Goal: Contribute content: Contribute content

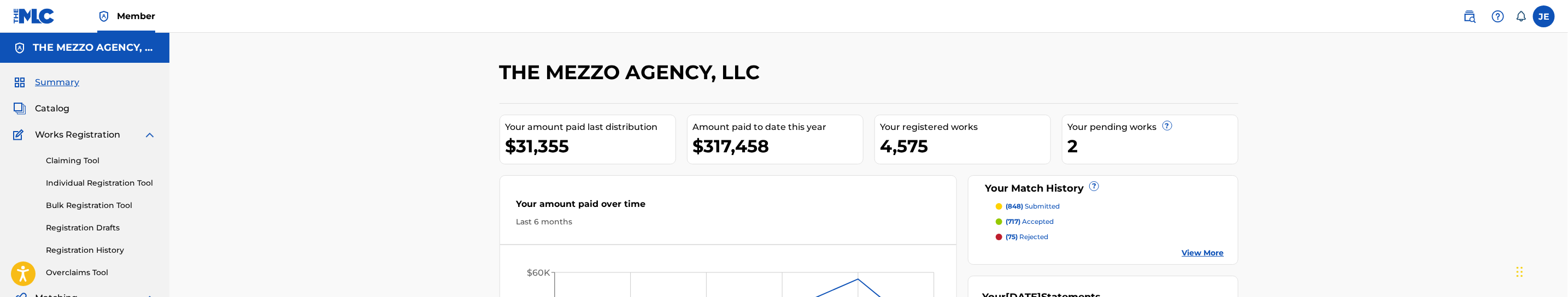
click at [1546, 17] on label at bounding box center [1544, 16] width 22 height 22
click at [1544, 17] on input "JE Jana Espiritu jana@mezzoagency.com Notification Preferences Profile Log out" at bounding box center [1544, 17] width 0 height 0
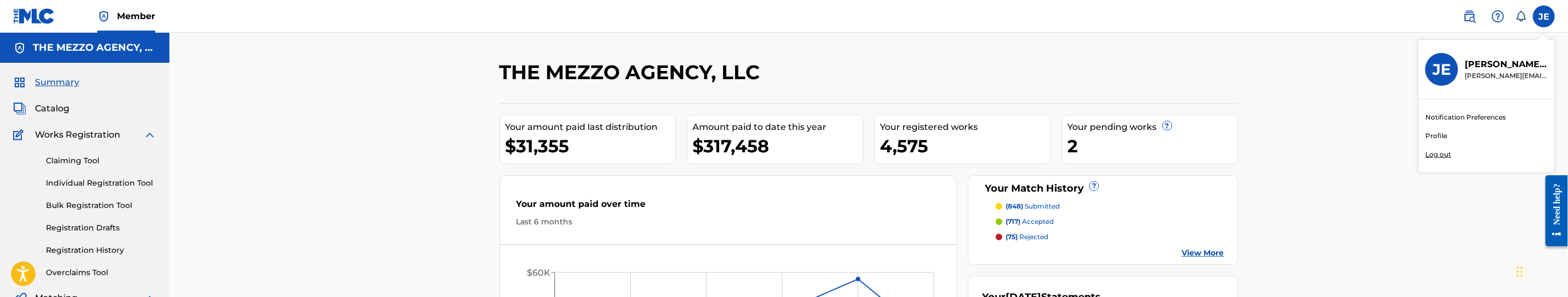
click at [1452, 159] on div "Notification Preferences Profile Log out" at bounding box center [1486, 136] width 135 height 73
click at [1544, 17] on input "JE Jana Espiritu jana@mezzoagency.com Notification Preferences Profile Log out" at bounding box center [1544, 17] width 0 height 0
click at [1438, 155] on p "Log out" at bounding box center [1438, 155] width 26 height 10
click at [1544, 17] on input "JE Jana Espiritu jana@mezzoagency.com Notification Preferences Profile Log out" at bounding box center [1544, 17] width 0 height 0
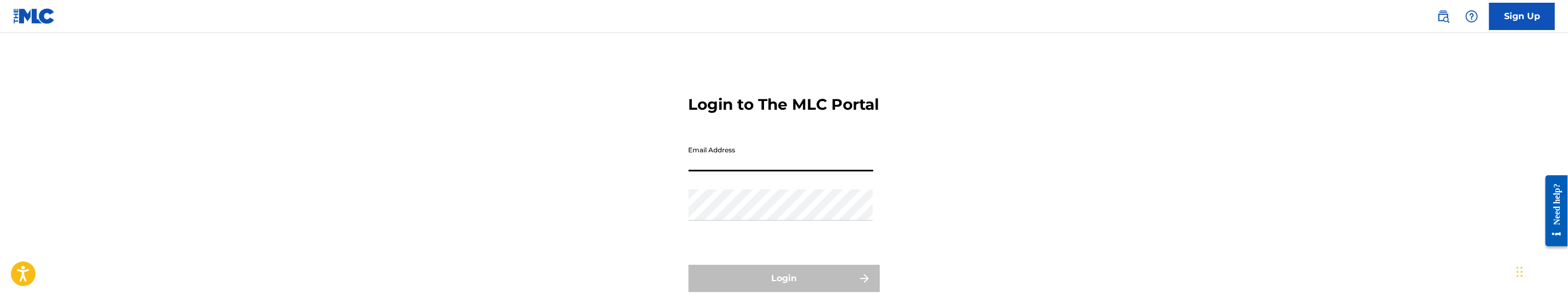
click at [776, 172] on input "Email Address" at bounding box center [781, 155] width 185 height 31
type input "[PERSON_NAME][EMAIL_ADDRESS][DOMAIN_NAME]"
click at [857, 238] on div "Password" at bounding box center [781, 214] width 185 height 50
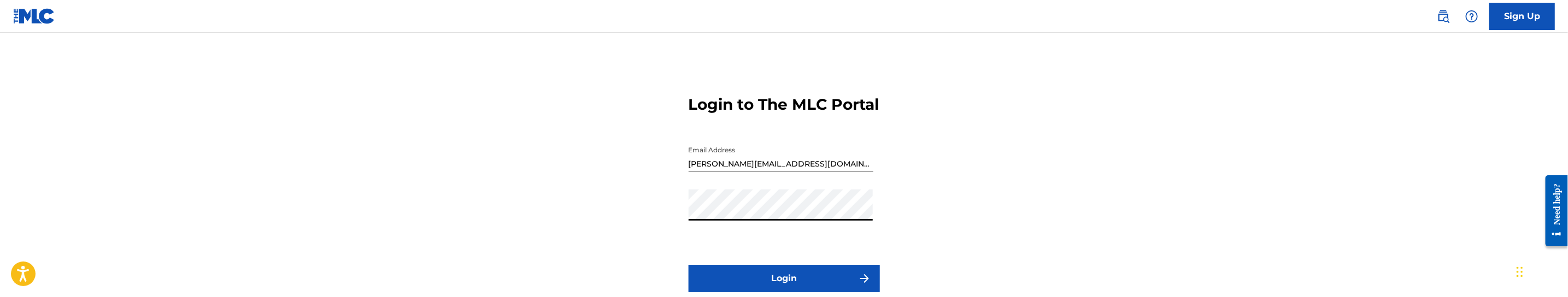
click at [688, 265] on button "Login" at bounding box center [784, 278] width 191 height 27
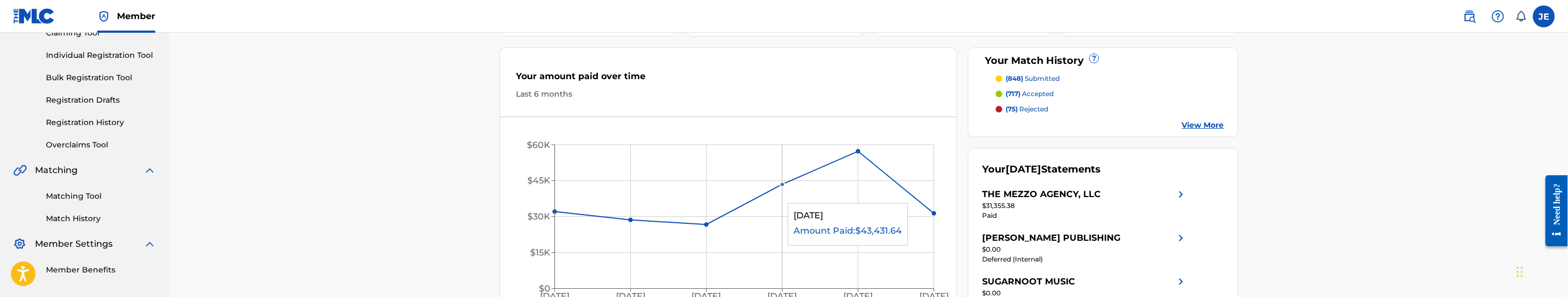
scroll to position [164, 0]
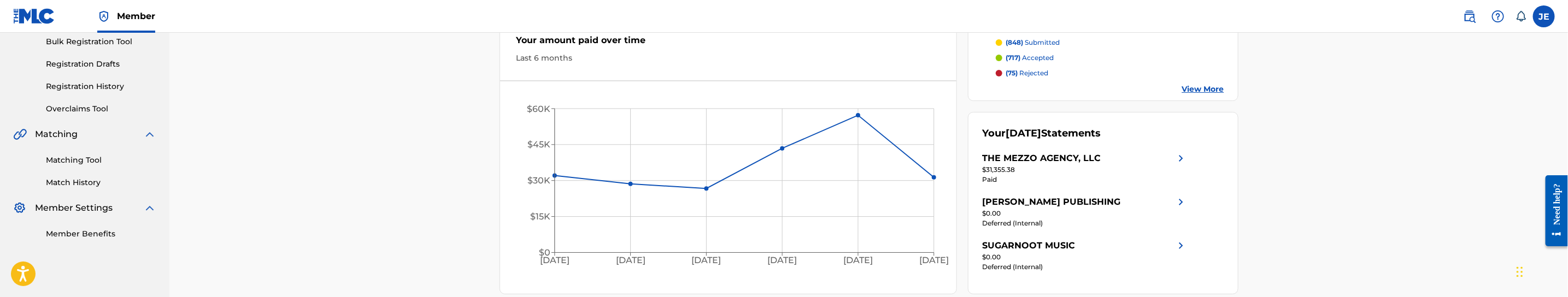
drag, startPoint x: 773, startPoint y: 96, endPoint x: 807, endPoint y: 96, distance: 34.0
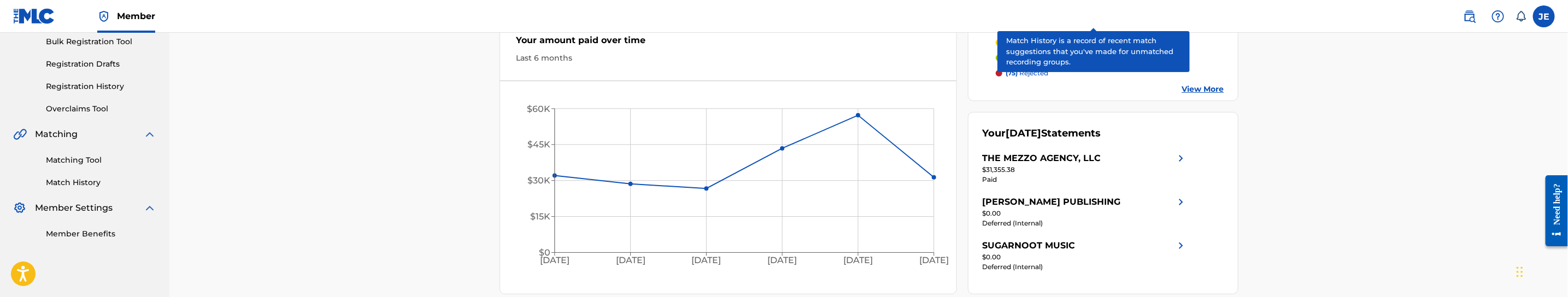
scroll to position [0, 0]
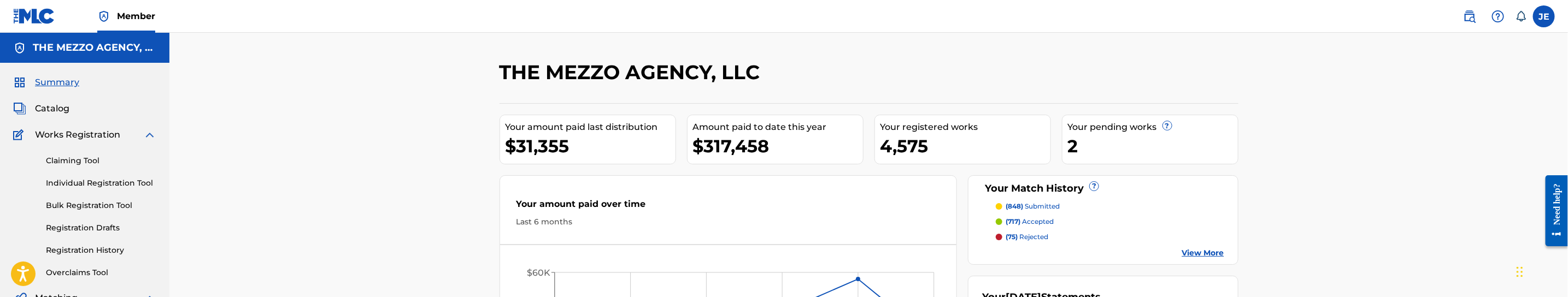
click at [110, 251] on link "Registration History" at bounding box center [101, 250] width 110 height 11
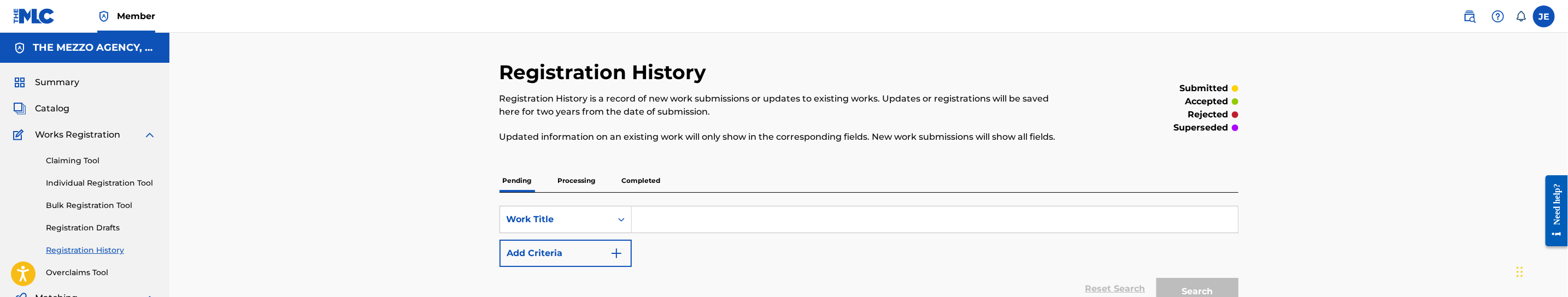
click at [652, 220] on input "Search Form" at bounding box center [935, 220] width 606 height 26
paste input "Who Dat Talking Down"
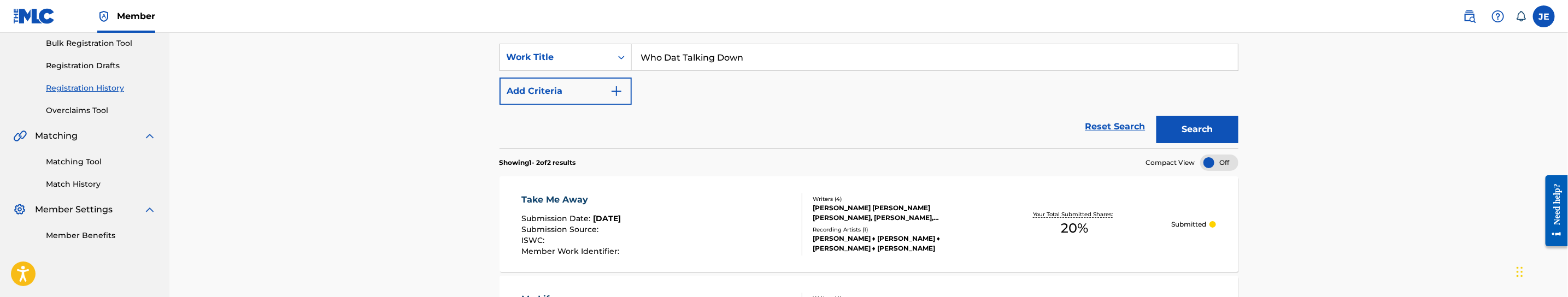
scroll to position [164, 0]
type input "Who Dat Talking Down"
click at [1164, 132] on button "Search" at bounding box center [1198, 128] width 82 height 27
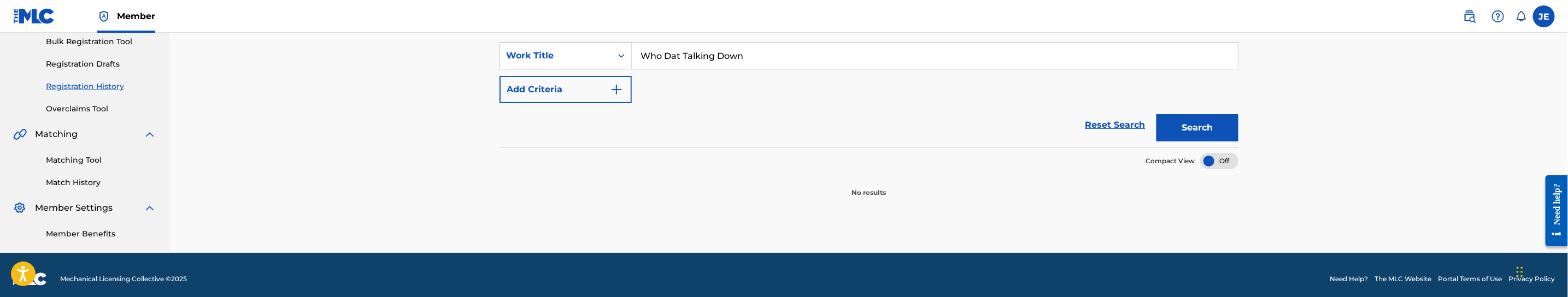
scroll to position [82, 0]
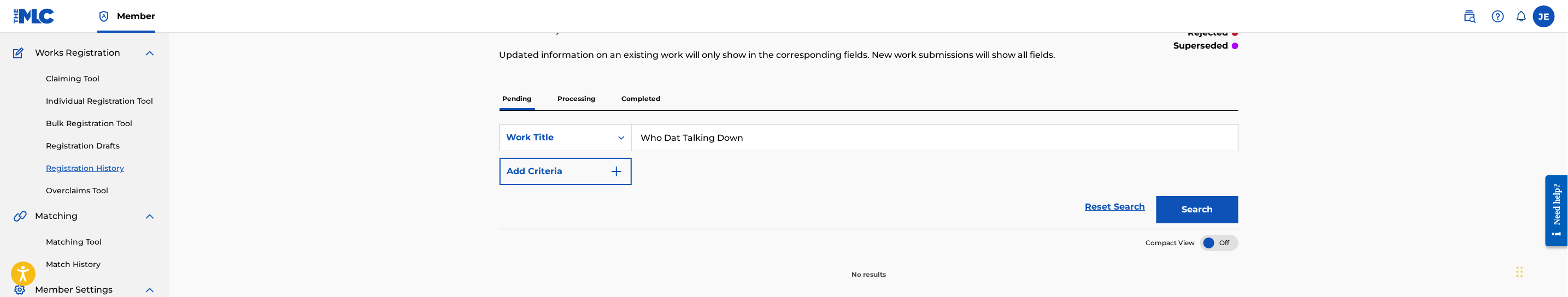
click at [580, 94] on p "Processing" at bounding box center [576, 98] width 44 height 23
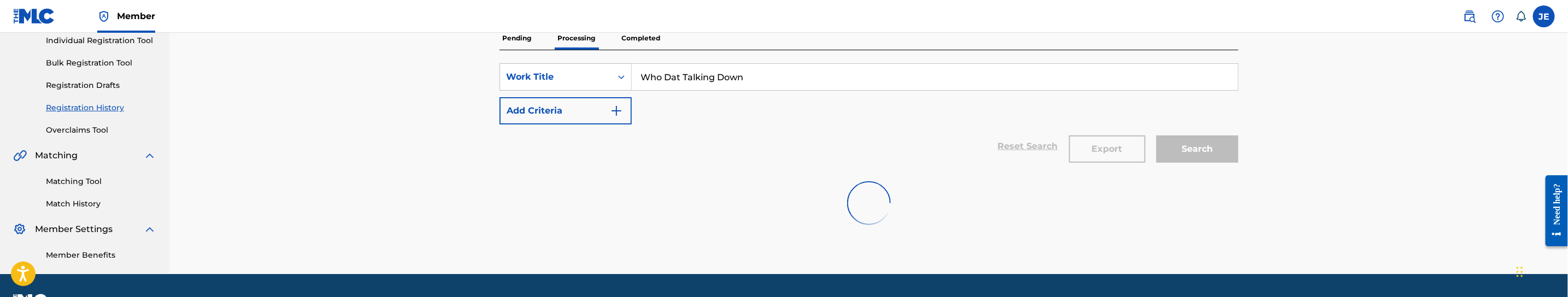
scroll to position [171, 0]
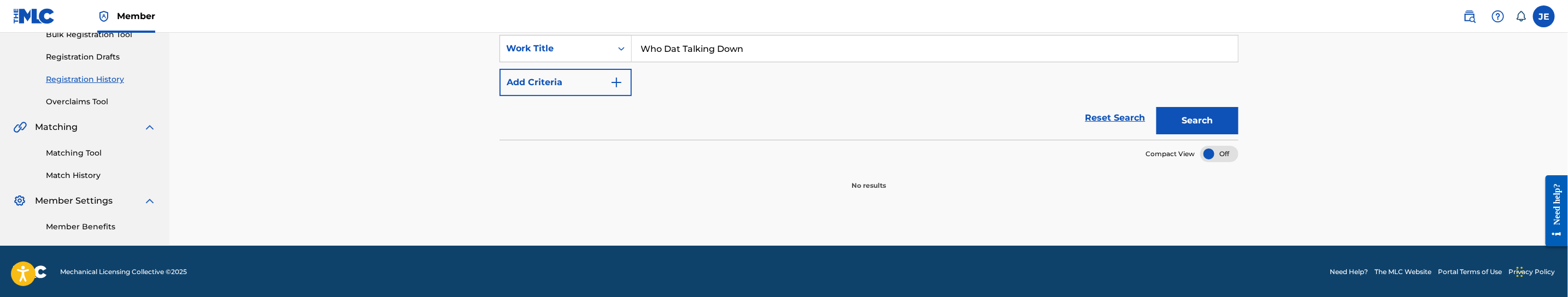
click at [1190, 117] on button "Search" at bounding box center [1198, 121] width 82 height 27
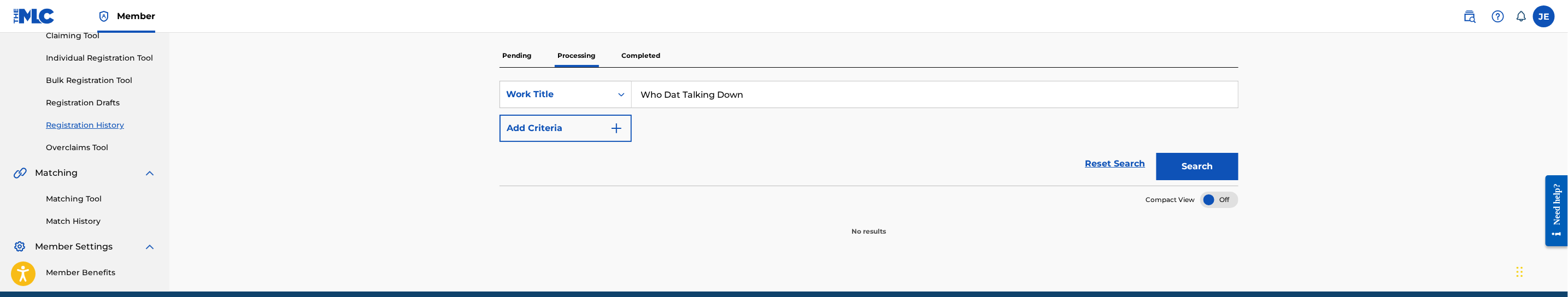
scroll to position [89, 0]
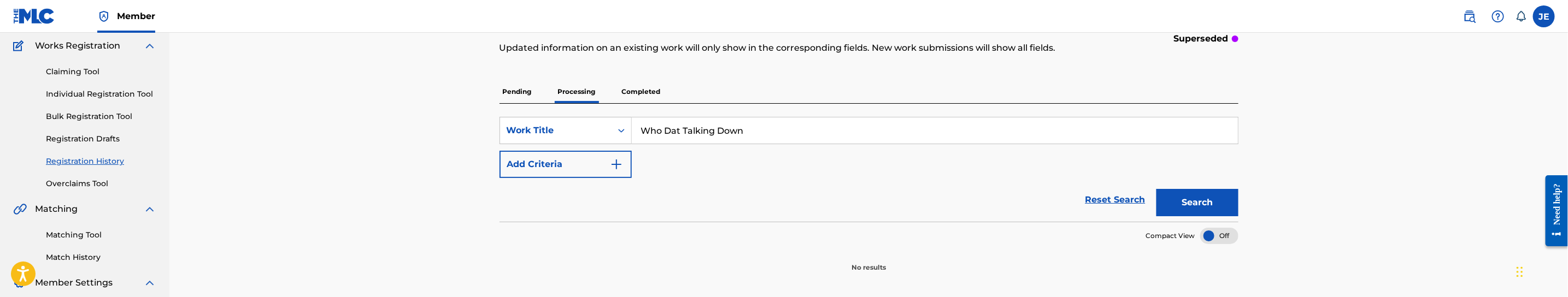
click at [650, 94] on p "Completed" at bounding box center [641, 91] width 45 height 23
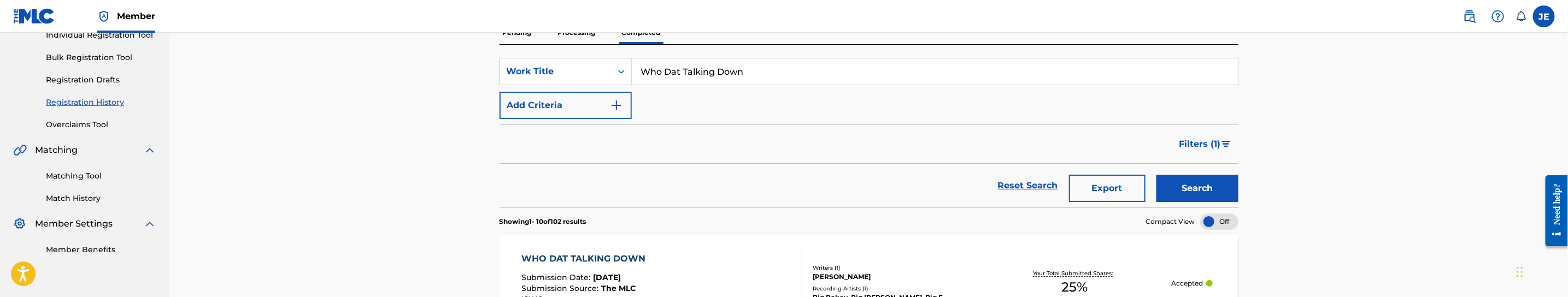
scroll to position [164, 0]
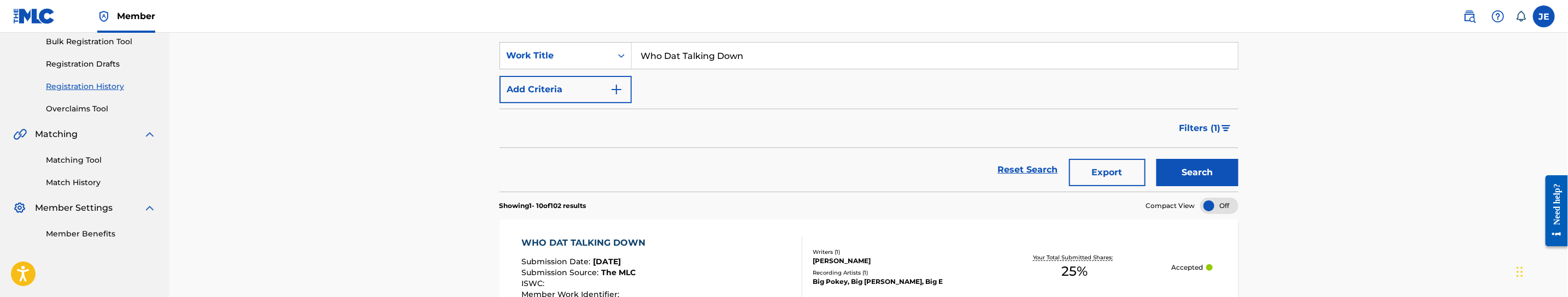
click at [1223, 174] on button "Search" at bounding box center [1198, 172] width 82 height 27
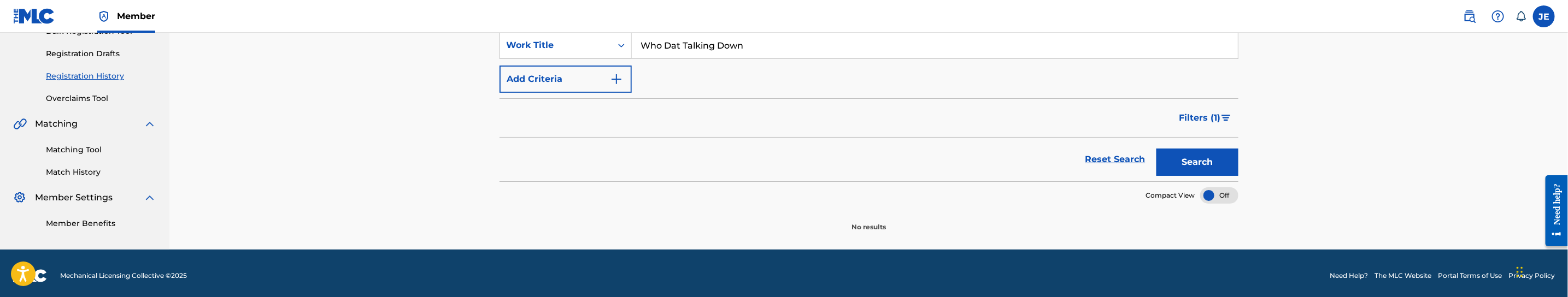
scroll to position [181, 0]
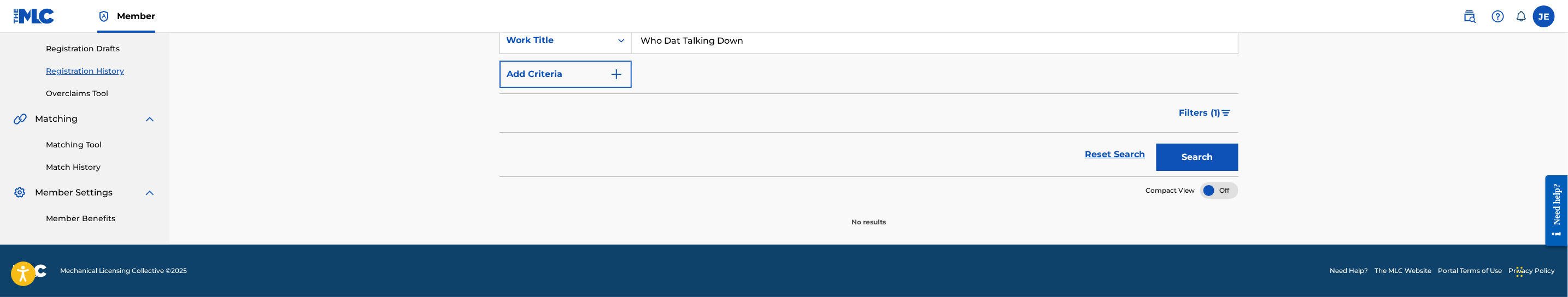
click at [1198, 112] on span "Filters ( 1 )" at bounding box center [1200, 113] width 42 height 13
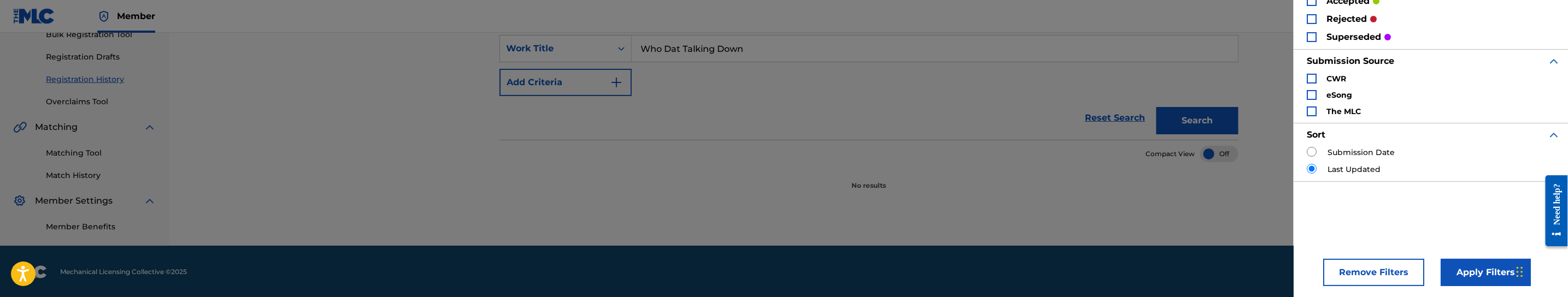
scroll to position [90, 0]
click at [1357, 264] on button "Remove Filters" at bounding box center [1373, 270] width 101 height 27
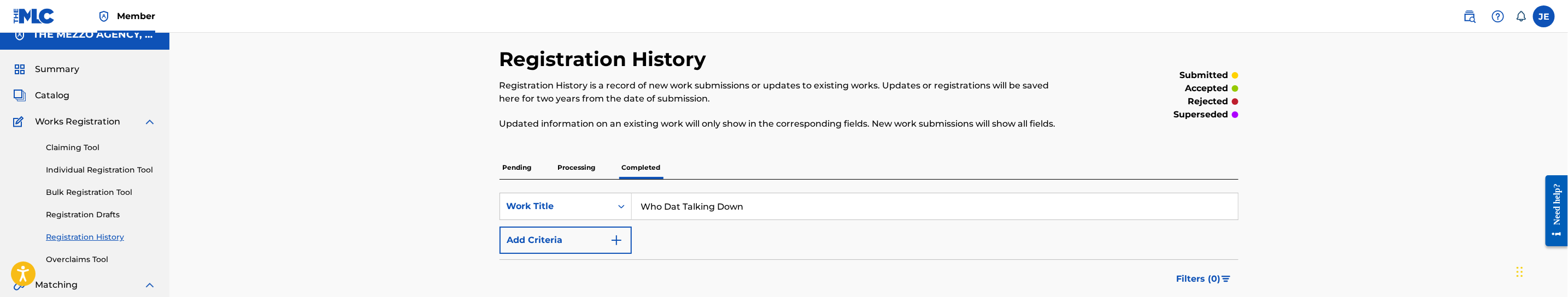
scroll to position [7, 0]
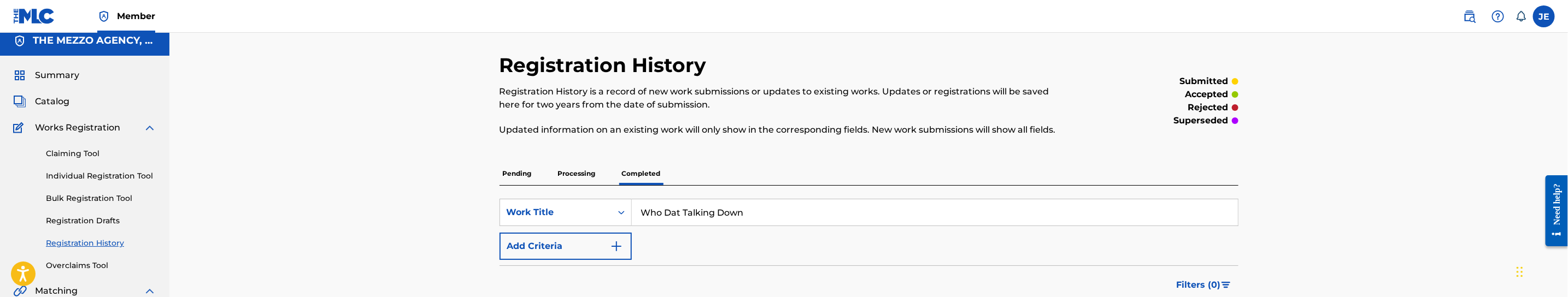
click at [58, 102] on span "Catalog" at bounding box center [52, 101] width 34 height 13
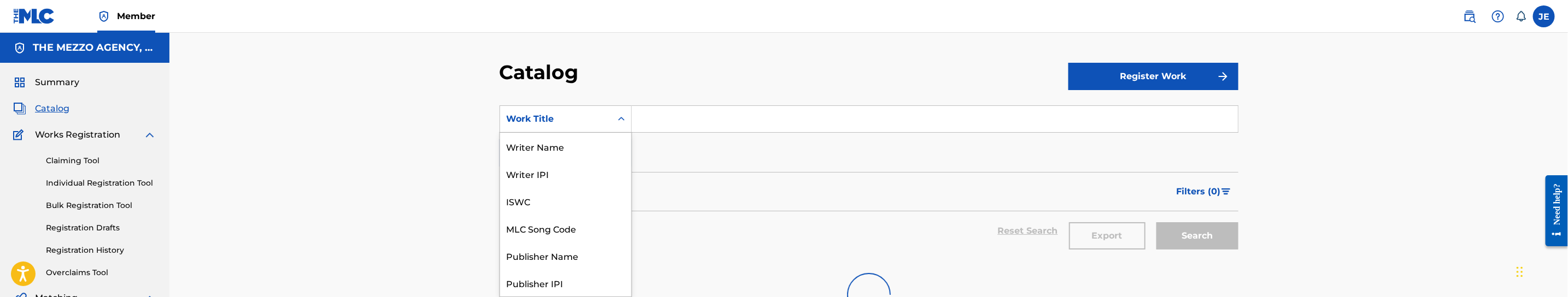
click at [586, 128] on div "Work Title" at bounding box center [556, 119] width 112 height 21
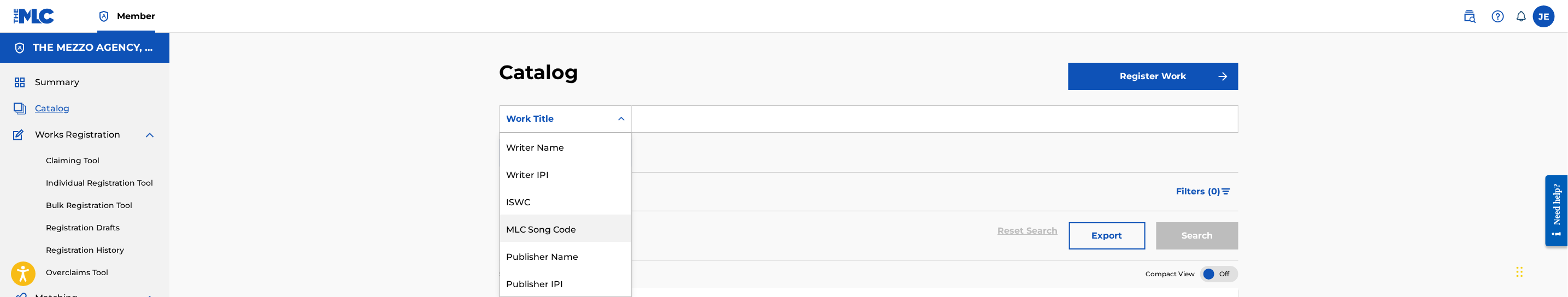
click at [569, 220] on div "MLC Song Code" at bounding box center [566, 228] width 131 height 27
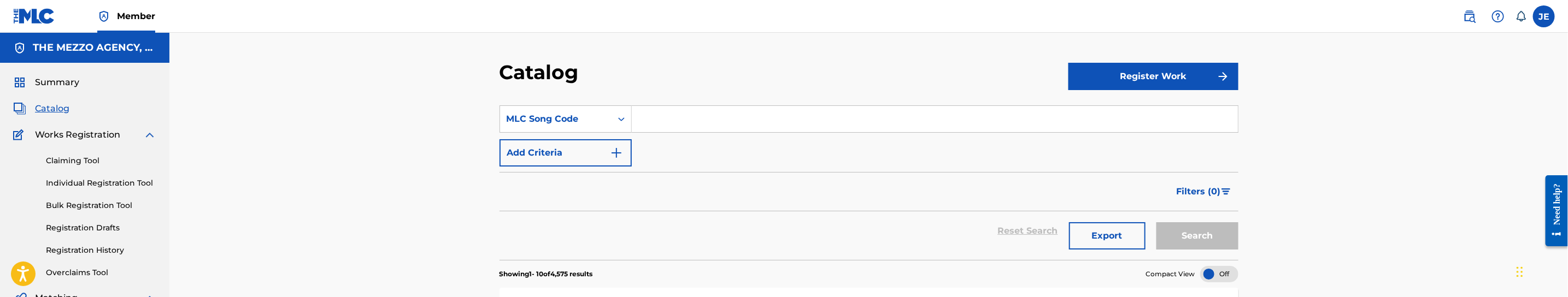
click at [722, 125] on input "Search Form" at bounding box center [935, 119] width 606 height 26
paste input "WD1HCZ"
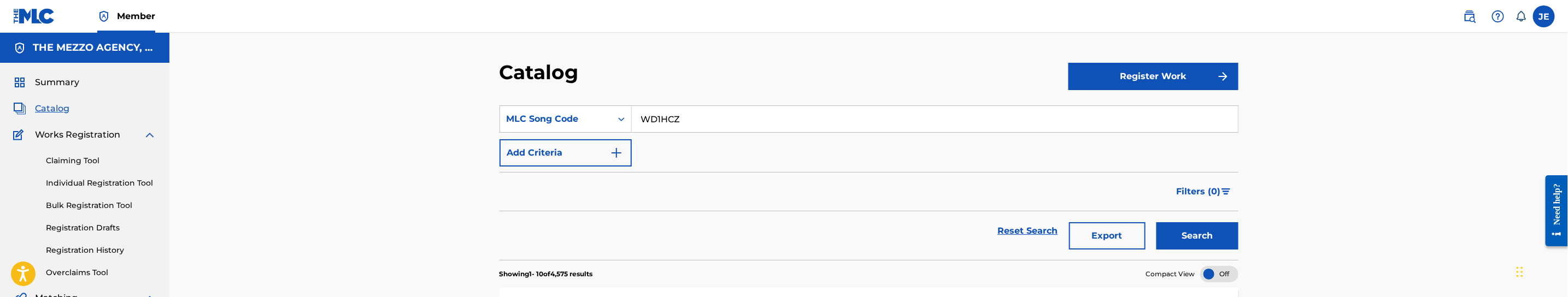
type input "WD1HCZ"
click at [1173, 230] on button "Search" at bounding box center [1198, 236] width 82 height 27
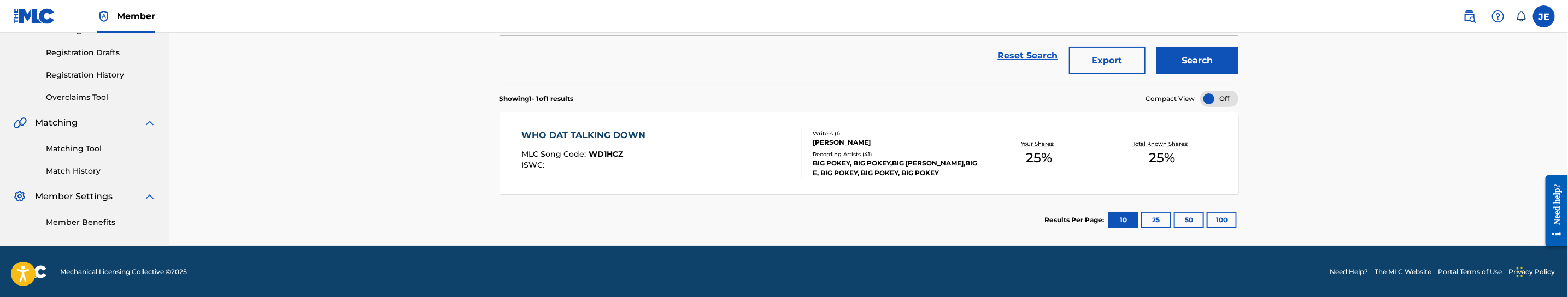
scroll to position [177, 0]
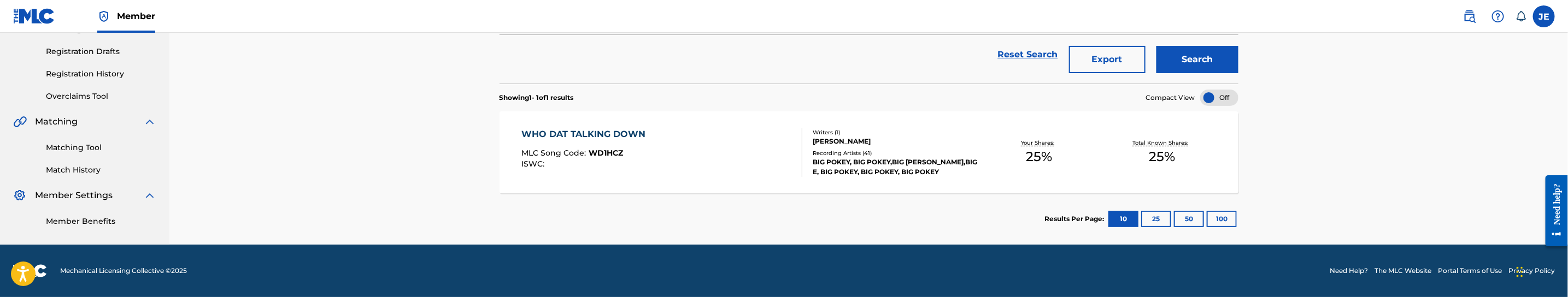
click at [683, 171] on div "WHO DAT TALKING DOWN MLC Song Code : WD1HCZ ISWC :" at bounding box center [661, 152] width 281 height 50
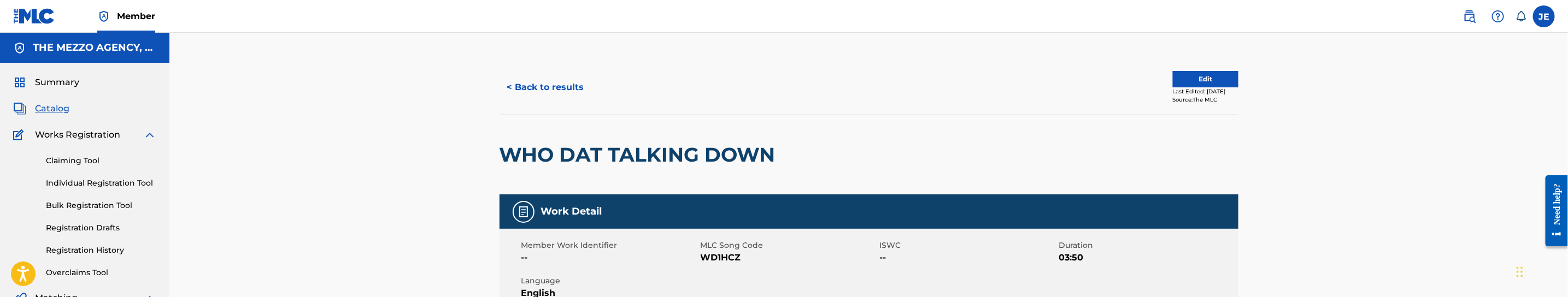
click at [1199, 82] on button "Edit" at bounding box center [1205, 79] width 66 height 17
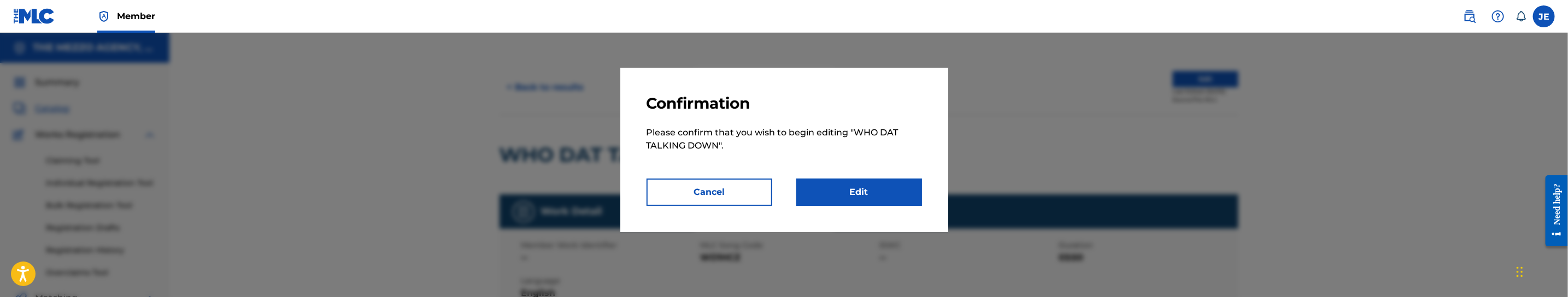
click at [858, 192] on link "Edit" at bounding box center [859, 192] width 126 height 27
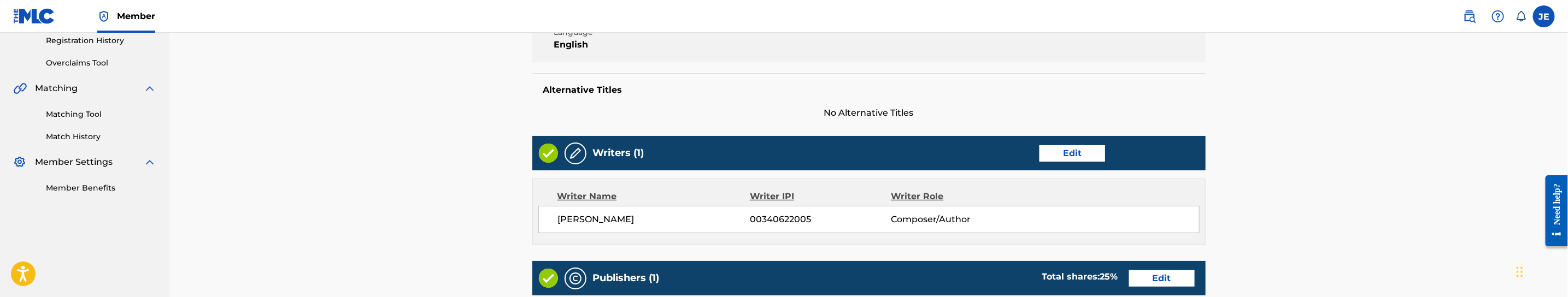
scroll to position [246, 0]
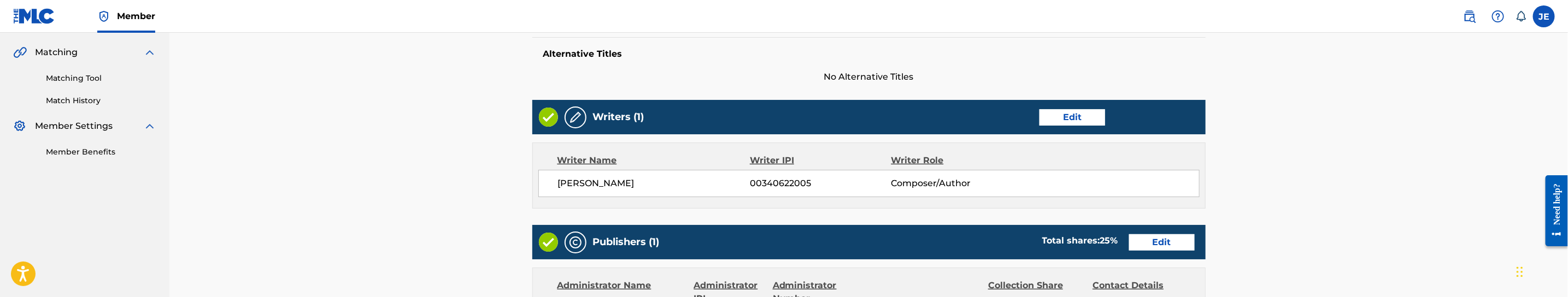
click at [1092, 110] on link "Edit" at bounding box center [1072, 118] width 66 height 17
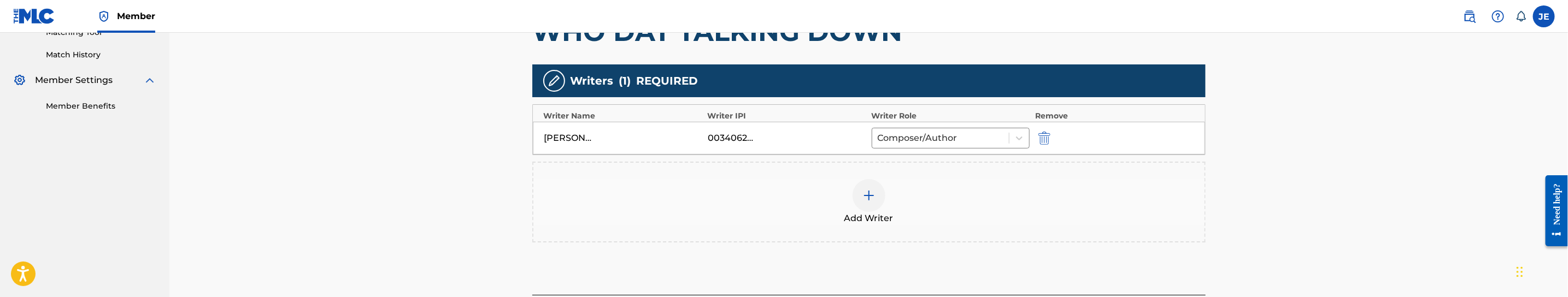
scroll to position [328, 0]
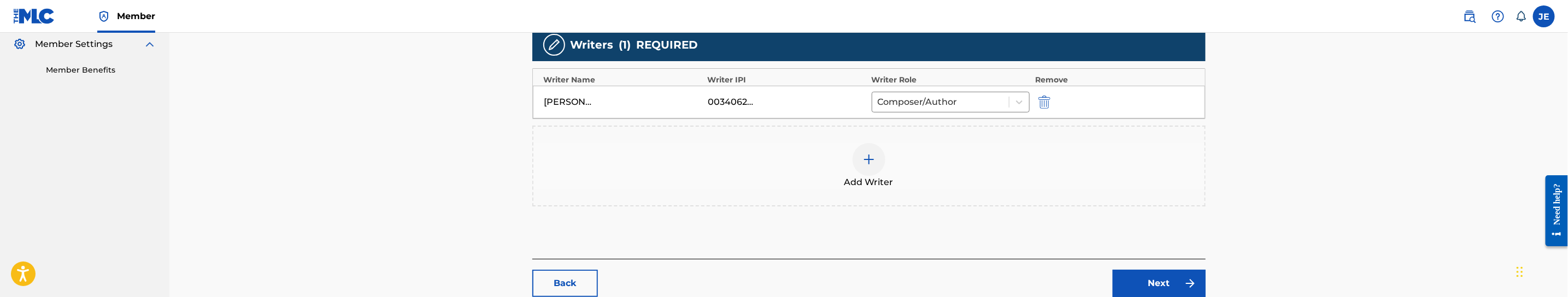
click at [857, 151] on div at bounding box center [868, 159] width 33 height 33
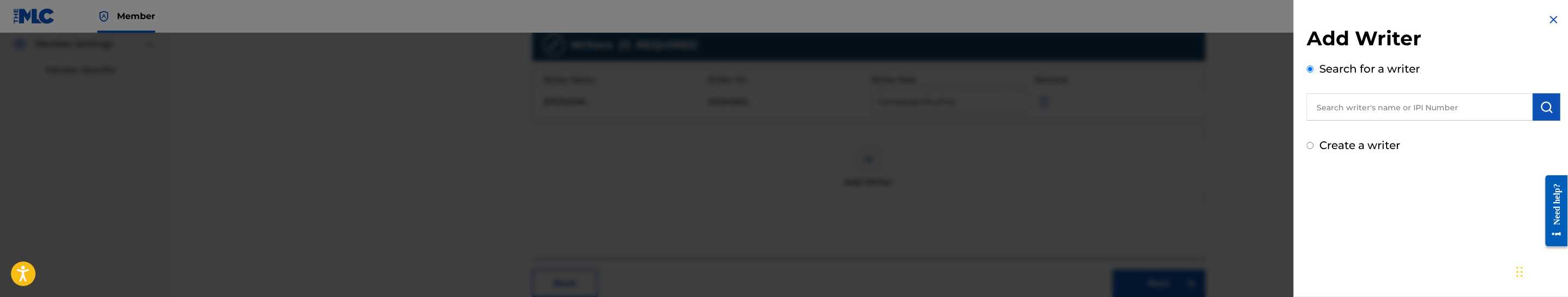
click at [1486, 117] on input "text" at bounding box center [1419, 107] width 226 height 27
paste input "[PERSON_NAME]"
type input "[PERSON_NAME]"
click at [1546, 107] on img "submit" at bounding box center [1546, 107] width 13 height 13
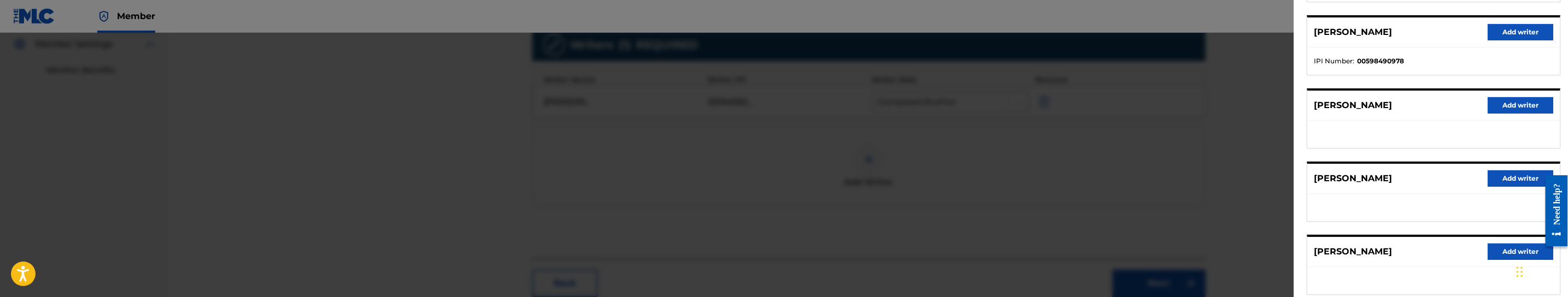
scroll to position [246, 0]
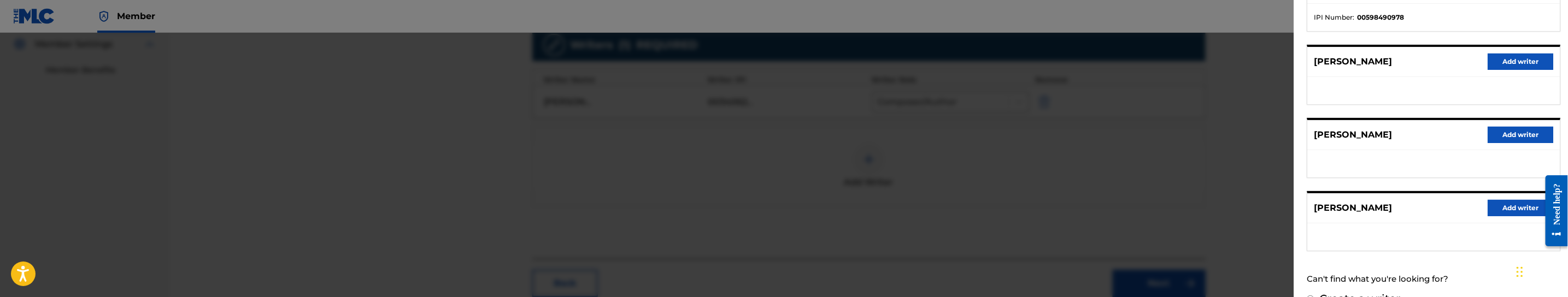
click at [1513, 211] on button "Add writer" at bounding box center [1521, 208] width 66 height 17
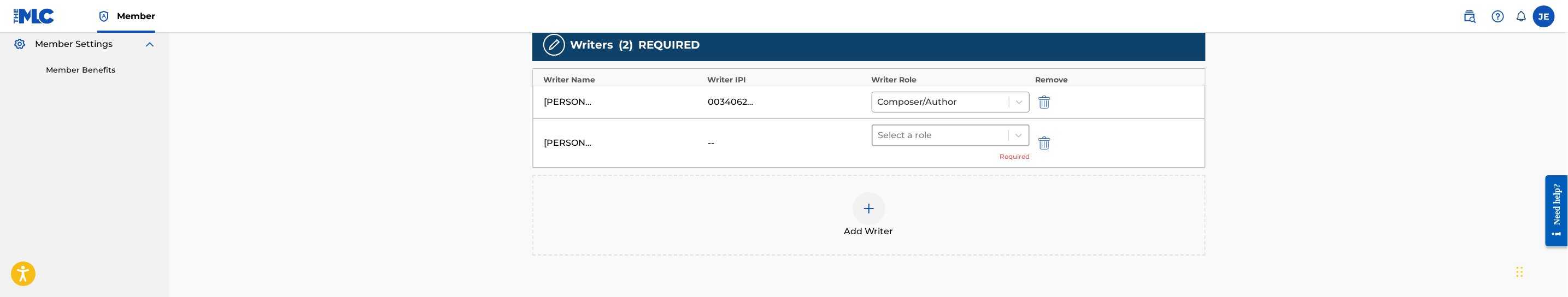
click at [910, 143] on div at bounding box center [940, 135] width 125 height 15
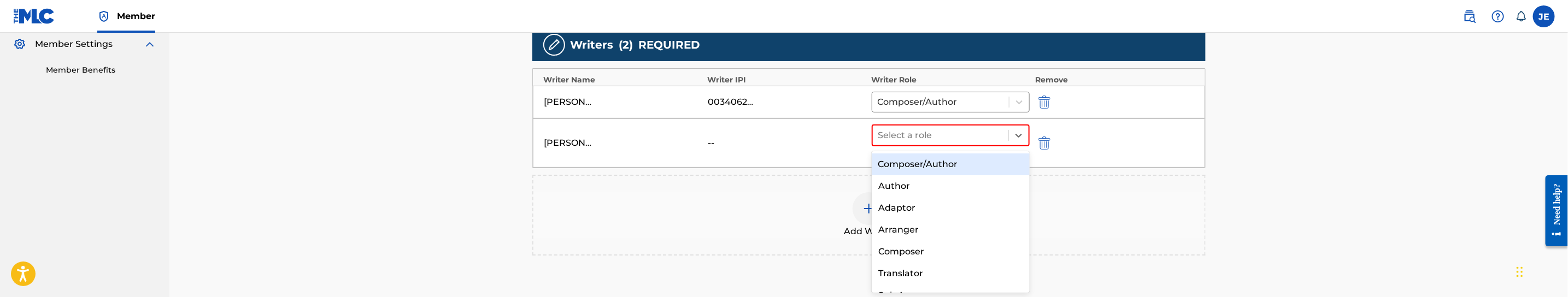
click at [905, 172] on div "Composer/Author" at bounding box center [951, 164] width 158 height 22
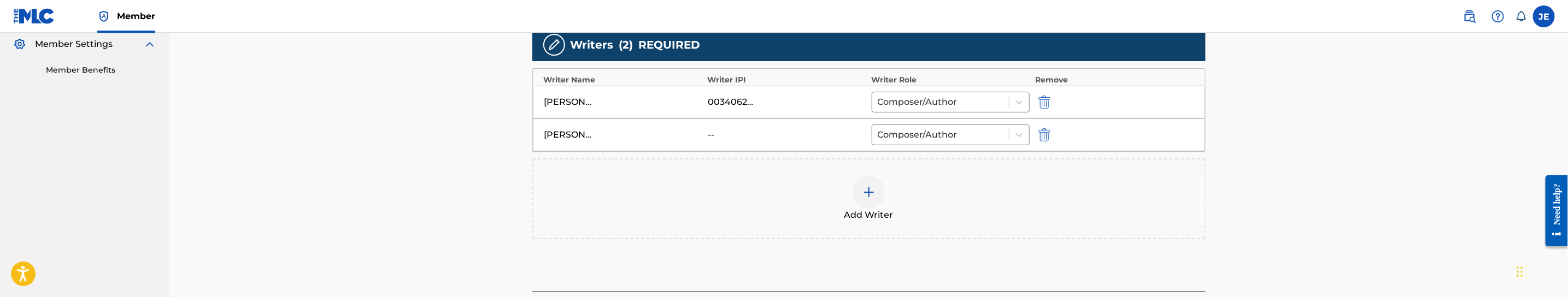
click at [871, 193] on img at bounding box center [868, 192] width 13 height 13
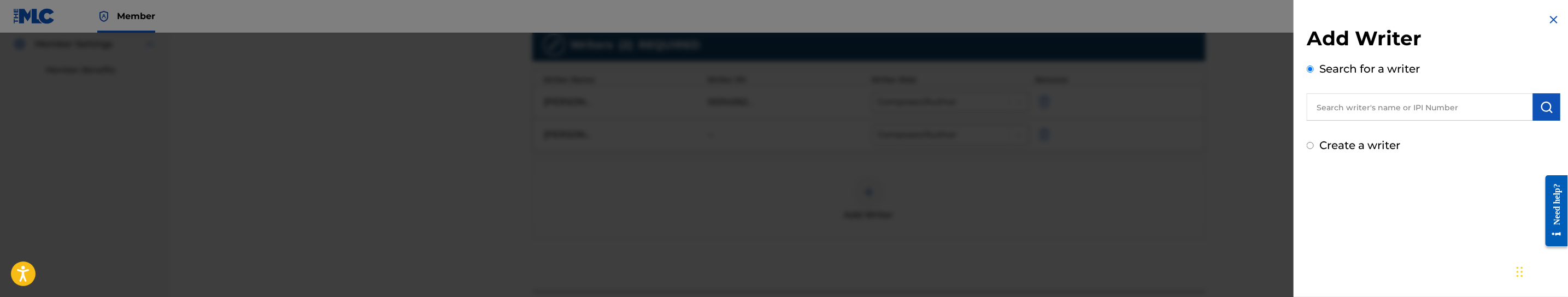
click at [1417, 107] on input "text" at bounding box center [1419, 107] width 226 height 27
paste input "[PERSON_NAME]"
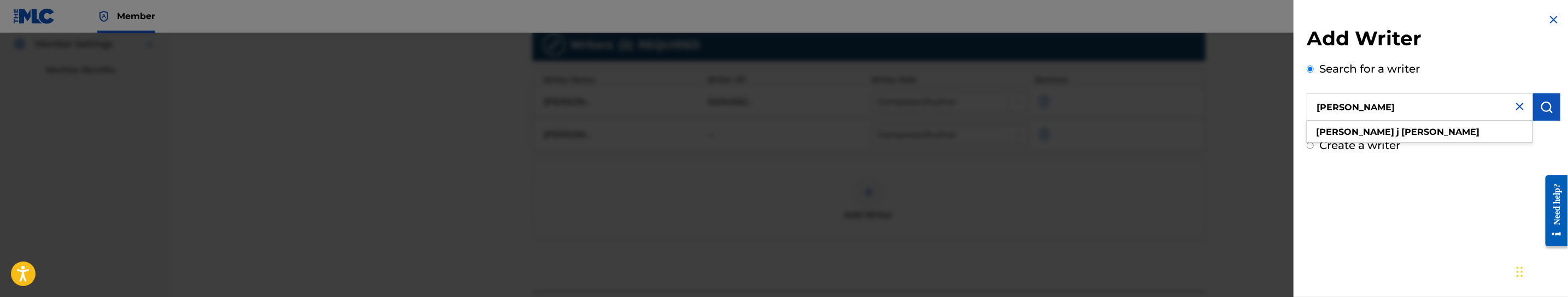
type input "[PERSON_NAME]"
click at [1545, 117] on button "submit" at bounding box center [1546, 107] width 27 height 27
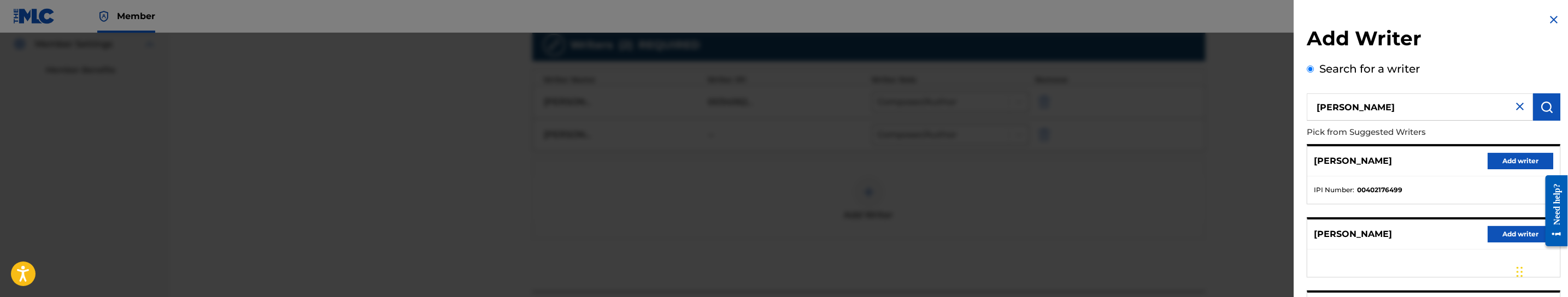
click at [1508, 159] on button "Add writer" at bounding box center [1521, 161] width 66 height 17
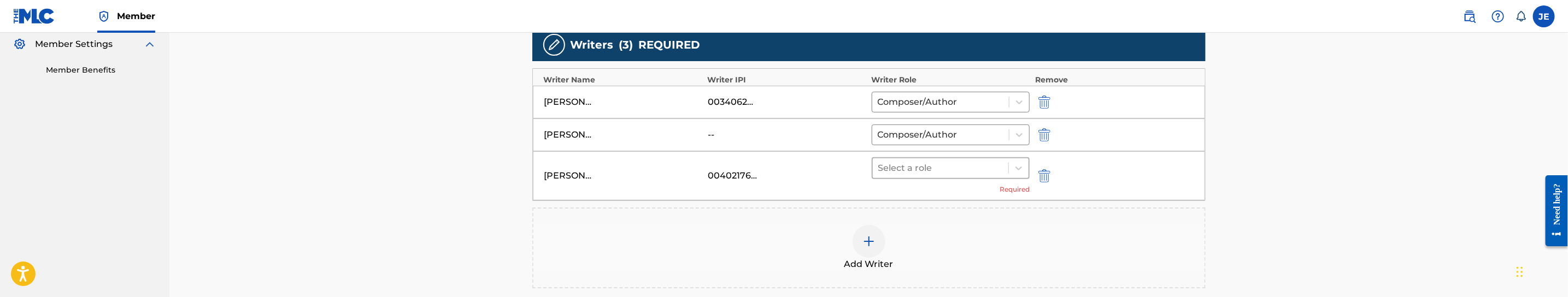
click at [892, 176] on div at bounding box center [940, 168] width 125 height 15
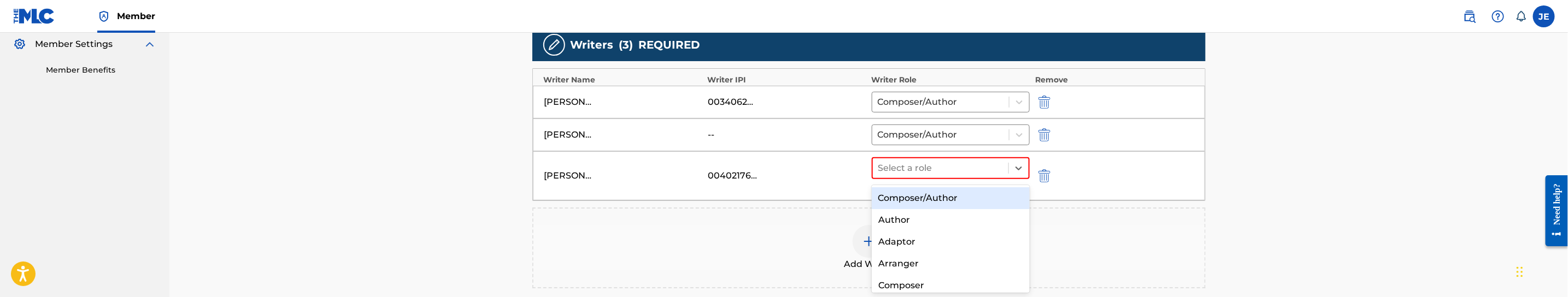
click at [897, 192] on div "Composer/Author" at bounding box center [951, 198] width 158 height 22
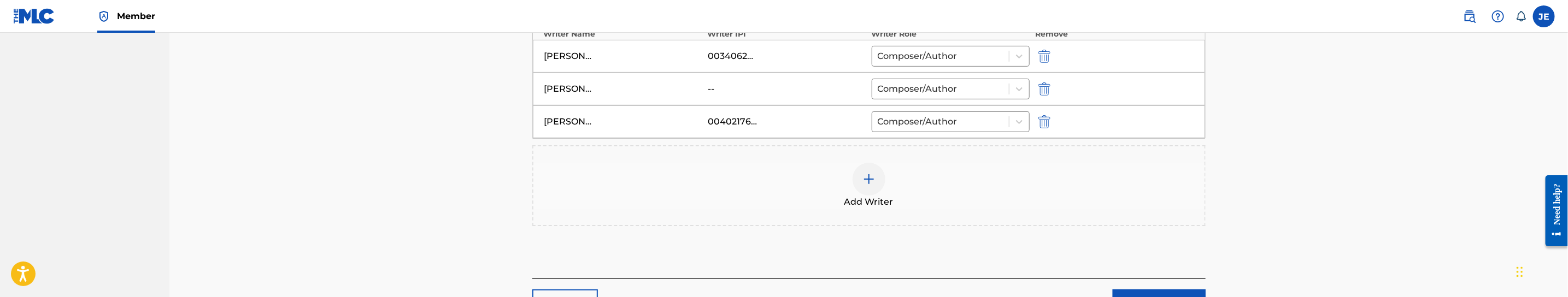
scroll to position [410, 0]
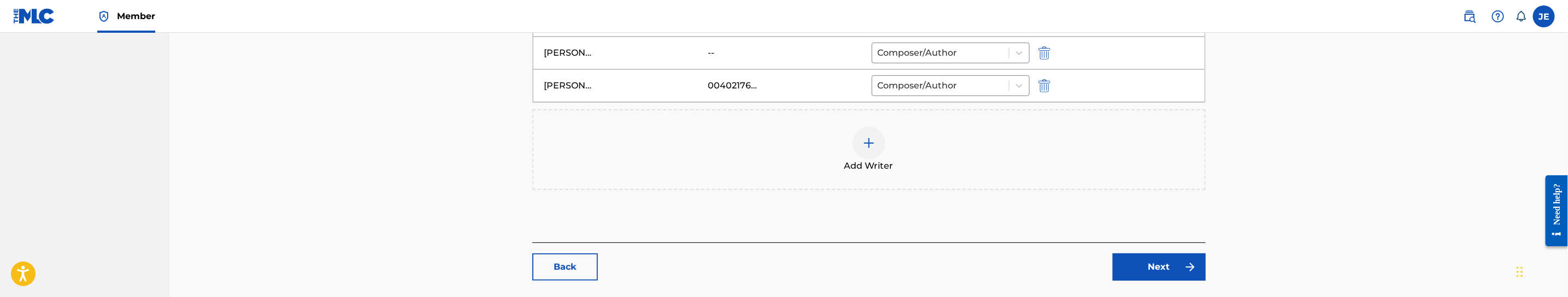
click at [861, 139] on div at bounding box center [868, 143] width 33 height 33
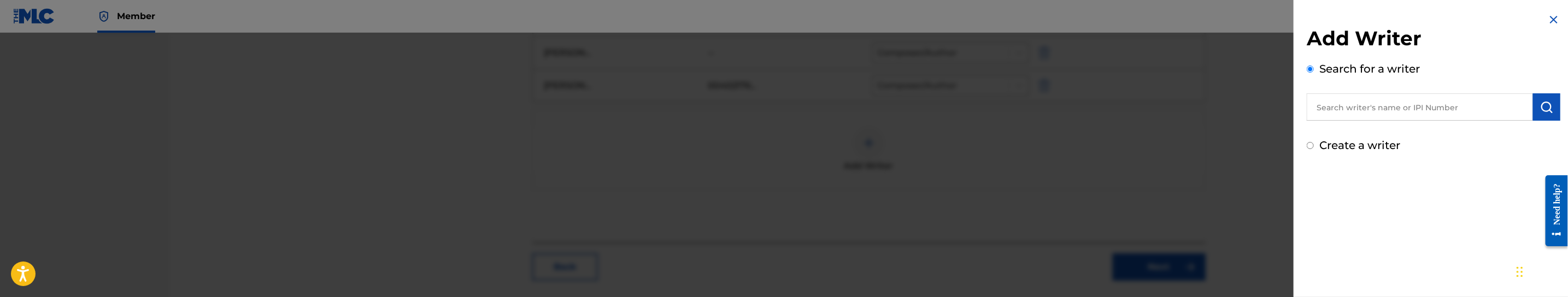
click at [1419, 108] on input "text" at bounding box center [1419, 107] width 226 height 27
paste input "[PERSON_NAME]"
click at [1526, 107] on input "[PERSON_NAME]" at bounding box center [1419, 107] width 226 height 27
type input "[PERSON_NAME]"
click at [1540, 108] on img "submit" at bounding box center [1546, 107] width 13 height 13
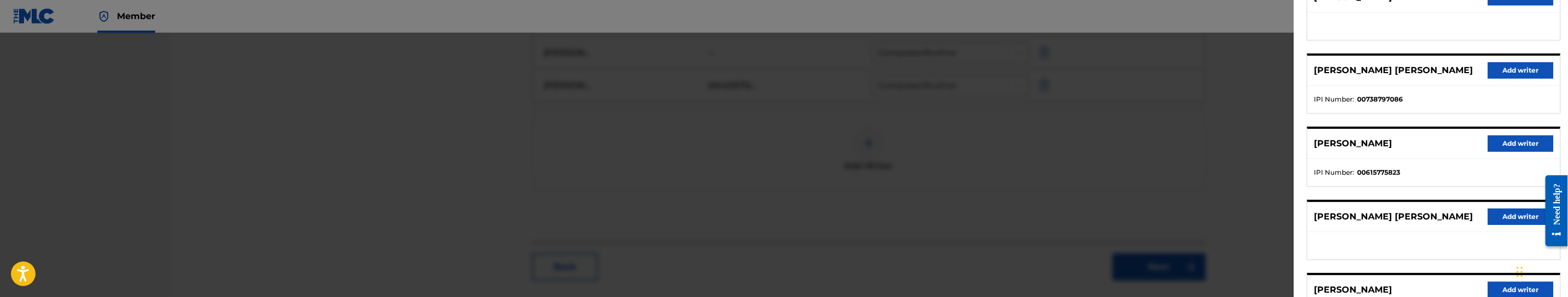
scroll to position [82, 0]
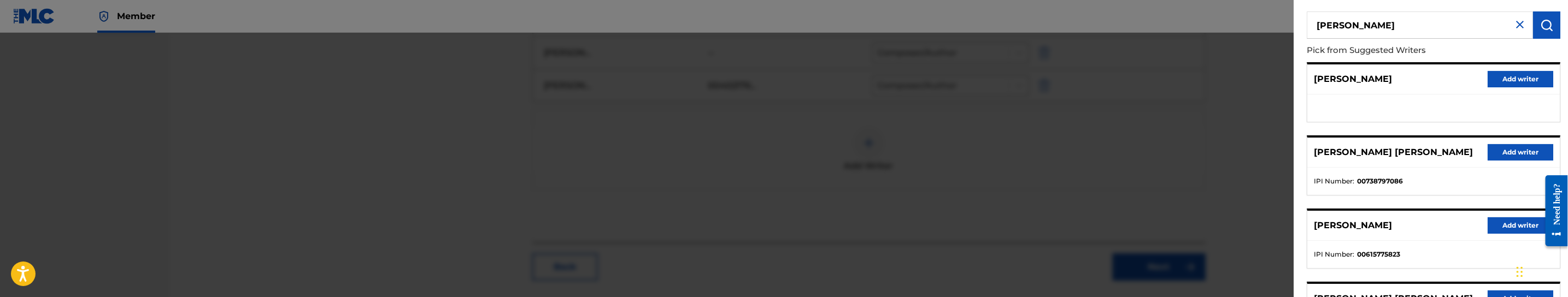
click at [1053, 179] on div at bounding box center [784, 181] width 1568 height 297
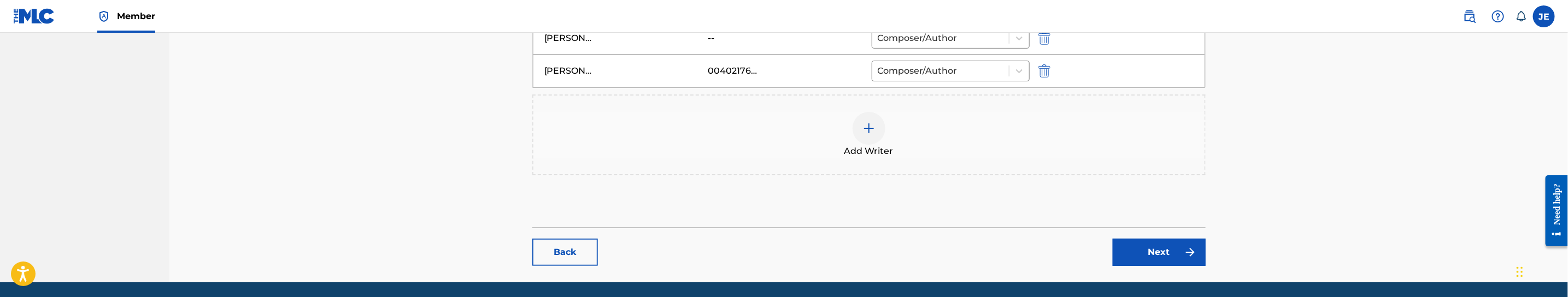
scroll to position [464, 0]
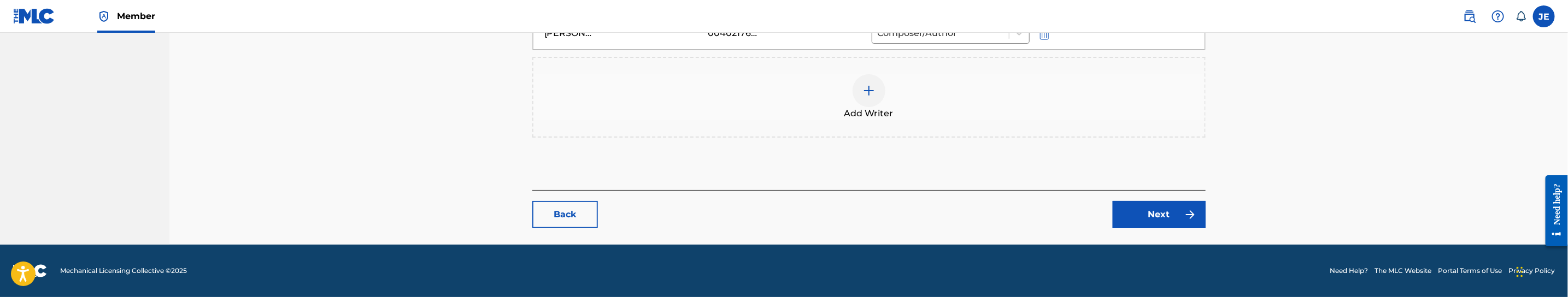
click at [1161, 202] on link "Next" at bounding box center [1159, 214] width 93 height 27
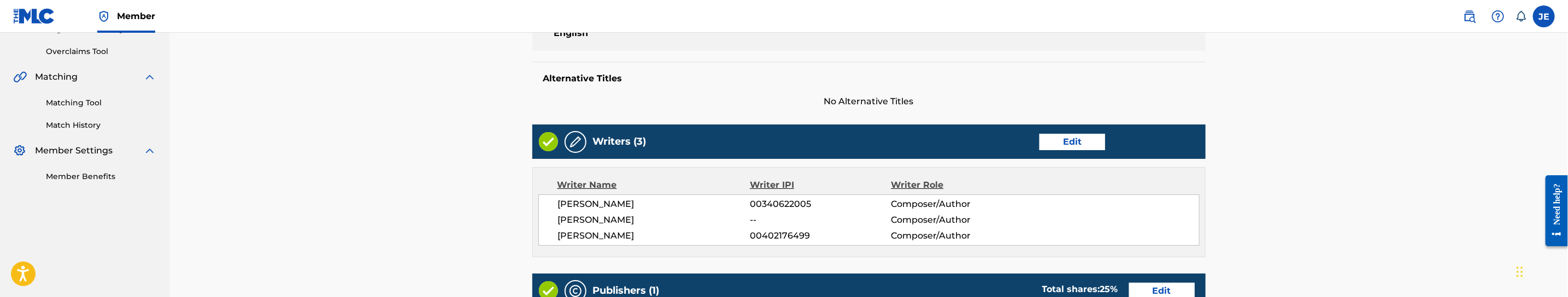
scroll to position [328, 0]
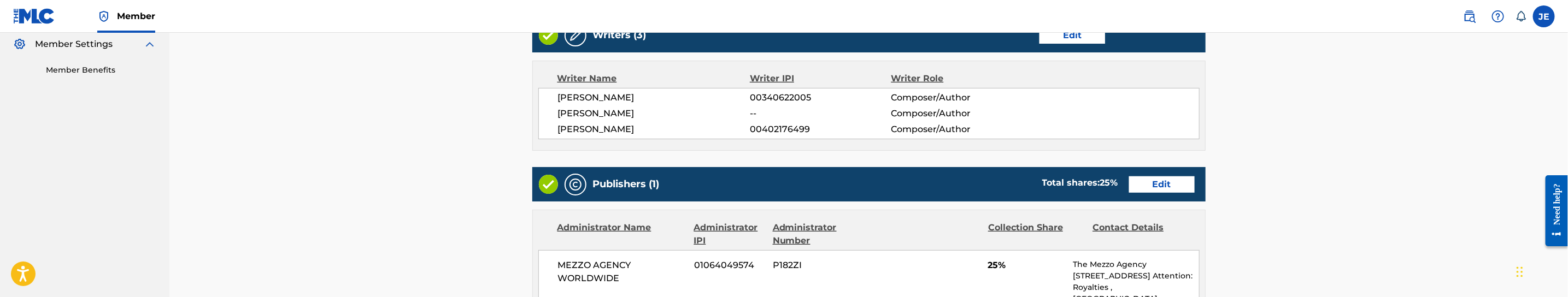
click at [1081, 36] on link "Edit" at bounding box center [1072, 36] width 66 height 17
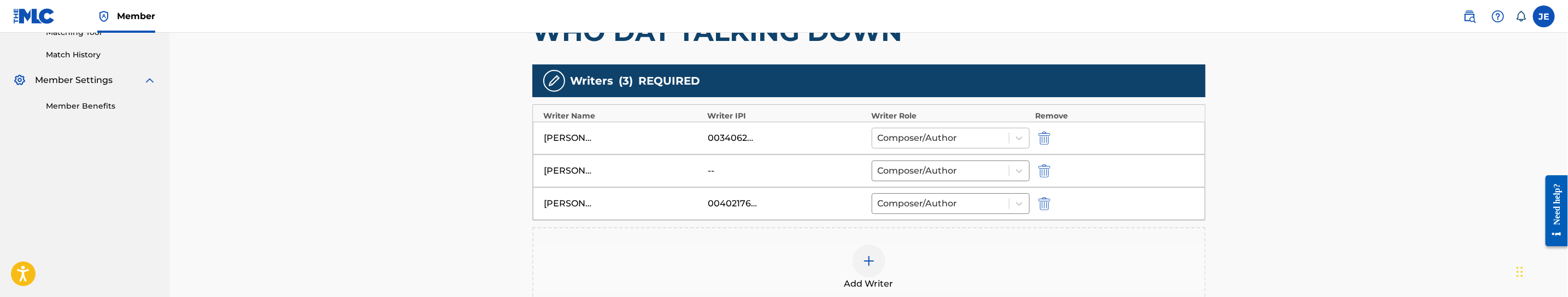
scroll to position [328, 0]
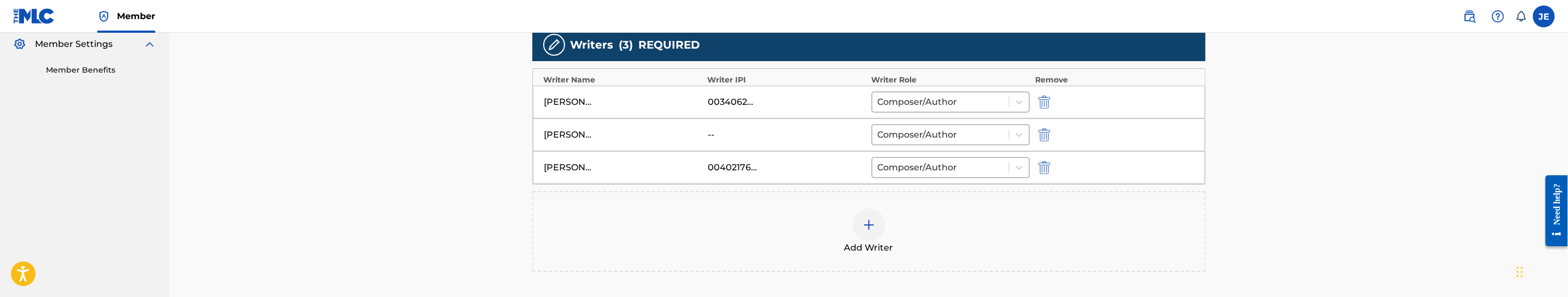
click at [1043, 97] on img "submit" at bounding box center [1044, 102] width 12 height 13
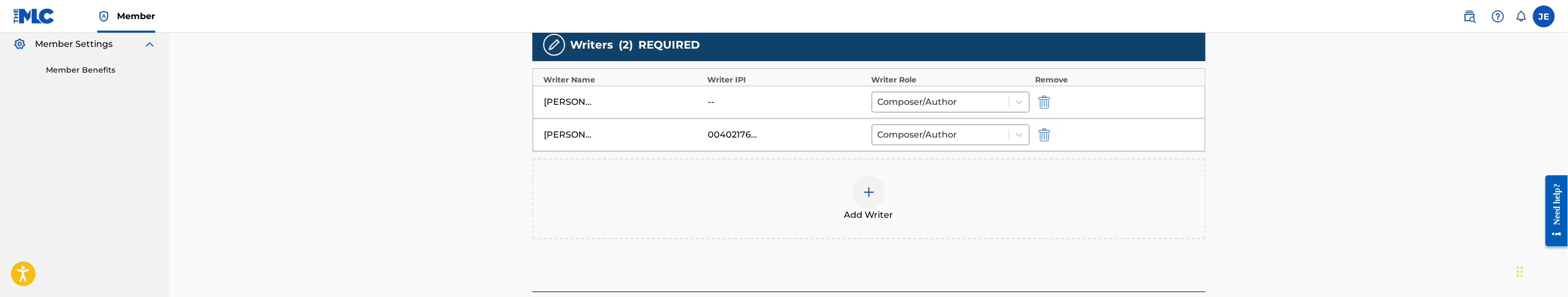
click at [862, 189] on img at bounding box center [868, 192] width 13 height 13
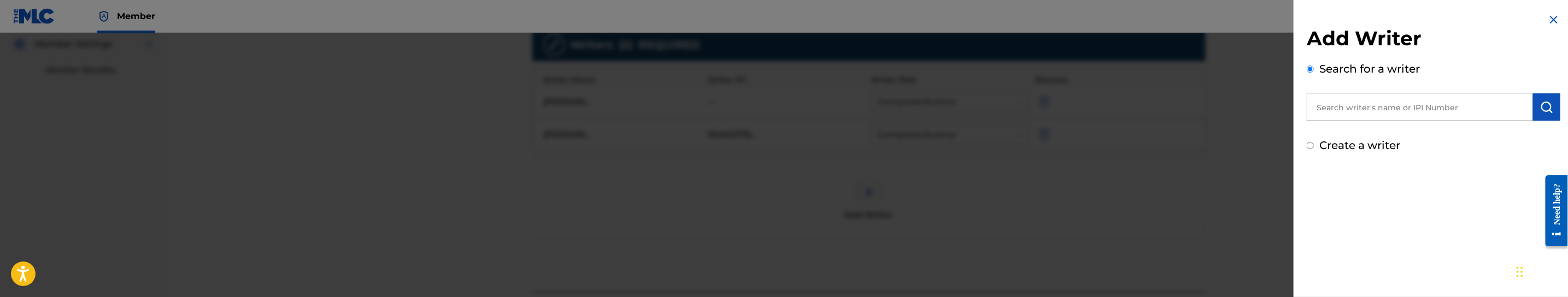
click at [1443, 107] on input "text" at bounding box center [1419, 107] width 226 height 27
paste input "[PERSON_NAME]"
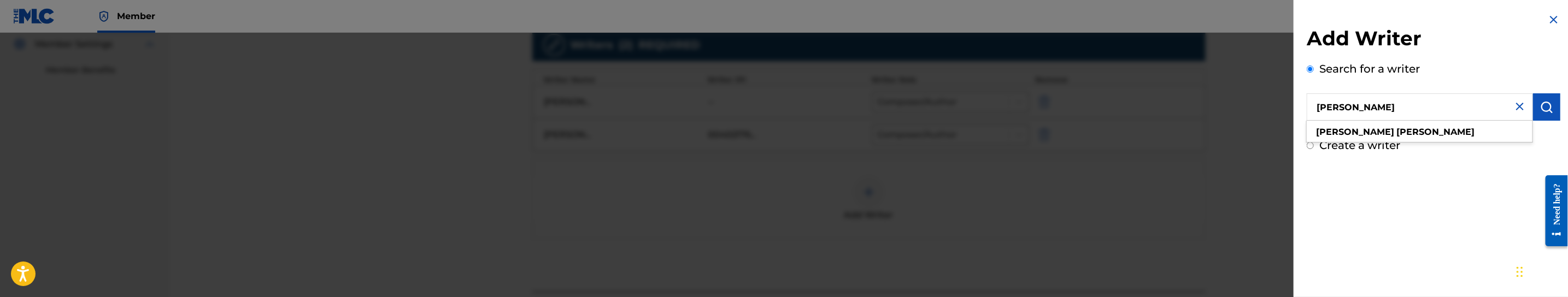
type input "[PERSON_NAME]"
click at [1544, 114] on button "submit" at bounding box center [1546, 107] width 27 height 27
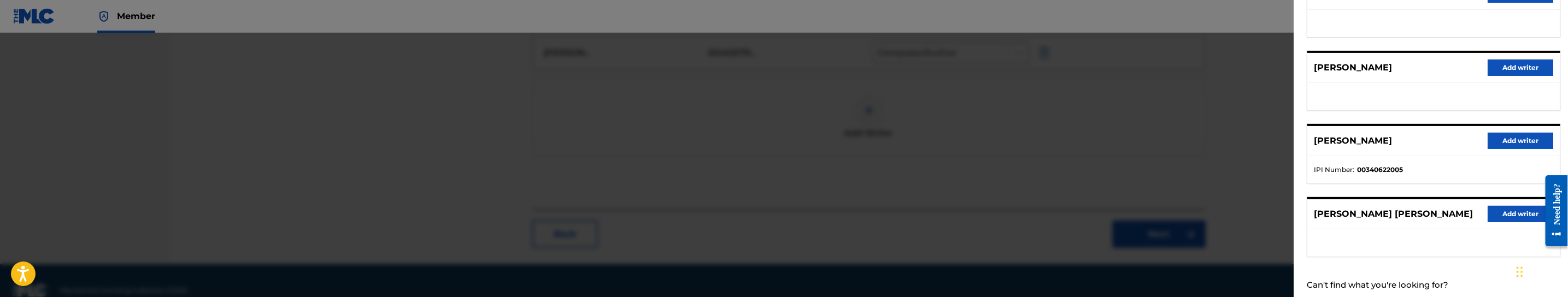
scroll to position [268, 0]
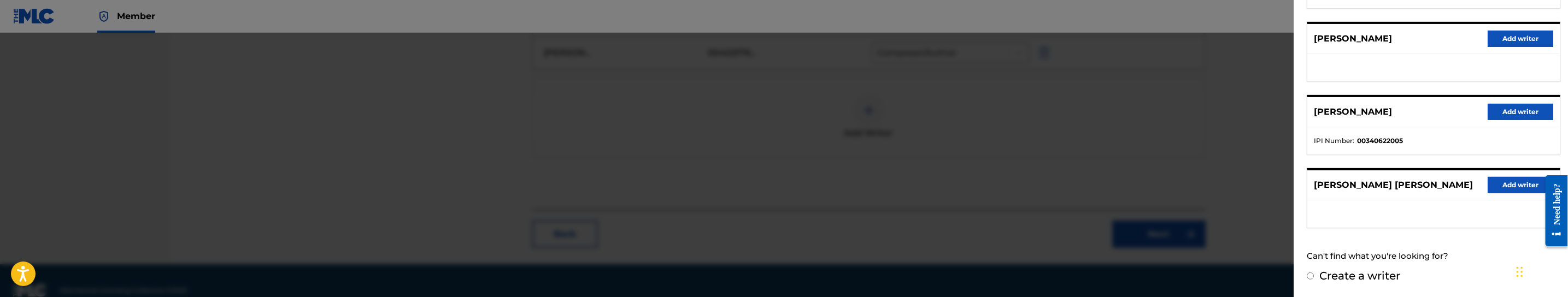
click at [1312, 274] on input "Create a writer" at bounding box center [1310, 276] width 7 height 7
radio input "false"
radio input "true"
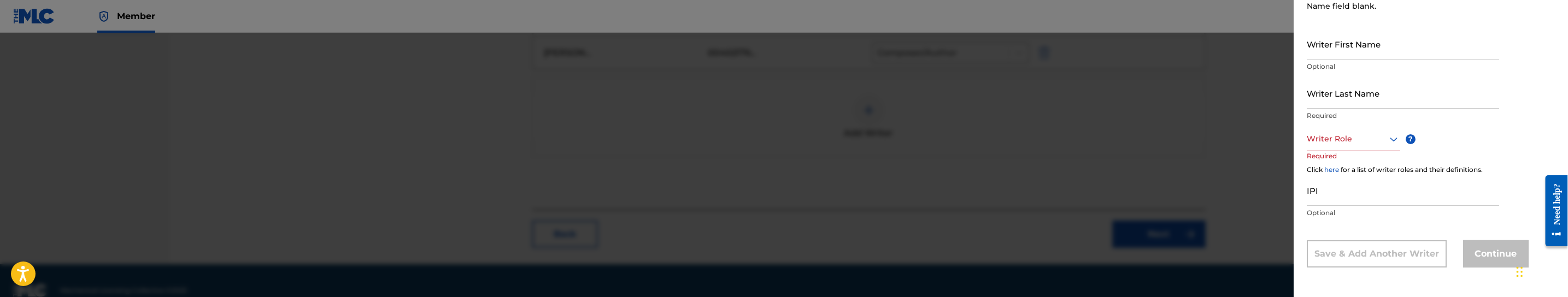
scroll to position [175, 0]
click at [1361, 51] on input "Writer First Name" at bounding box center [1403, 45] width 193 height 31
type input "JOHNATHAN"
click at [1348, 105] on input "Writer Last Name" at bounding box center [1403, 93] width 193 height 31
type input "COLEMAN"
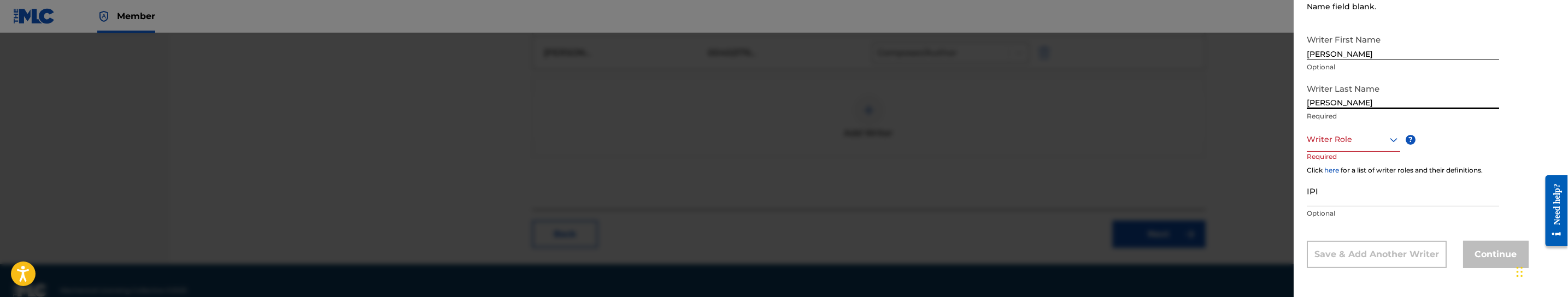
click at [1364, 146] on div at bounding box center [1353, 139] width 93 height 14
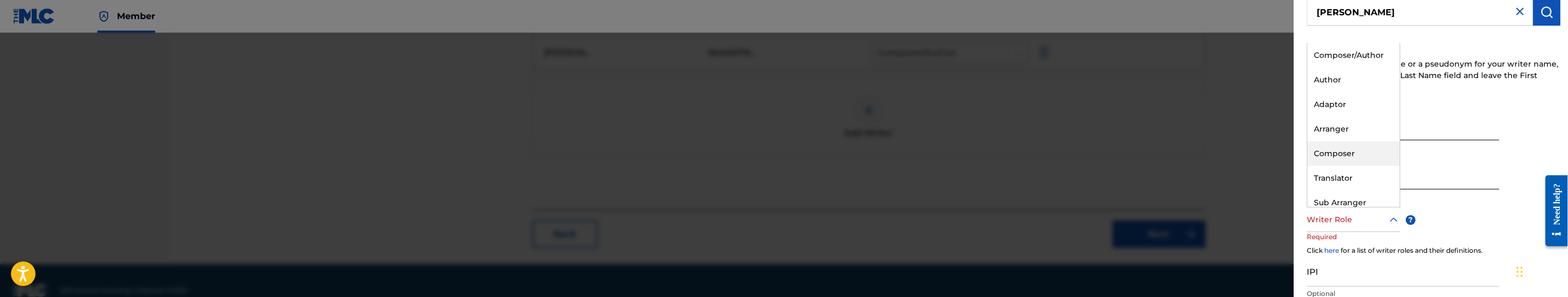
scroll to position [93, 0]
click at [1357, 61] on div "Composer/Author" at bounding box center [1353, 56] width 92 height 24
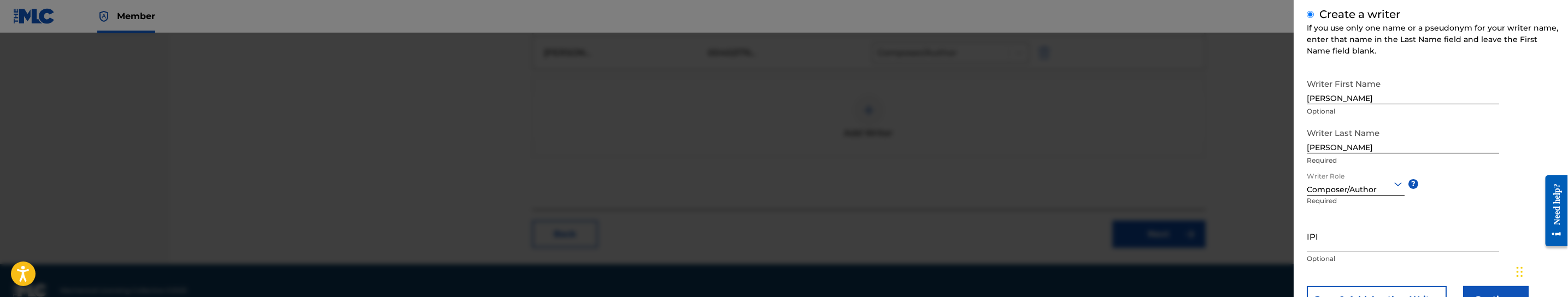
scroll to position [175, 0]
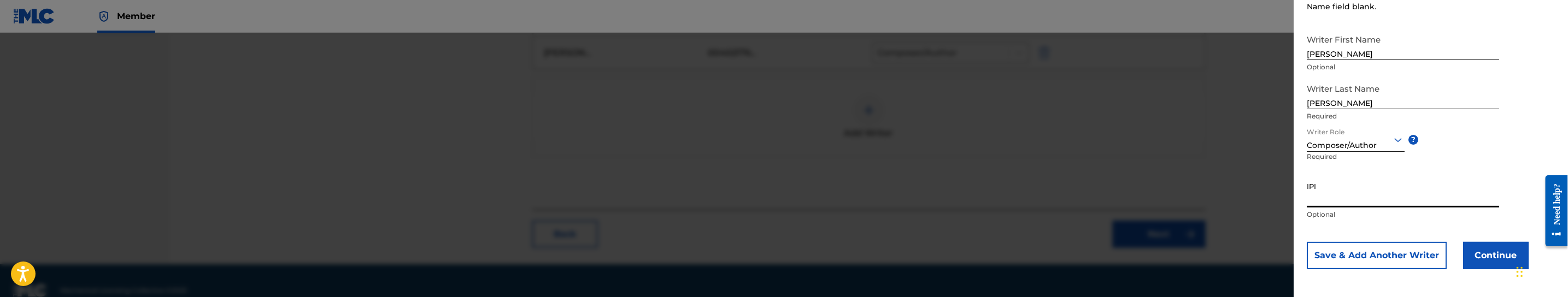
click at [1329, 201] on input "IPI" at bounding box center [1403, 192] width 193 height 31
paste input "1194931234"
click at [1339, 201] on input "1194931234" at bounding box center [1403, 192] width 193 height 31
click at [1331, 201] on input "1194931234" at bounding box center [1403, 192] width 193 height 31
click at [1323, 201] on input "1194931234" at bounding box center [1403, 192] width 193 height 31
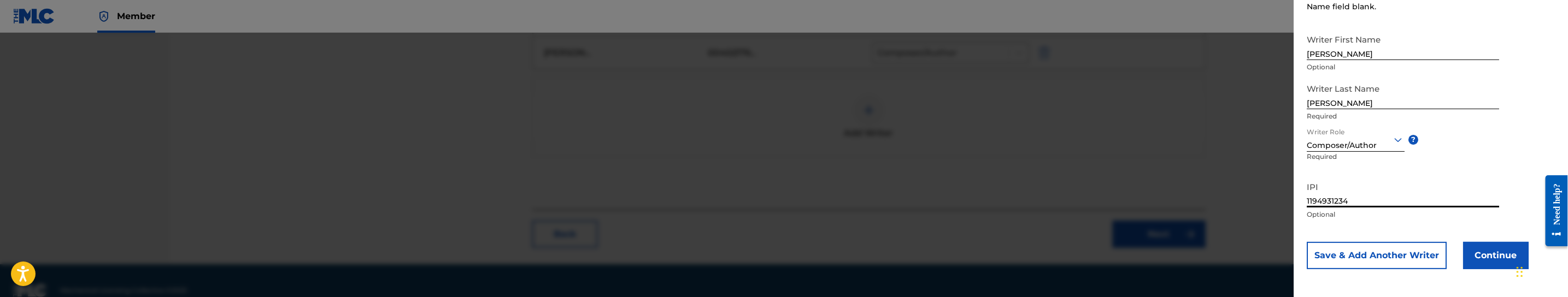
click at [1315, 201] on input "1194931234" at bounding box center [1403, 192] width 193 height 31
click at [1306, 201] on input "1194931234" at bounding box center [1403, 192] width 193 height 31
type input "01194931234"
click at [1484, 247] on button "Continue" at bounding box center [1495, 254] width 66 height 27
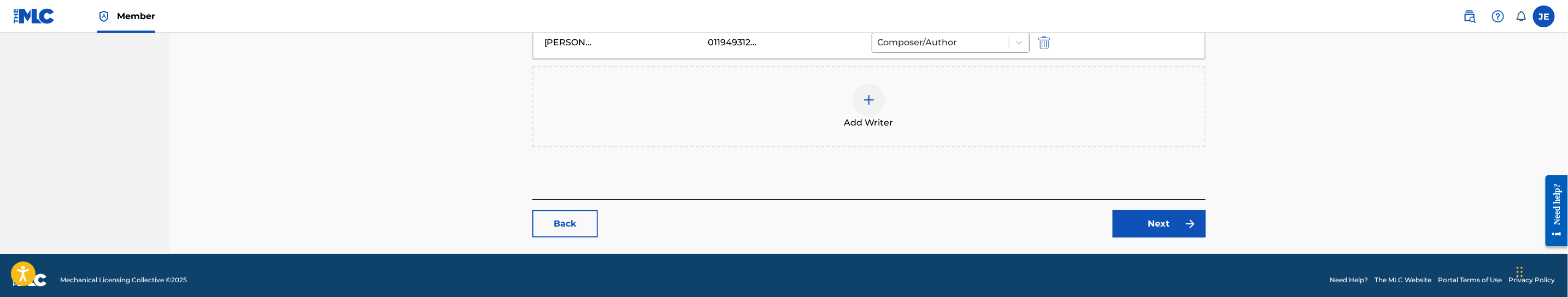
scroll to position [464, 0]
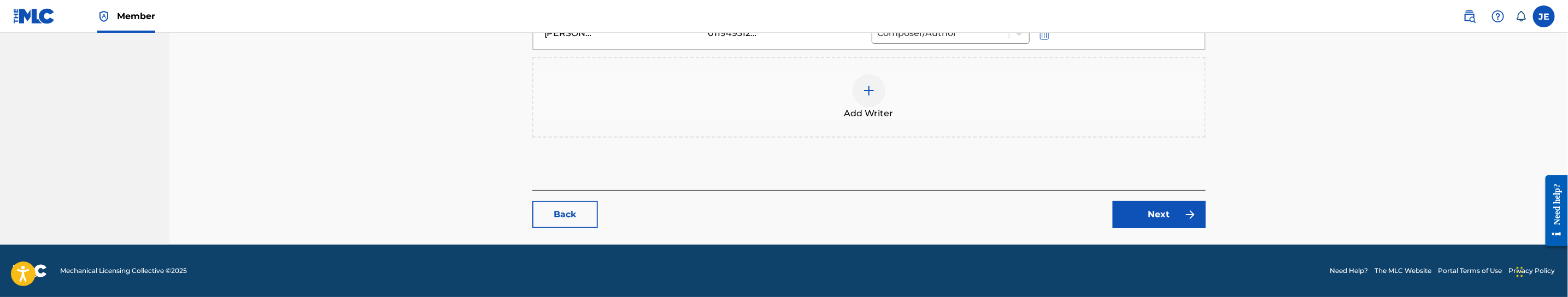
click at [1151, 216] on link "Next" at bounding box center [1159, 214] width 93 height 27
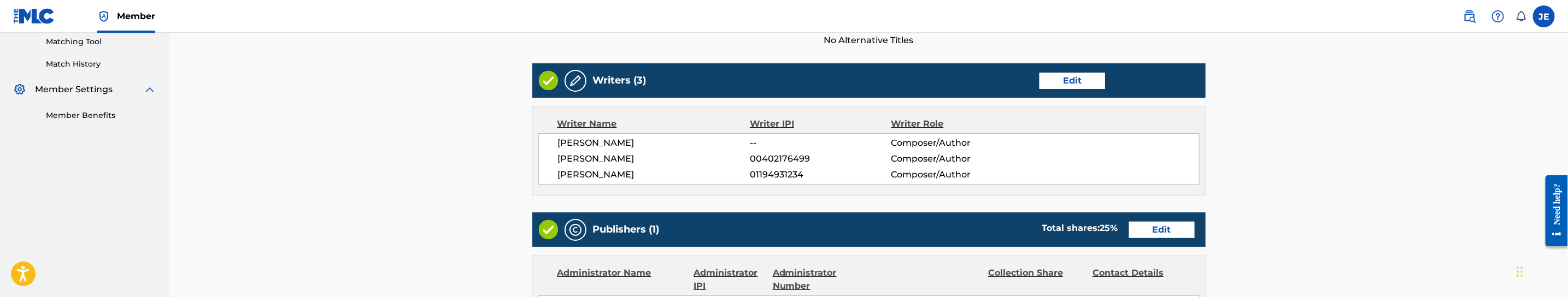
scroll to position [328, 0]
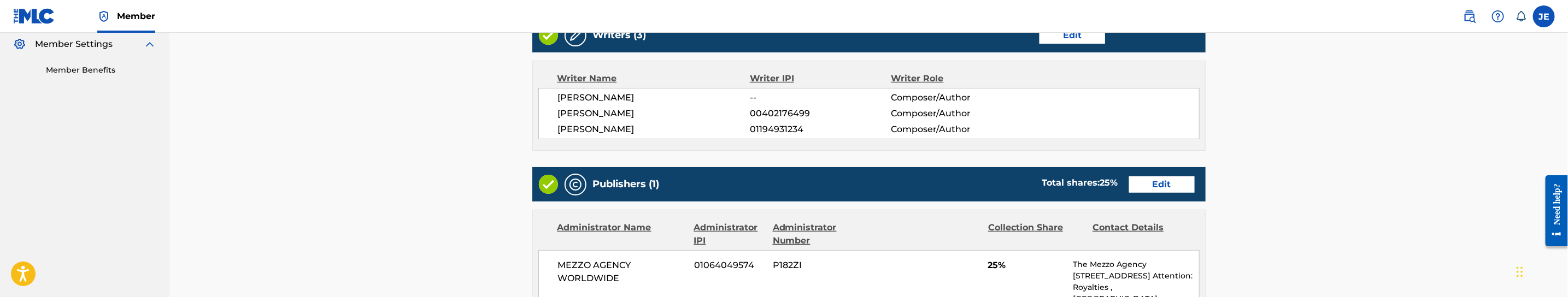
click at [1168, 192] on link "Edit" at bounding box center [1162, 185] width 66 height 17
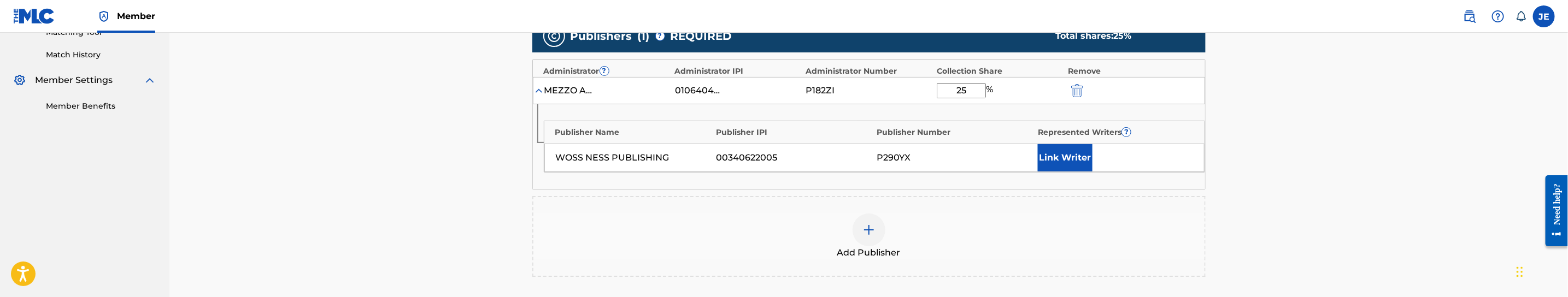
scroll to position [328, 0]
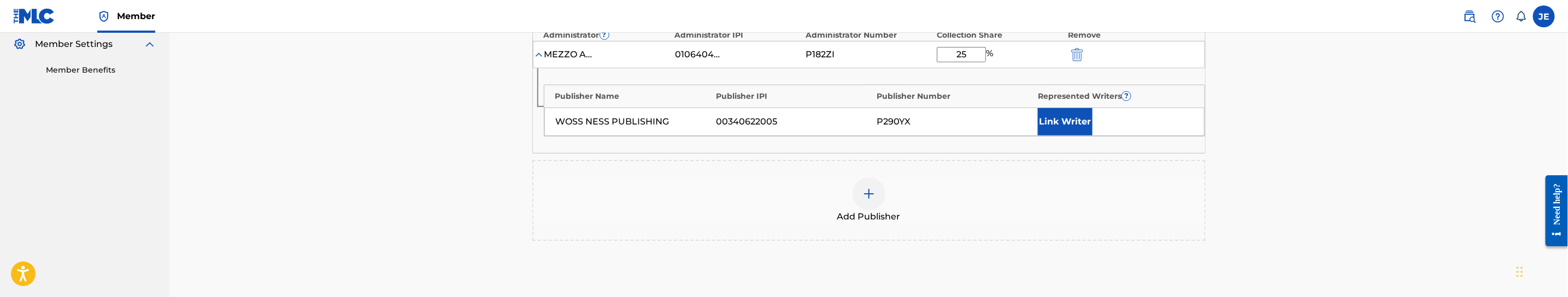
click at [1078, 52] on img "submit" at bounding box center [1077, 54] width 12 height 13
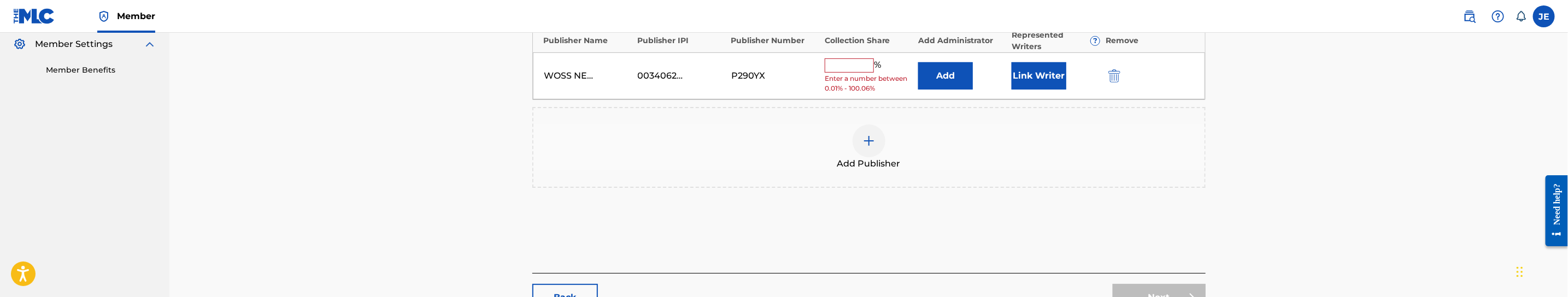
click at [1114, 79] on img "submit" at bounding box center [1114, 75] width 12 height 13
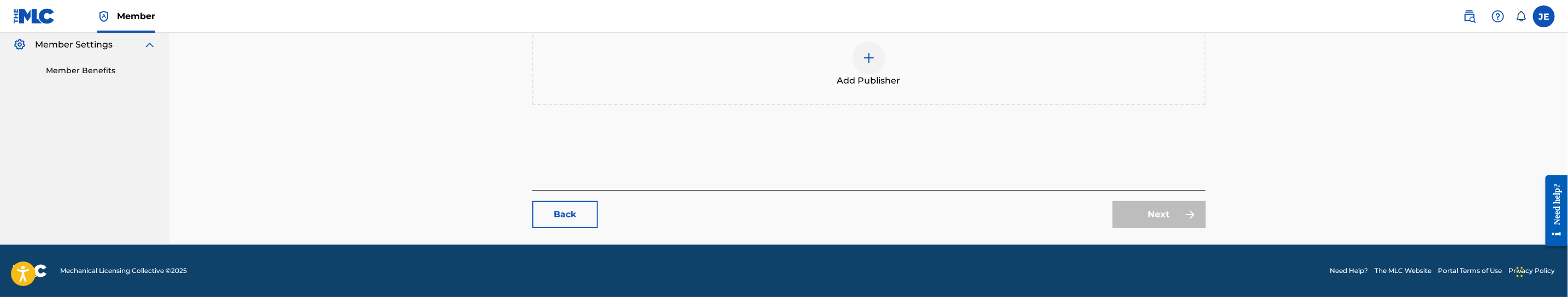
scroll to position [326, 0]
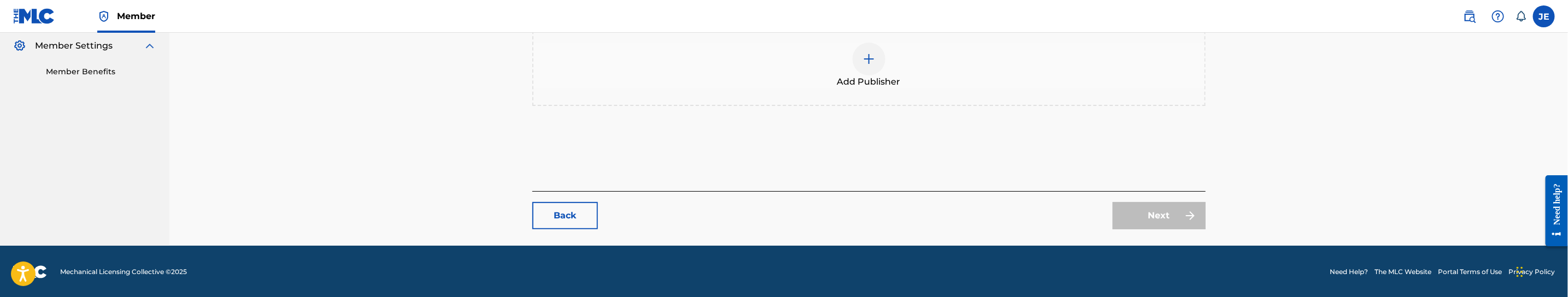
click at [871, 68] on div at bounding box center [868, 59] width 33 height 33
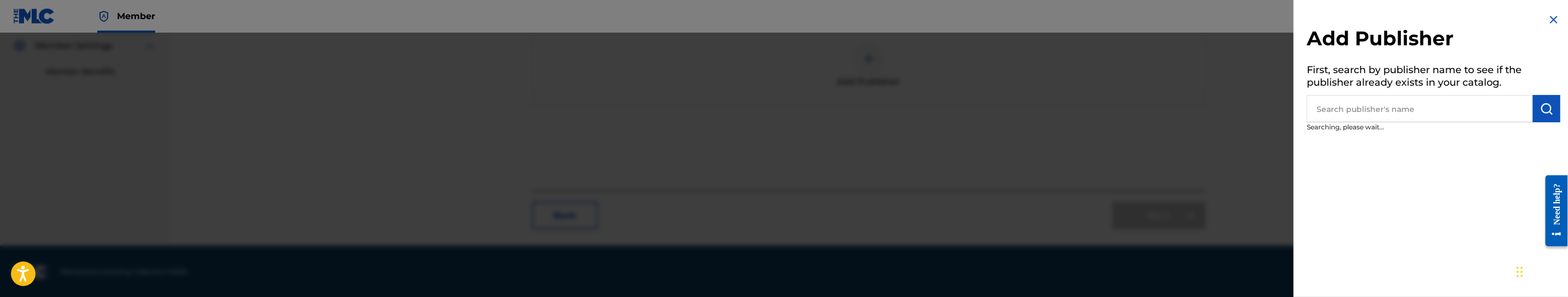
click at [1422, 120] on input "text" at bounding box center [1419, 108] width 226 height 27
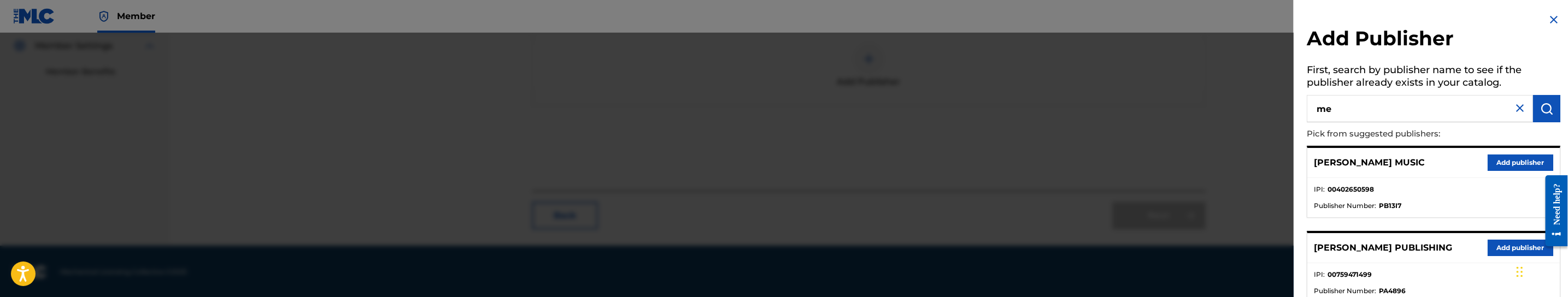
type input "m"
type input "woss"
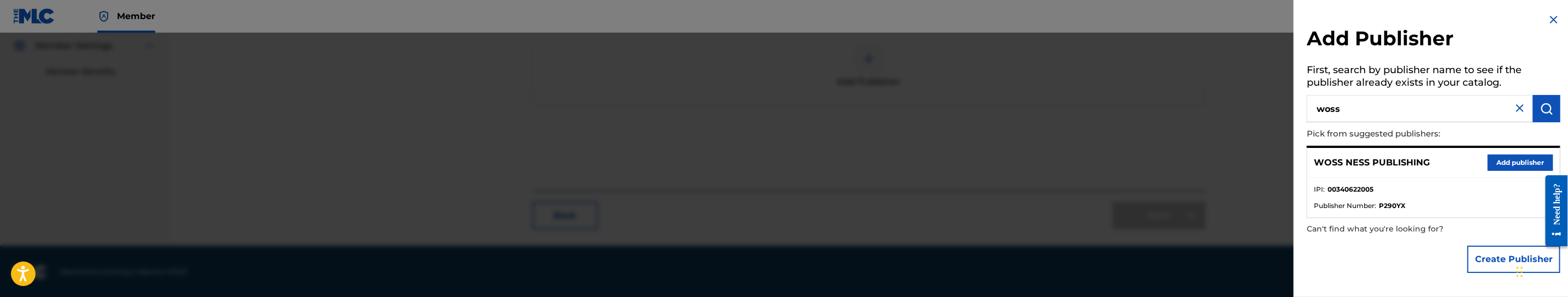
click at [1504, 165] on button "Add publisher" at bounding box center [1521, 163] width 66 height 17
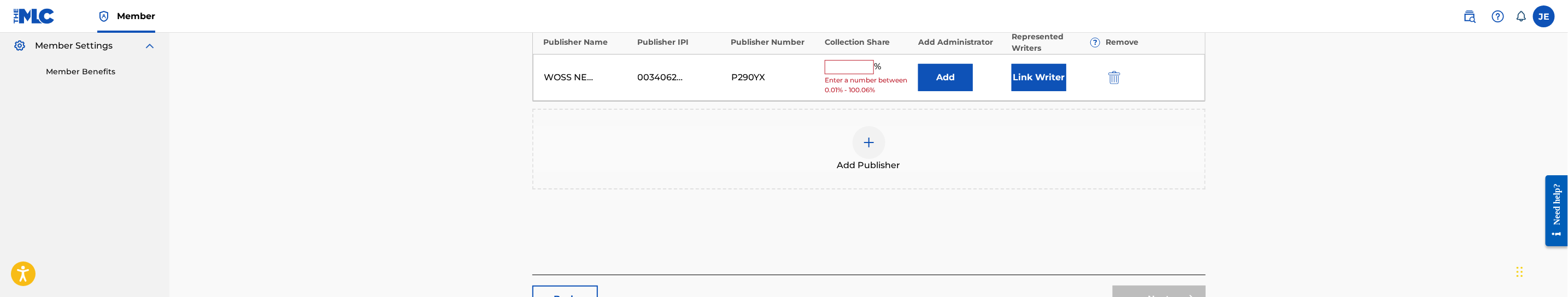
click at [933, 84] on button "Add" at bounding box center [945, 77] width 54 height 27
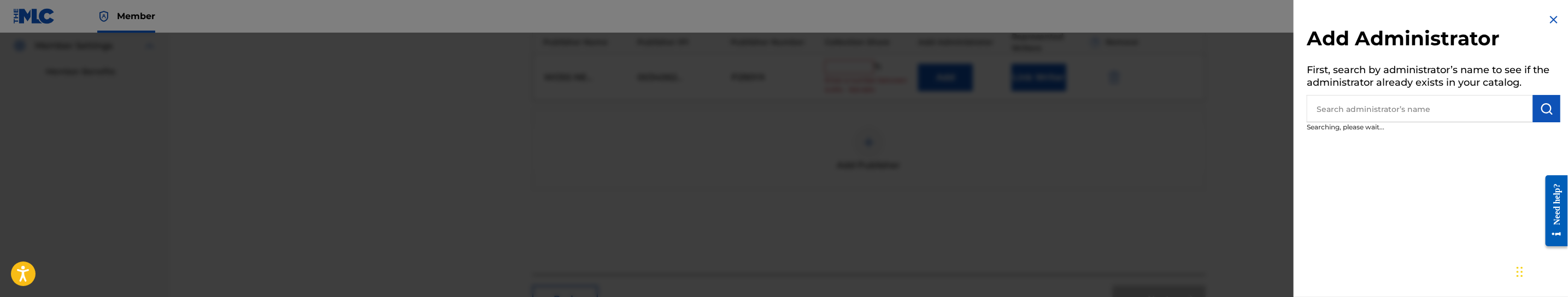
click at [1362, 105] on input "text" at bounding box center [1419, 108] width 226 height 27
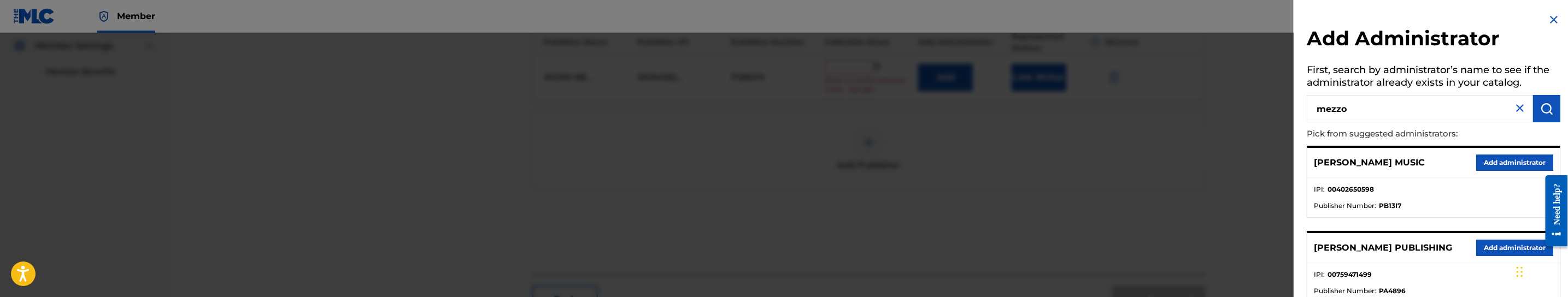
type input "mezzo"
click at [1516, 155] on button "Add administrator" at bounding box center [1514, 163] width 77 height 17
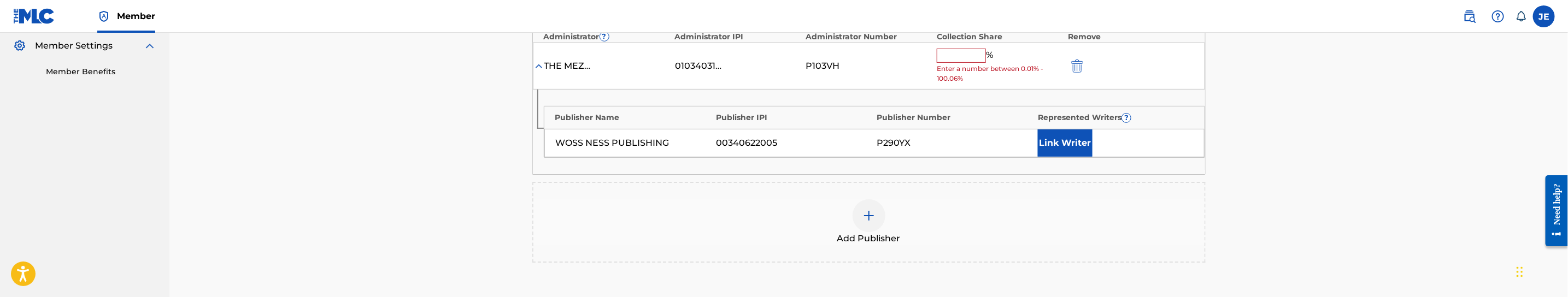
click at [1068, 138] on button "Link Writer" at bounding box center [1065, 143] width 54 height 27
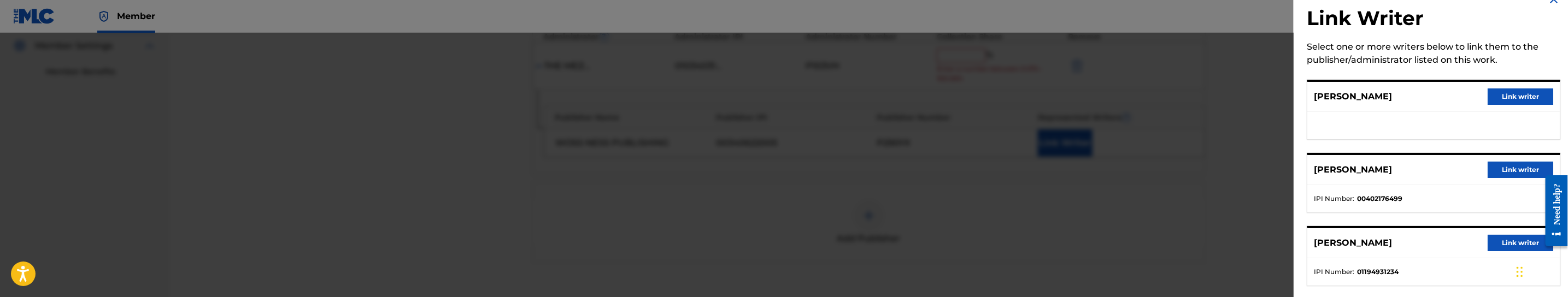
scroll to position [35, 0]
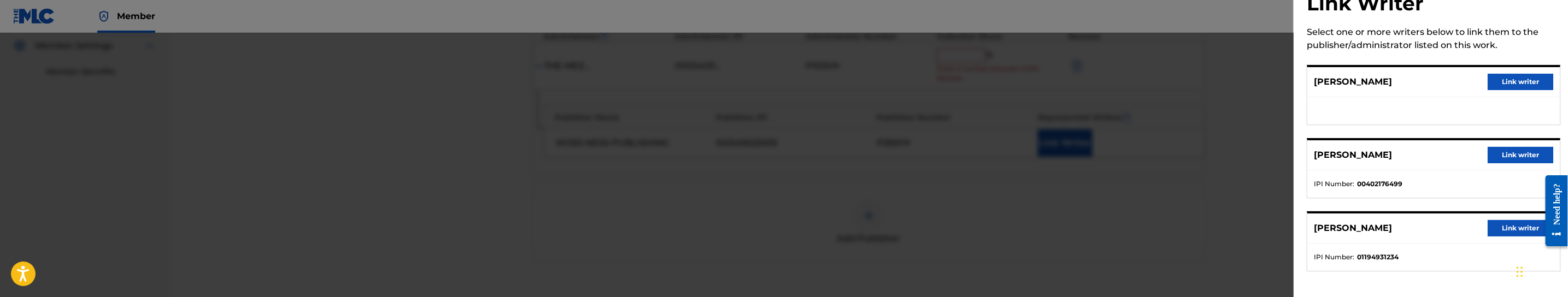
click at [1500, 234] on button "Link writer" at bounding box center [1521, 229] width 66 height 17
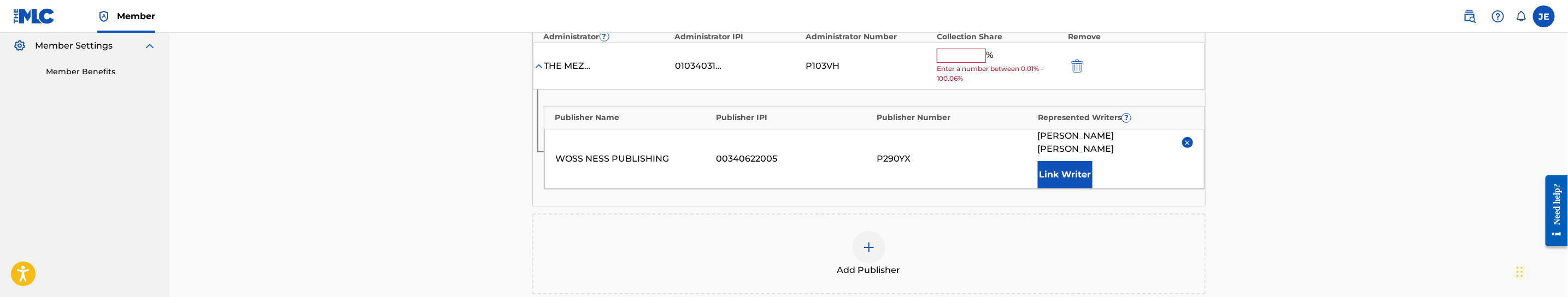
click at [951, 50] on input "text" at bounding box center [961, 56] width 50 height 14
type input "25"
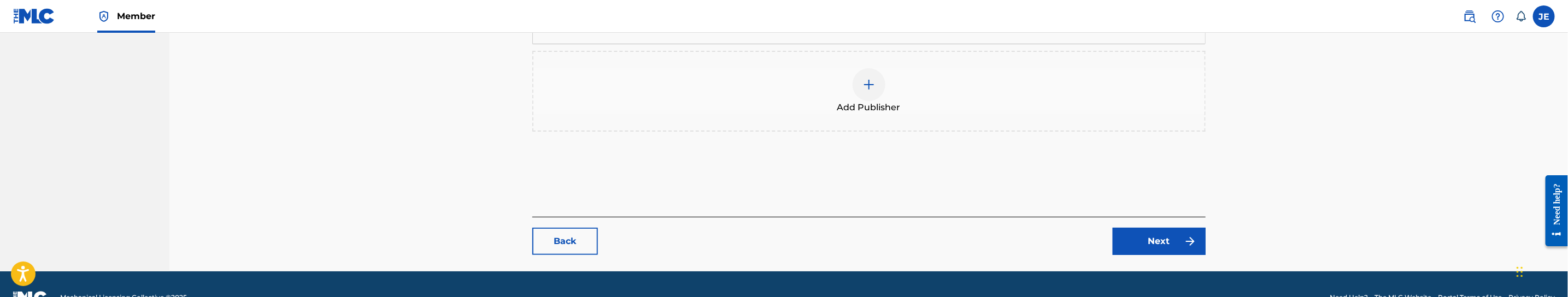
scroll to position [482, 0]
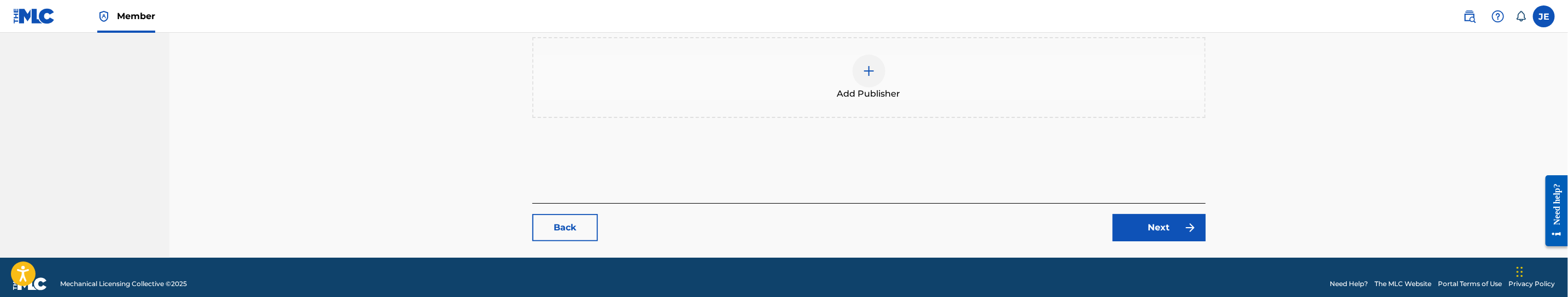
click at [1197, 221] on img at bounding box center [1190, 227] width 13 height 13
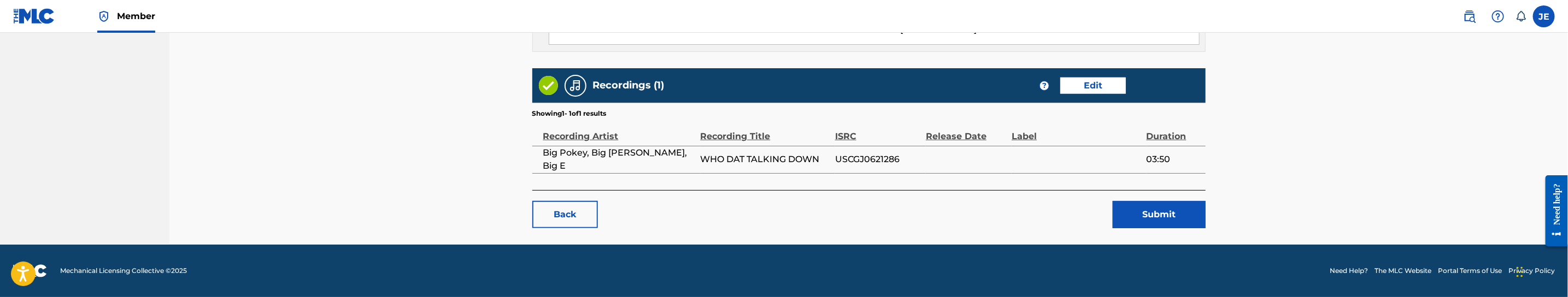
scroll to position [630, 0]
click at [1126, 211] on button "Submit" at bounding box center [1159, 214] width 93 height 27
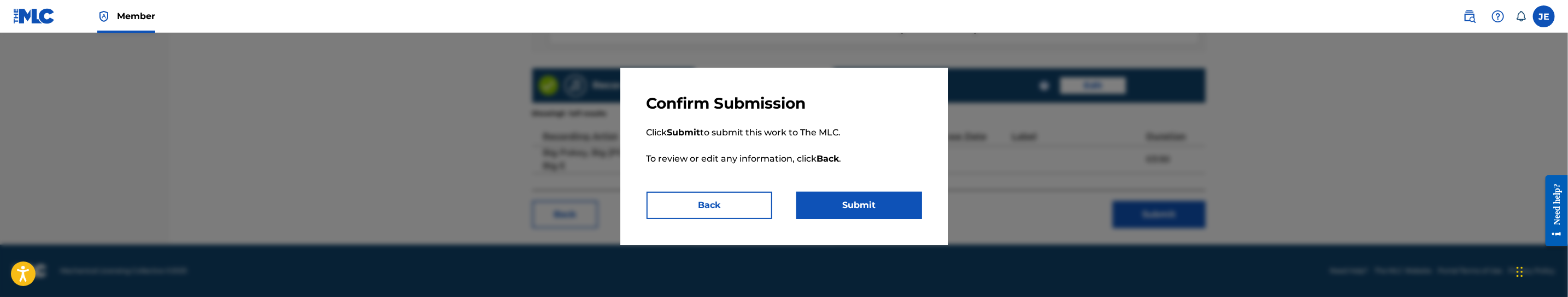
click at [875, 207] on button "Submit" at bounding box center [859, 205] width 126 height 27
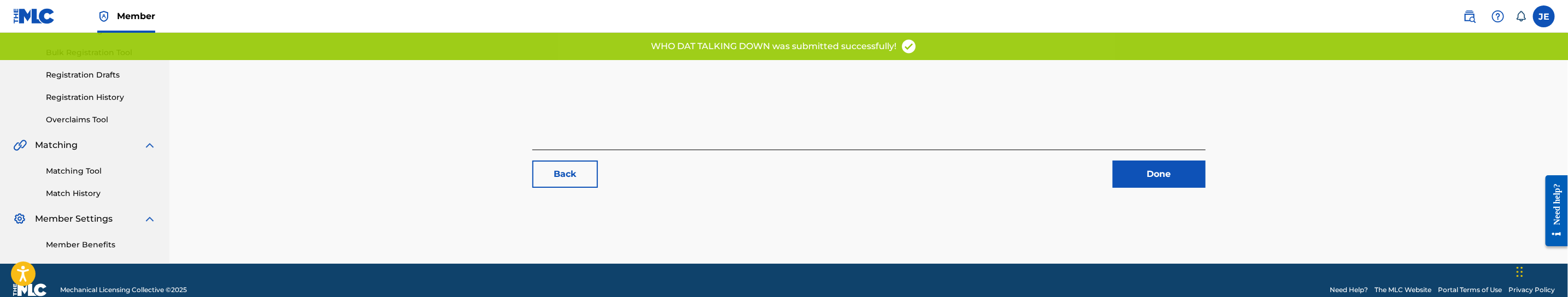
scroll to position [171, 0]
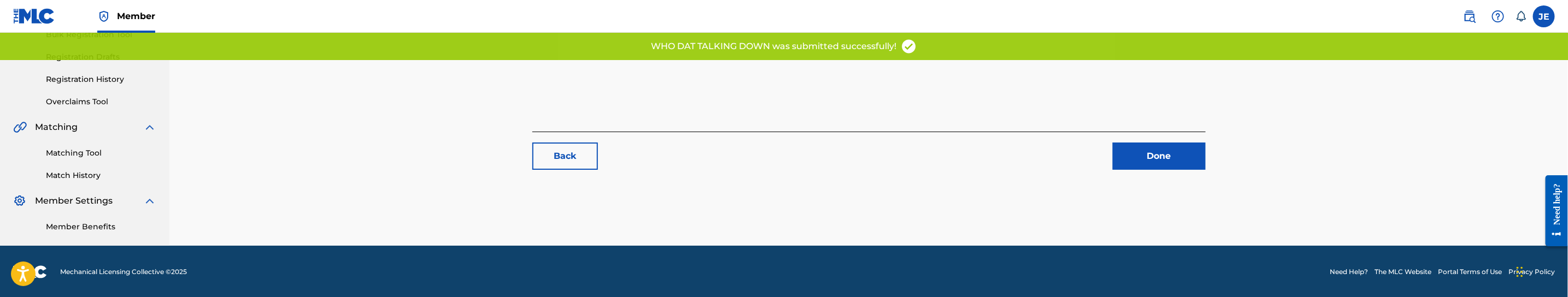
click at [92, 153] on link "Matching Tool" at bounding box center [101, 153] width 110 height 11
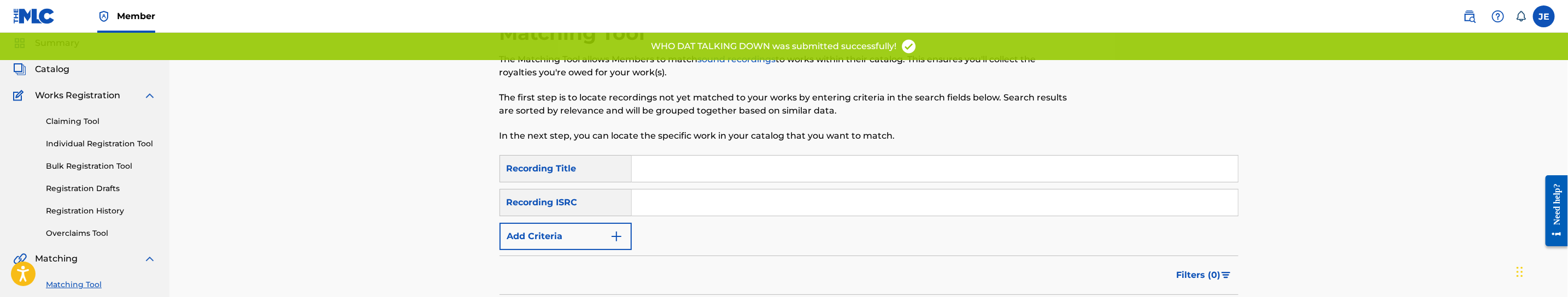
scroll to position [82, 0]
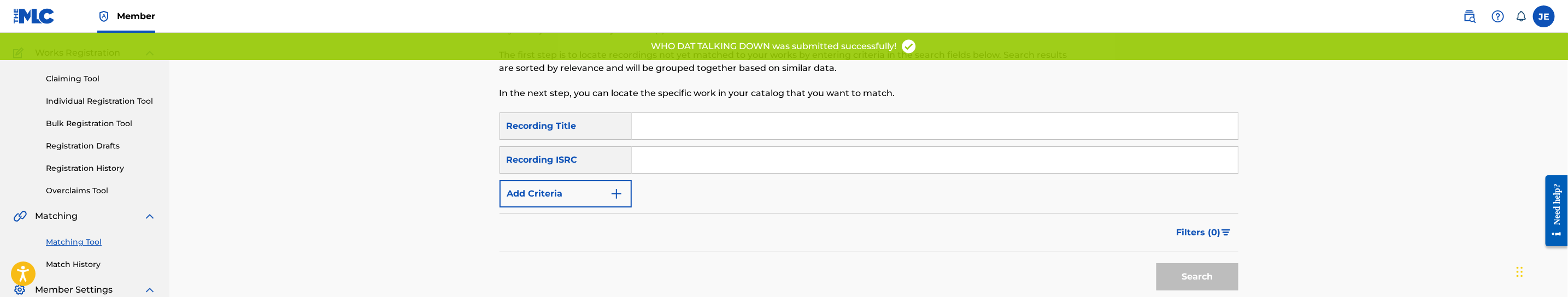
click at [664, 169] on input "Search Form" at bounding box center [935, 160] width 606 height 26
paste input "USCGJ0621286"
type input "USCGJ0621286"
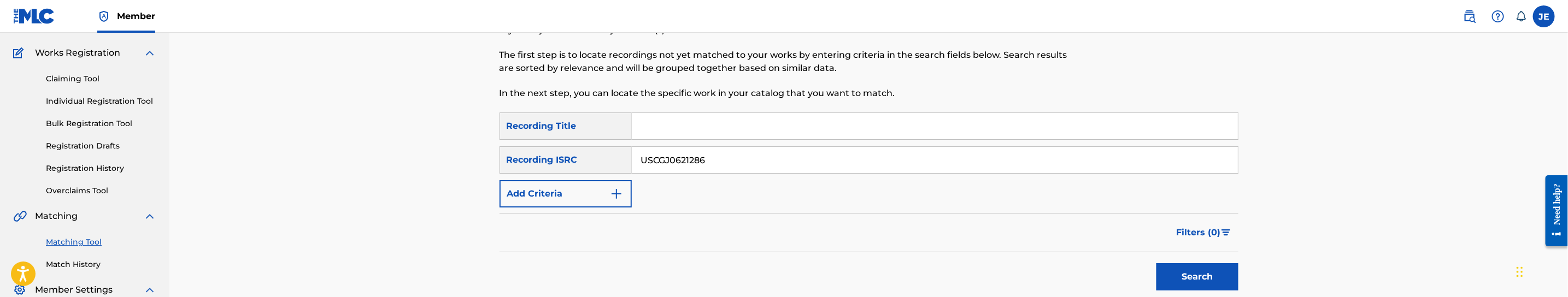
click at [1198, 279] on button "Search" at bounding box center [1198, 277] width 82 height 27
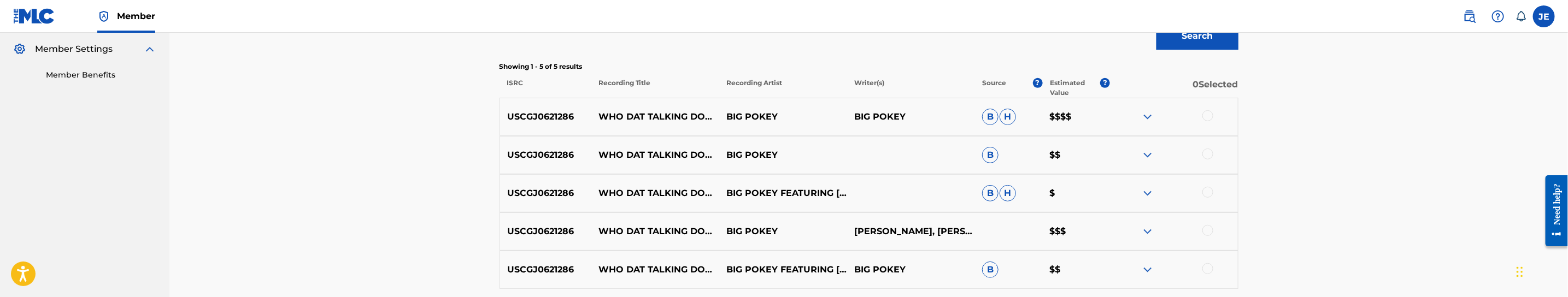
scroll to position [328, 0]
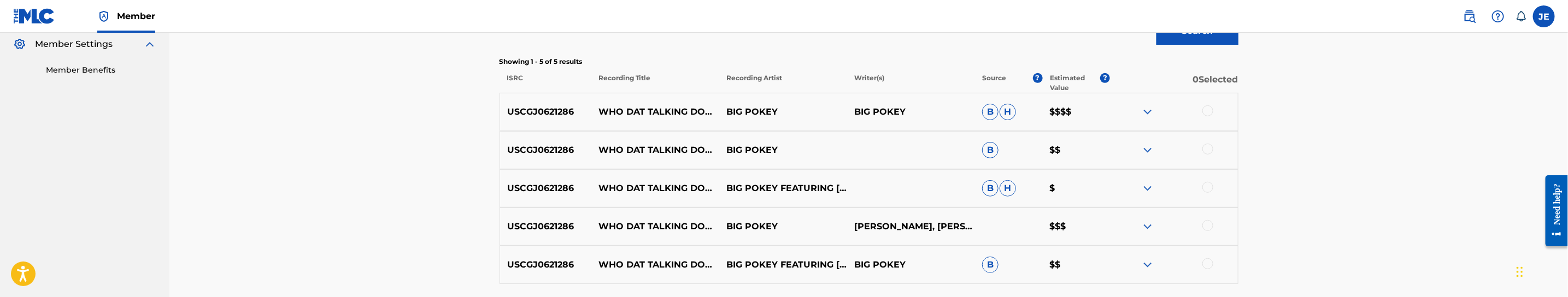
click at [1213, 112] on div at bounding box center [1173, 112] width 128 height 13
click at [1210, 112] on div at bounding box center [1208, 111] width 11 height 11
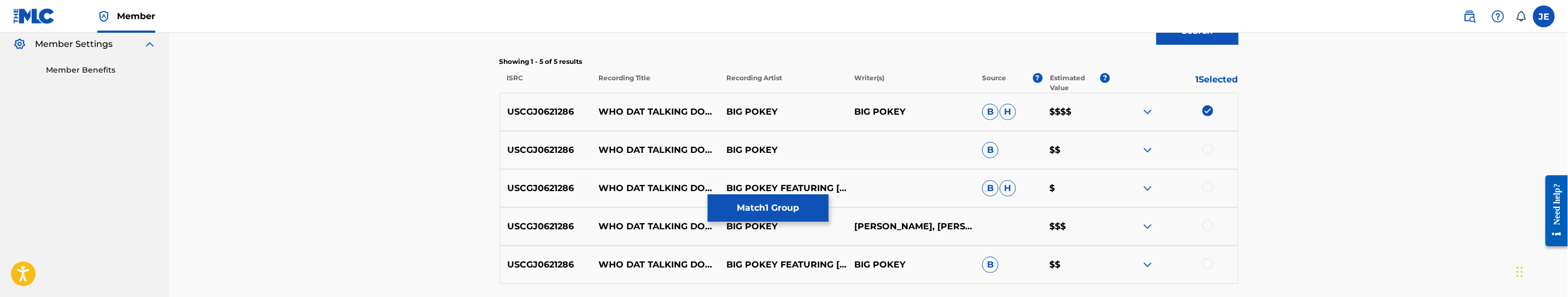
click at [1205, 151] on div at bounding box center [1208, 149] width 11 height 11
click at [1205, 192] on div at bounding box center [1208, 188] width 11 height 11
click at [1207, 228] on div at bounding box center [1208, 226] width 11 height 11
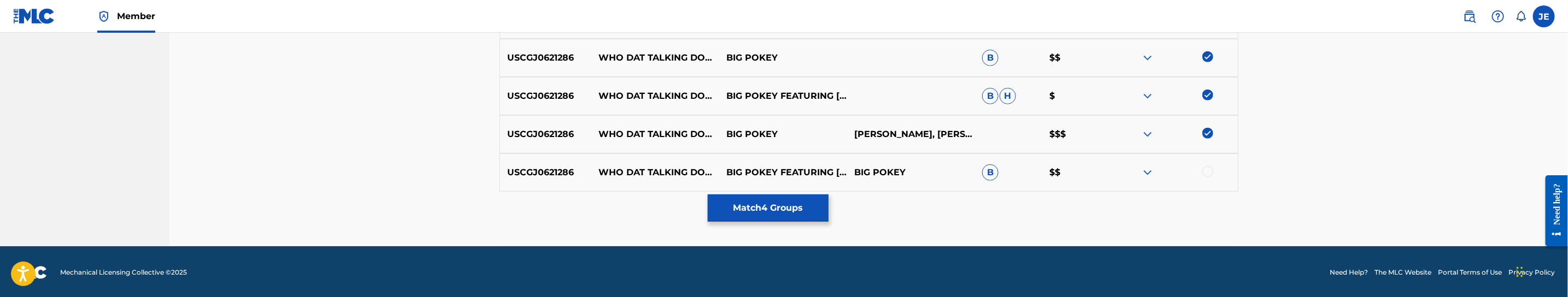
scroll to position [422, 0]
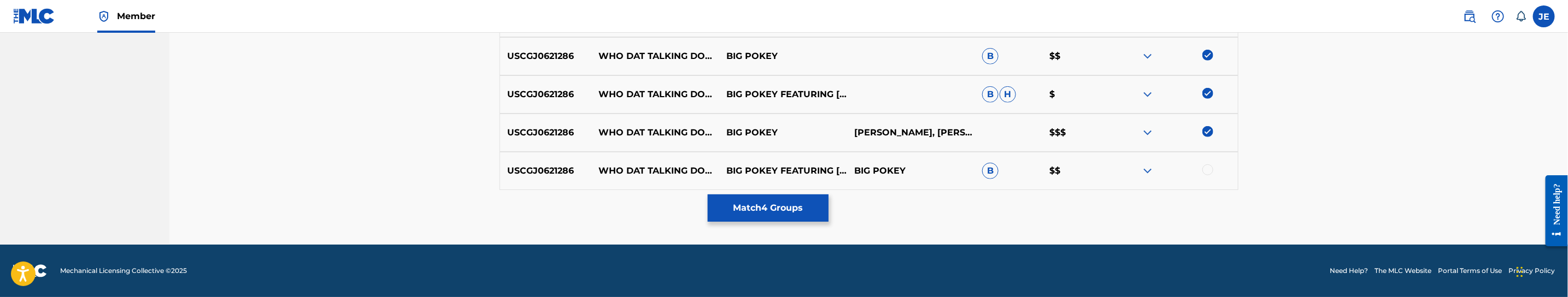
click at [1208, 174] on div at bounding box center [1208, 170] width 11 height 11
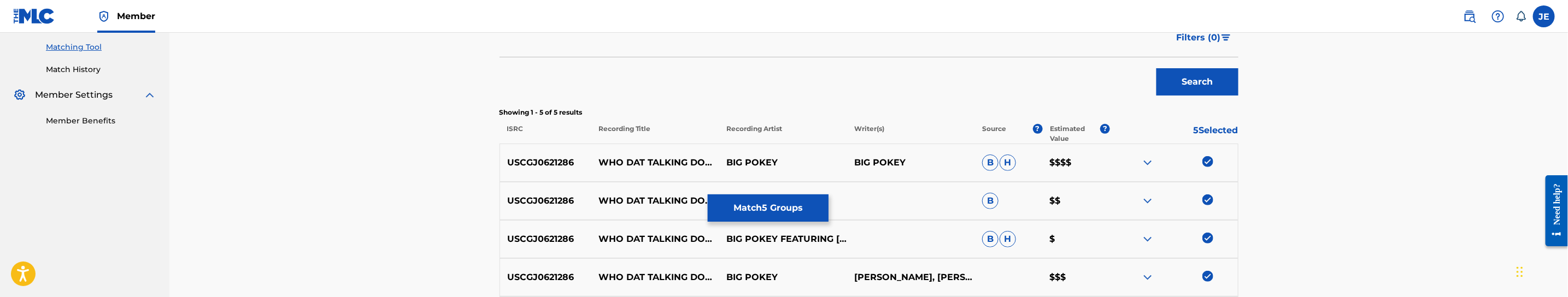
scroll to position [258, 0]
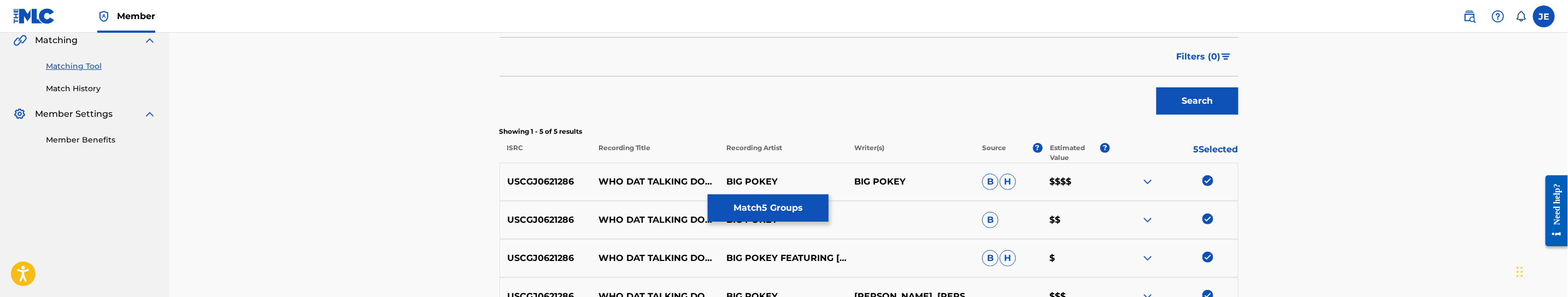
click at [783, 206] on button "Match 5 Groups" at bounding box center [768, 208] width 121 height 27
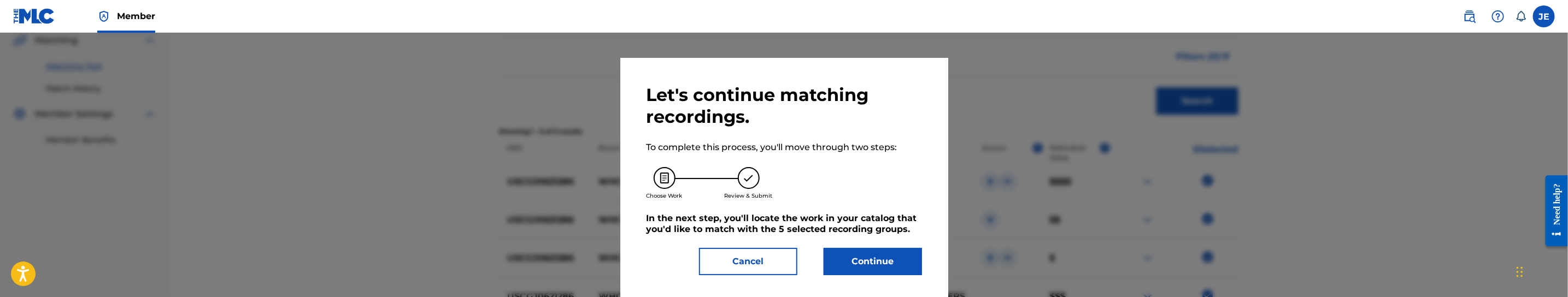
scroll to position [14, 0]
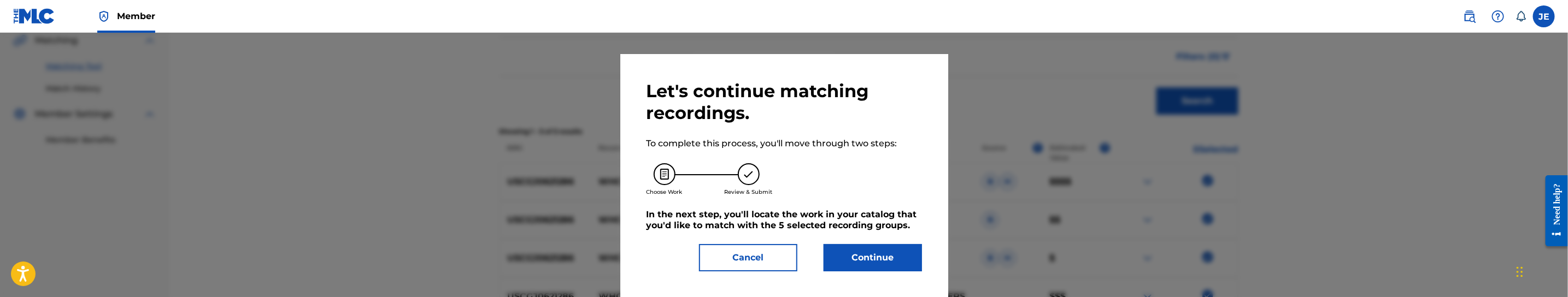
click at [890, 256] on button "Continue" at bounding box center [873, 257] width 98 height 27
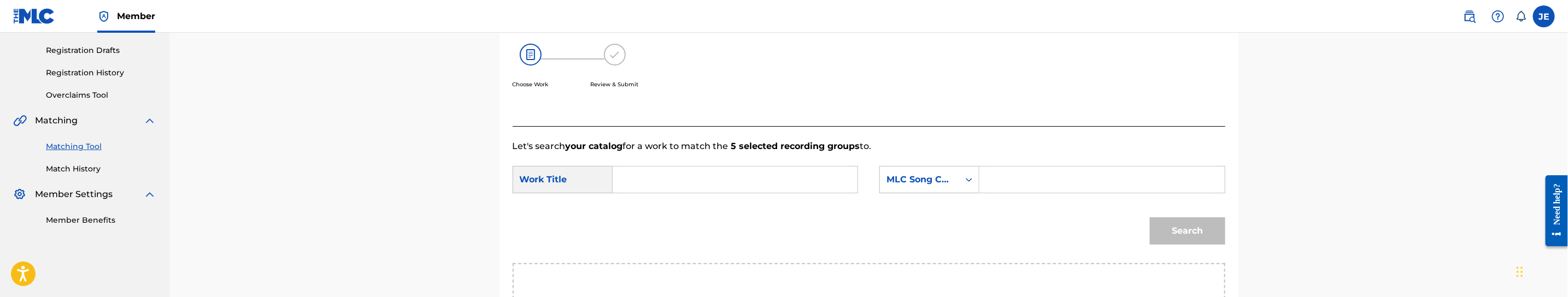
scroll to position [176, 0]
click at [672, 201] on form "SearchWithCriteria97c90304-ff78-417f-bde1-657cc6754a78 Work Title SearchWithCri…" at bounding box center [869, 210] width 713 height 110
click at [672, 182] on input "Search Form" at bounding box center [735, 181] width 226 height 26
paste input "Who Dat Talking Down"
type input "Who Dat Talking Down"
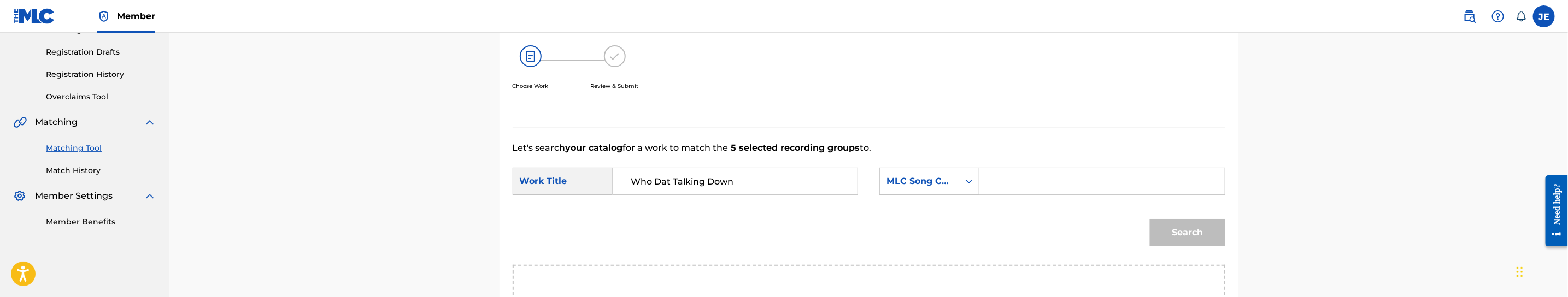
click at [1044, 179] on input "Search Form" at bounding box center [1101, 181] width 226 height 26
paste input "WD1HCZ"
type input "WD1HCZ"
click at [1209, 238] on button "Search" at bounding box center [1187, 232] width 75 height 27
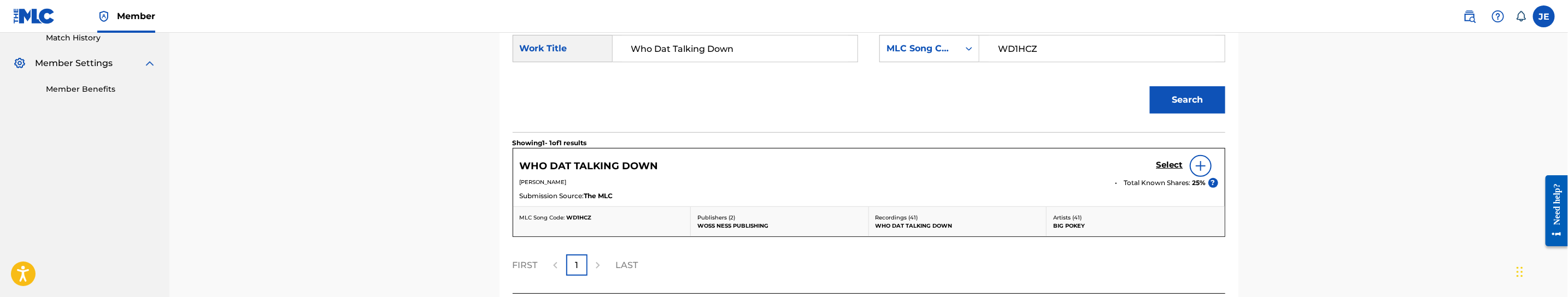
scroll to position [340, 0]
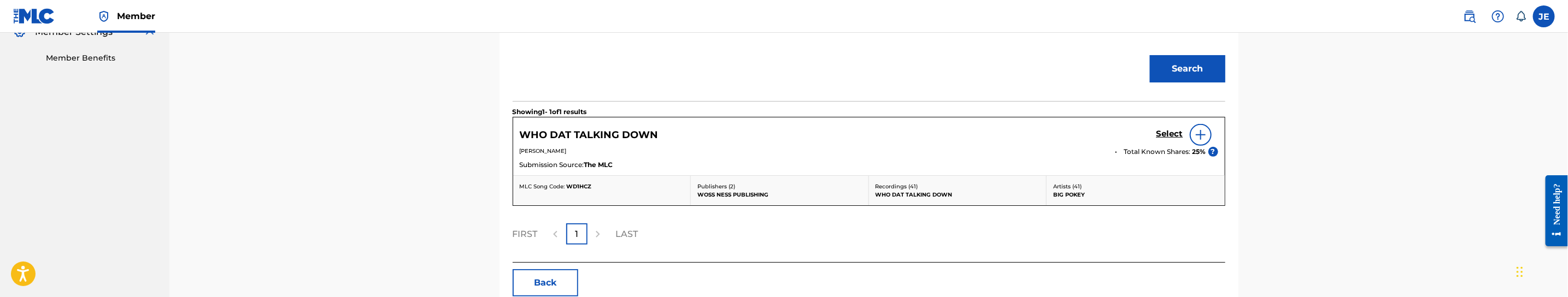
click at [1163, 135] on h5 "Select" at bounding box center [1170, 134] width 27 height 10
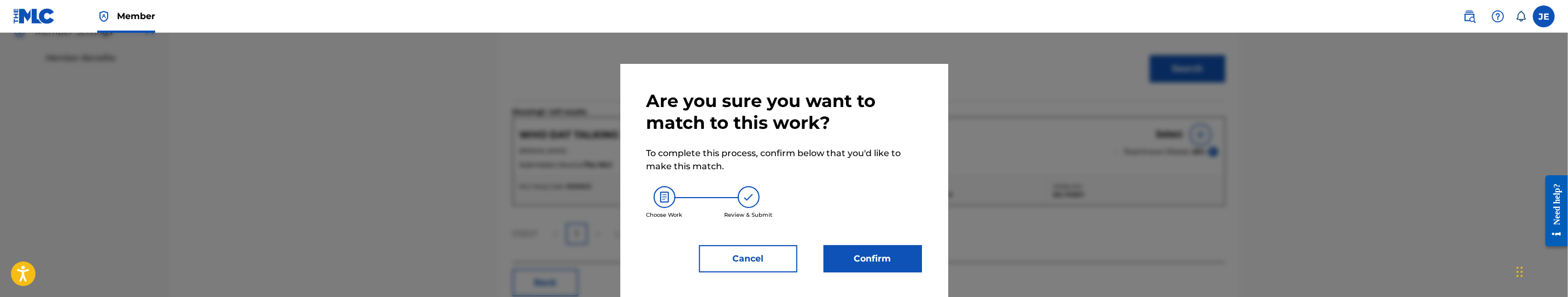
scroll to position [5, 0]
click at [864, 256] on button "Confirm" at bounding box center [873, 257] width 98 height 27
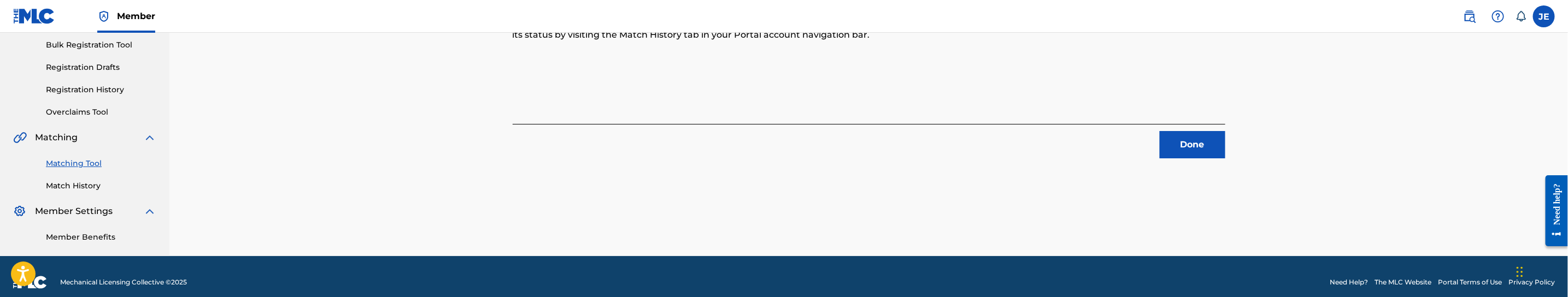
scroll to position [164, 0]
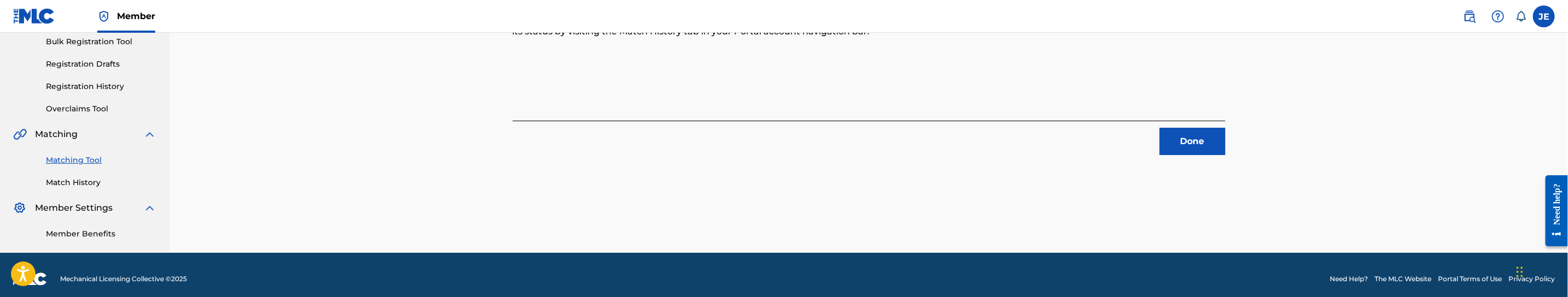
click at [1189, 132] on button "Done" at bounding box center [1192, 141] width 66 height 27
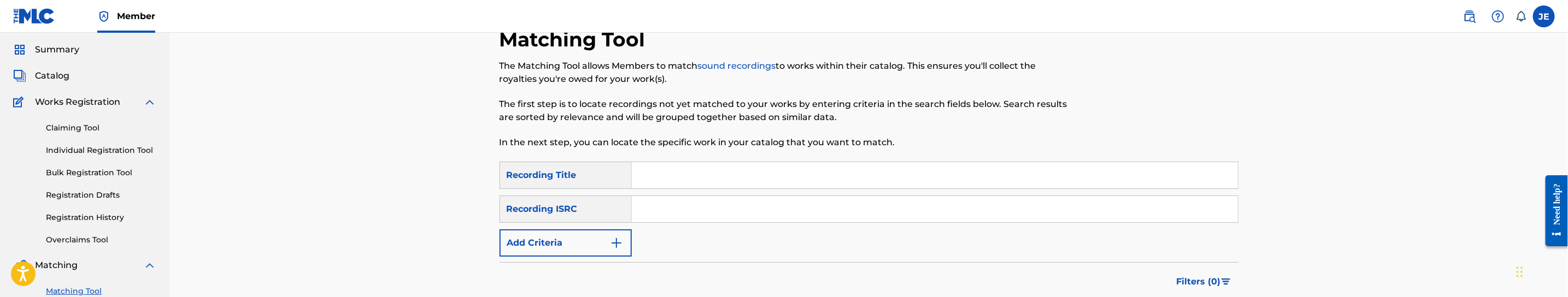
scroll to position [0, 0]
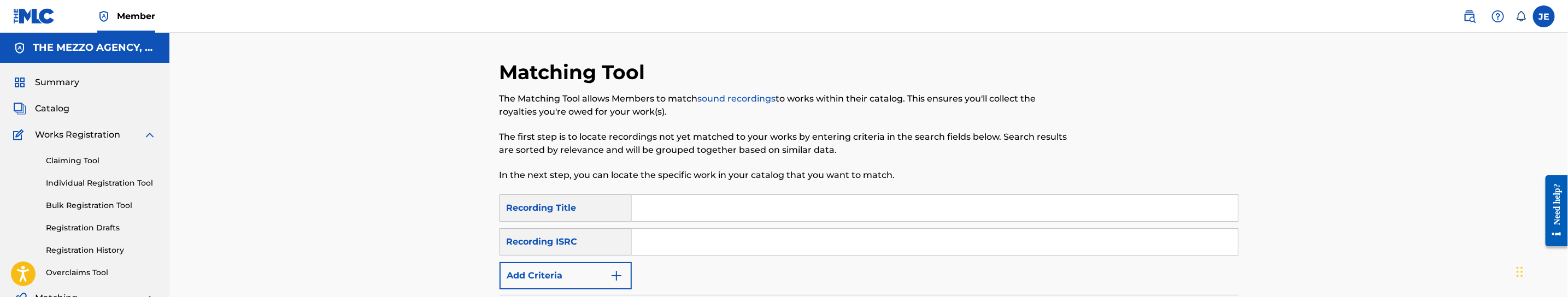
click at [91, 245] on link "Registration History" at bounding box center [101, 250] width 110 height 11
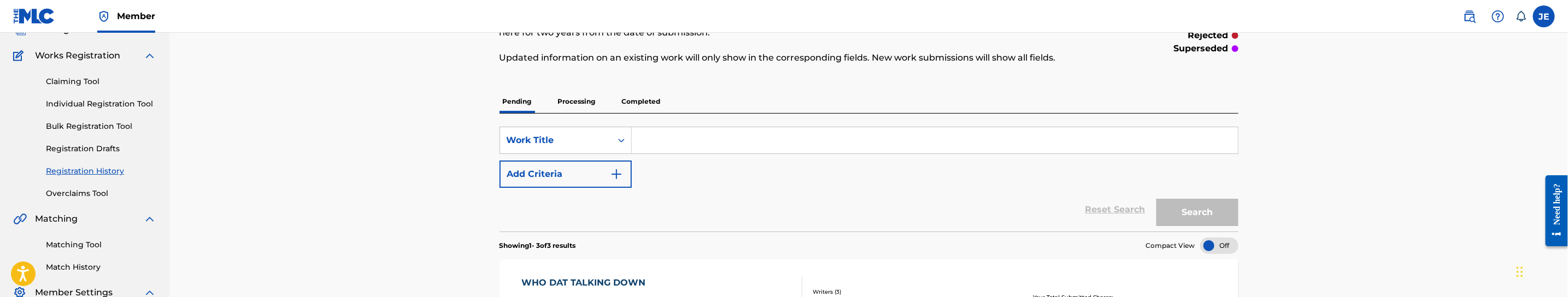
scroll to position [82, 0]
click at [718, 127] on input "Search Form" at bounding box center [935, 138] width 606 height 26
paste input "Balling"
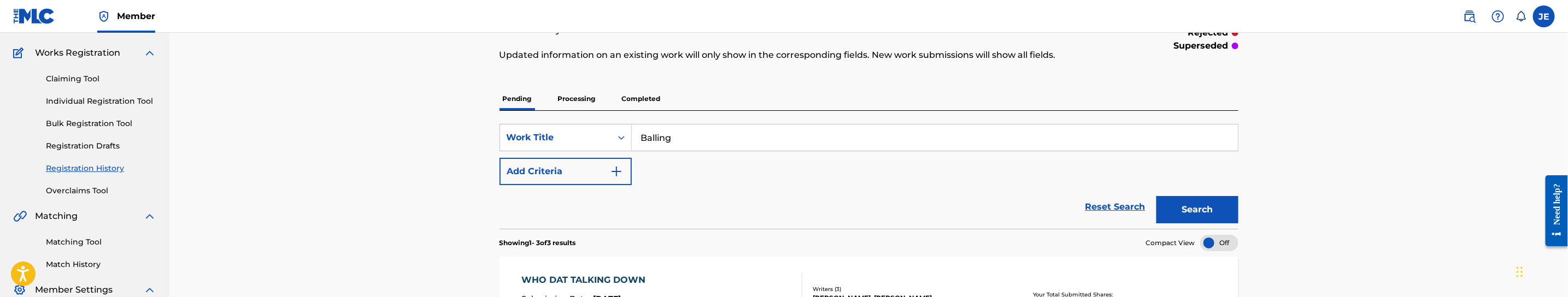
type input "Balling"
click at [1207, 212] on button "Search" at bounding box center [1198, 209] width 82 height 27
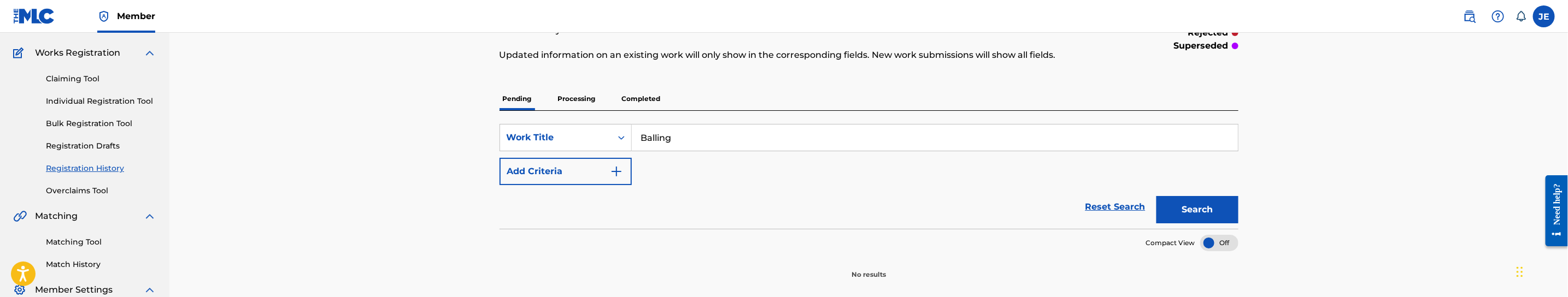
click at [578, 99] on p "Processing" at bounding box center [576, 98] width 44 height 23
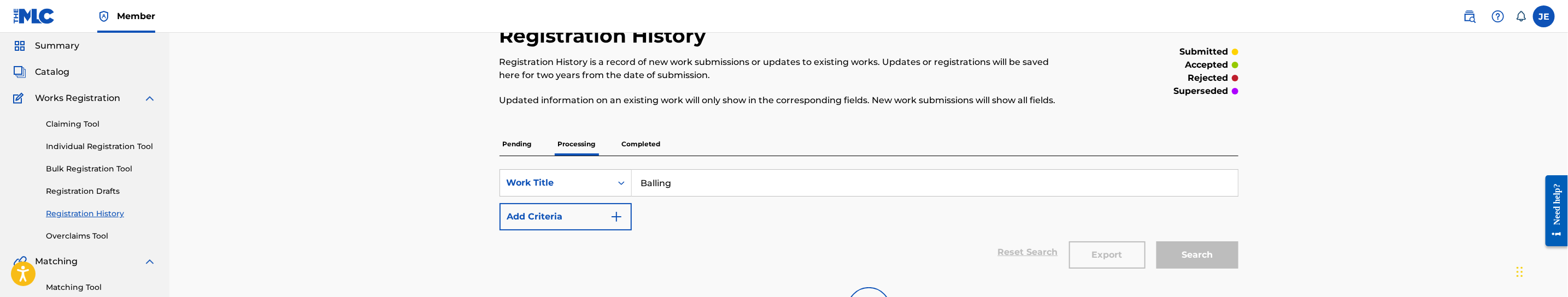
scroll to position [82, 0]
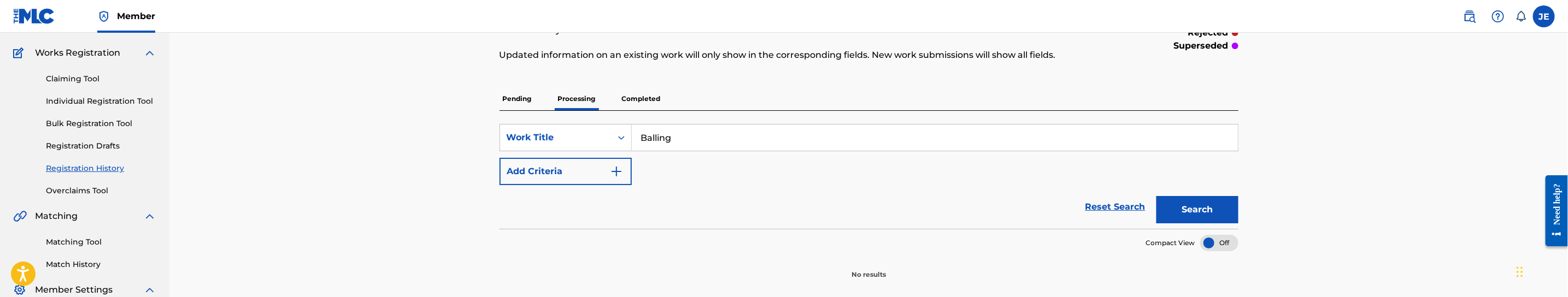
click at [654, 99] on p "Completed" at bounding box center [641, 98] width 45 height 23
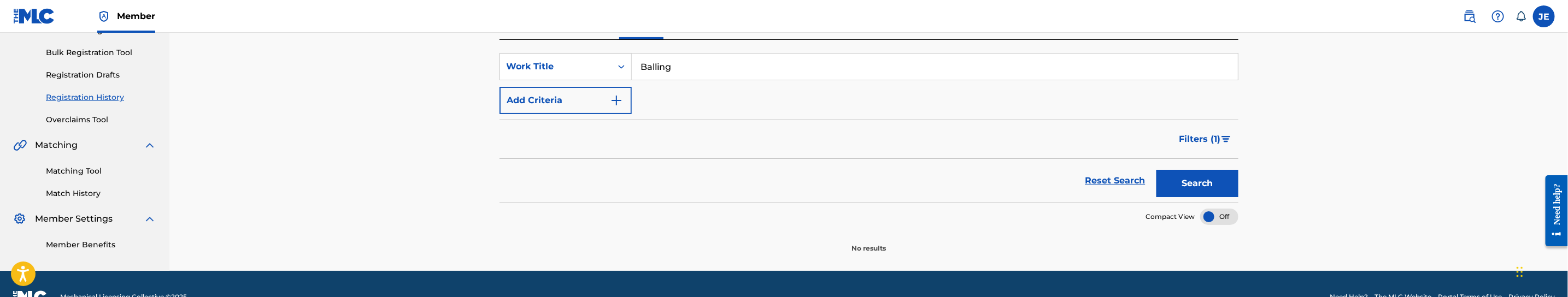
scroll to position [181, 0]
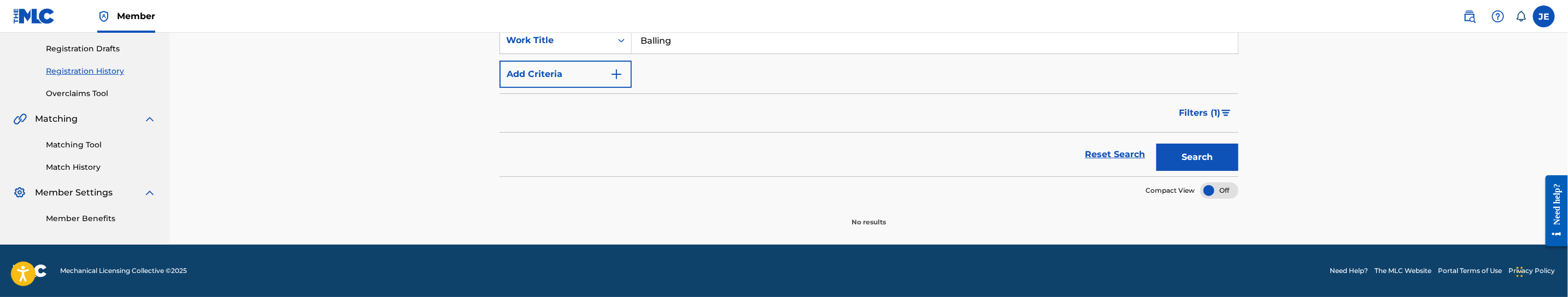
click at [1197, 109] on span "Filters ( 1 )" at bounding box center [1200, 113] width 42 height 13
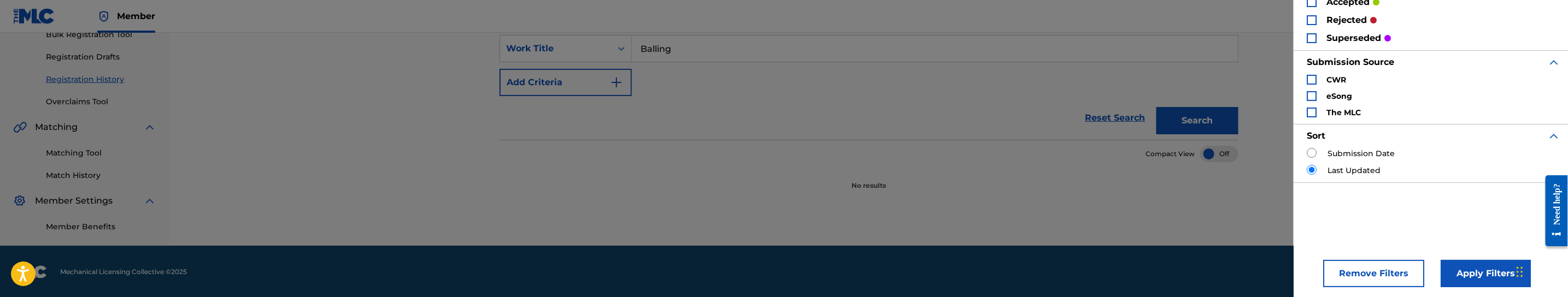
scroll to position [90, 0]
click at [1379, 266] on button "Remove Filters" at bounding box center [1373, 270] width 101 height 27
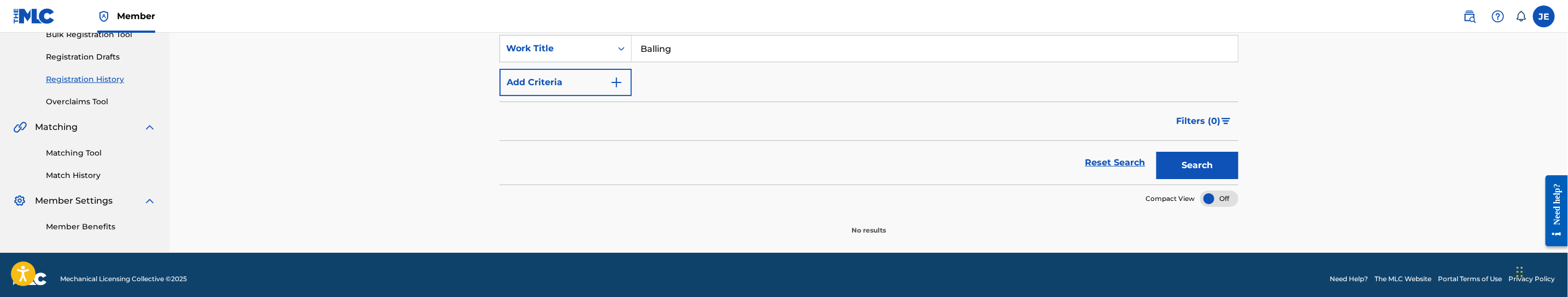
click at [1212, 167] on button "Search" at bounding box center [1198, 165] width 82 height 27
click at [707, 53] on input "Balling" at bounding box center [935, 49] width 606 height 26
paste input "ngin Screw"
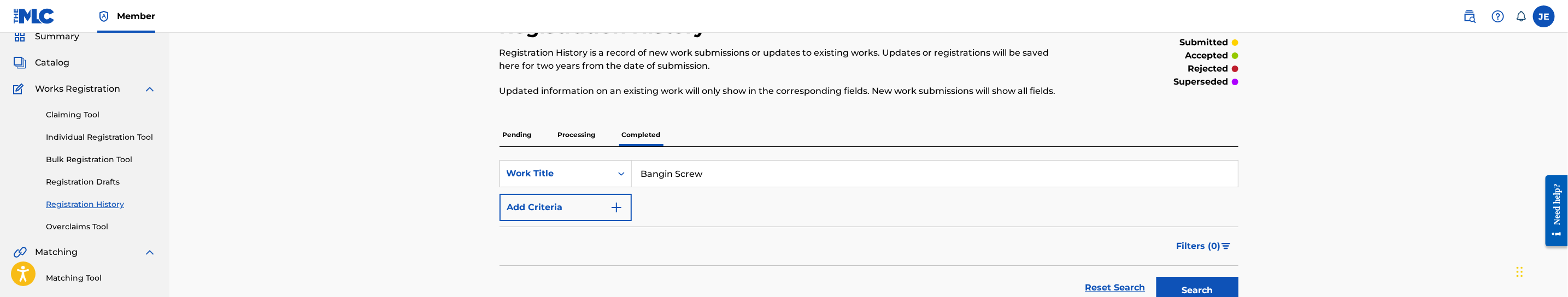
scroll to position [7, 0]
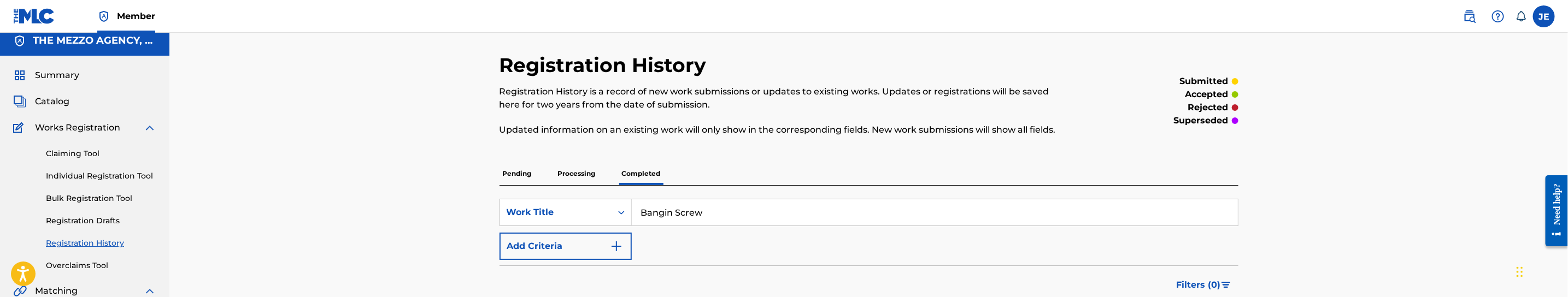
type input "Bangin Screw"
click at [506, 167] on p "Pending" at bounding box center [517, 174] width 36 height 23
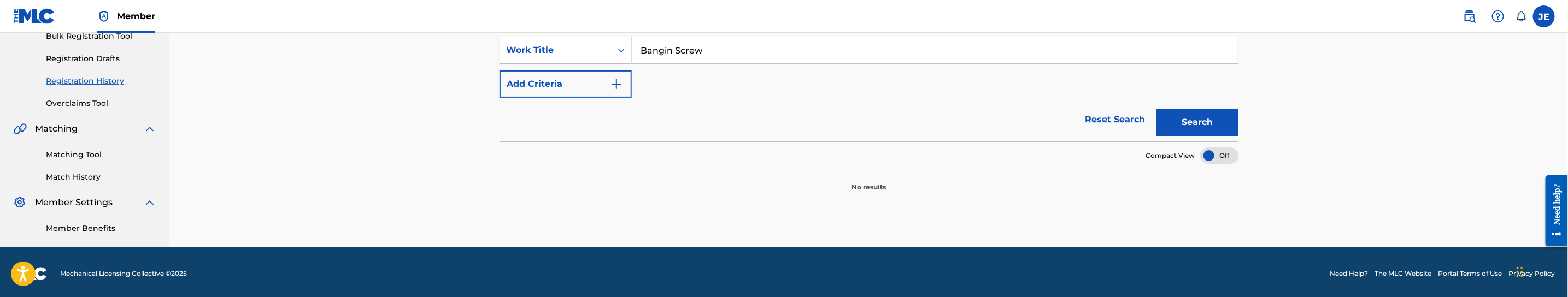
scroll to position [171, 0]
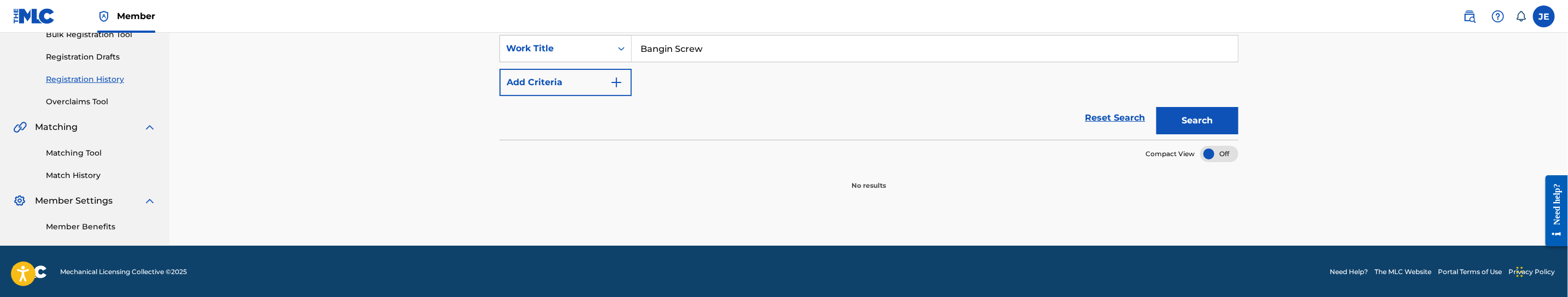
click at [1209, 130] on button "Search" at bounding box center [1198, 121] width 82 height 27
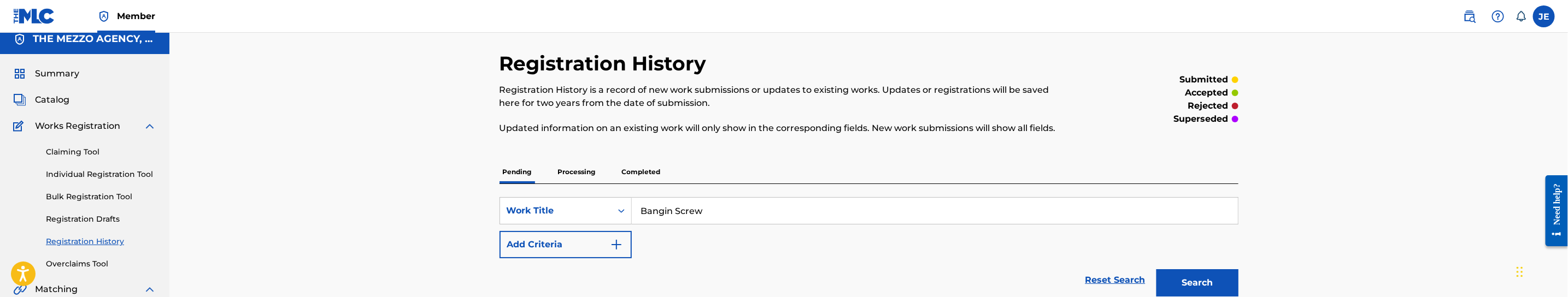
scroll to position [7, 0]
click at [584, 174] on p "Processing" at bounding box center [576, 174] width 44 height 23
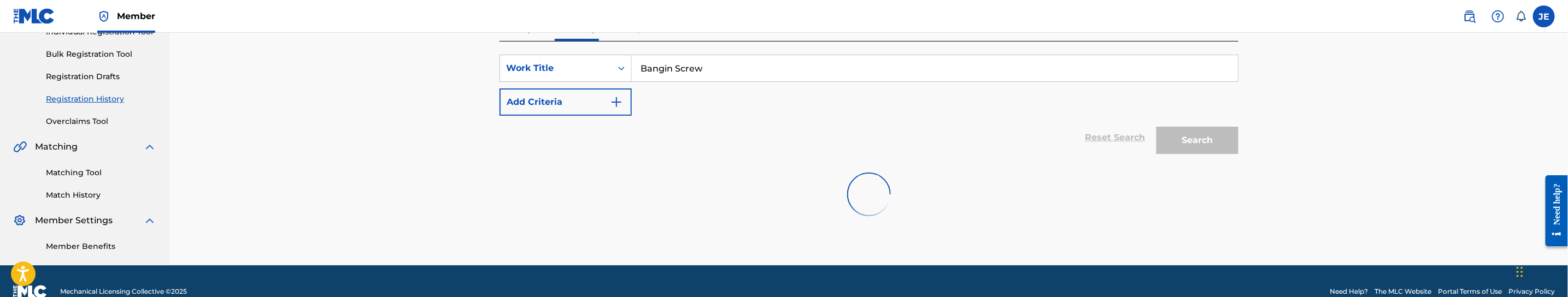
scroll to position [171, 0]
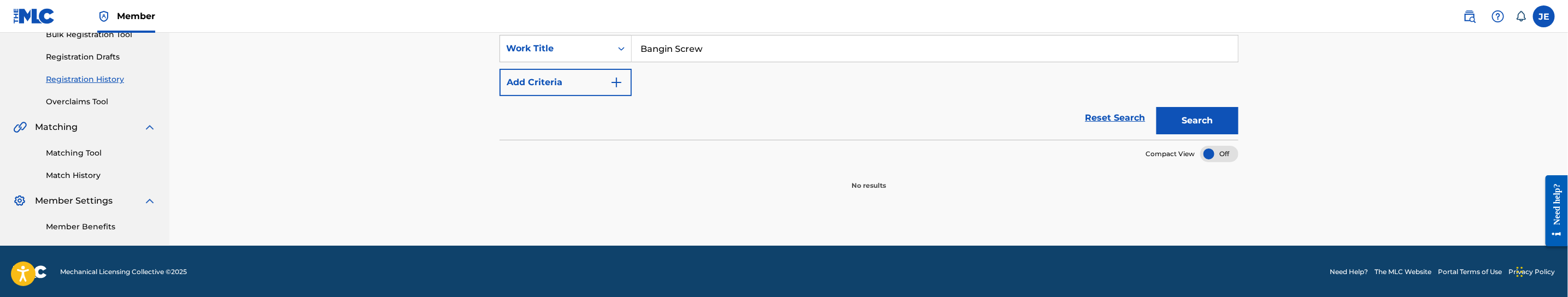
click at [1217, 119] on button "Search" at bounding box center [1198, 121] width 82 height 27
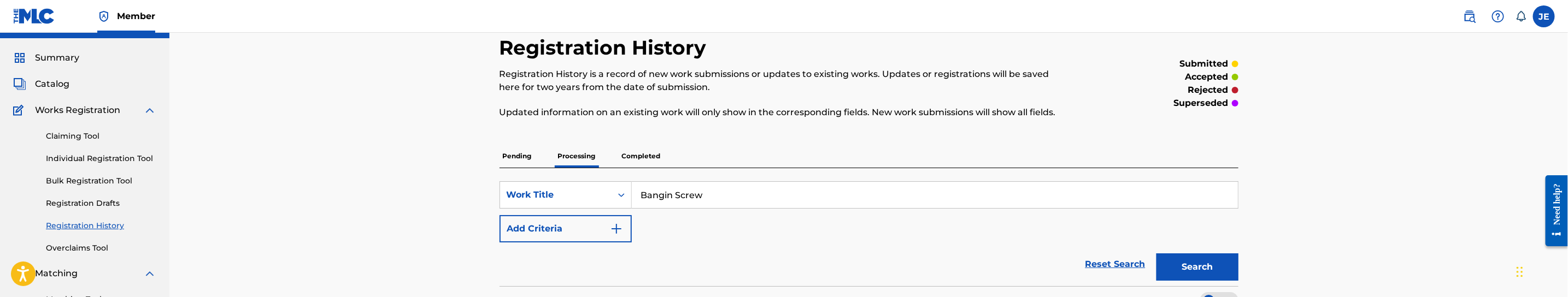
scroll to position [7, 0]
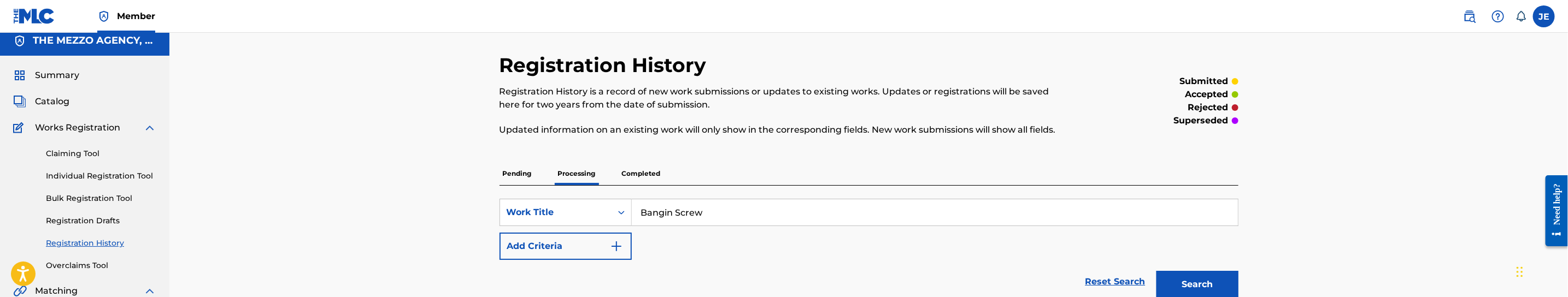
click at [644, 170] on p "Completed" at bounding box center [641, 174] width 45 height 23
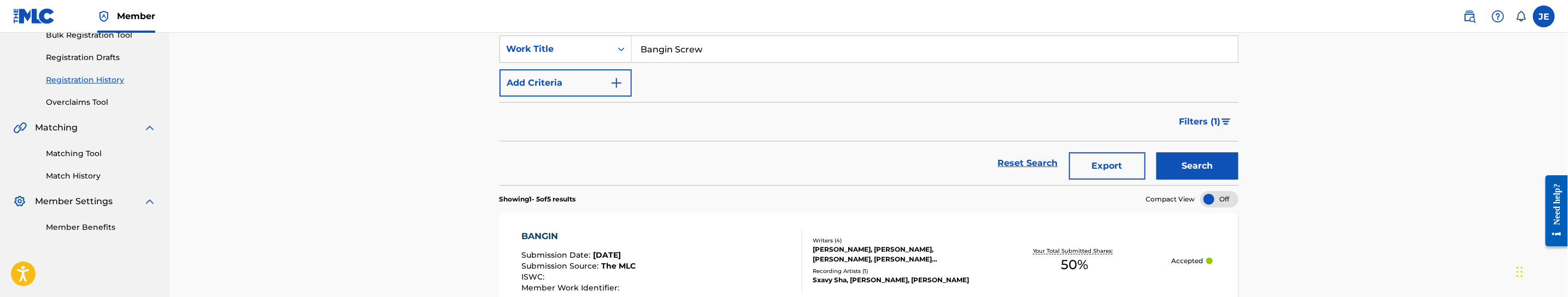
scroll to position [246, 0]
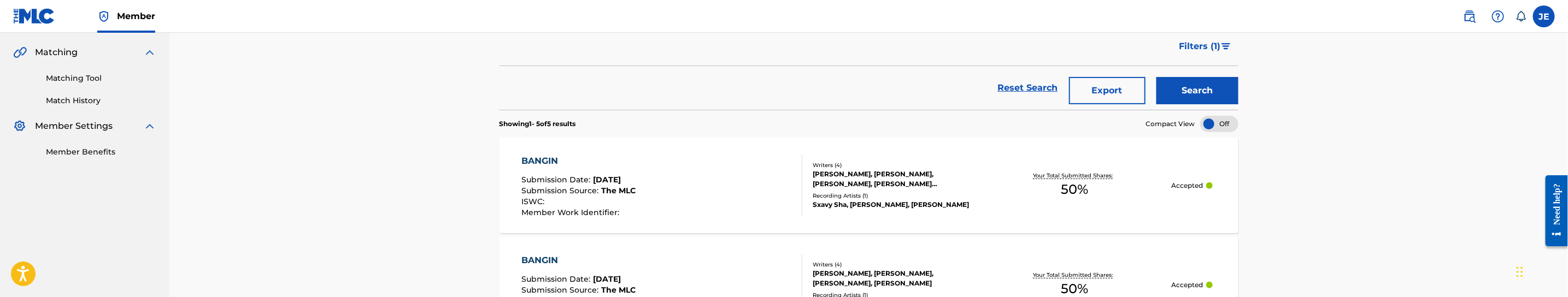
click at [1182, 91] on button "Search" at bounding box center [1198, 90] width 82 height 27
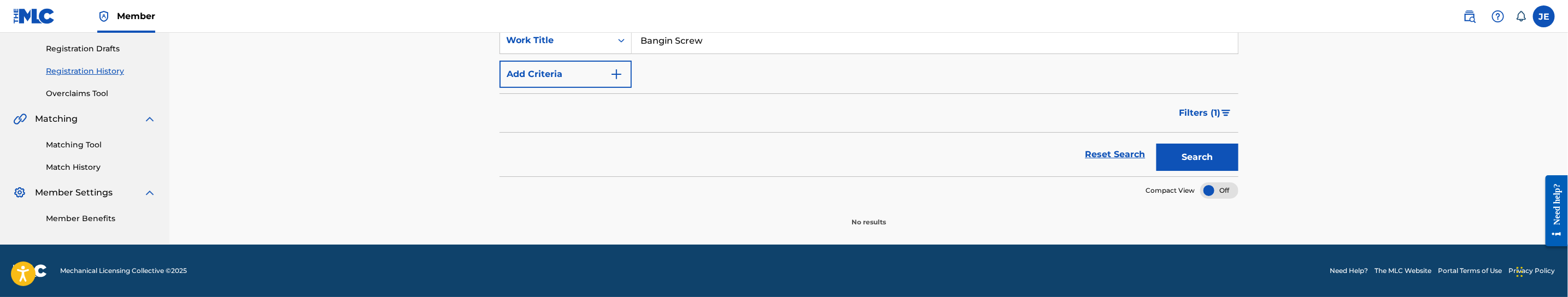
click at [1200, 109] on span "Filters ( 1 )" at bounding box center [1200, 113] width 42 height 13
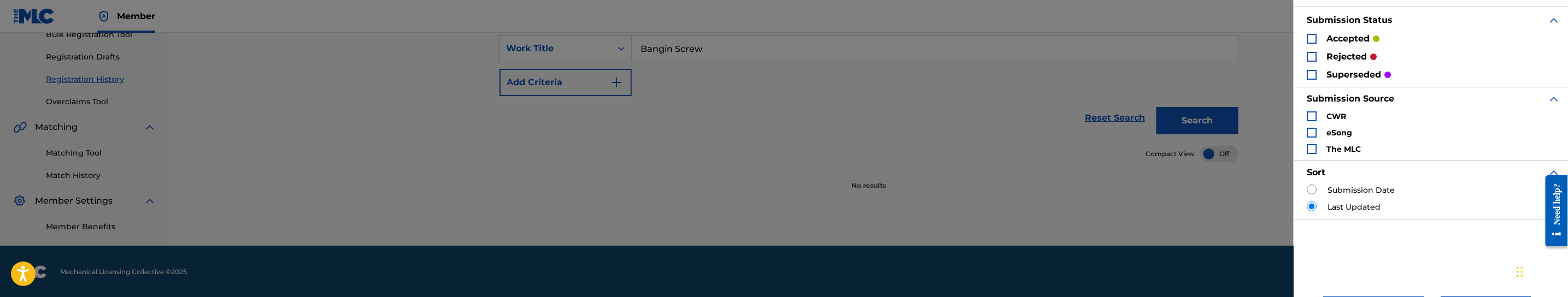
scroll to position [90, 0]
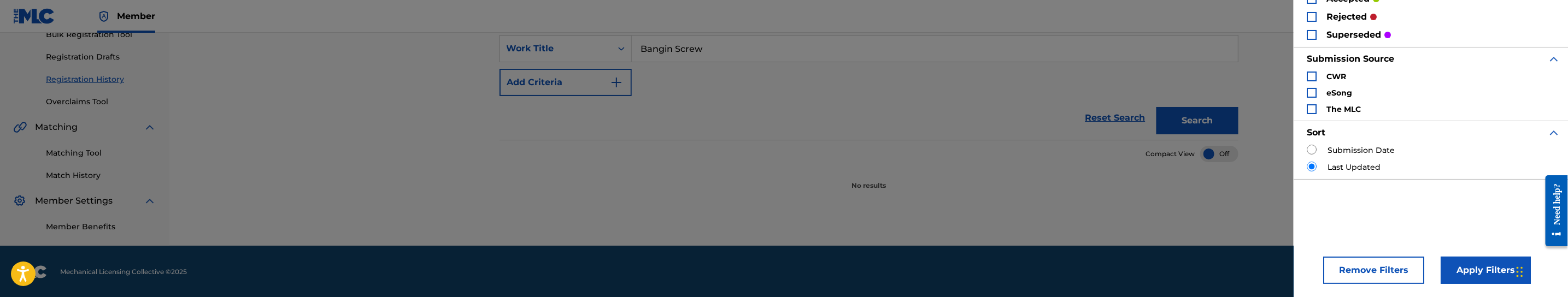
click at [1356, 273] on button "Remove Filters" at bounding box center [1373, 270] width 101 height 27
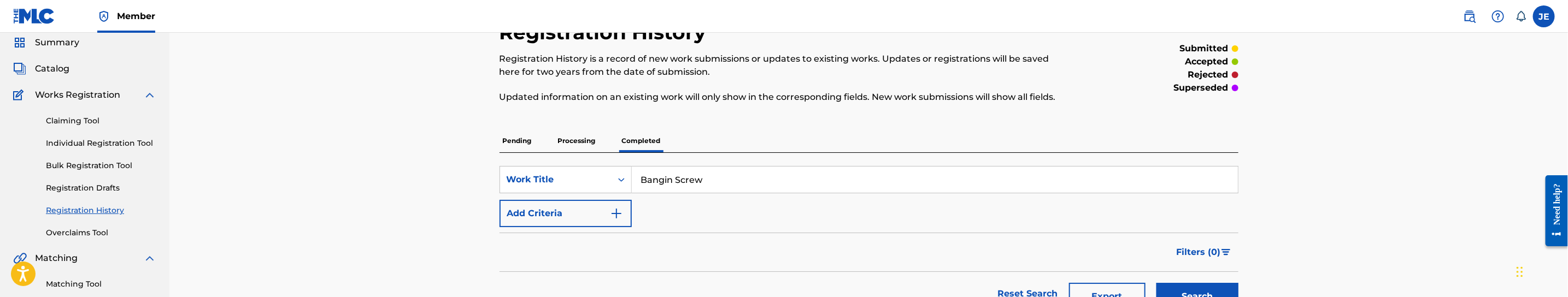
scroll to position [7, 0]
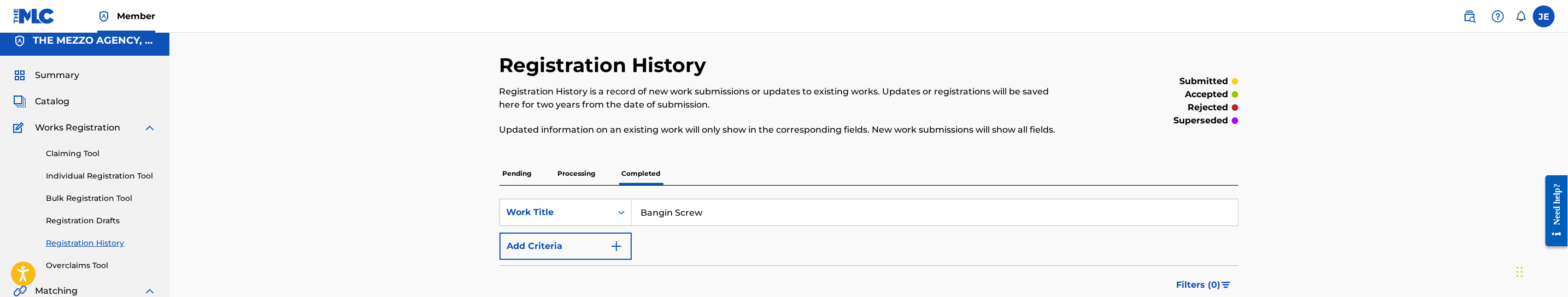
click at [123, 171] on link "Individual Registration Tool" at bounding box center [101, 176] width 110 height 11
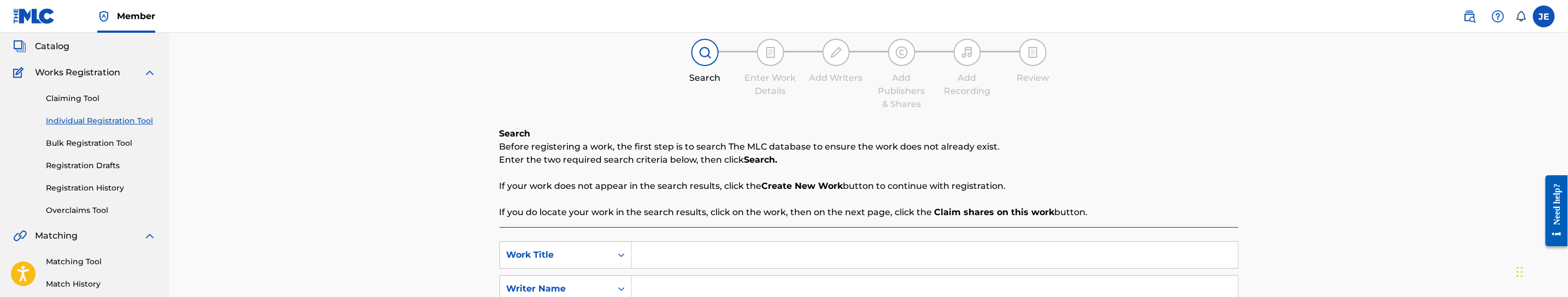
scroll to position [164, 0]
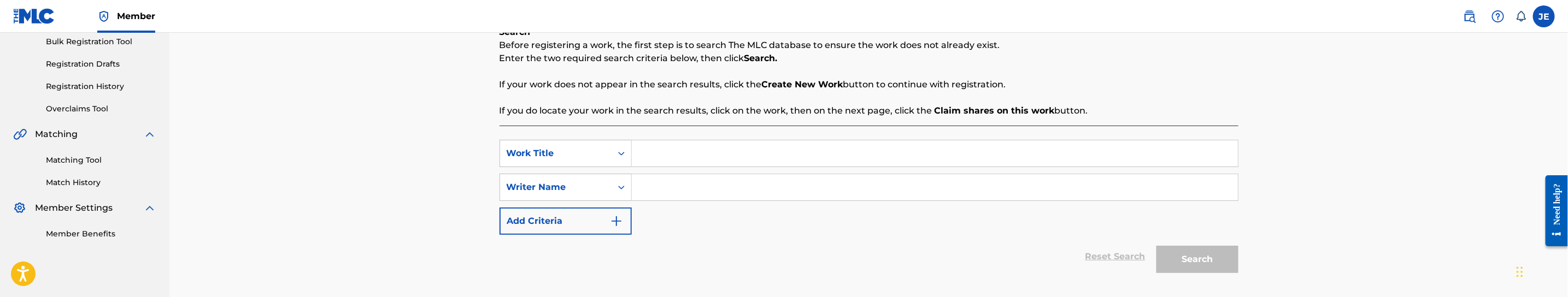
click at [684, 153] on input "Search Form" at bounding box center [935, 153] width 606 height 26
click at [698, 162] on input "Search Form" at bounding box center [935, 153] width 606 height 26
paste input "Bangin Screw"
type input "Bangin Screw"
click at [723, 185] on input "Search Form" at bounding box center [935, 188] width 606 height 26
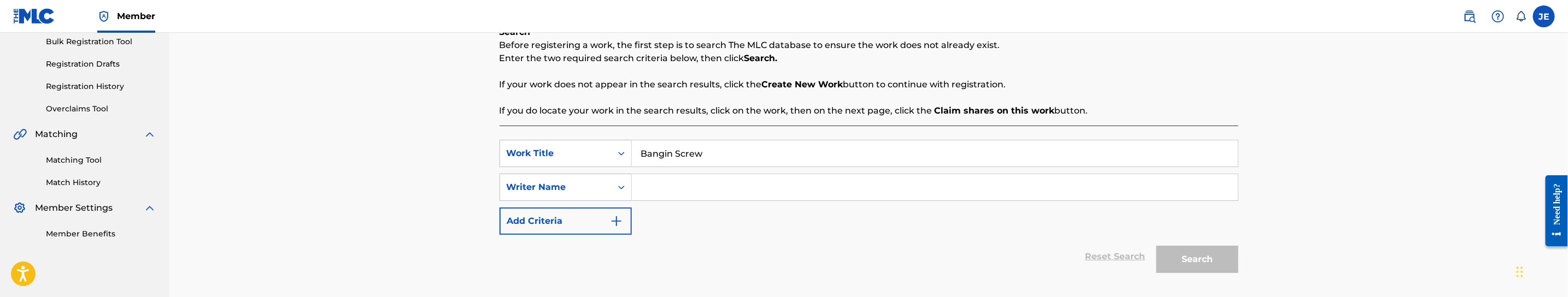
paste input "[PERSON_NAME]"
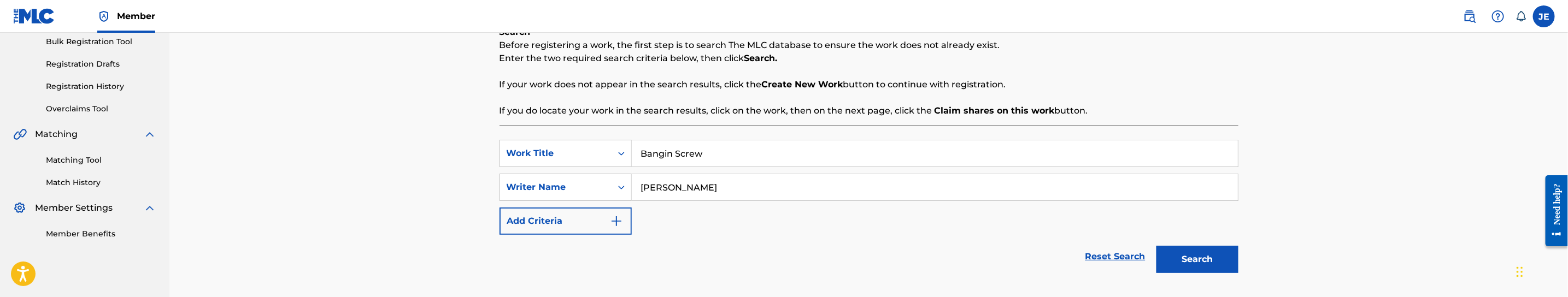
type input "[PERSON_NAME]"
click at [1171, 246] on button "Search" at bounding box center [1198, 259] width 82 height 27
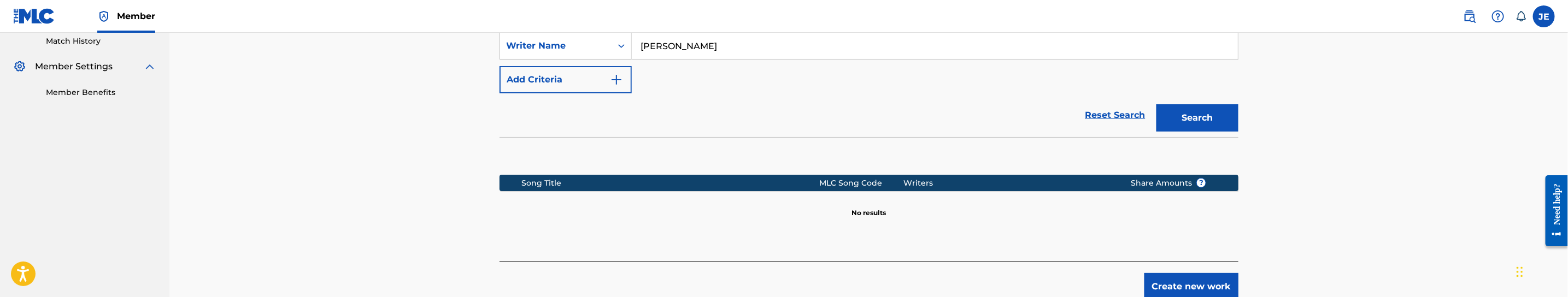
scroll to position [361, 0]
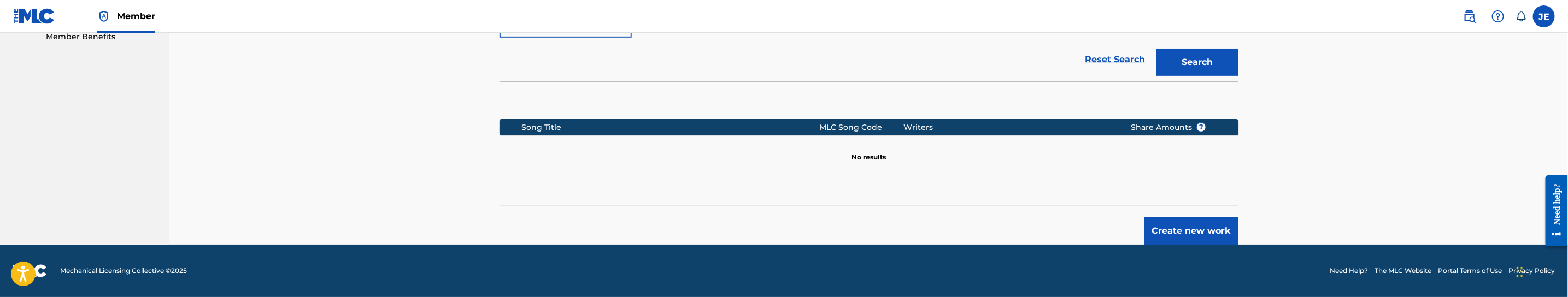
click at [1180, 238] on button "Create new work" at bounding box center [1191, 231] width 94 height 27
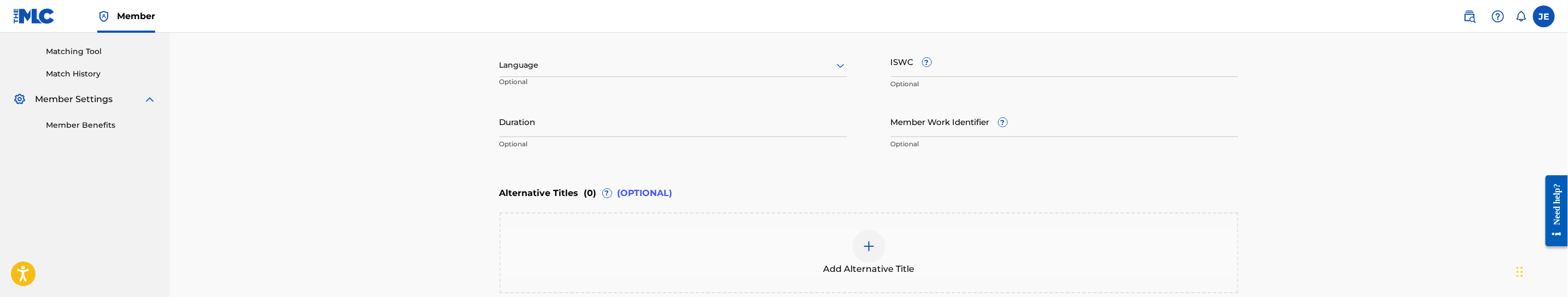
scroll to position [197, 0]
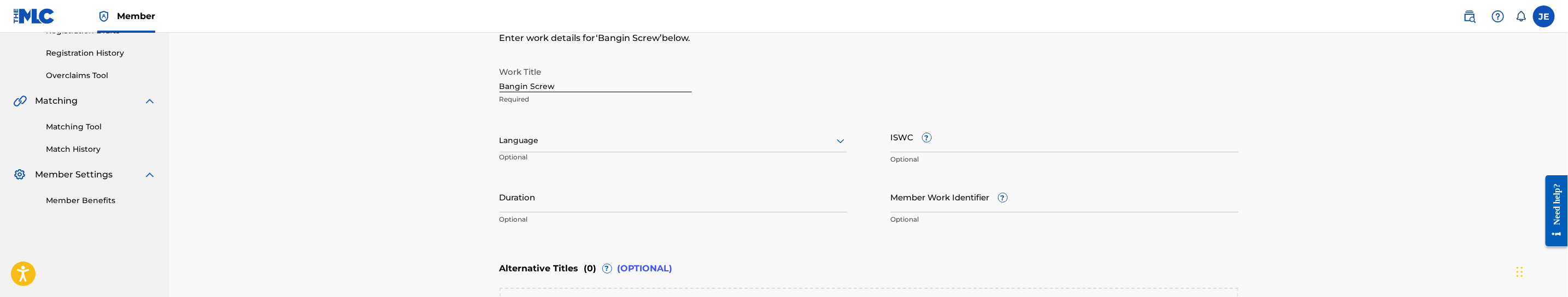
click at [605, 82] on input "Bangin Screw" at bounding box center [596, 77] width 193 height 31
paste input "'"
type input "Bangin' Screw"
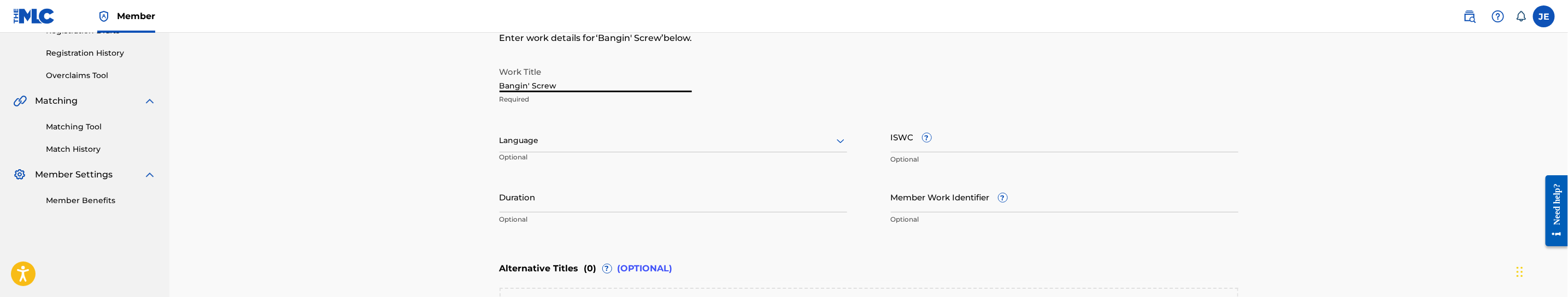
click at [917, 97] on div "Work Title Bangin' Screw Required" at bounding box center [868, 86] width 739 height 50
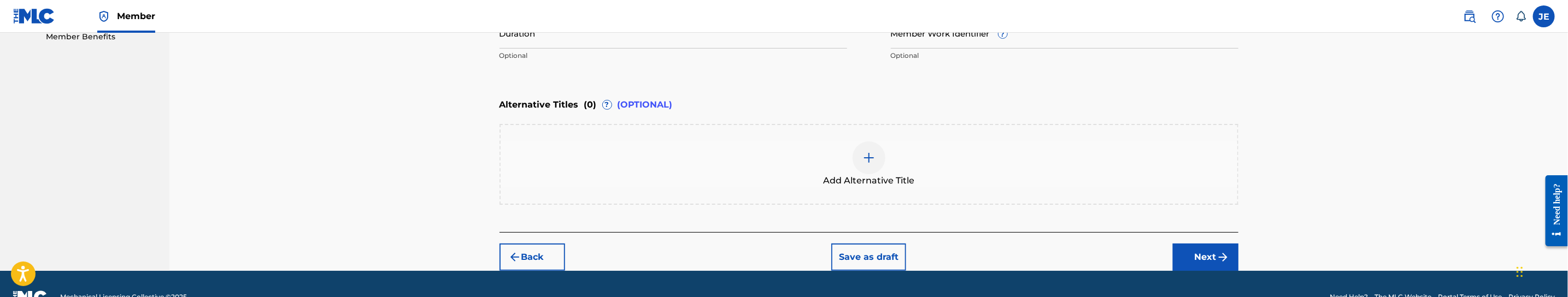
click at [1194, 257] on button "Next" at bounding box center [1205, 257] width 66 height 27
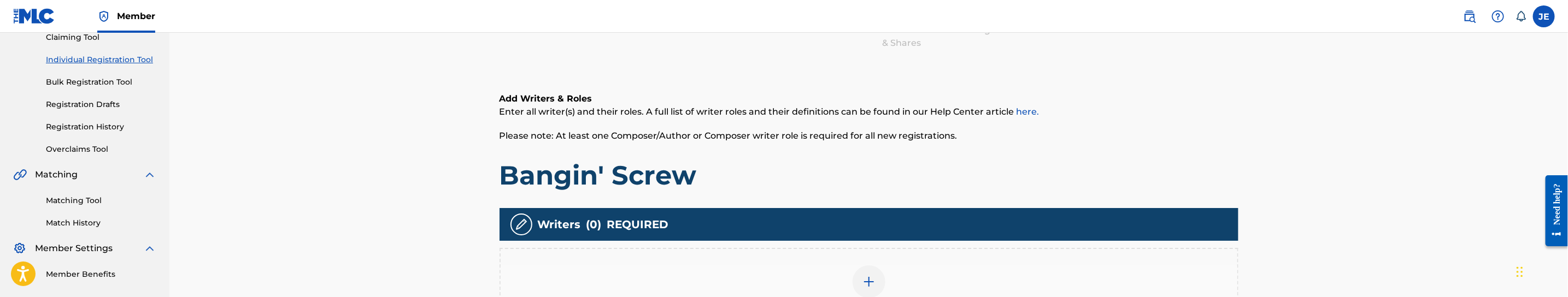
scroll to position [298, 0]
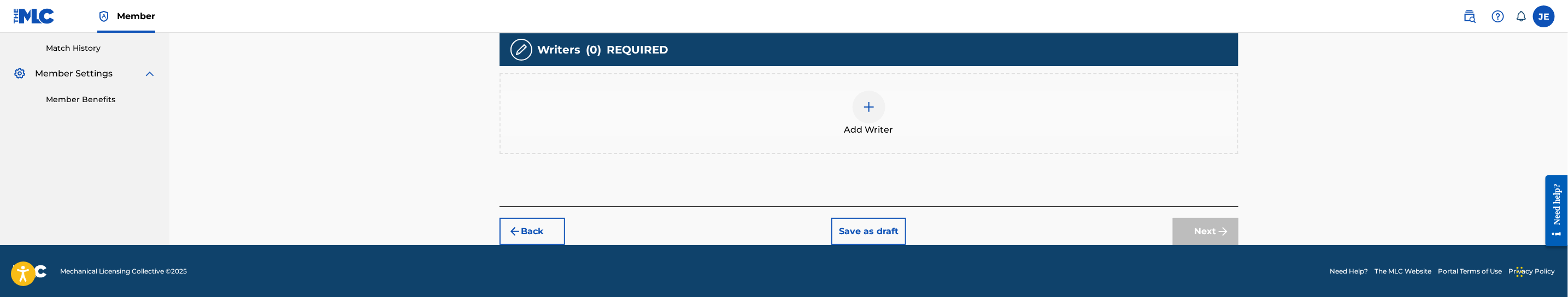
click at [870, 109] on img at bounding box center [868, 107] width 13 height 13
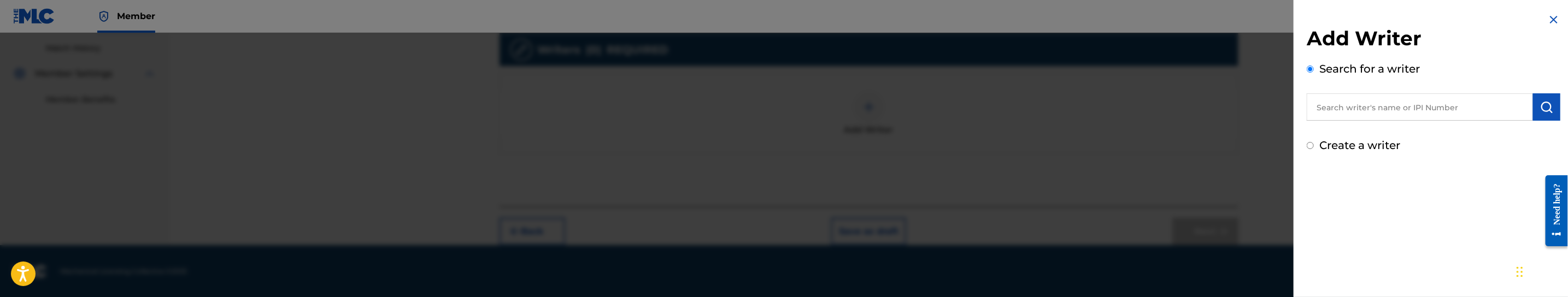
click at [1453, 108] on input "text" at bounding box center [1419, 107] width 226 height 27
paste input "[PERSON_NAME]"
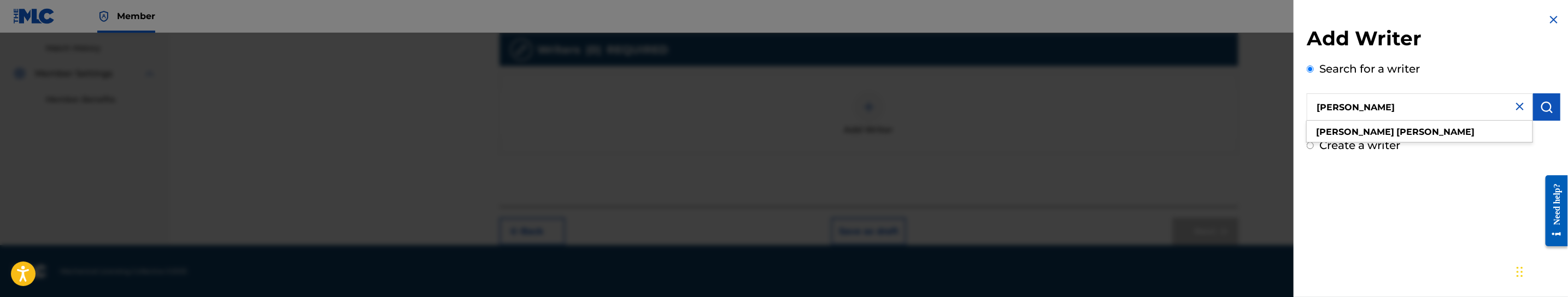
type input "[PERSON_NAME]"
click at [1540, 109] on img "submit" at bounding box center [1546, 107] width 13 height 13
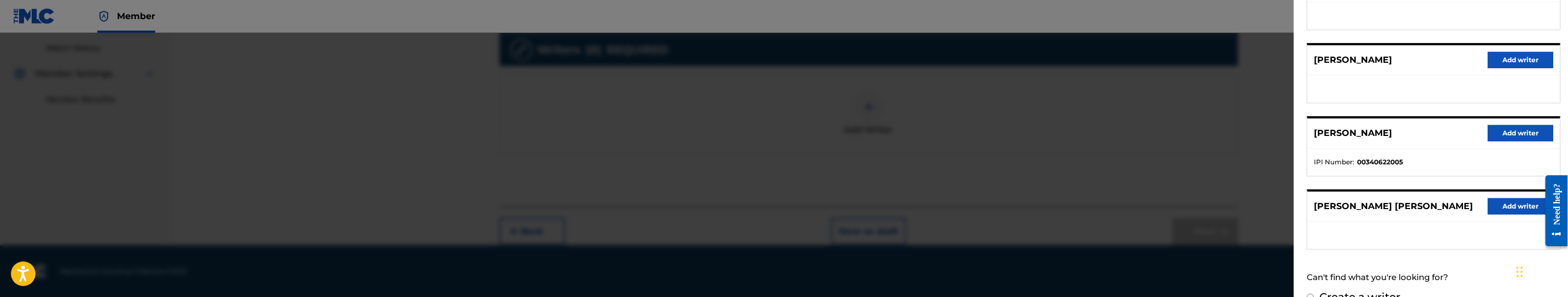
scroll to position [268, 0]
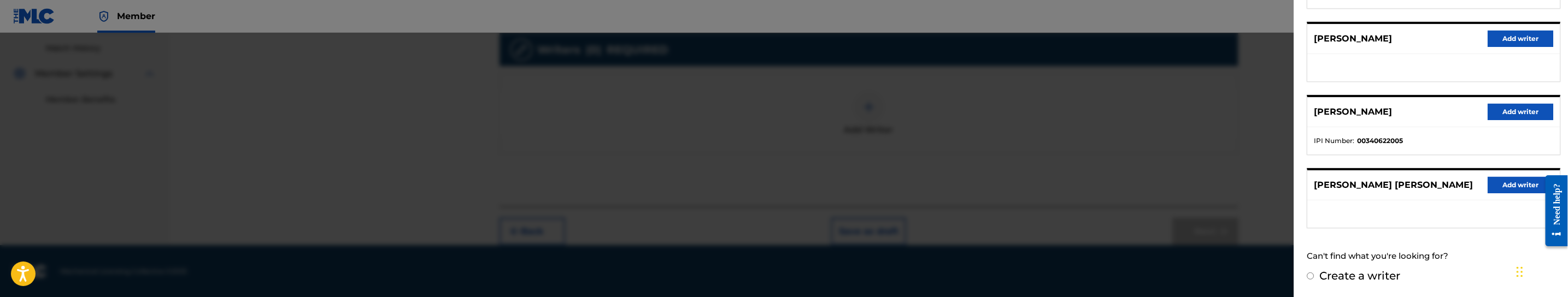
click at [1310, 274] on input "Create a writer" at bounding box center [1310, 276] width 7 height 7
radio input "false"
radio input "true"
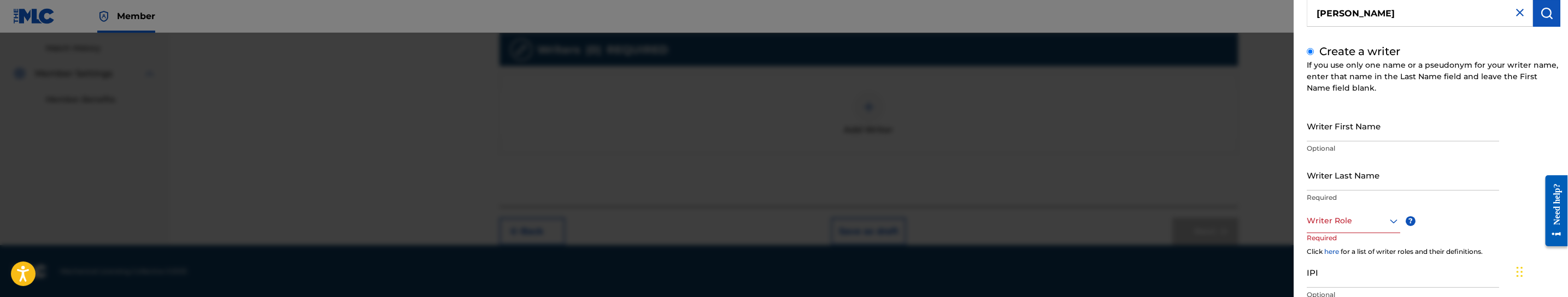
scroll to position [93, 0]
click at [1376, 135] on input "Writer First Name" at bounding box center [1403, 126] width 193 height 31
type input "JOHNATHAN"
type input "COLEMAN"
click at [1369, 228] on div "Writer Role" at bounding box center [1353, 221] width 93 height 24
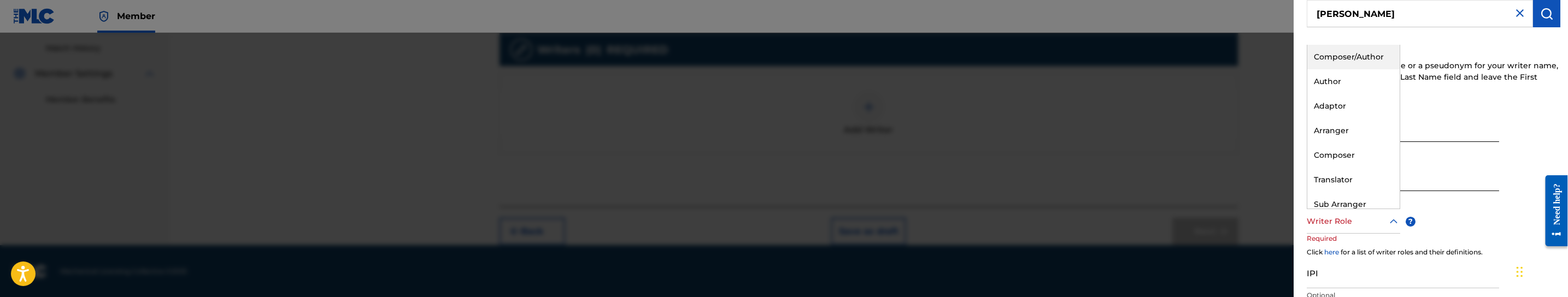
click at [1357, 52] on div "Composer/Author" at bounding box center [1353, 56] width 92 height 24
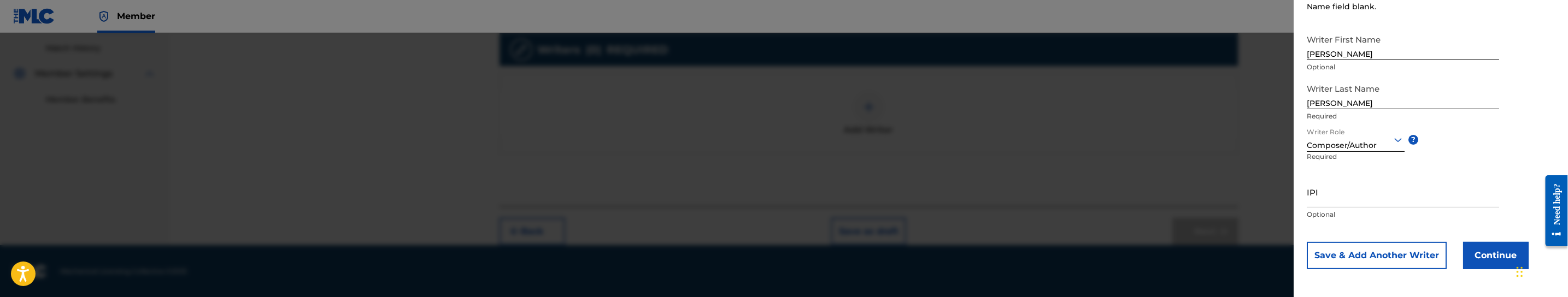
scroll to position [177, 0]
click at [1359, 198] on input "IPI" at bounding box center [1403, 190] width 193 height 31
paste input "1194931234"
click at [1304, 197] on div "Add Writer Search for a writer Johnathan Coleman Create a writer If you use onl…" at bounding box center [1433, 60] width 280 height 474
click at [1307, 204] on input "1194931234" at bounding box center [1403, 190] width 193 height 31
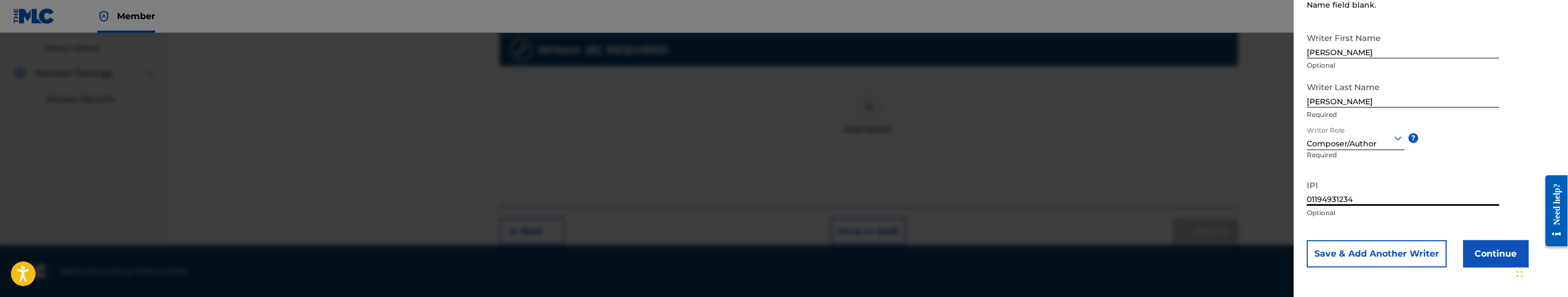
type input "01194931234"
click at [1498, 244] on button "Continue" at bounding box center [1495, 254] width 66 height 27
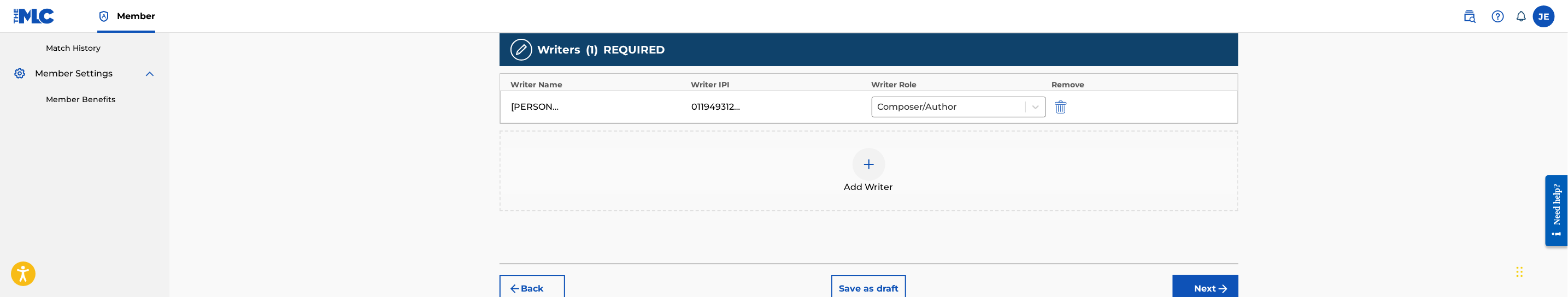
click at [871, 177] on div at bounding box center [868, 164] width 33 height 33
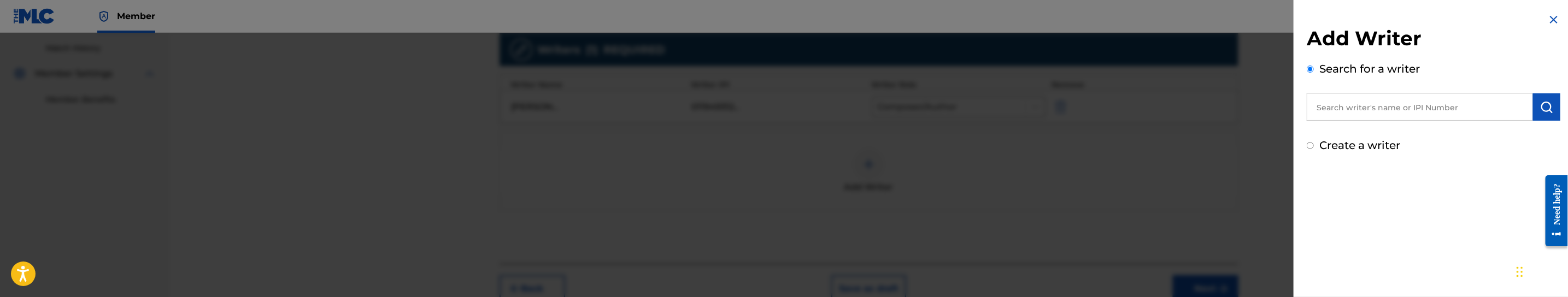
click at [1350, 107] on input "text" at bounding box center [1419, 107] width 226 height 27
type input "BIG POKEY"
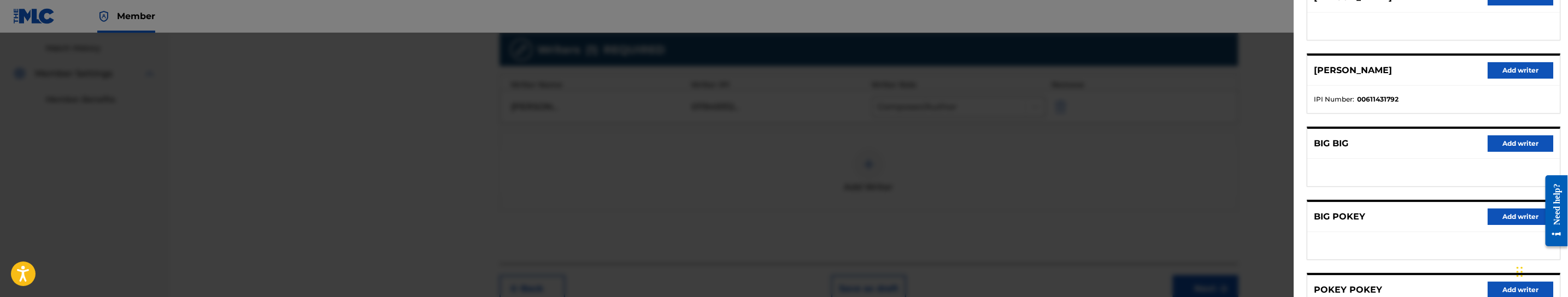
scroll to position [246, 0]
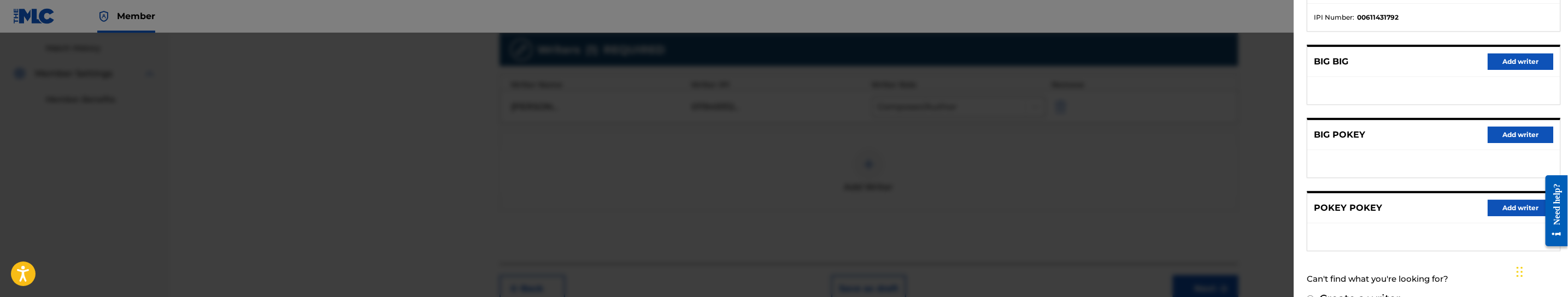
click at [1541, 135] on button "Add writer" at bounding box center [1521, 135] width 66 height 17
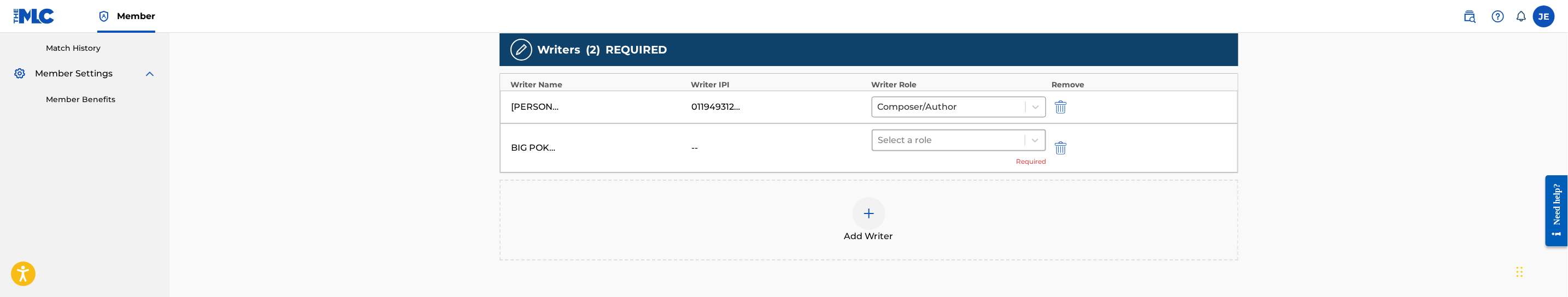
click at [904, 150] on div "Select a role" at bounding box center [949, 140] width 153 height 20
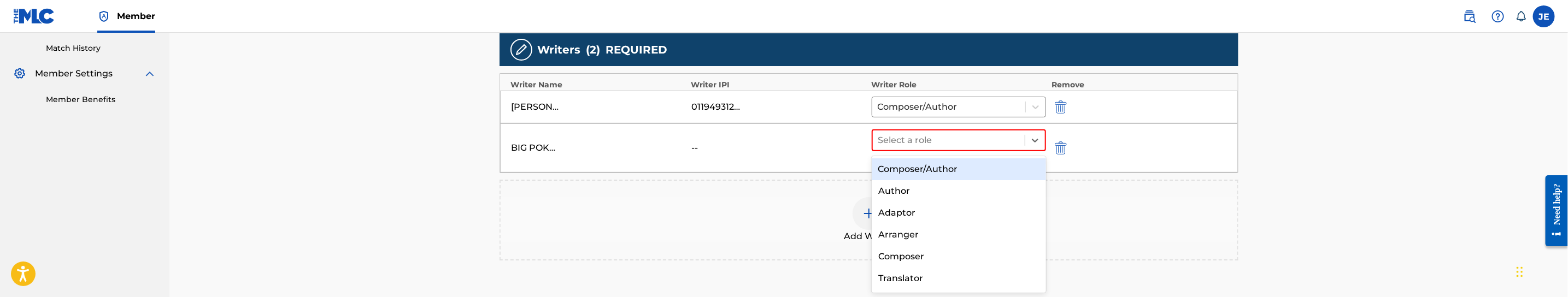
click at [903, 168] on div "Composer/Author" at bounding box center [959, 169] width 174 height 22
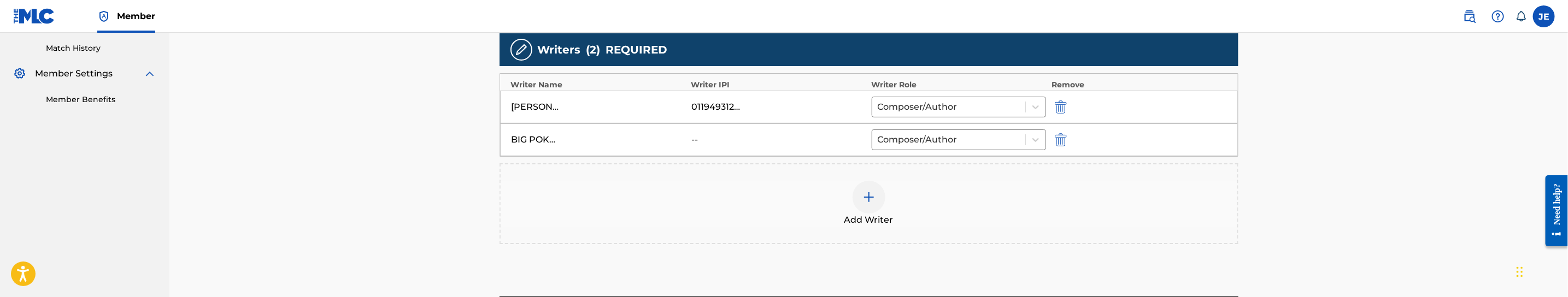
click at [864, 197] on img at bounding box center [868, 197] width 13 height 13
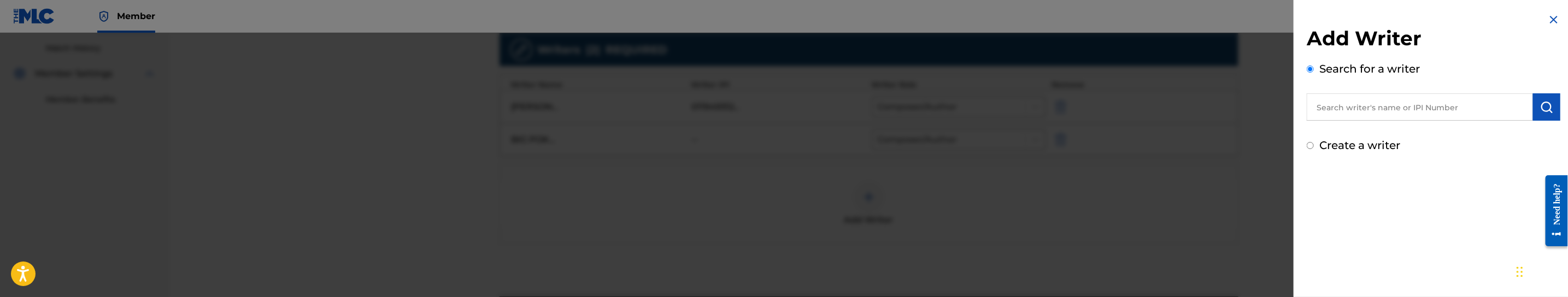
click at [1435, 112] on input "text" at bounding box center [1419, 107] width 226 height 27
type input "LIL KEKE"
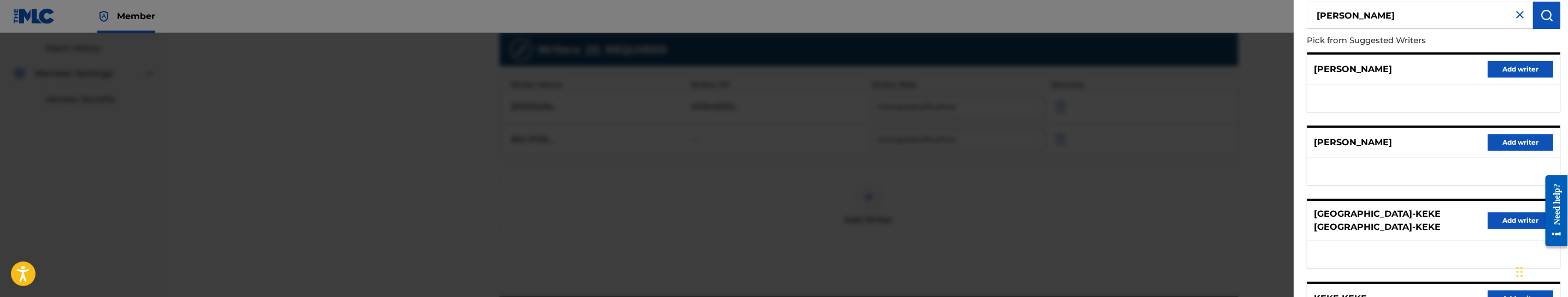
scroll to position [82, 0]
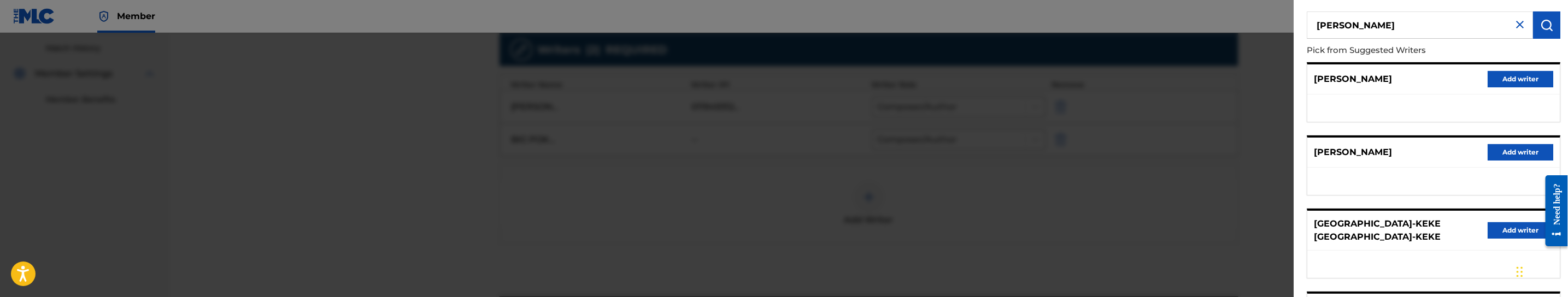
click at [1508, 77] on button "Add writer" at bounding box center [1521, 79] width 66 height 17
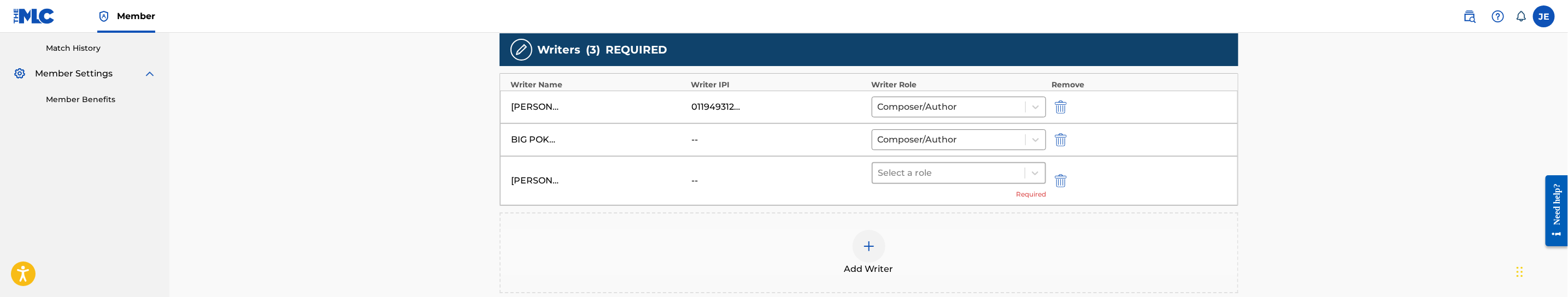
click at [896, 174] on div at bounding box center [949, 173] width 142 height 15
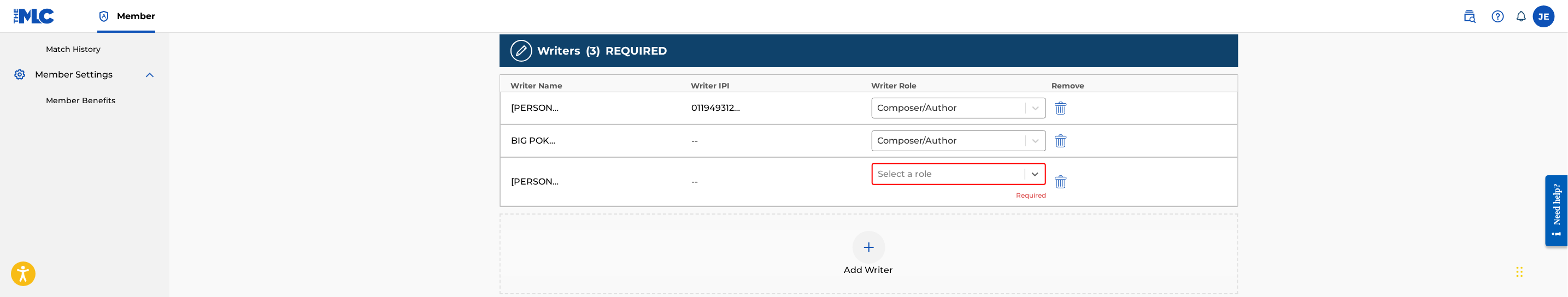
scroll to position [298, 0]
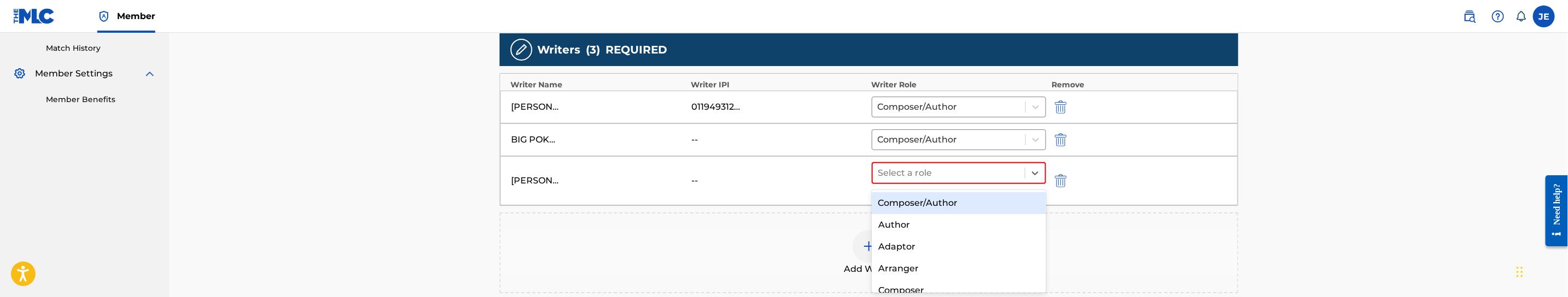
click at [987, 208] on div "Composer/Author" at bounding box center [959, 203] width 174 height 22
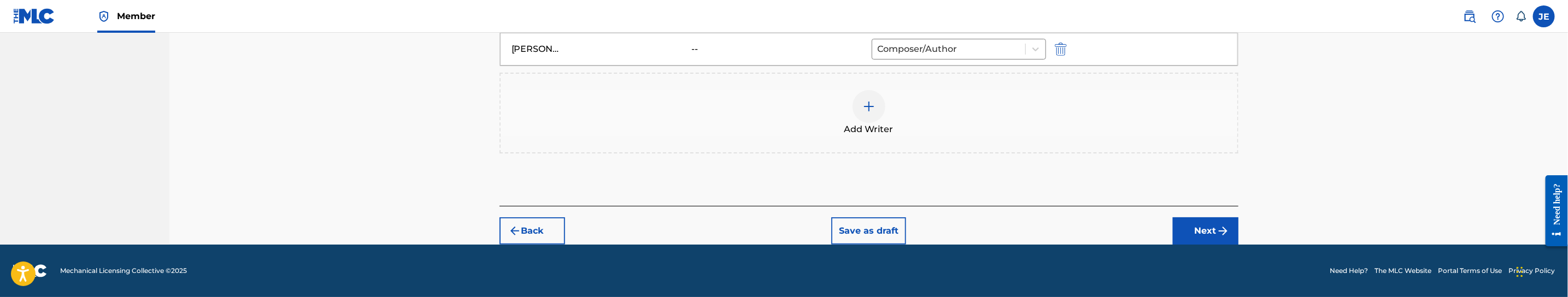
click at [1202, 228] on button "Next" at bounding box center [1205, 231] width 66 height 27
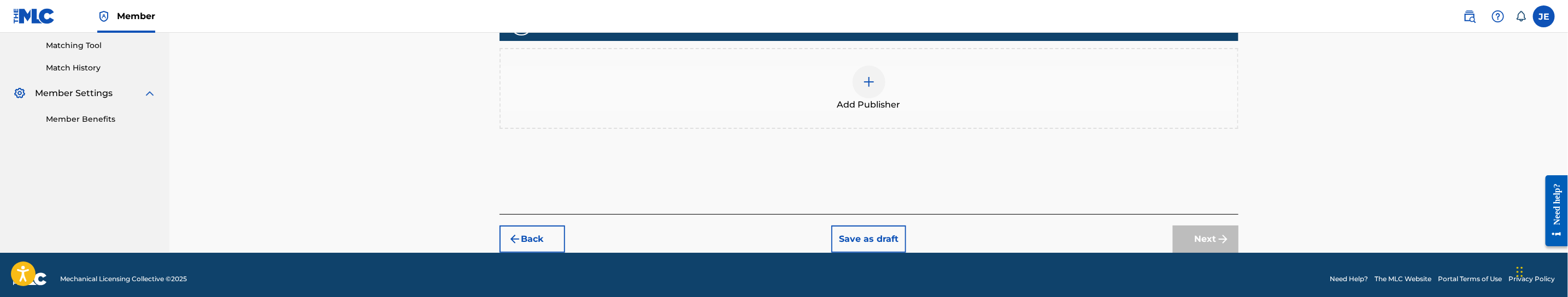
scroll to position [286, 0]
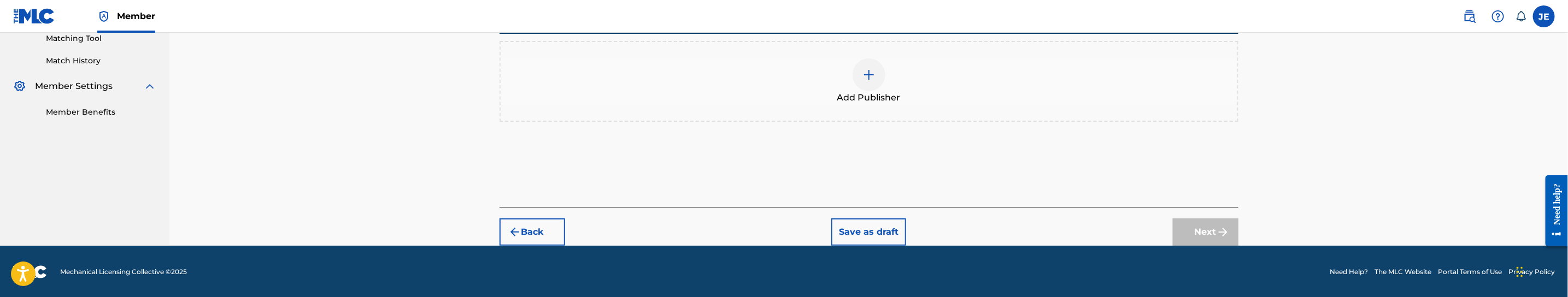
click at [873, 82] on div at bounding box center [868, 75] width 33 height 33
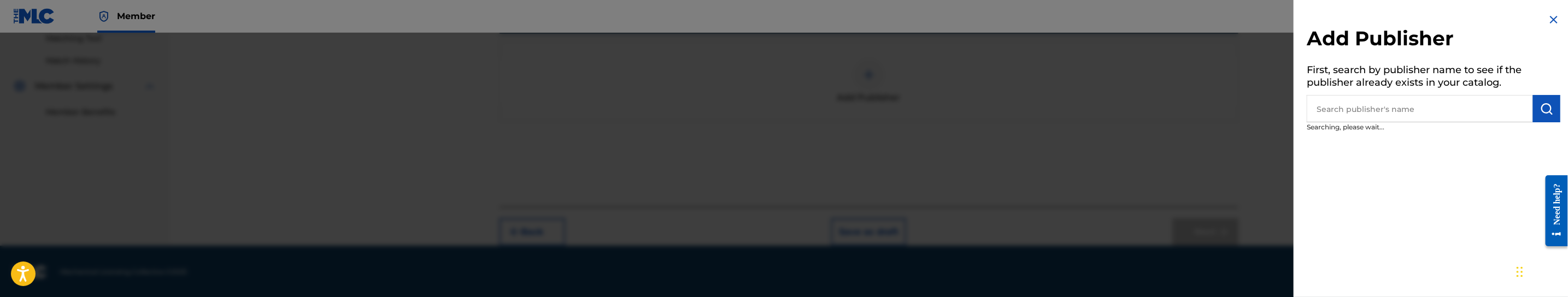
click at [1492, 99] on input "text" at bounding box center [1419, 108] width 226 height 27
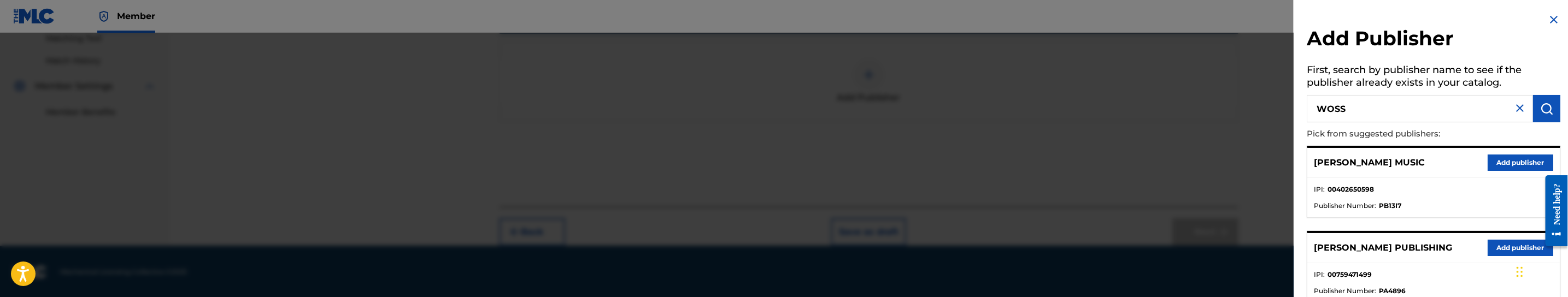
type input "WOSS"
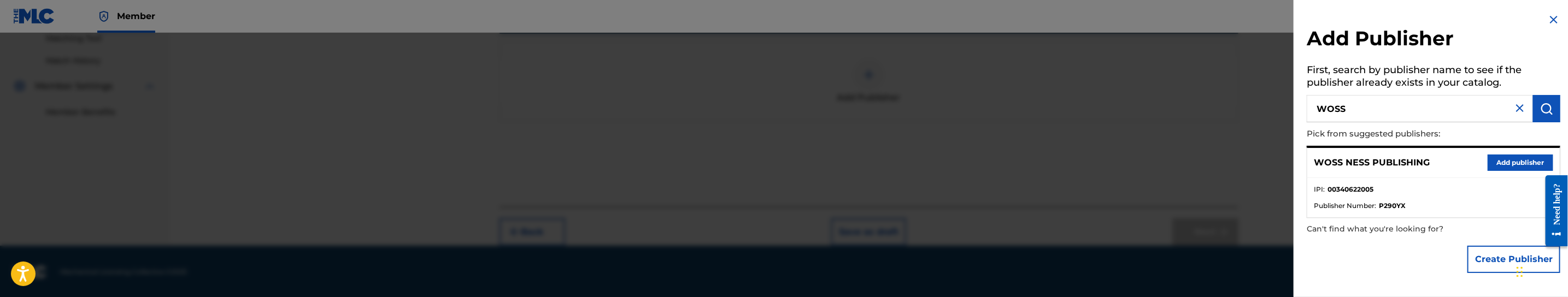
click at [1502, 168] on button "Add publisher" at bounding box center [1521, 163] width 66 height 17
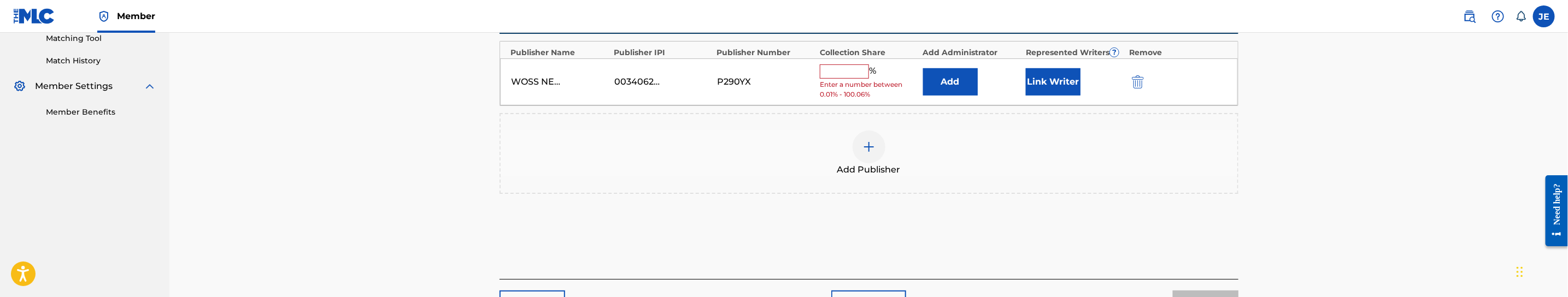
click at [940, 71] on button "Add" at bounding box center [950, 82] width 54 height 27
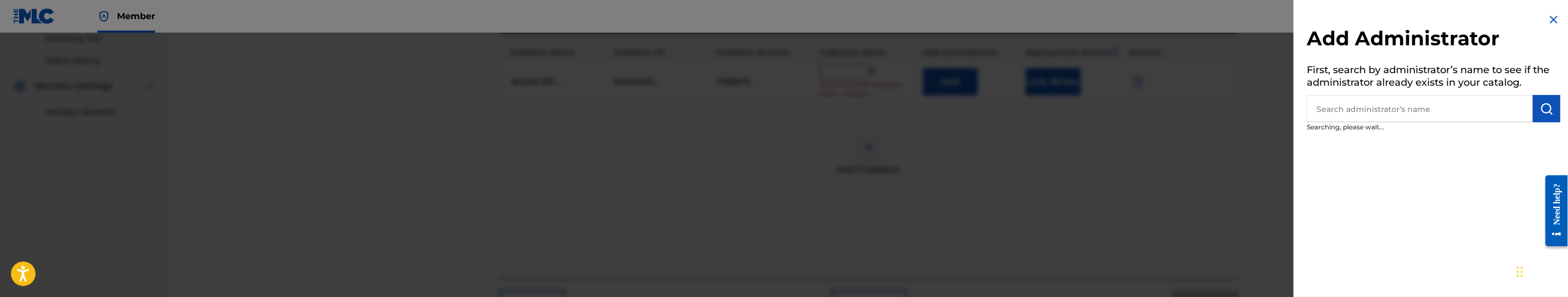
click at [1369, 109] on input "text" at bounding box center [1419, 108] width 226 height 27
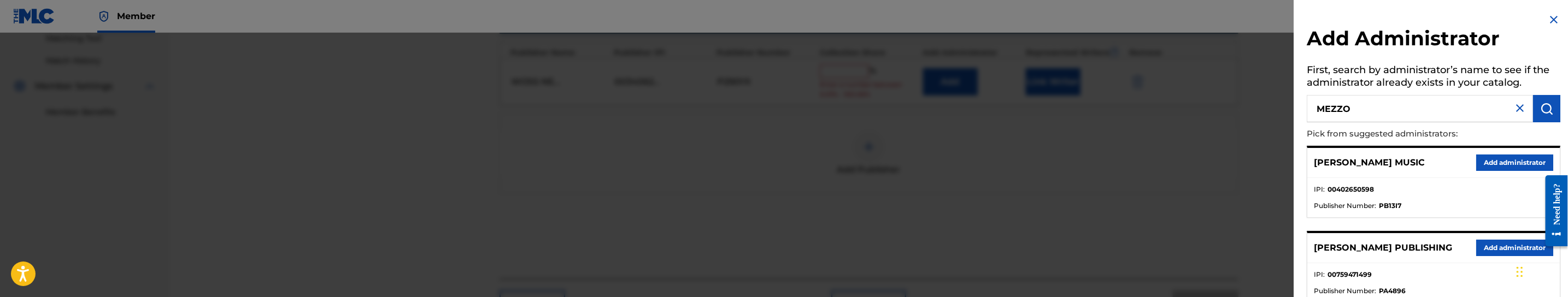
type input "MEZZO"
click at [1488, 162] on button "Add administrator" at bounding box center [1514, 163] width 77 height 17
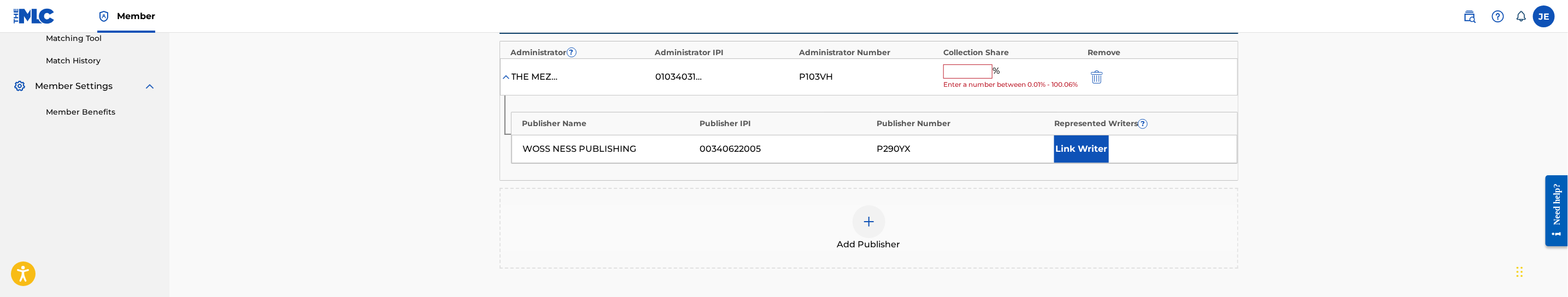
click at [1049, 161] on div "WOSS NESS PUBLISHING 00340622005 P290YX Link Writer" at bounding box center [874, 149] width 725 height 29
click at [1096, 143] on button "Link Writer" at bounding box center [1081, 148] width 54 height 27
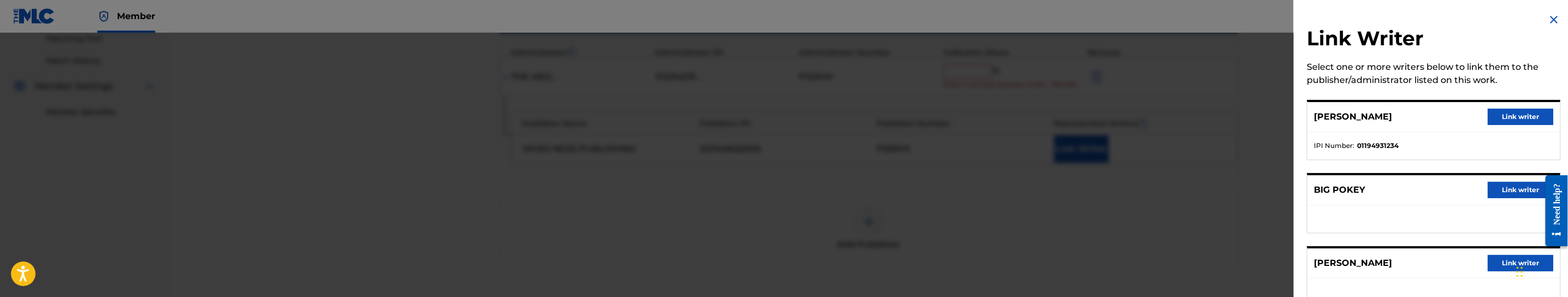
click at [1535, 115] on button "Link writer" at bounding box center [1521, 117] width 66 height 17
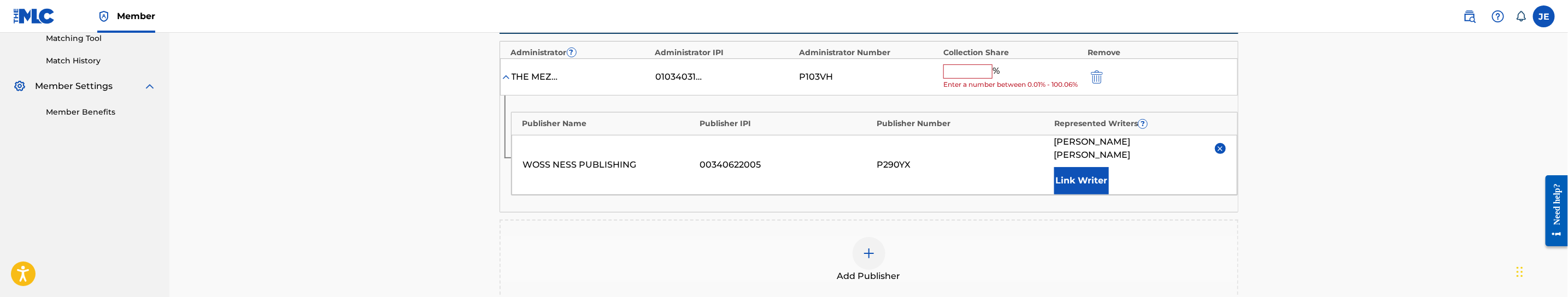
click at [964, 64] on input "text" at bounding box center [967, 71] width 50 height 14
type input "50"
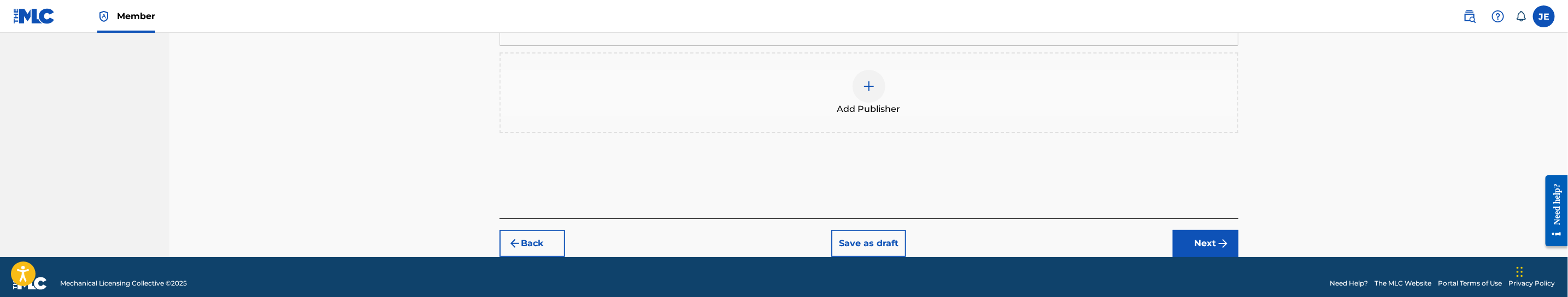
click at [1232, 239] on button "Next" at bounding box center [1205, 243] width 66 height 27
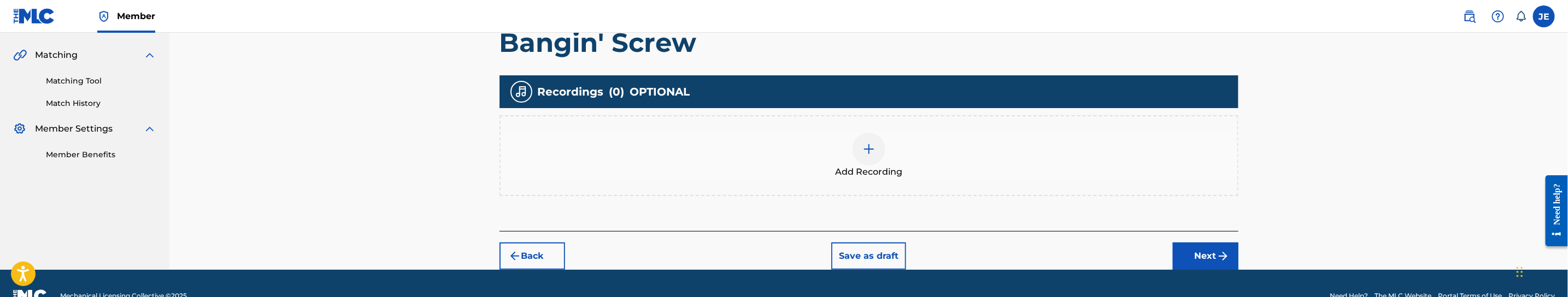
scroll to position [267, 0]
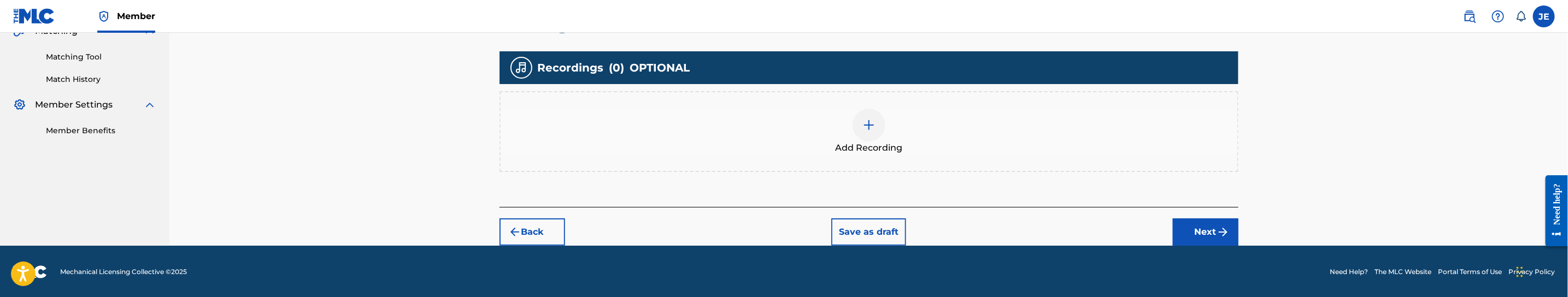
click at [869, 114] on div at bounding box center [868, 125] width 33 height 33
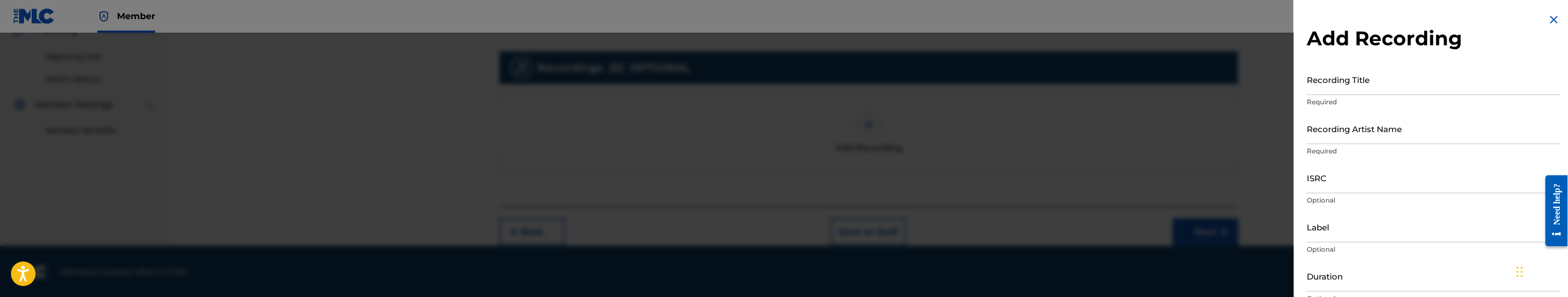
click at [1419, 84] on input "Recording Title" at bounding box center [1433, 79] width 254 height 31
paste input "Bangin' Screw by Woss Ness, Big Pokey, Lil' Keke"
drag, startPoint x: 1378, startPoint y: 90, endPoint x: 1545, endPoint y: 90, distance: 167.0
click at [1545, 90] on input "Bangin' Screw by Woss Ness, Big Pokey, Lil' Keke" at bounding box center [1433, 79] width 254 height 31
type input "Bangin' Screw"
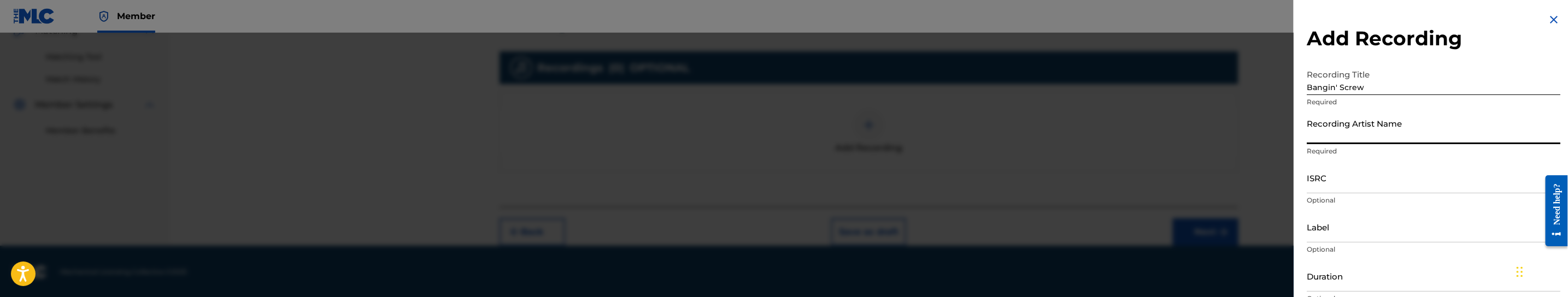
click at [1468, 141] on input "Recording Artist Name" at bounding box center [1433, 128] width 254 height 31
paste input "Woss Ness, Big Pokey, Lil' Keke"
type input "Woss Ness, Big Pokey, Lil' Keke"
click at [1378, 189] on input "ISRC" at bounding box center [1433, 178] width 254 height 31
click at [1344, 184] on input "ISRC" at bounding box center [1433, 178] width 254 height 31
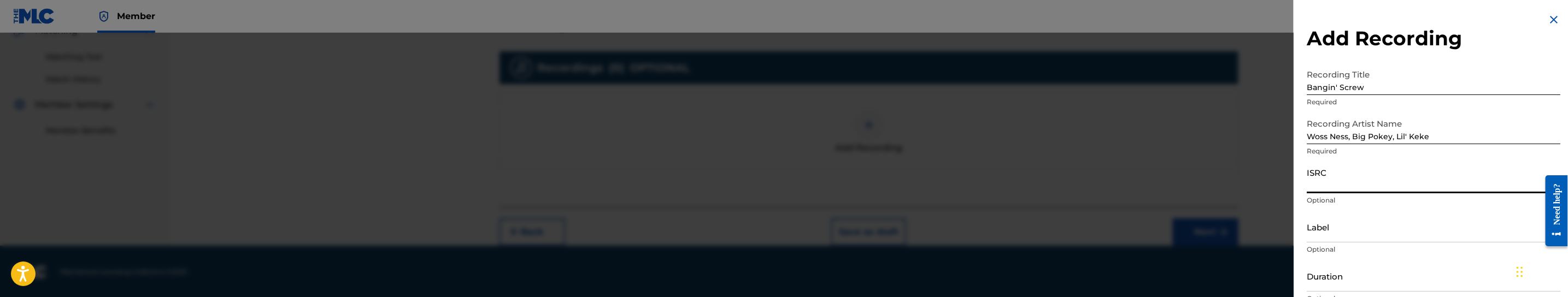
paste input "uscgj0620434"
type input "uscgj0620434"
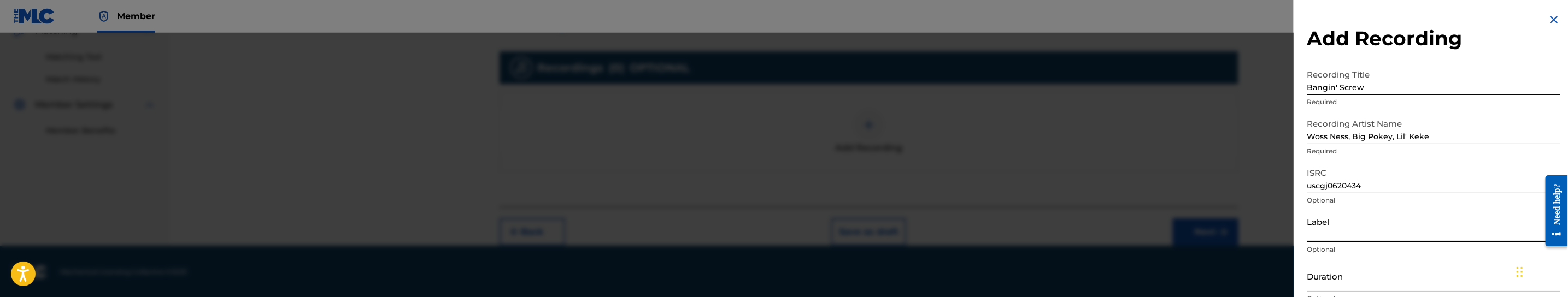
click at [1325, 234] on input "Label" at bounding box center [1433, 227] width 254 height 31
paste input "Woss Ness Entertainment"
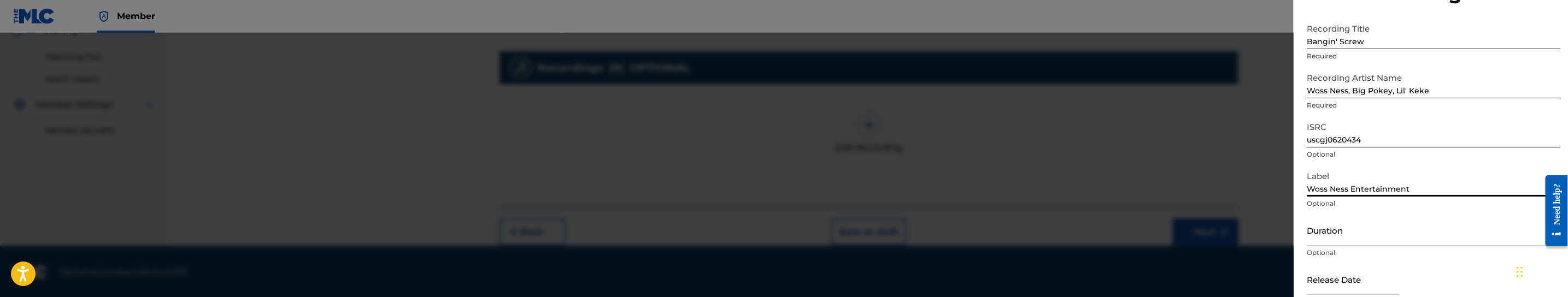
scroll to position [82, 0]
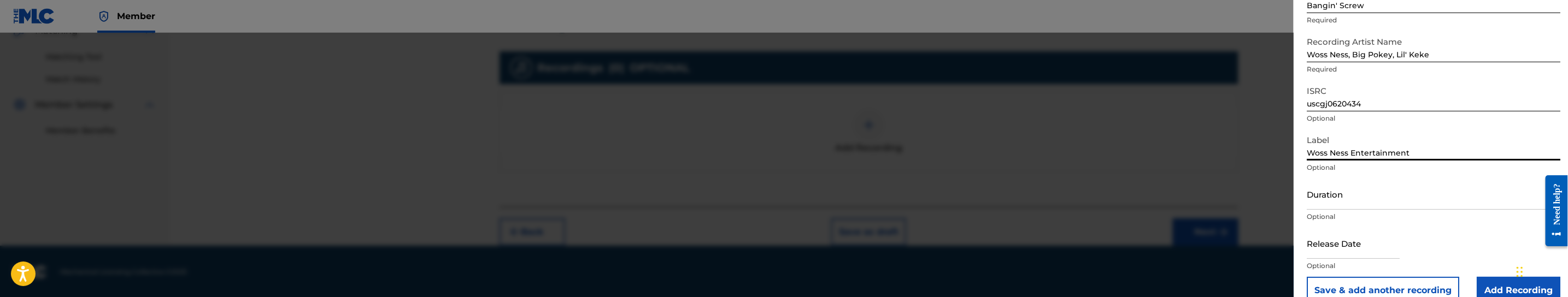
type input "Woss Ness Entertainment"
click at [1374, 199] on input "Duration" at bounding box center [1433, 194] width 254 height 31
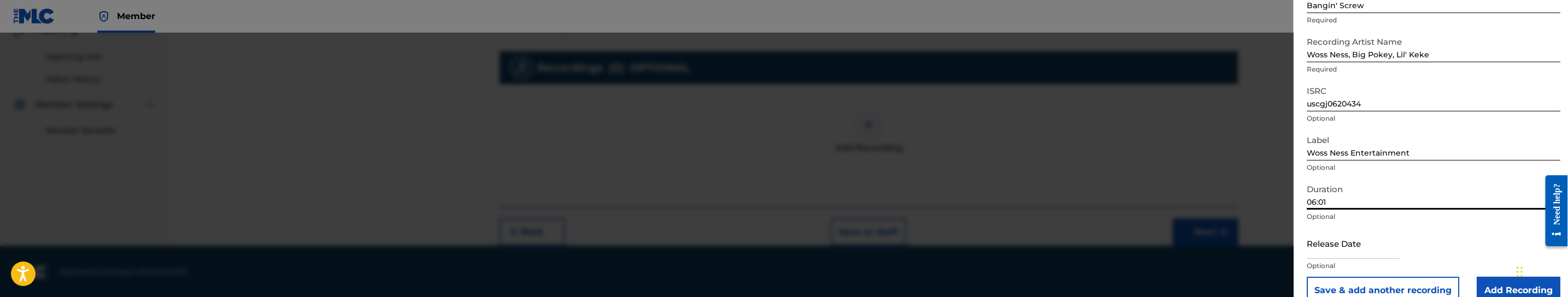
type input "06:01"
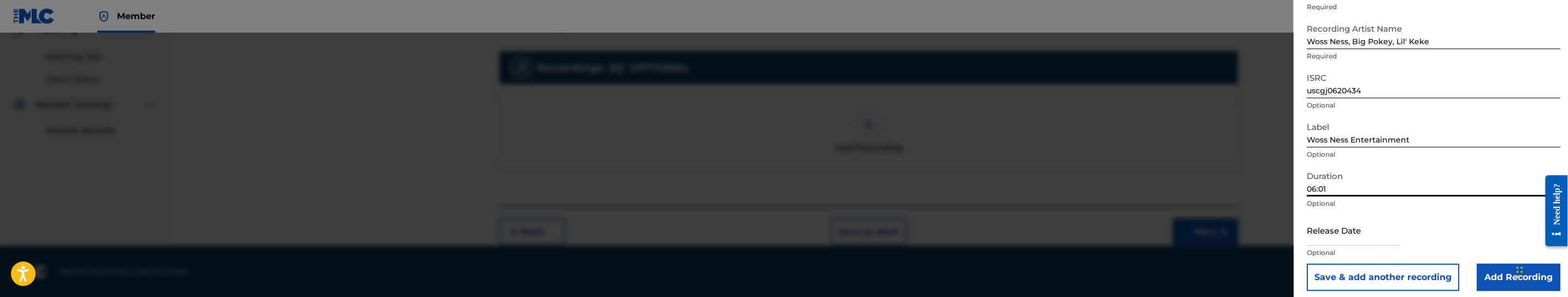
scroll to position [102, 0]
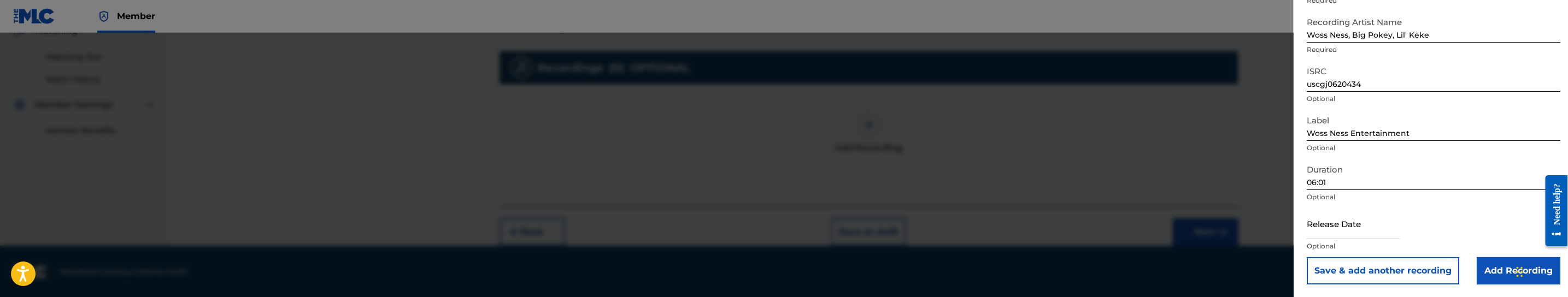
click at [1374, 234] on input "text" at bounding box center [1352, 223] width 93 height 31
select select "7"
select select "2025"
select select "7"
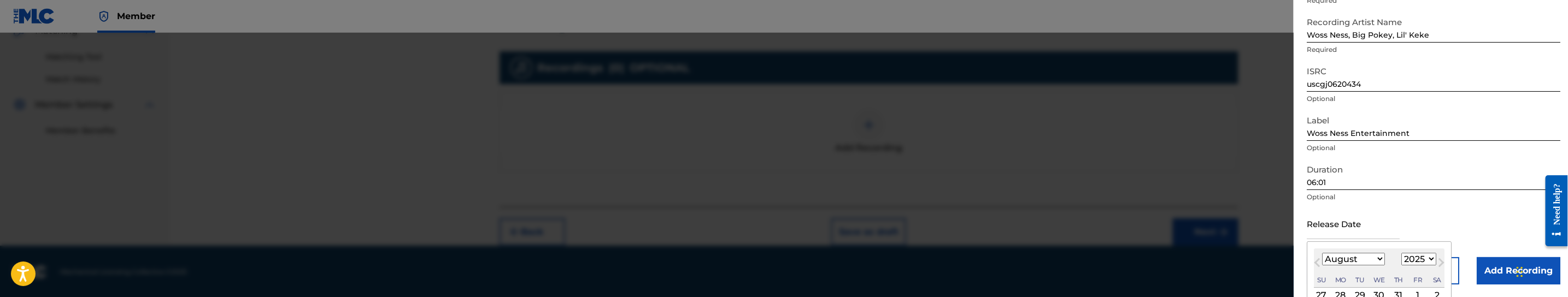
click at [1392, 234] on input "text" at bounding box center [1352, 223] width 93 height 31
click at [1415, 256] on select "1899 1900 1901 1902 1903 1904 1905 1906 1907 1908 1909 1910 1911 1912 1913 1914…" at bounding box center [1419, 259] width 35 height 13
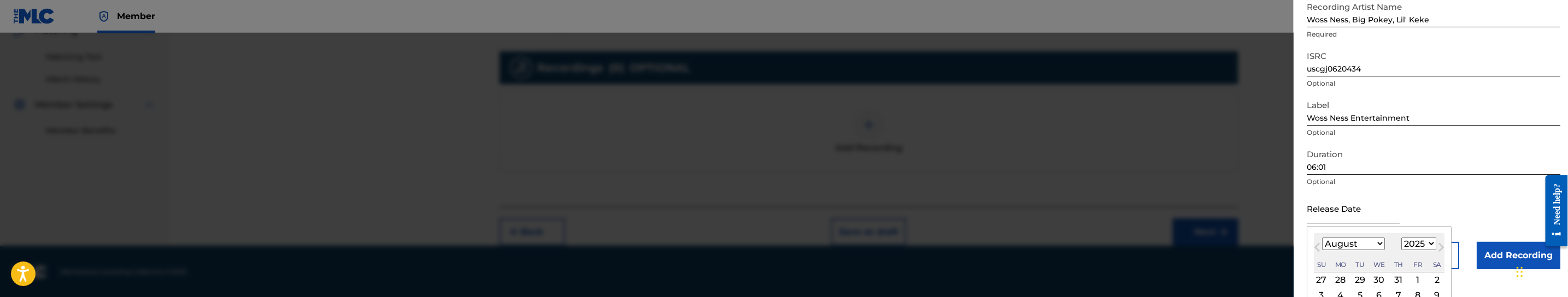
scroll to position [164, 0]
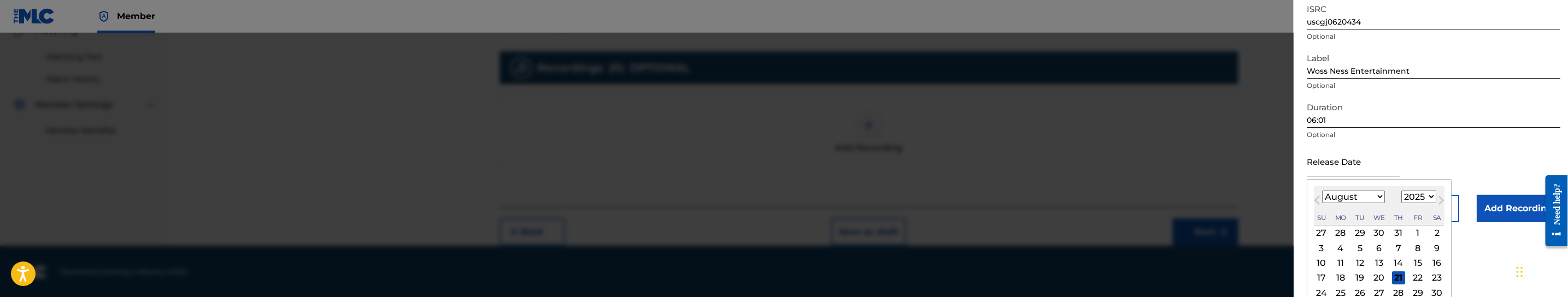
click at [1427, 197] on select "1899 1900 1901 1902 1903 1904 1905 1906 1907 1908 1909 1910 1911 1912 1913 1914…" at bounding box center [1419, 197] width 35 height 13
select select "2000"
click at [1404, 190] on select "1899 1900 1901 1902 1903 1904 1905 1906 1907 1908 1909 1910 1911 1912 1913 1914…" at bounding box center [1419, 197] width 35 height 13
click at [1379, 195] on select "January February March April May June July August September October November De…" at bounding box center [1353, 197] width 63 height 13
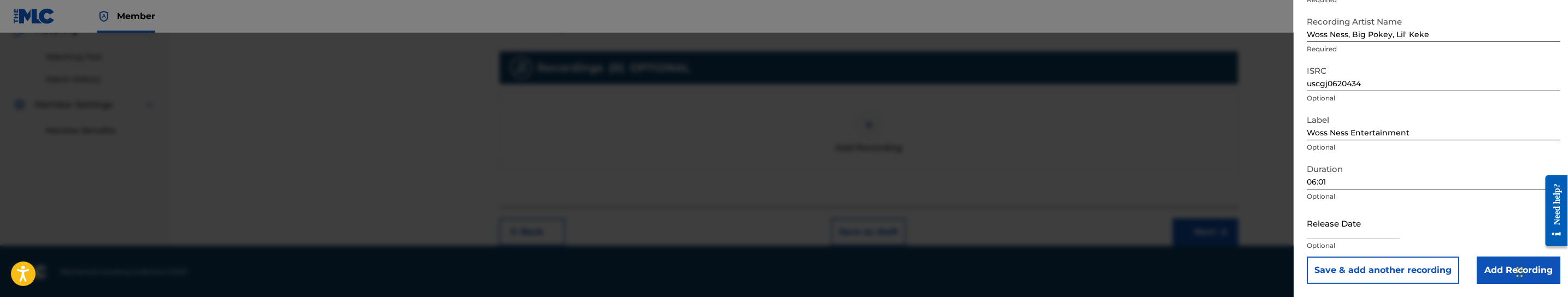
click at [1458, 153] on form "Recording Title Bangin' Screw Required Recording Artist Name Woss Ness, Big Pok…" at bounding box center [1433, 123] width 254 height 322
click at [1493, 272] on input "Add Recording" at bounding box center [1518, 271] width 84 height 27
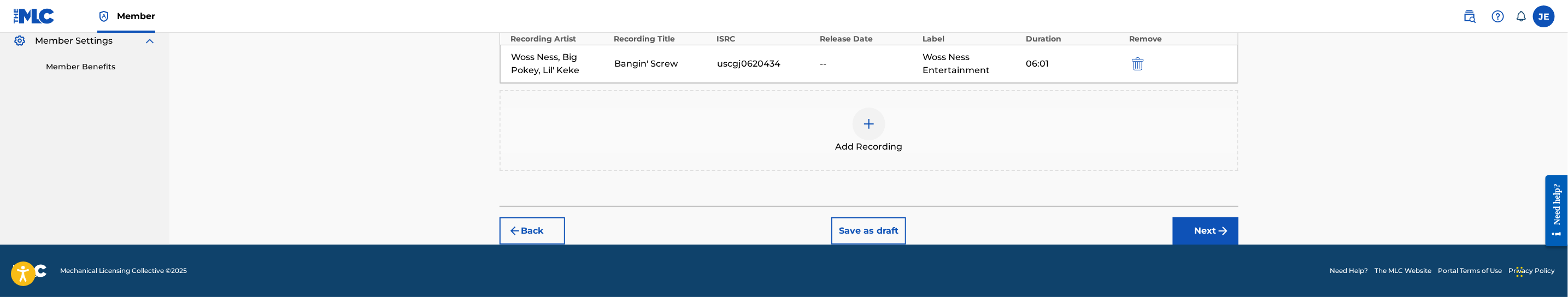
click at [1195, 223] on button "Next" at bounding box center [1205, 231] width 66 height 27
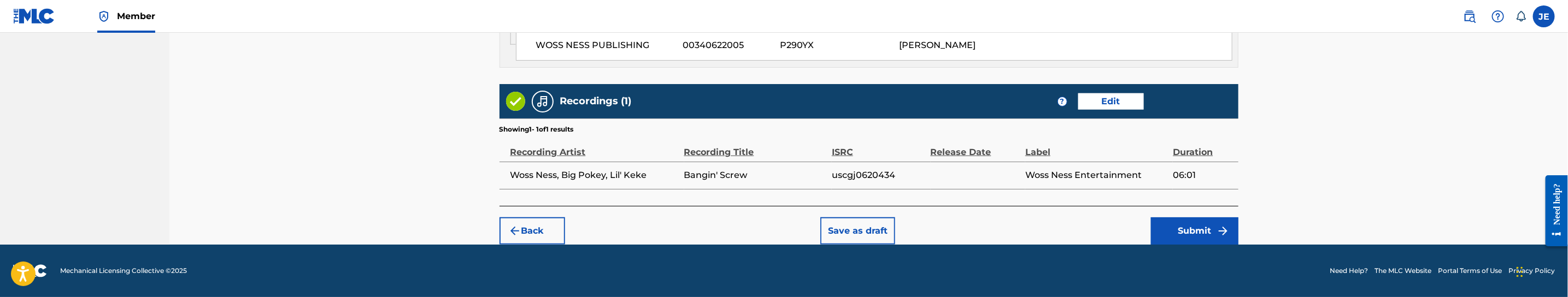
scroll to position [702, 0]
click at [1192, 234] on button "Submit" at bounding box center [1194, 231] width 87 height 27
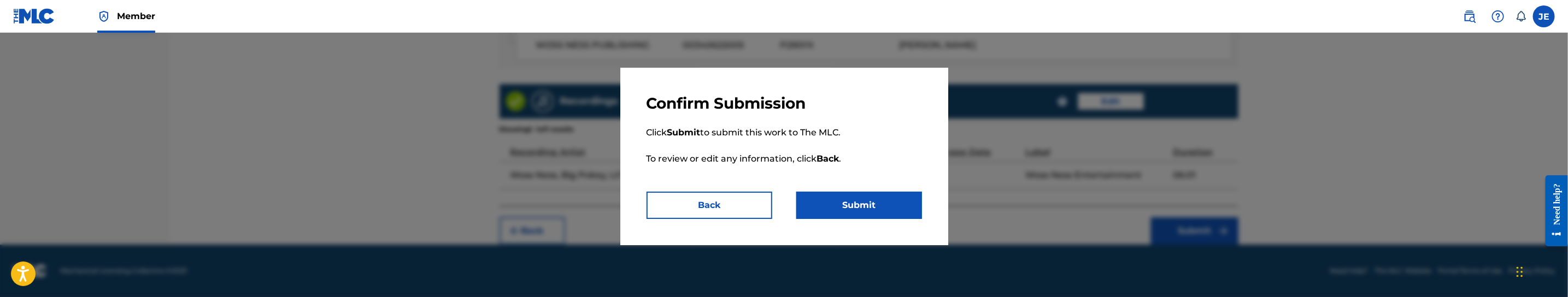
click at [900, 208] on button "Submit" at bounding box center [859, 205] width 126 height 27
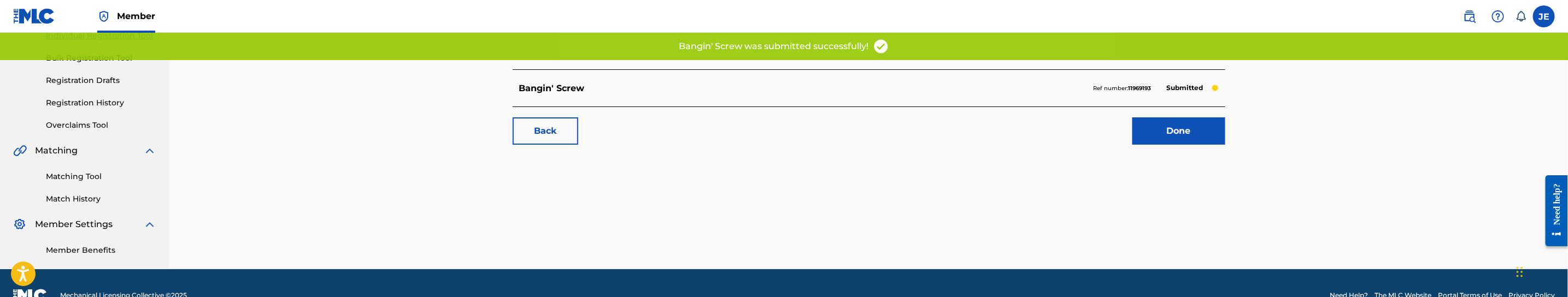
scroll to position [164, 0]
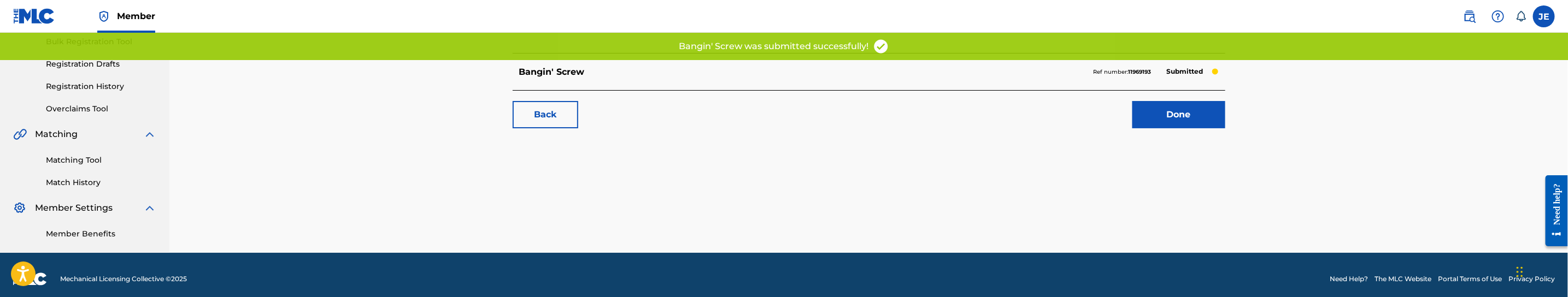
click at [1198, 119] on link "Done" at bounding box center [1178, 114] width 93 height 27
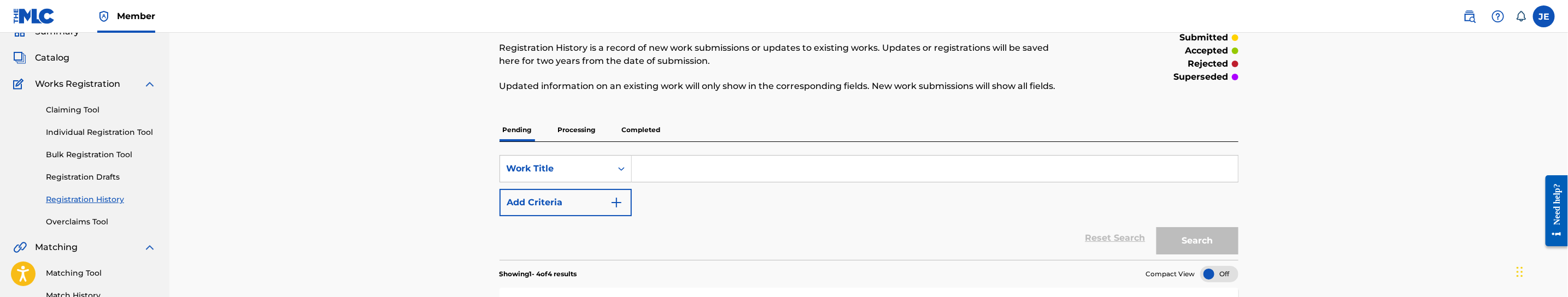
scroll to position [164, 0]
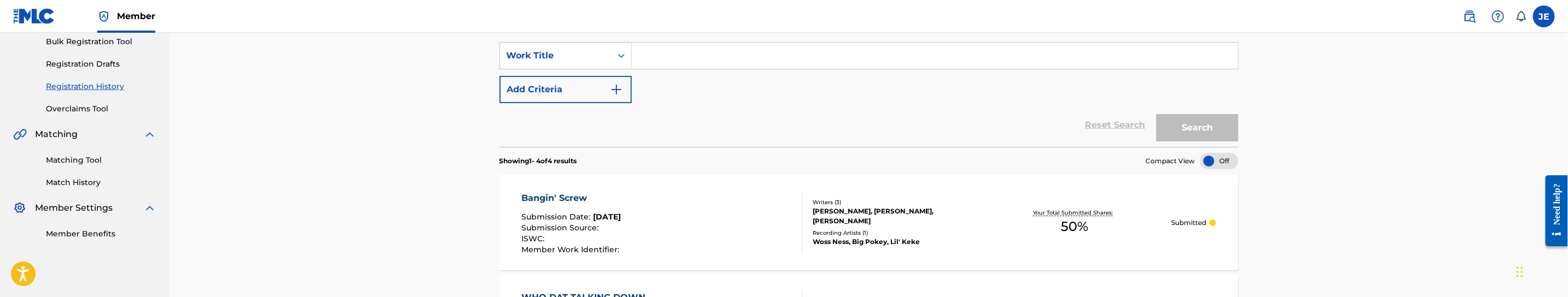
click at [75, 161] on link "Matching Tool" at bounding box center [101, 160] width 110 height 11
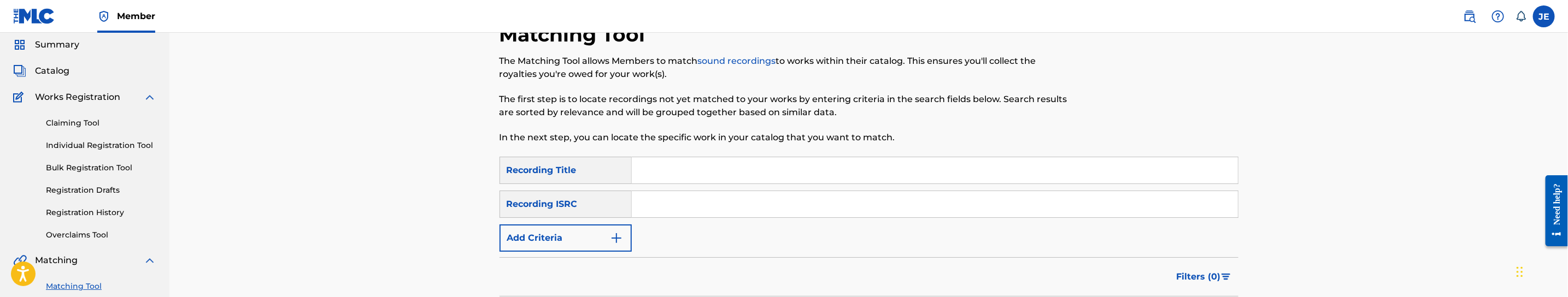
scroll to position [82, 0]
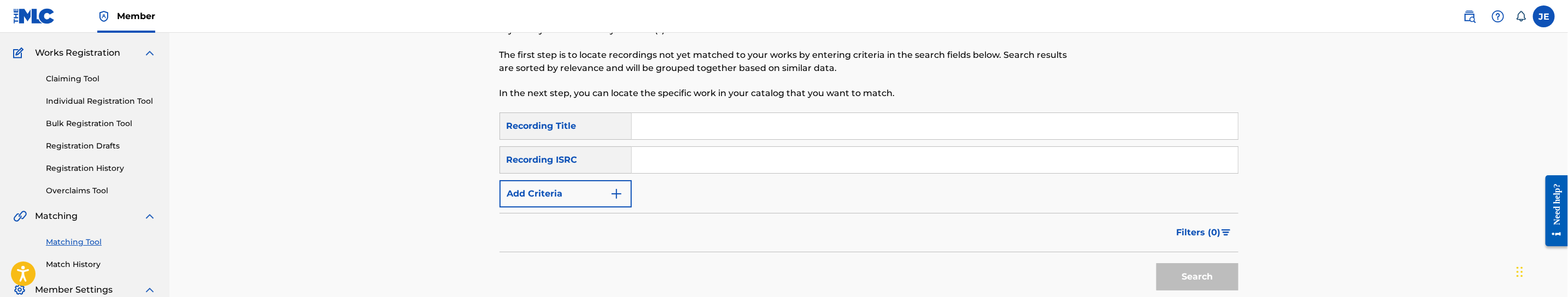
click at [743, 158] on input "Search Form" at bounding box center [935, 160] width 606 height 26
paste input "uscgj0620434"
type input "uscgj0620434"
click at [1212, 275] on button "Search" at bounding box center [1198, 277] width 82 height 27
click at [686, 154] on input "uscgj0620434" at bounding box center [935, 160] width 606 height 26
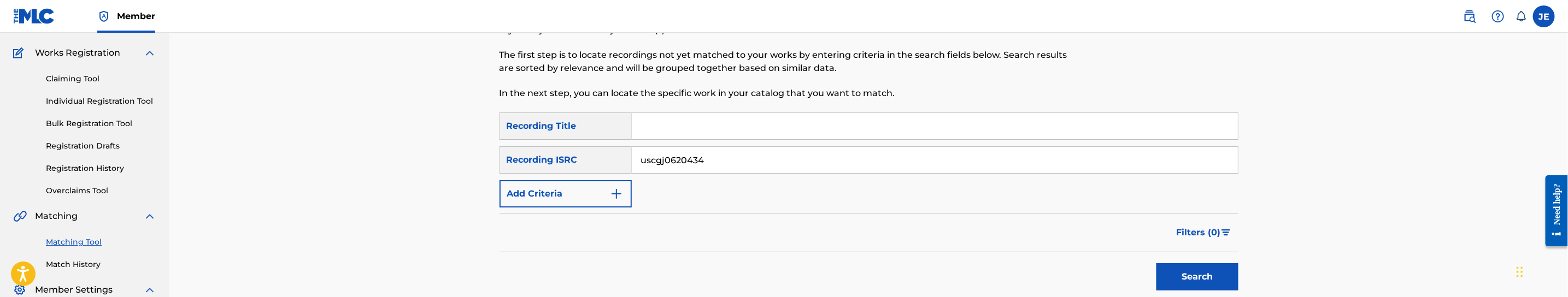
click at [686, 154] on input "uscgj0620434" at bounding box center [935, 160] width 606 height 26
click at [1210, 268] on button "Search" at bounding box center [1198, 277] width 82 height 27
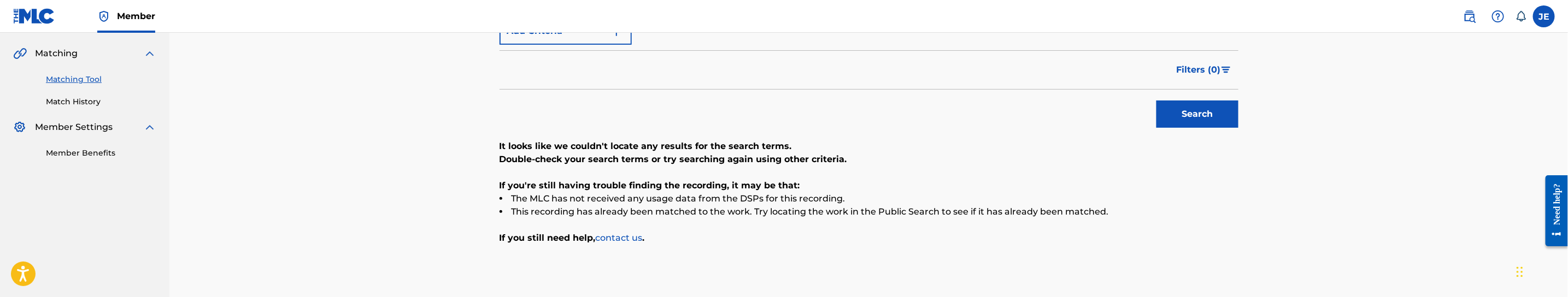
scroll to position [246, 0]
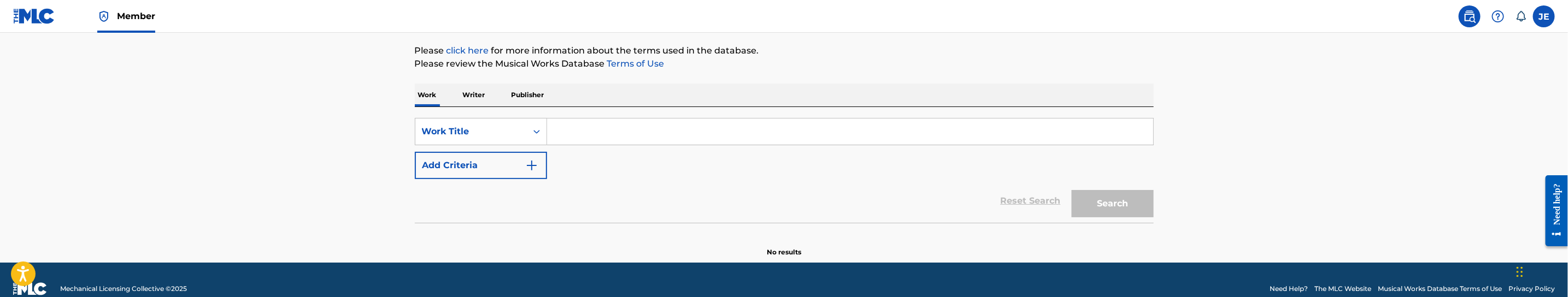
scroll to position [143, 0]
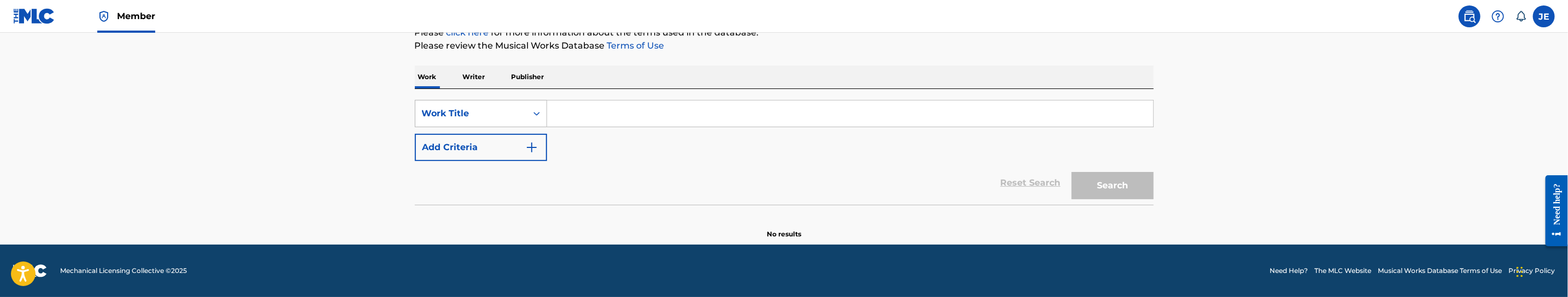
click at [516, 114] on div "Work Title" at bounding box center [471, 114] width 98 height 13
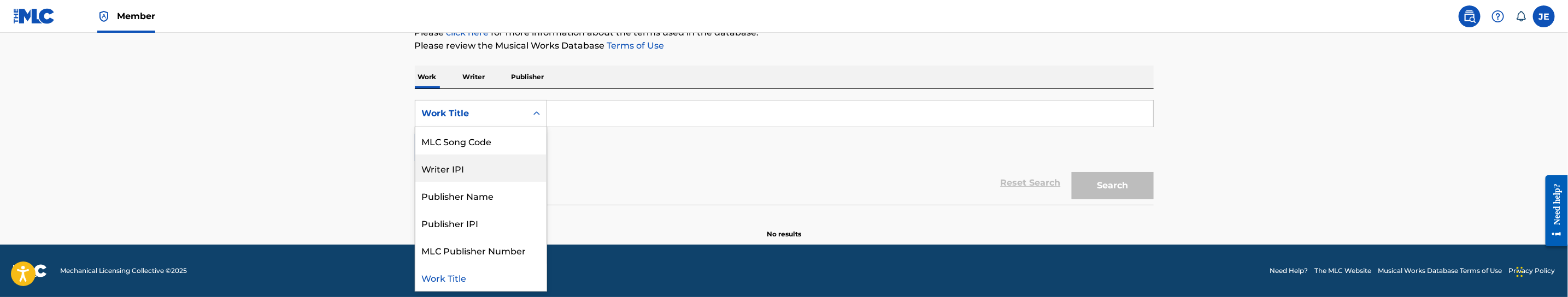
scroll to position [0, 0]
click at [479, 184] on div "MLC Song Code" at bounding box center [481, 195] width 131 height 27
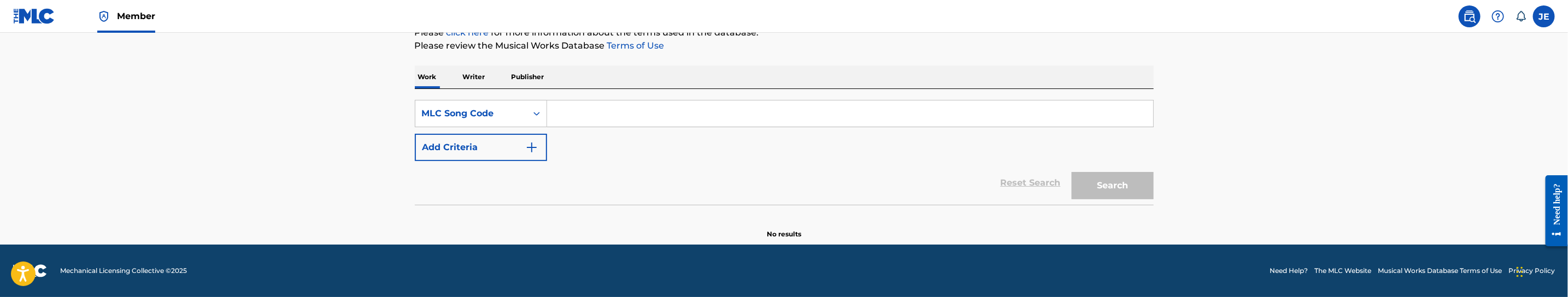
click at [573, 112] on input "Search Form" at bounding box center [850, 114] width 606 height 26
paste input "2E3JR0"
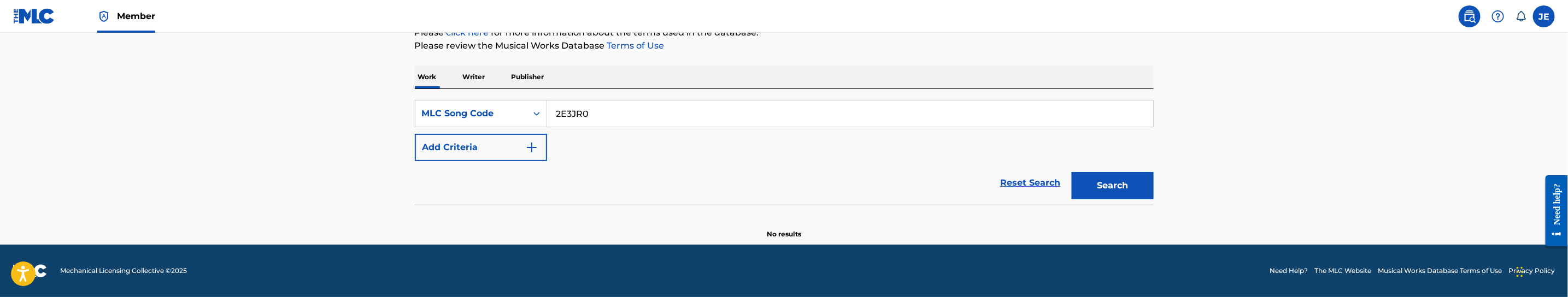
type input "2E3JR0"
click at [1071, 172] on button "Search" at bounding box center [1113, 185] width 82 height 27
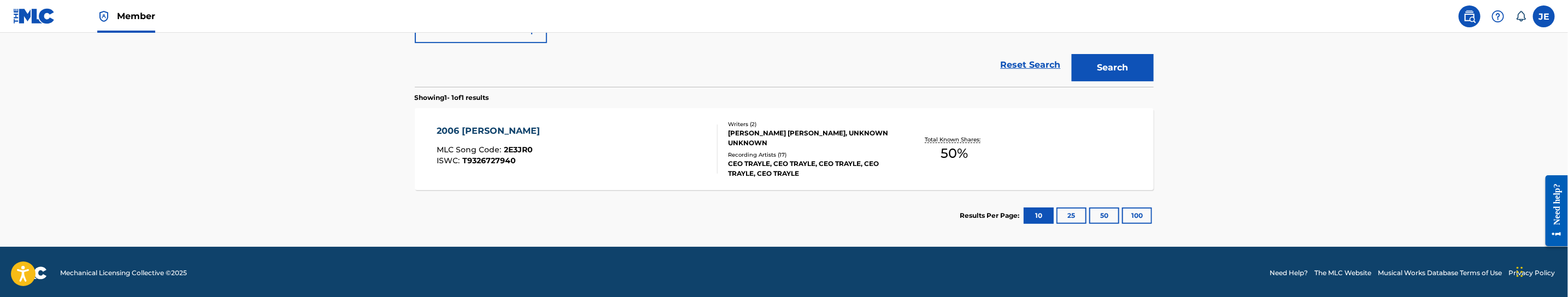
scroll to position [264, 0]
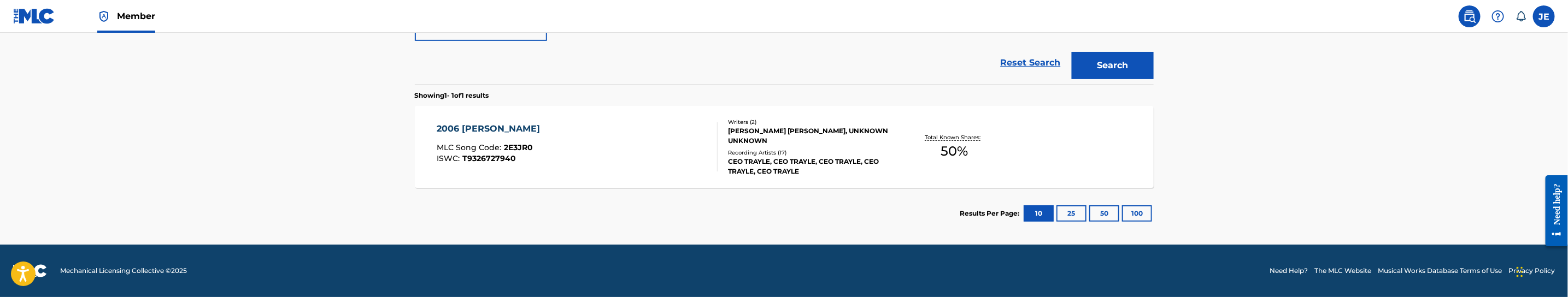
click at [630, 149] on div "2006 [PERSON_NAME] MLC Song Code : 2E3JR0 ISWC : T9326727940" at bounding box center [577, 146] width 281 height 50
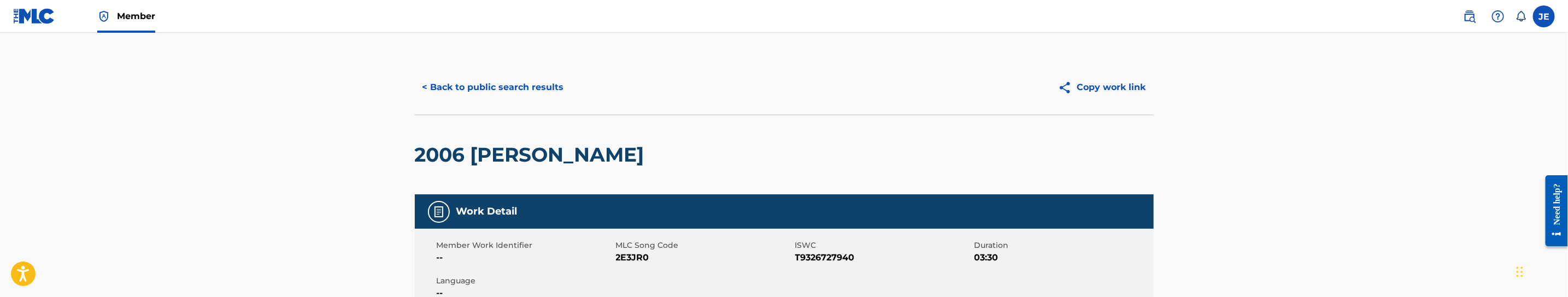
click at [506, 92] on button "< Back to public search results" at bounding box center [493, 87] width 157 height 27
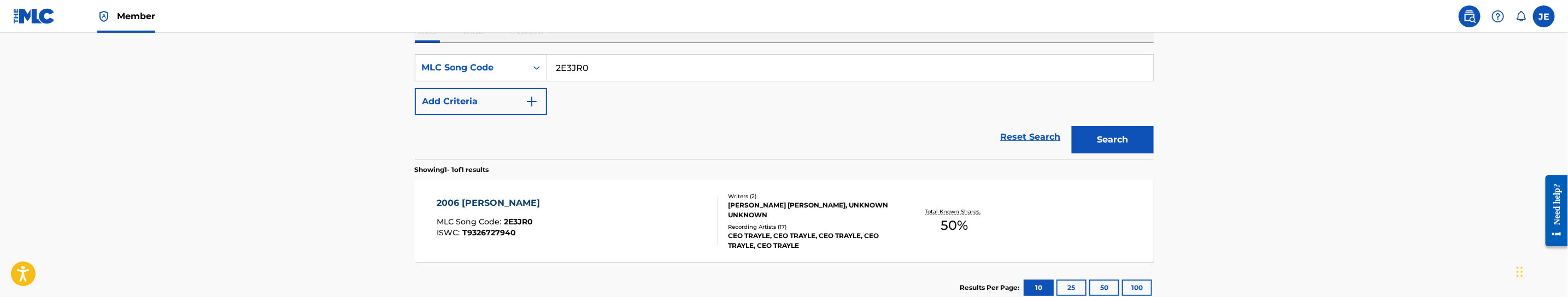
scroll to position [153, 0]
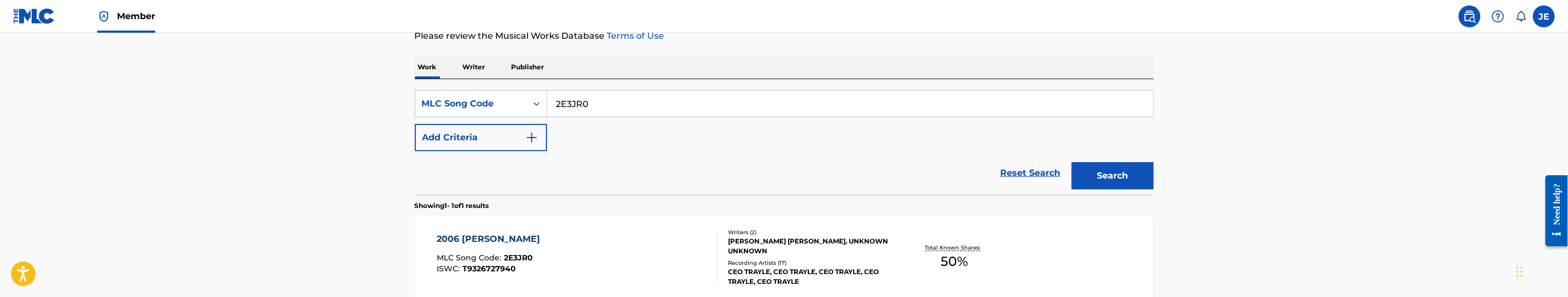
click at [607, 102] on input "2E3JR0" at bounding box center [850, 104] width 606 height 26
paste input "2HNN"
type input "2E2HNN"
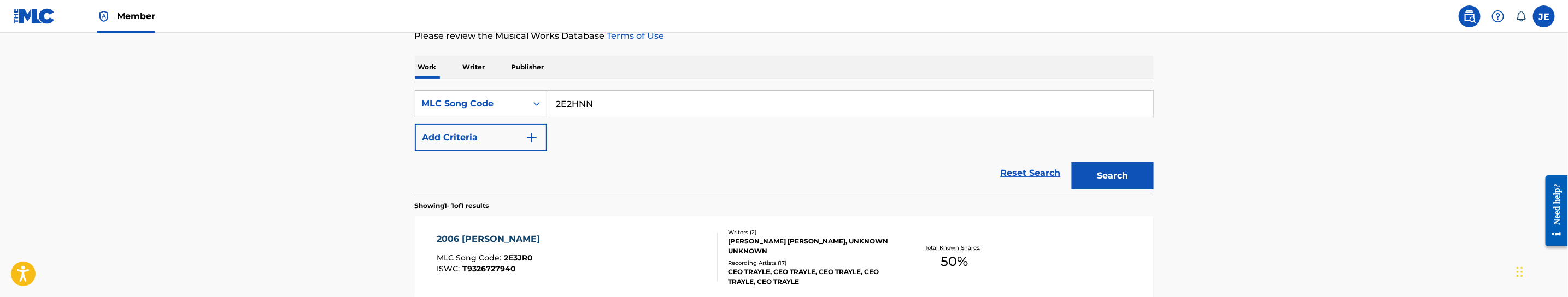
click at [1071, 162] on button "Search" at bounding box center [1113, 176] width 82 height 27
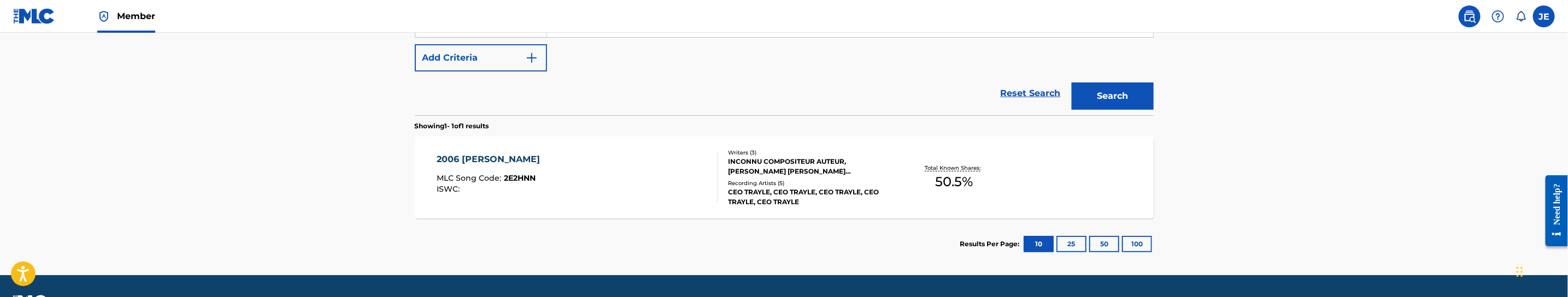
scroll to position [235, 0]
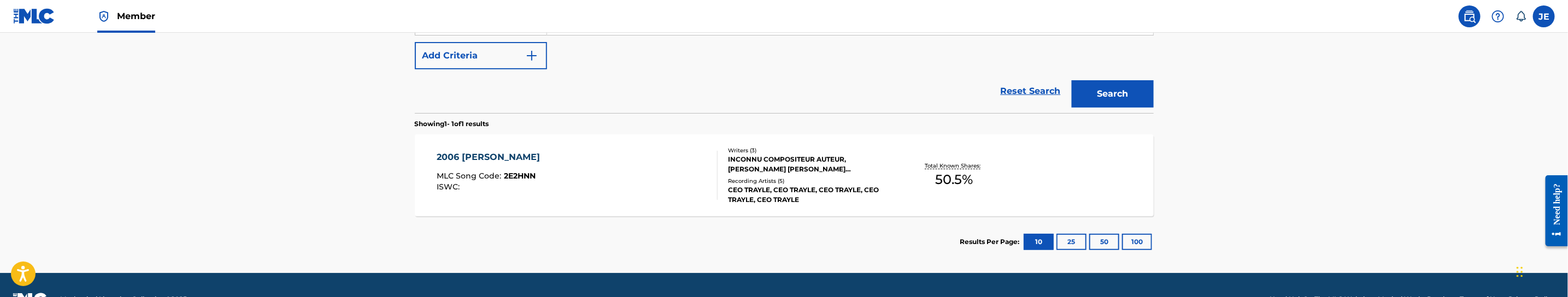
click at [657, 185] on div "2006 [PERSON_NAME] MLC Song Code : 2E2HNN ISWC :" at bounding box center [577, 175] width 281 height 50
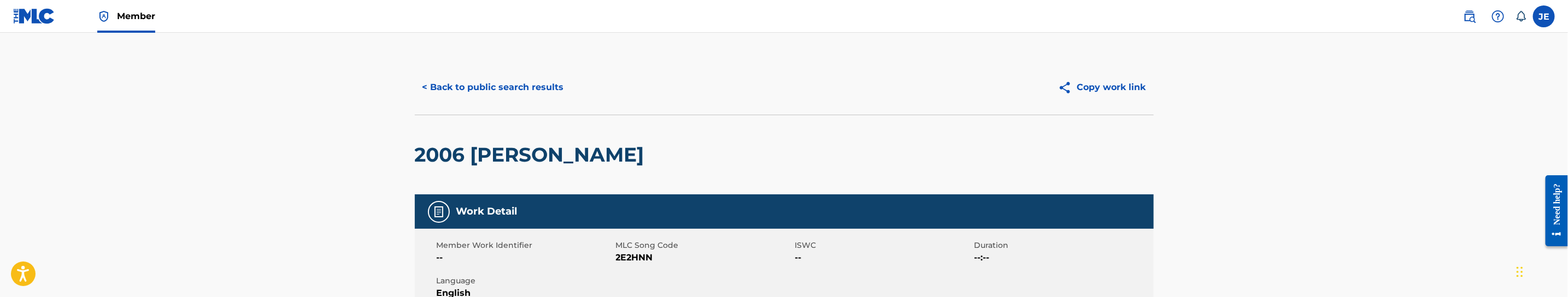
click at [534, 97] on button "< Back to public search results" at bounding box center [493, 87] width 157 height 27
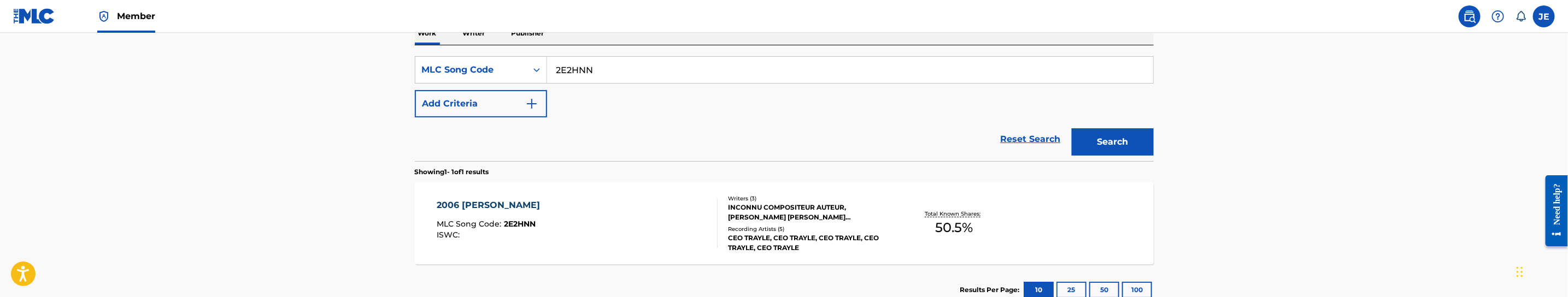
scroll to position [153, 0]
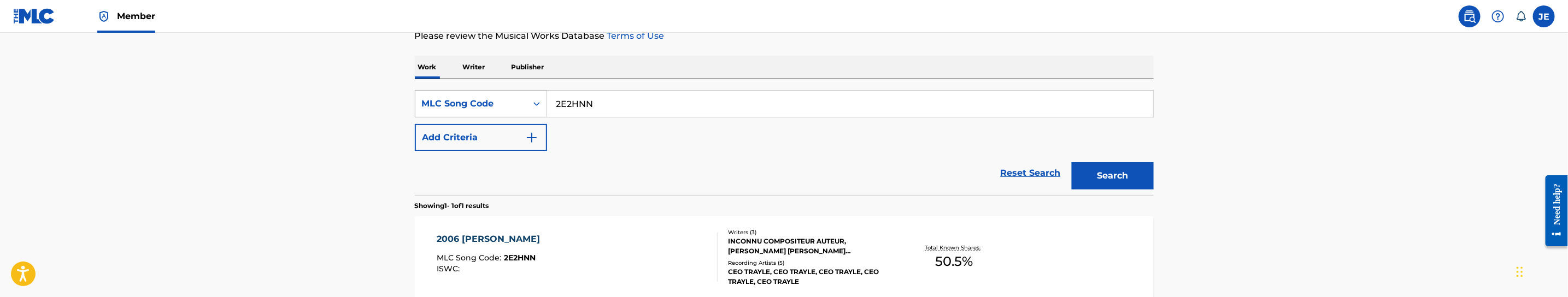
click at [515, 105] on div "MLC Song Code" at bounding box center [471, 103] width 98 height 13
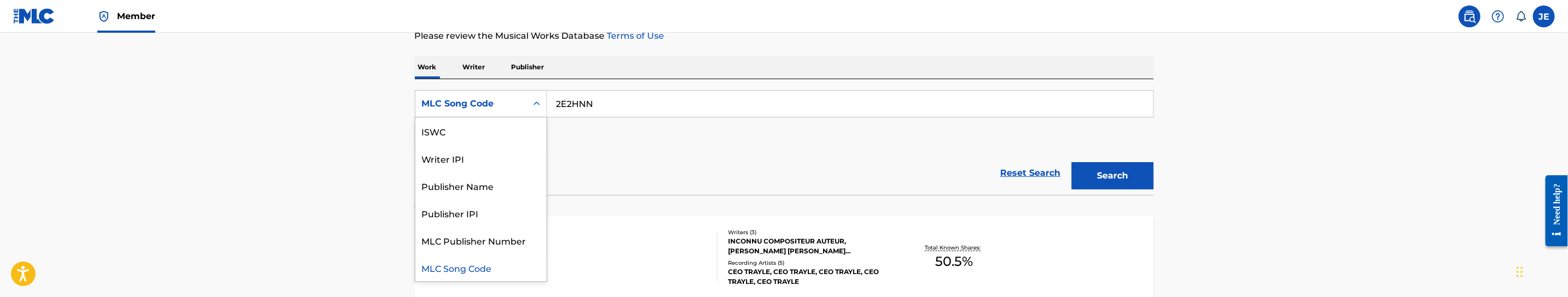
scroll to position [0, 0]
click at [488, 135] on div "Work Title" at bounding box center [481, 130] width 131 height 27
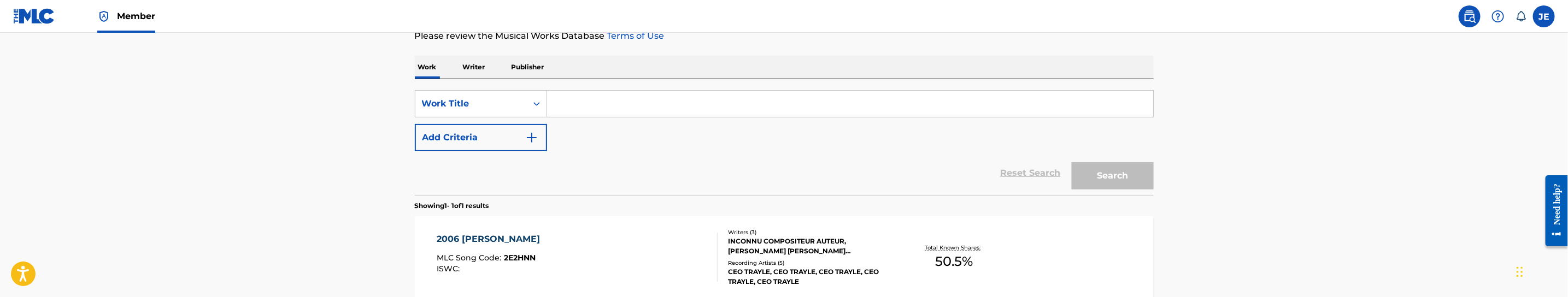
click at [599, 107] on input "Search Form" at bounding box center [850, 104] width 606 height 26
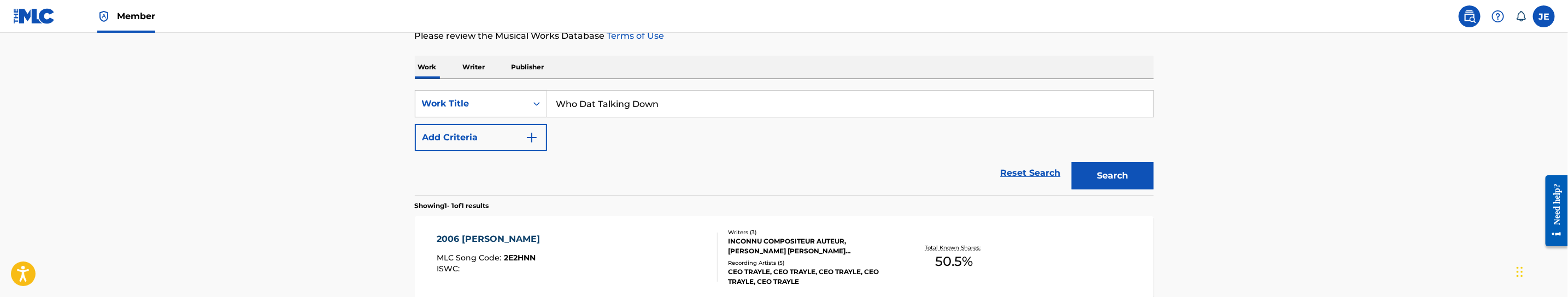
type input "Who Dat Talking Down"
click at [534, 140] on img "Search Form" at bounding box center [532, 137] width 13 height 13
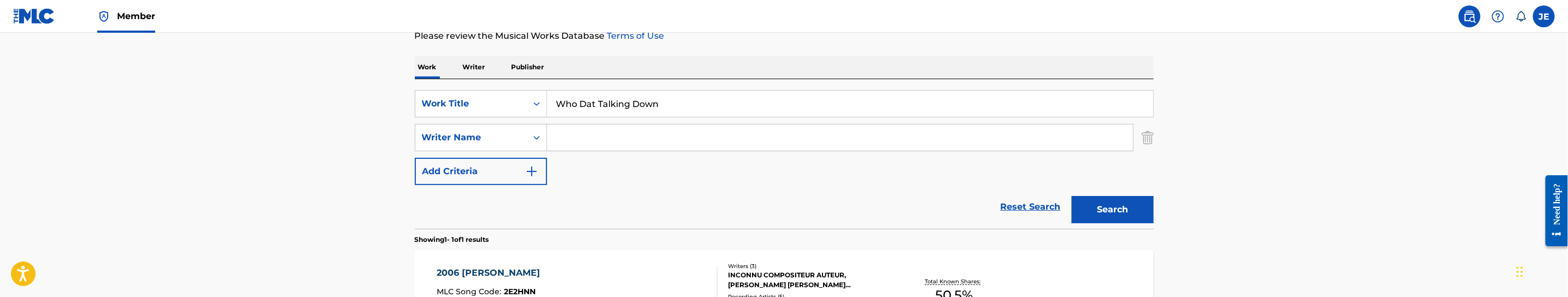
click at [614, 130] on input "Search Form" at bounding box center [840, 138] width 586 height 26
paste input "[PERSON_NAME]"
click at [1159, 205] on div "The MLC Public Work Search The accuracy and completeness of The MLC's data is d…" at bounding box center [784, 145] width 765 height 476
click at [1131, 205] on button "Search" at bounding box center [1113, 209] width 82 height 27
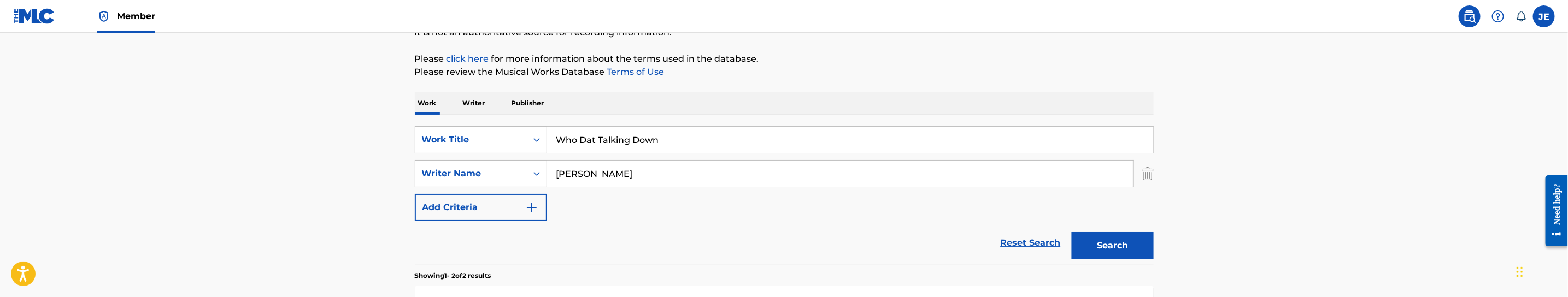
scroll to position [153, 0]
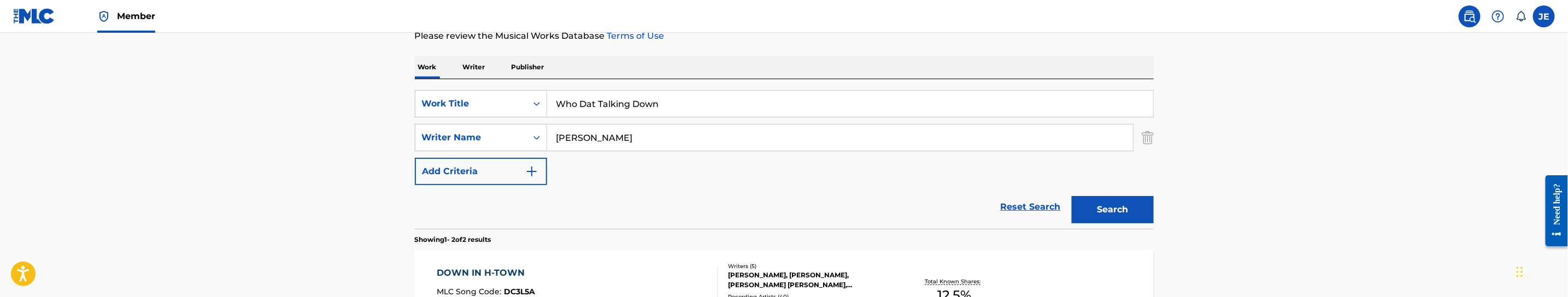
click at [669, 142] on input "[PERSON_NAME]" at bounding box center [840, 138] width 586 height 26
paste input "[PERSON_NAME]"
click at [1131, 206] on button "Search" at bounding box center [1113, 209] width 82 height 27
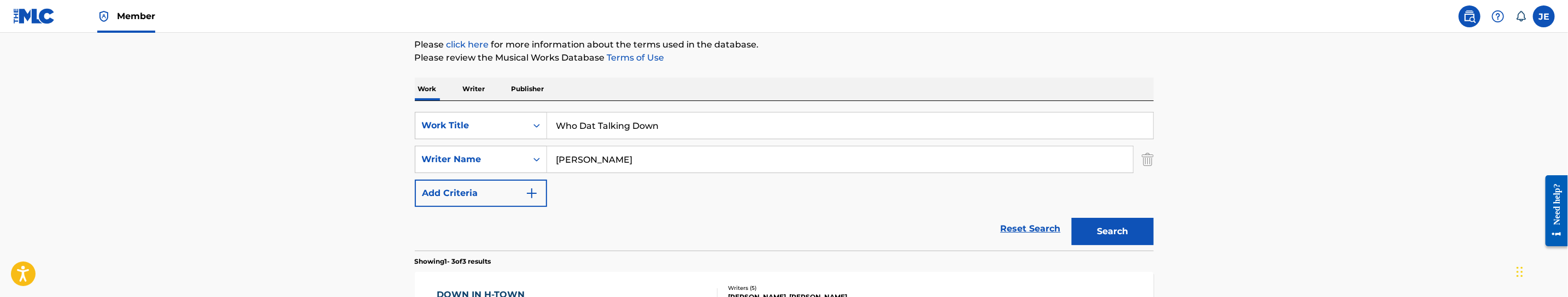
scroll to position [130, 0]
click at [646, 159] on input "[PERSON_NAME]" at bounding box center [840, 161] width 586 height 26
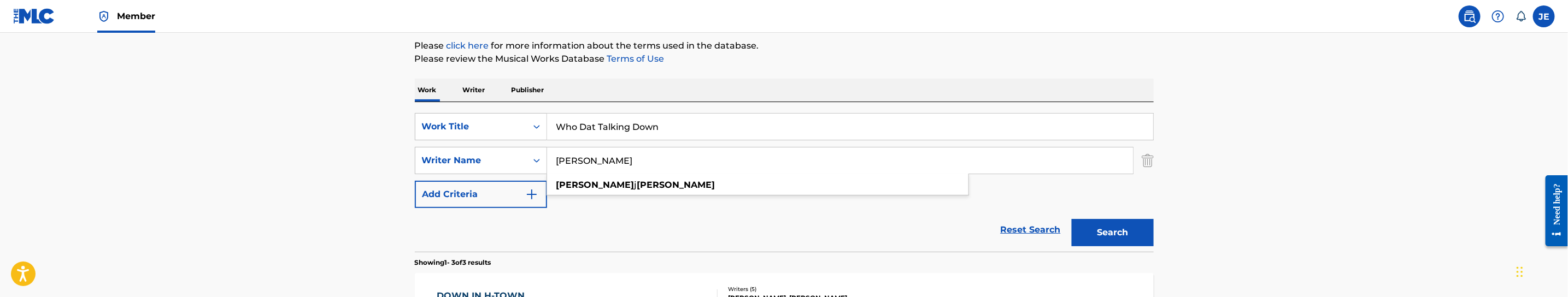
click at [1071, 219] on button "Search" at bounding box center [1113, 232] width 82 height 27
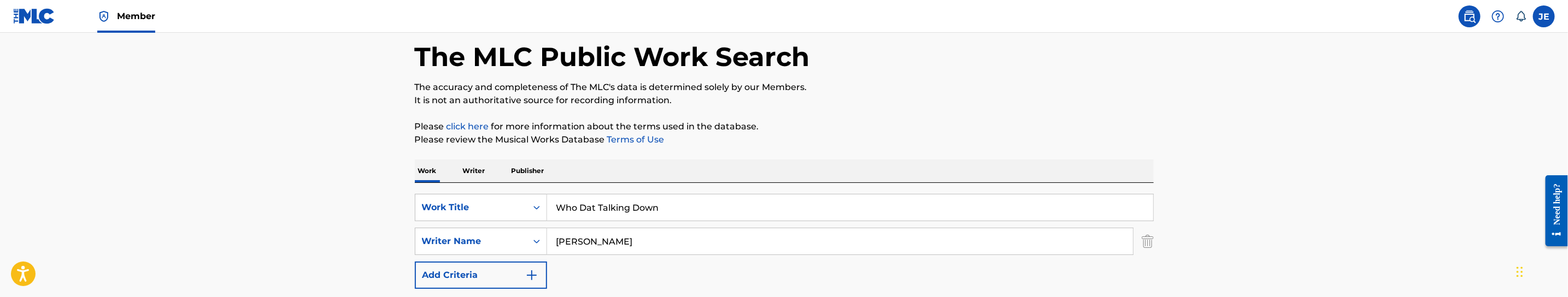
scroll to position [48, 0]
click at [676, 246] on input "[PERSON_NAME]" at bounding box center [840, 243] width 586 height 26
paste input "[PERSON_NAME]"
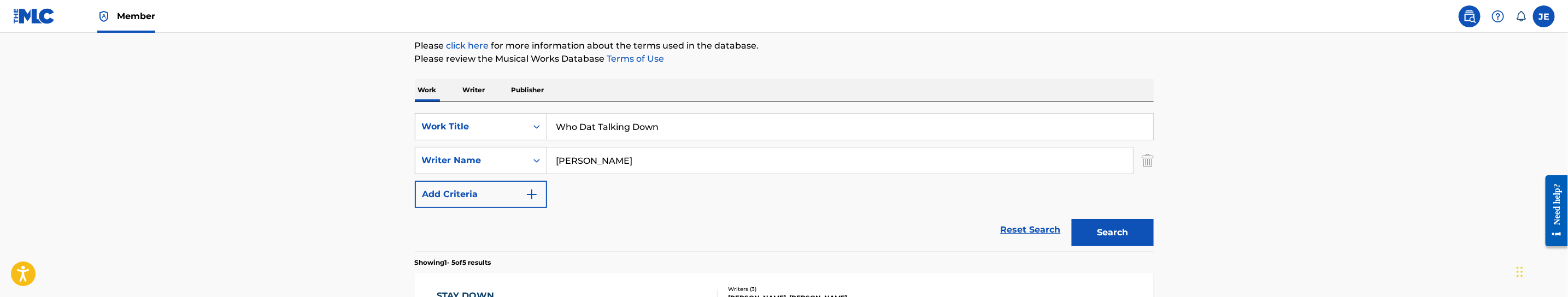
click at [1109, 230] on button "Search" at bounding box center [1113, 232] width 82 height 27
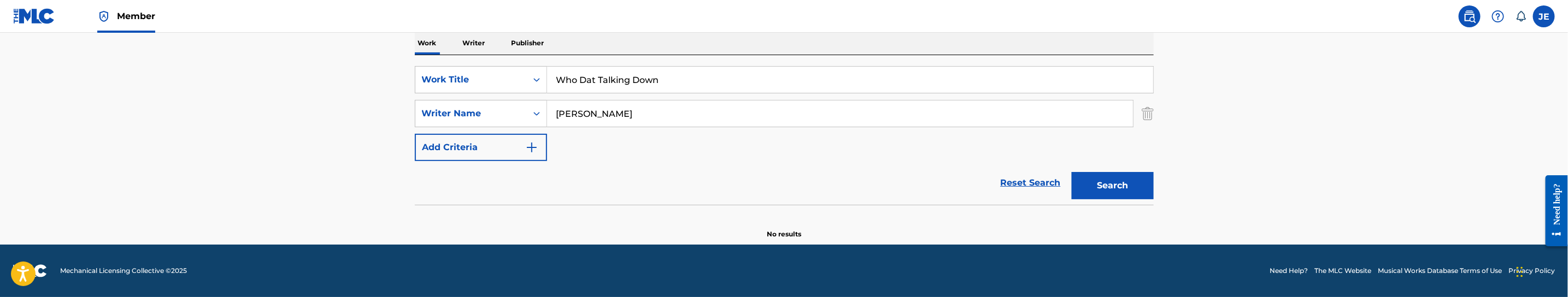
scroll to position [177, 0]
click at [1135, 188] on button "Search" at bounding box center [1113, 185] width 82 height 27
click at [666, 130] on div "SearchWithCriteriab95d19c7-af89-4049-a4ec-72a28bda439f Work Title Who Dat Talki…" at bounding box center [784, 114] width 739 height 95
click at [672, 123] on input "[PERSON_NAME]" at bounding box center [840, 114] width 586 height 26
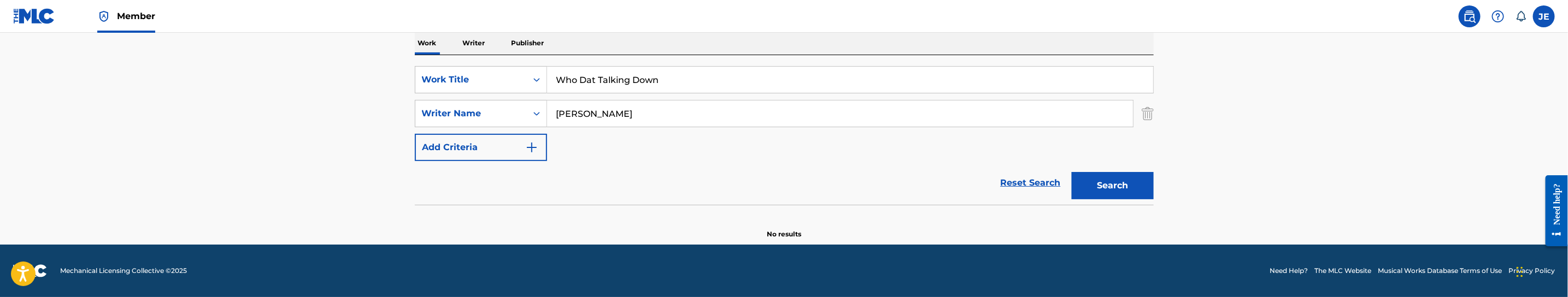
click at [672, 123] on input "[PERSON_NAME]" at bounding box center [840, 114] width 586 height 26
paste input "[PERSON_NAME]"
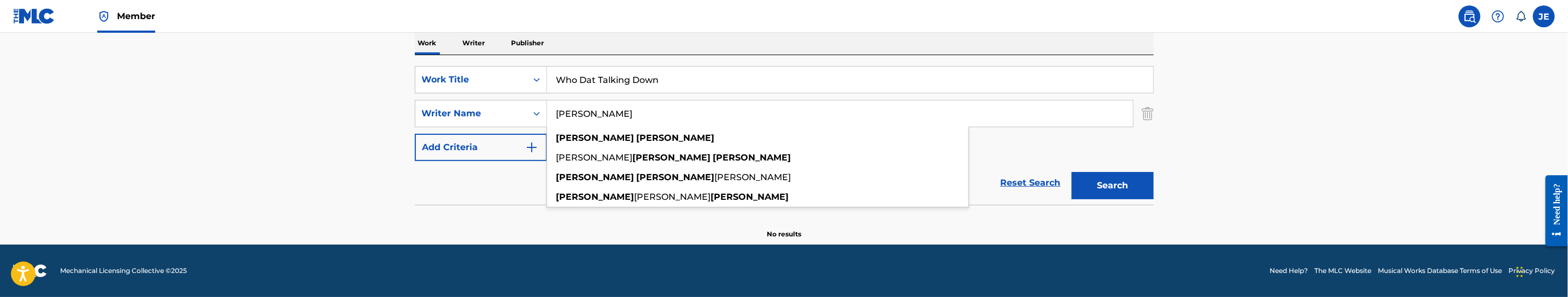
click at [1145, 195] on button "Search" at bounding box center [1113, 185] width 82 height 27
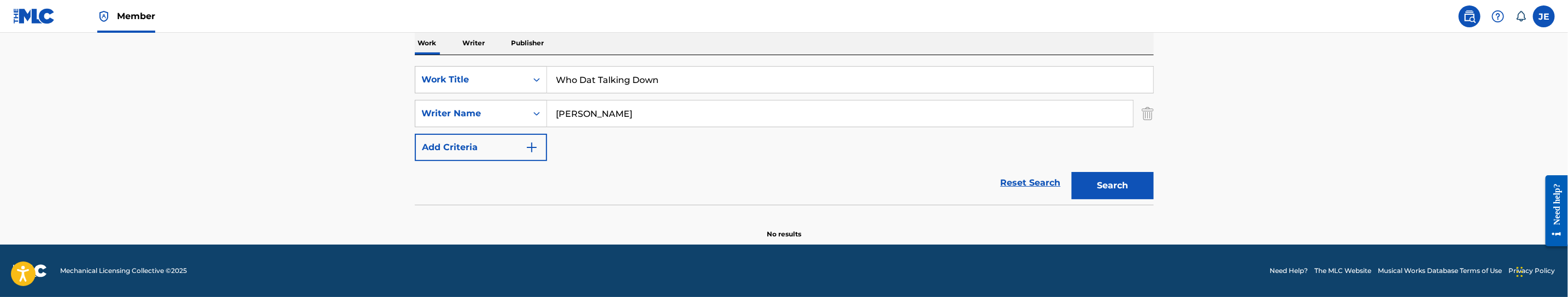
click at [1112, 190] on button "Search" at bounding box center [1113, 185] width 82 height 27
click at [651, 120] on input "[PERSON_NAME]" at bounding box center [840, 114] width 586 height 26
click at [730, 120] on input "[PERSON_NAME]" at bounding box center [840, 114] width 586 height 26
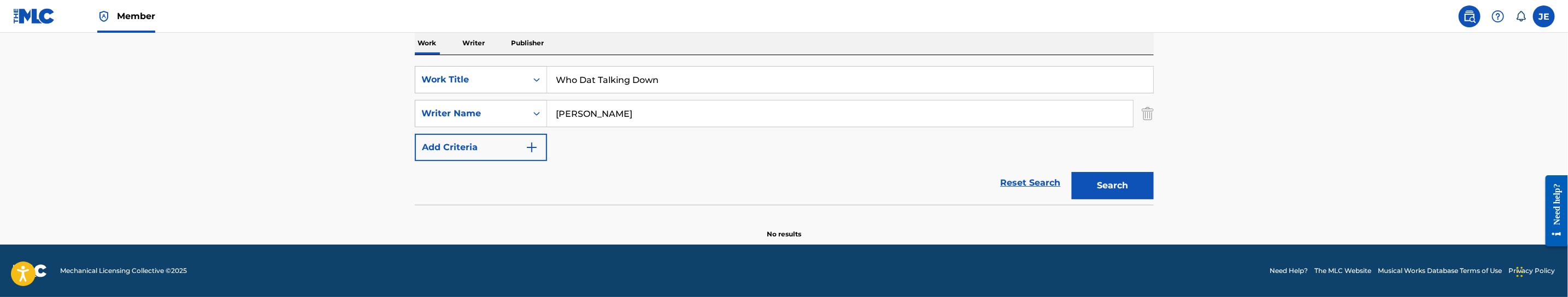
click at [730, 120] on input "[PERSON_NAME]" at bounding box center [840, 114] width 586 height 26
paste input "Woss Ness"
click at [1126, 174] on button "Search" at bounding box center [1113, 185] width 82 height 27
click at [1092, 175] on button "Search" at bounding box center [1113, 185] width 82 height 27
click at [561, 107] on input "Woss Ness" at bounding box center [840, 114] width 586 height 26
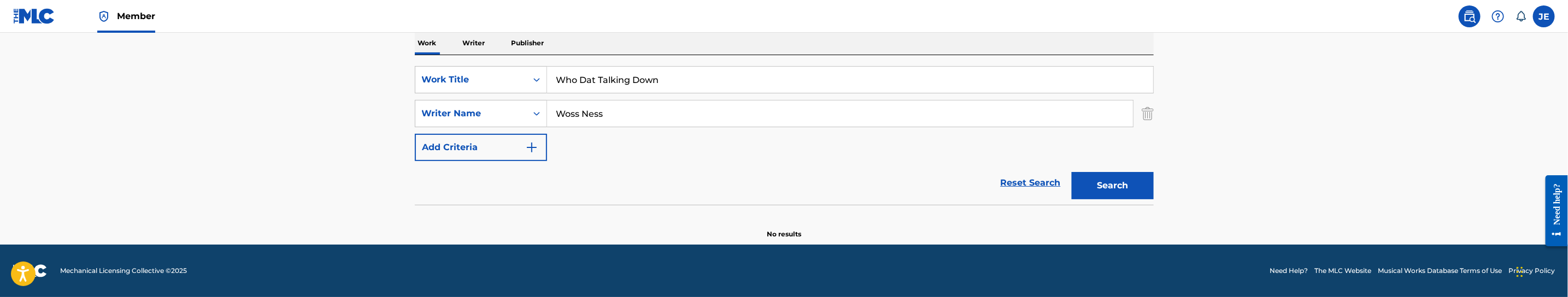
click at [561, 107] on input "Woss Ness" at bounding box center [840, 114] width 586 height 26
paste input "[PERSON_NAME]"
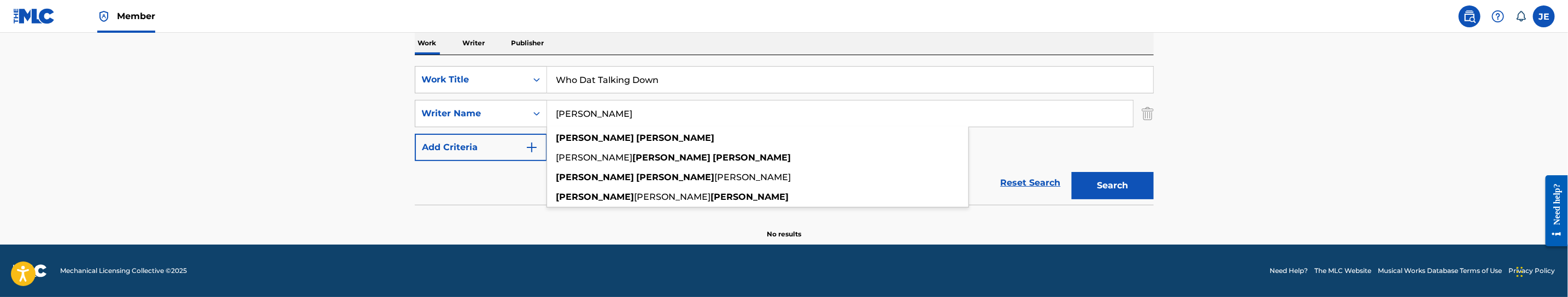
click at [566, 116] on input "[PERSON_NAME]" at bounding box center [840, 114] width 586 height 26
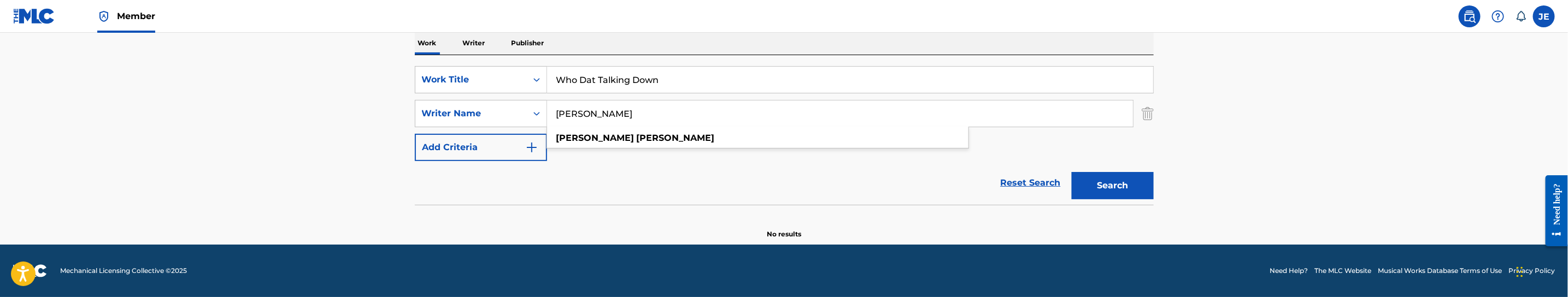
type input "[PERSON_NAME]"
click at [1112, 190] on button "Search" at bounding box center [1113, 185] width 82 height 27
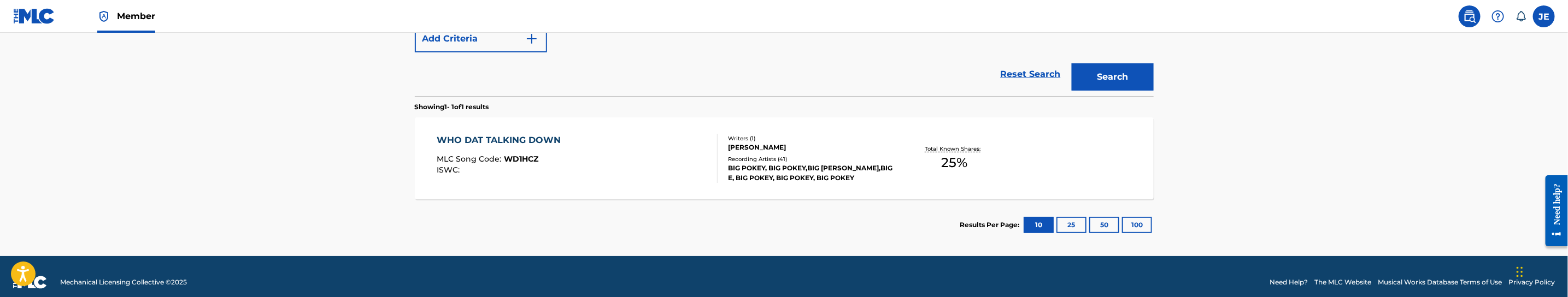
scroll to position [297, 0]
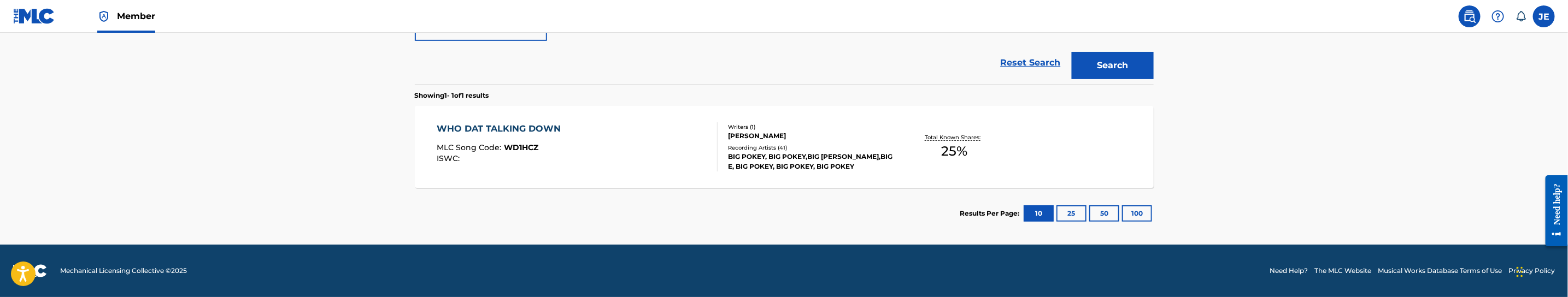
click at [675, 164] on div "WHO DAT TALKING DOWN MLC Song Code : WD1HCZ ISWC :" at bounding box center [577, 146] width 281 height 50
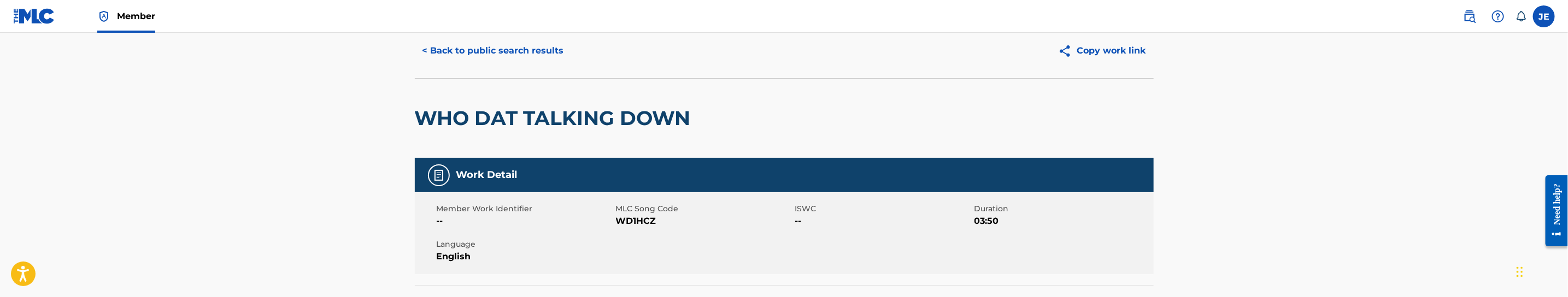
scroll to position [164, 0]
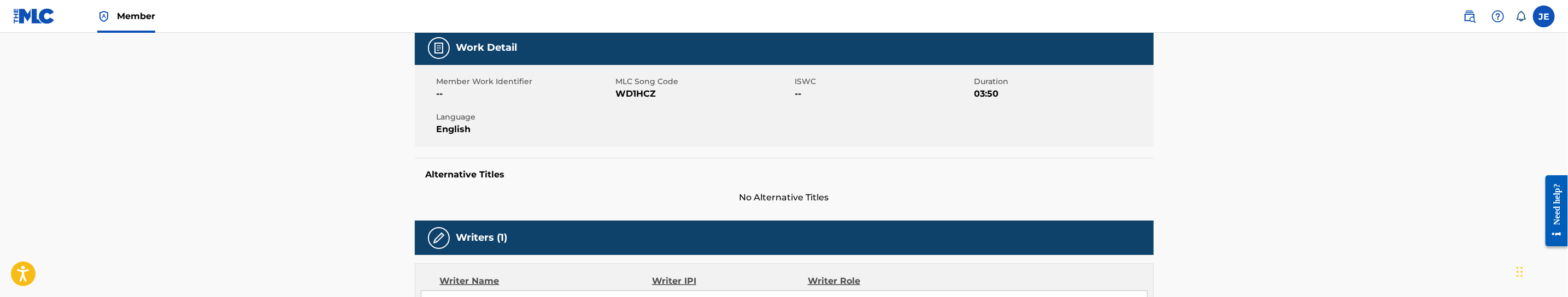
click at [642, 93] on span "WD1HCZ" at bounding box center [704, 93] width 176 height 13
copy span "WD1HCZ"
click at [633, 97] on span "WD1HCZ" at bounding box center [704, 93] width 176 height 13
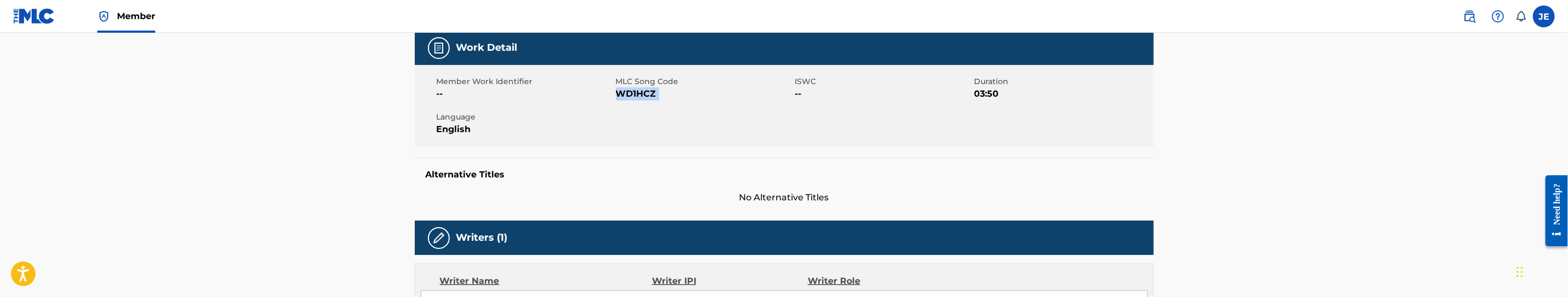
click at [633, 97] on span "WD1HCZ" at bounding box center [704, 93] width 176 height 13
copy span "WD1HCZ"
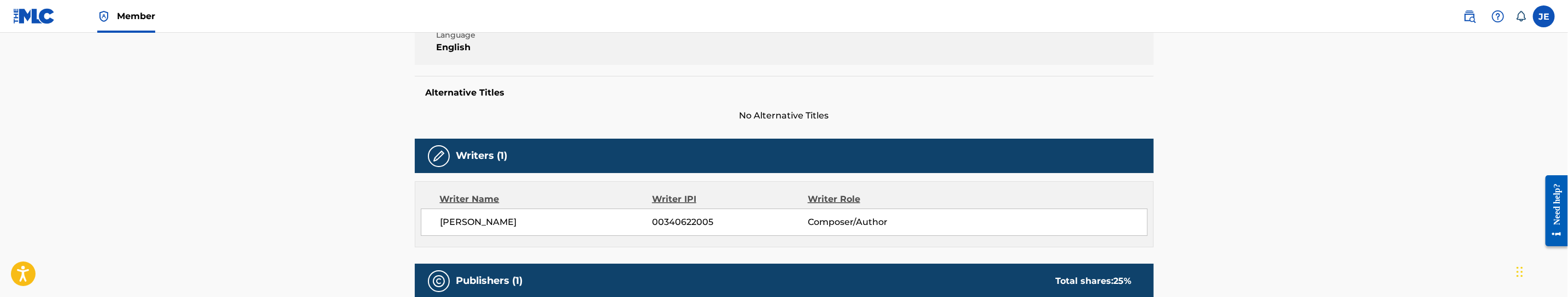
scroll to position [0, 0]
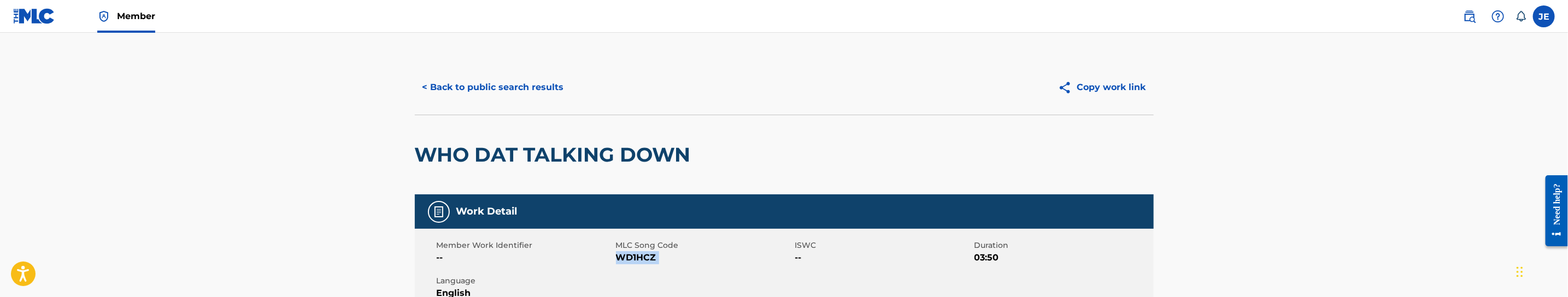
click at [552, 86] on button "< Back to public search results" at bounding box center [493, 87] width 157 height 27
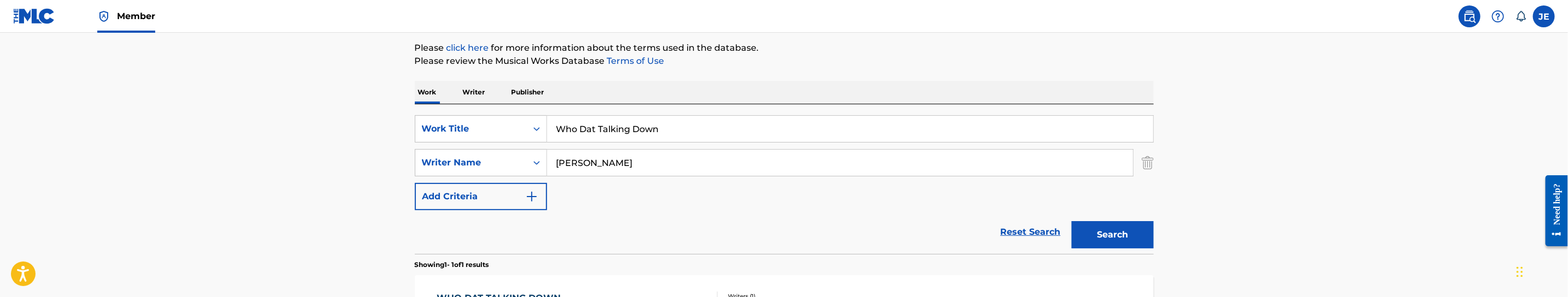
scroll to position [71, 0]
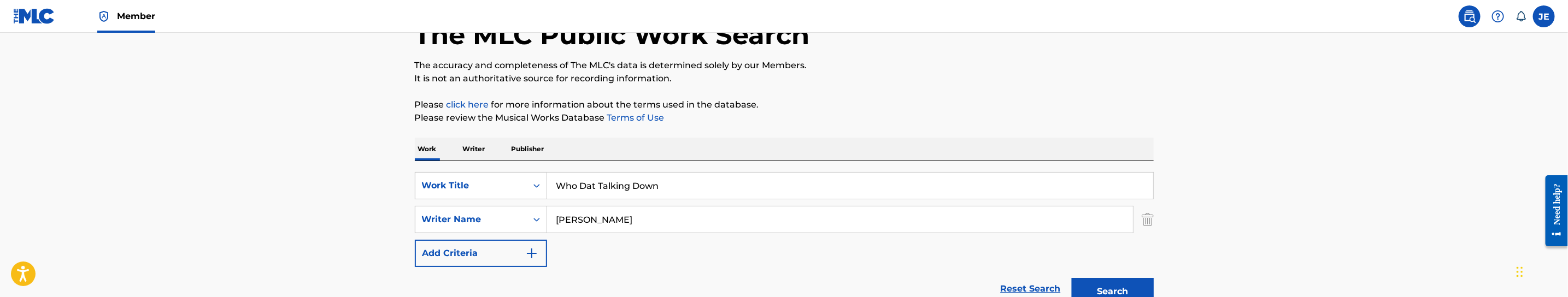
click at [648, 192] on input "Who Dat Talking Down" at bounding box center [850, 186] width 606 height 26
paste input "Balling"
type input "Balling"
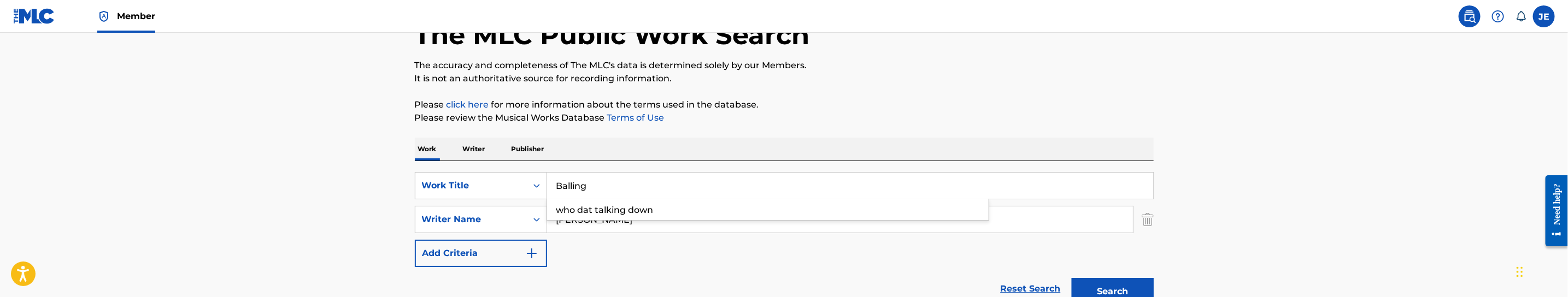
click at [805, 135] on div "The MLC Public Work Search The accuracy and completeness of The MLC's data is d…" at bounding box center [784, 227] width 765 height 476
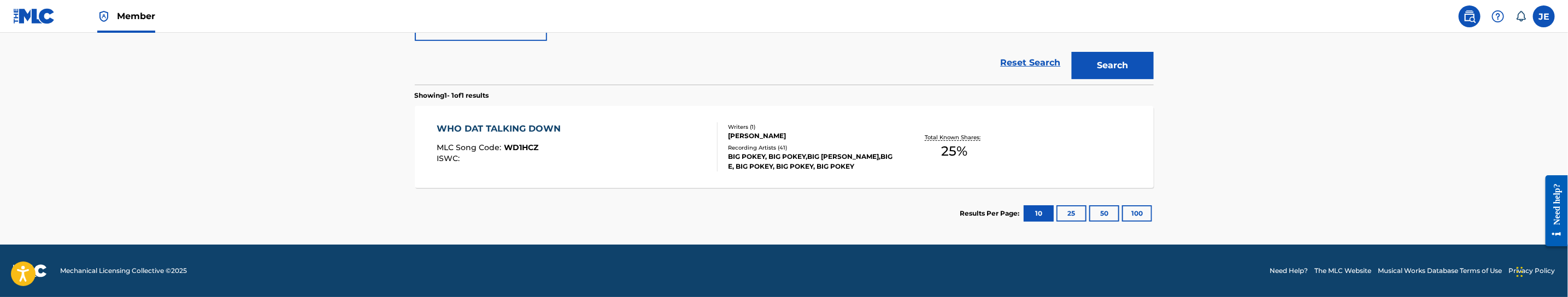
click at [1120, 61] on button "Search" at bounding box center [1113, 65] width 82 height 27
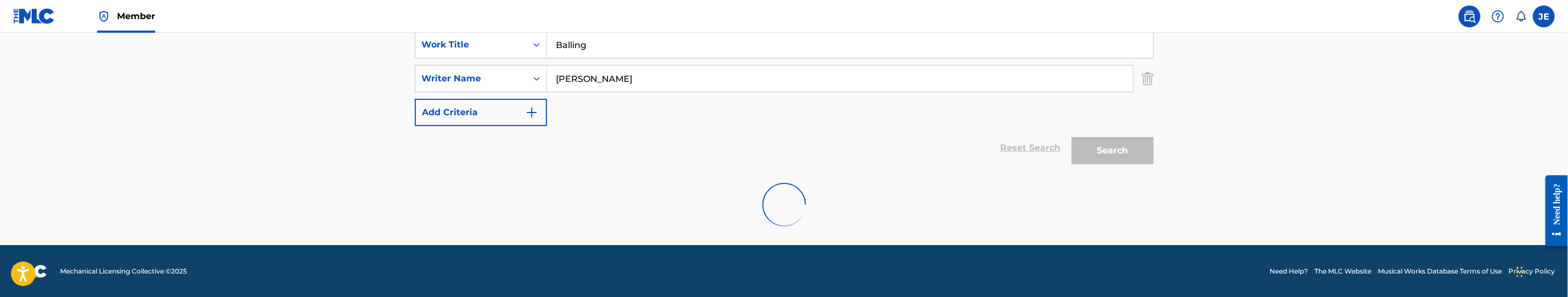
scroll to position [177, 0]
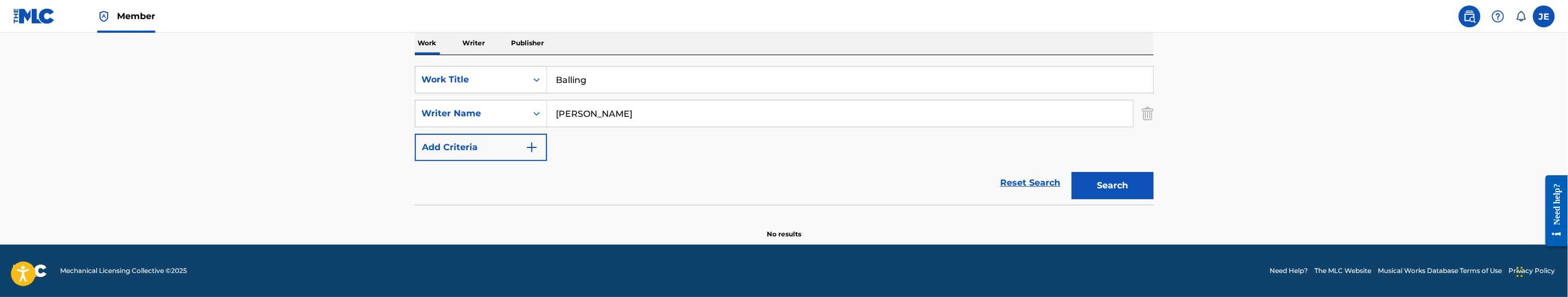
click at [693, 115] on input "[PERSON_NAME]" at bounding box center [840, 114] width 586 height 26
type input "Woss"
click at [1071, 172] on button "Search" at bounding box center [1113, 185] width 82 height 27
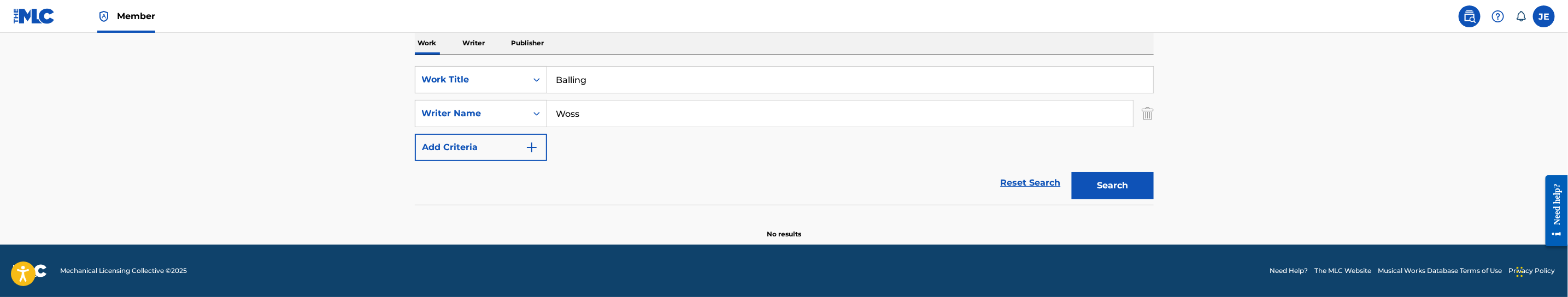
click at [615, 85] on input "Balling" at bounding box center [850, 80] width 606 height 26
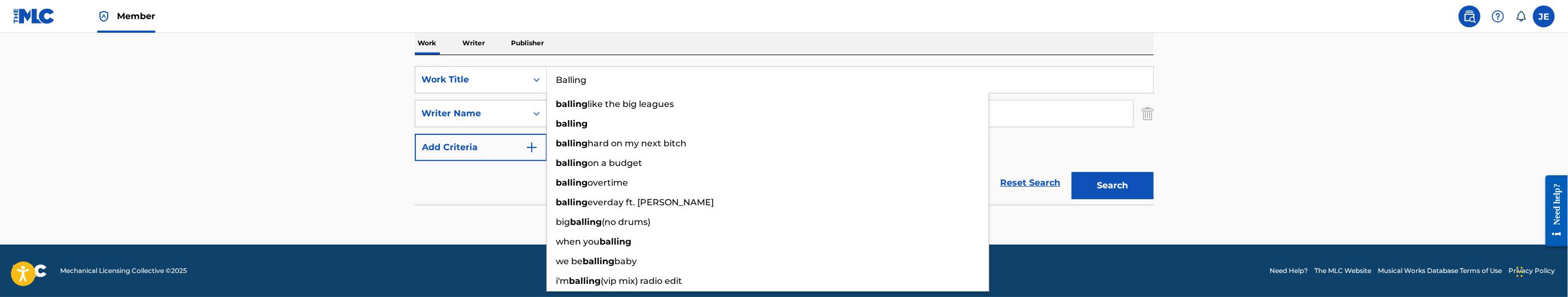
click at [615, 85] on input "Balling" at bounding box center [850, 80] width 606 height 26
paste input "ngin Screw"
type input "Bangin Screw"
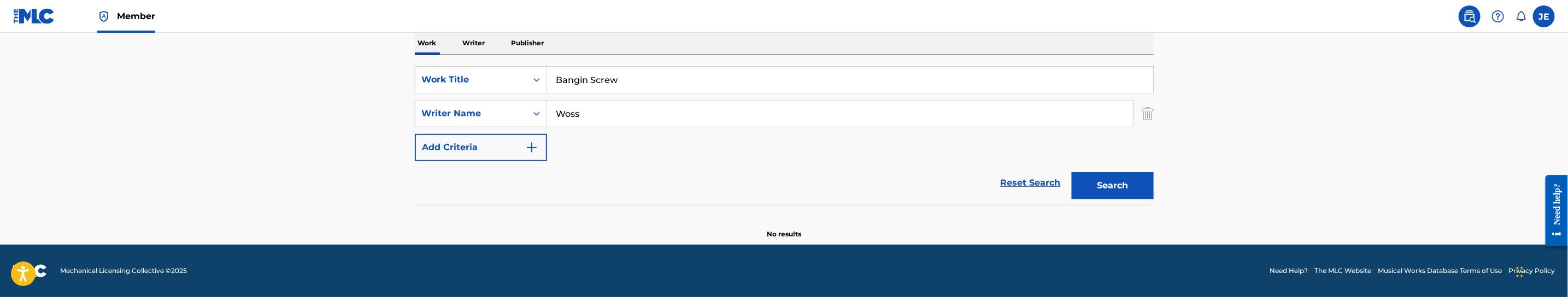
click at [1110, 185] on button "Search" at bounding box center [1113, 185] width 82 height 27
click at [637, 104] on input "Woss" at bounding box center [840, 114] width 586 height 26
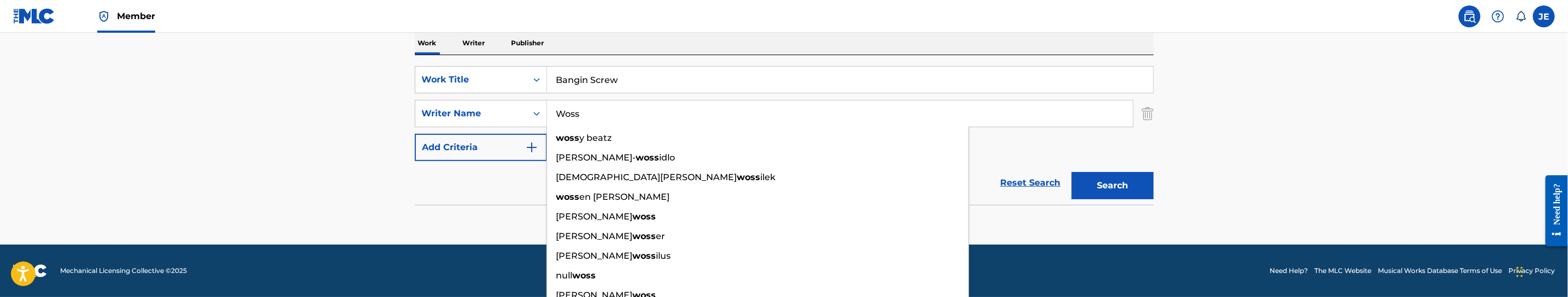
click at [637, 104] on input "Woss" at bounding box center [840, 114] width 586 height 26
paste input "[PERSON_NAME]"
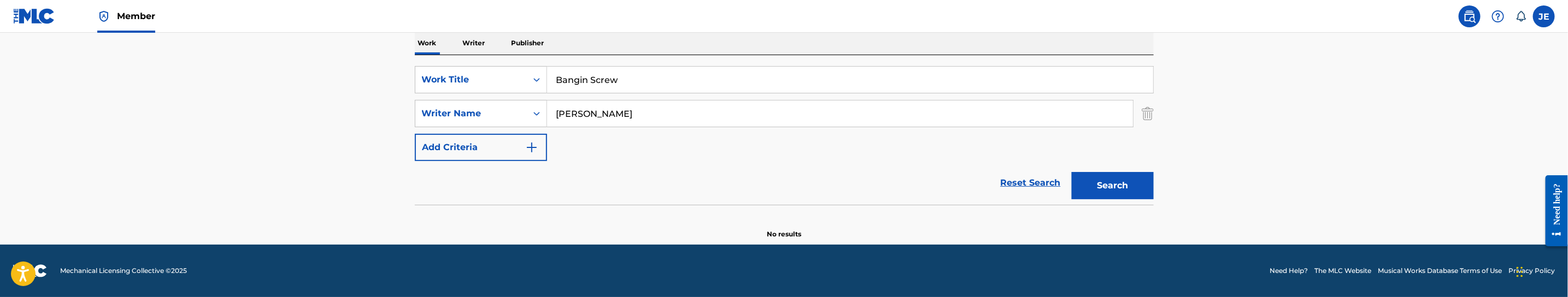
click at [1145, 178] on button "Search" at bounding box center [1113, 185] width 82 height 27
click at [1107, 182] on button "Search" at bounding box center [1113, 185] width 82 height 27
click at [702, 117] on input "[PERSON_NAME]" at bounding box center [840, 114] width 586 height 26
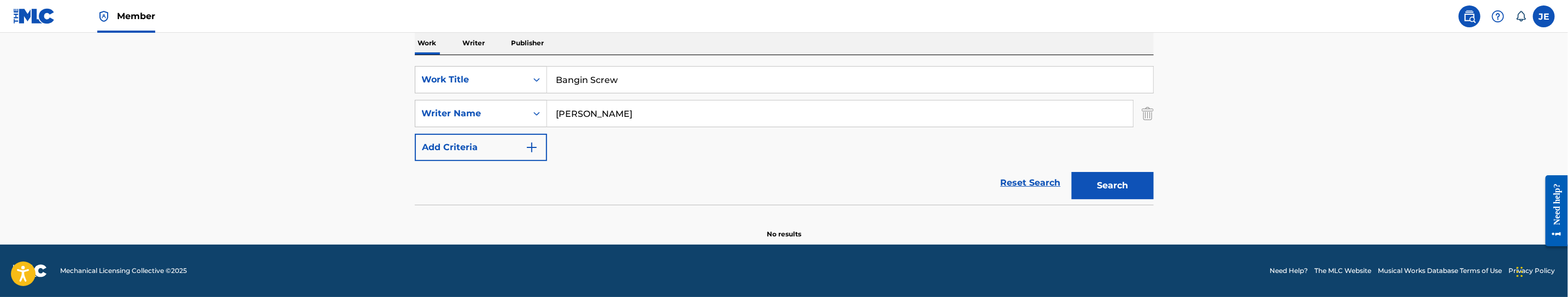
paste input "[PERSON_NAME]"
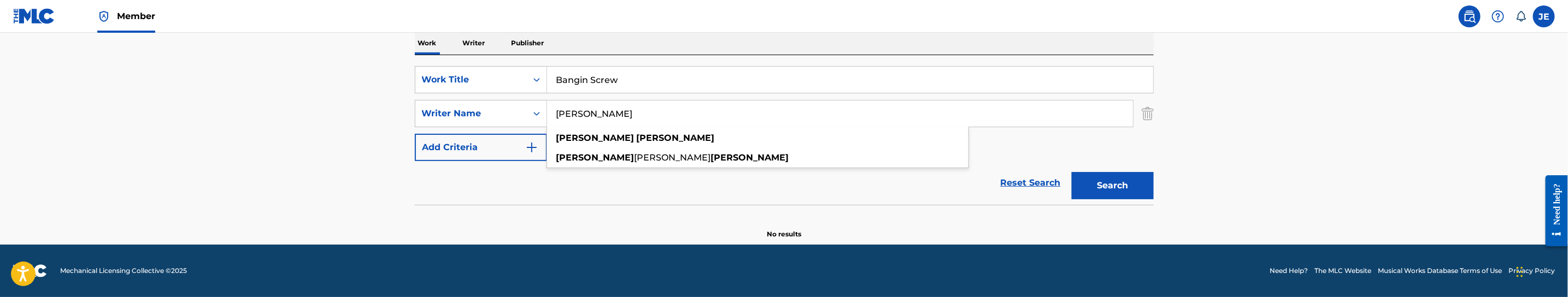
click at [1120, 188] on button "Search" at bounding box center [1113, 185] width 82 height 27
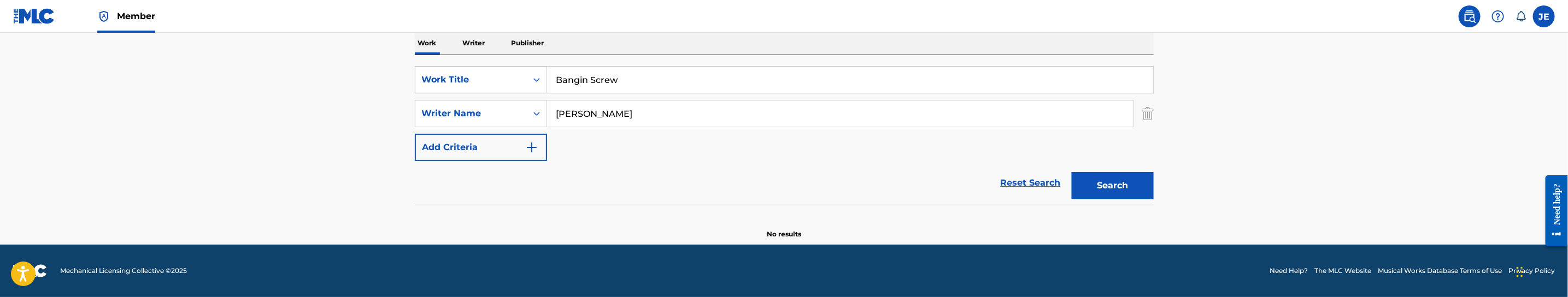
click at [624, 116] on input "[PERSON_NAME]" at bounding box center [840, 114] width 586 height 26
paste input "[PERSON_NAME]"
click at [1131, 185] on button "Search" at bounding box center [1113, 185] width 82 height 27
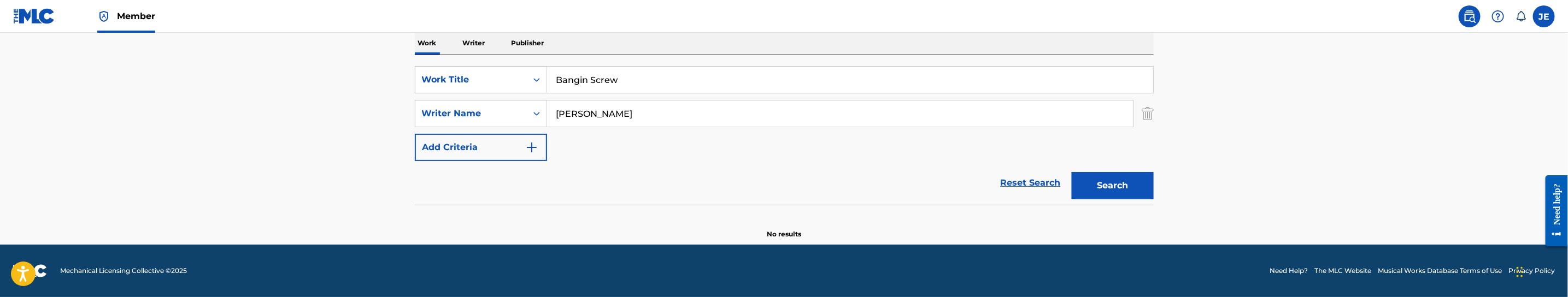
click at [636, 115] on input "[PERSON_NAME]" at bounding box center [840, 114] width 586 height 26
click at [1071, 172] on button "Search" at bounding box center [1113, 185] width 82 height 27
click at [672, 122] on input "[PERSON_NAME]" at bounding box center [840, 114] width 586 height 26
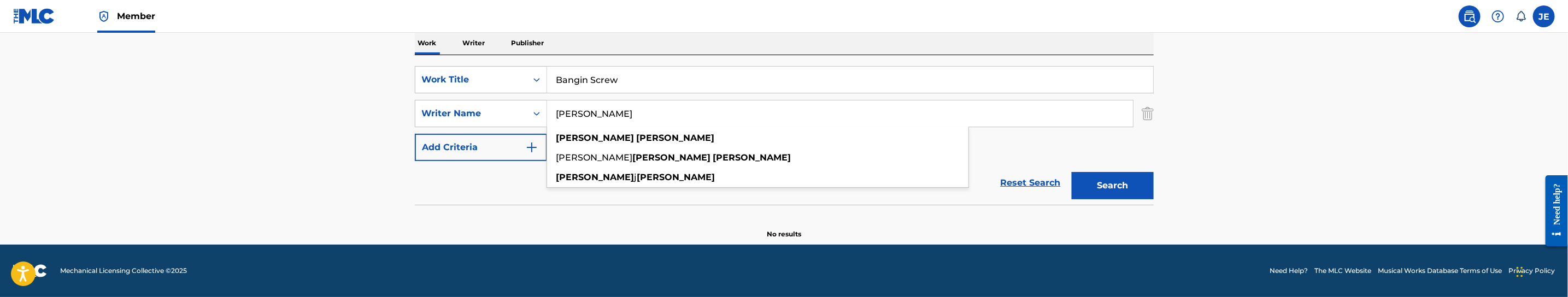
paste input "[PERSON_NAME]"
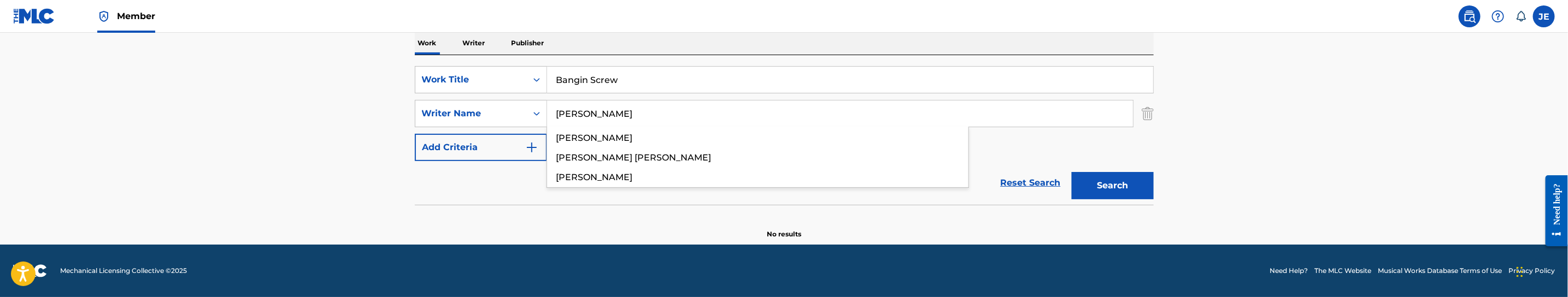
type input "[PERSON_NAME]"
click at [1090, 188] on button "Search" at bounding box center [1113, 185] width 82 height 27
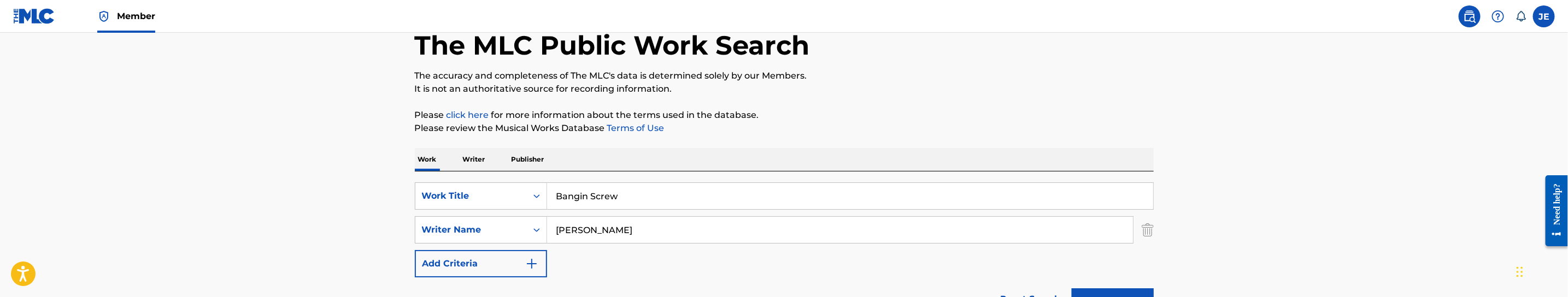
scroll to position [95, 0]
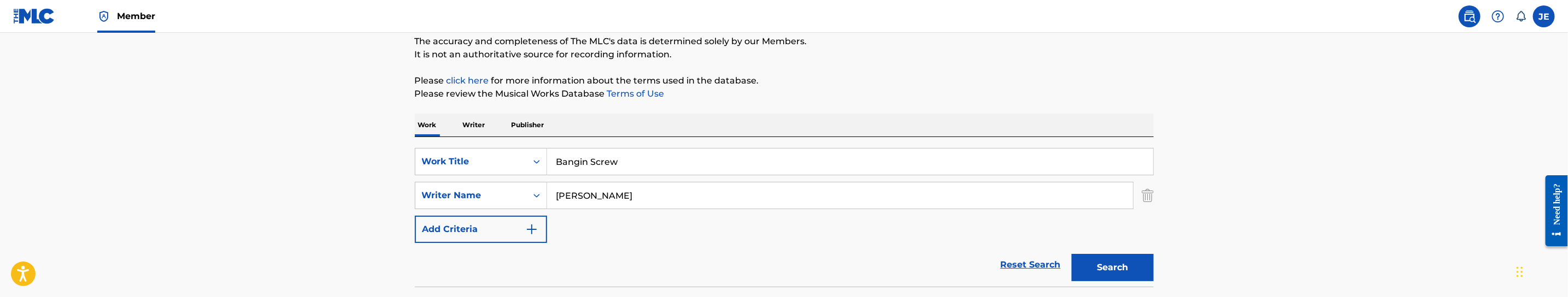
click at [710, 153] on input "Bangin Screw" at bounding box center [850, 162] width 606 height 26
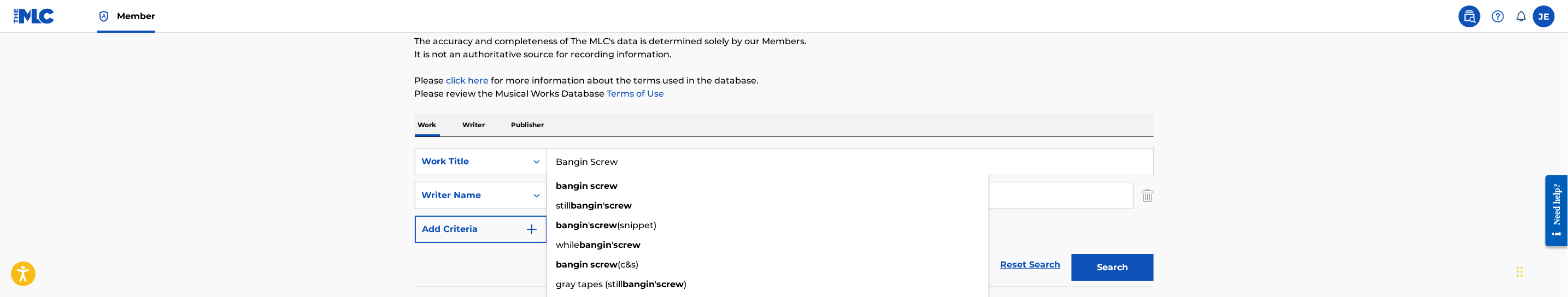
click at [710, 153] on input "Bangin Screw" at bounding box center [850, 162] width 606 height 26
paste input "10 Reasons To Be Cheatin"
type input "10 Reasons To Be Cheatin"
click at [824, 94] on p "Please review the Musical Works Database Terms of Use" at bounding box center [784, 93] width 739 height 13
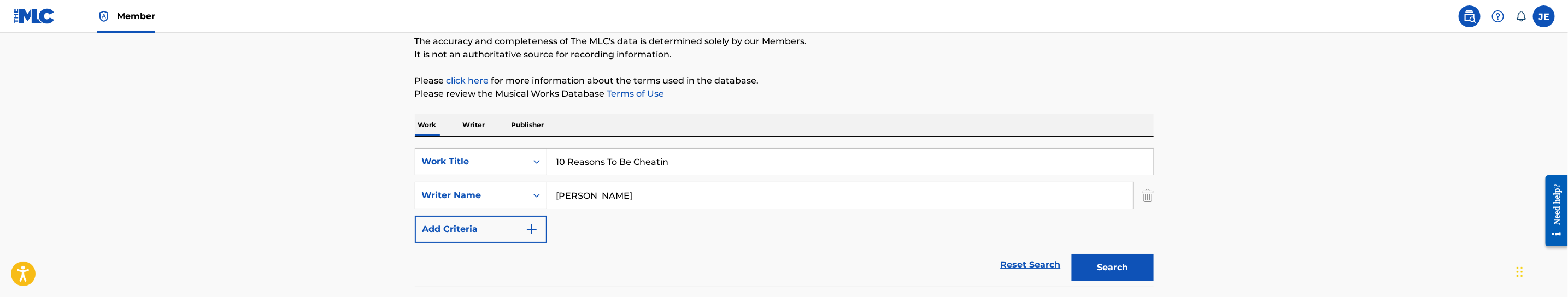
click at [687, 181] on div "SearchWithCriteriab95d19c7-af89-4049-a4ec-72a28bda439f Work Title 10 Reasons To…" at bounding box center [784, 195] width 739 height 95
click at [687, 185] on input "[PERSON_NAME]" at bounding box center [840, 196] width 586 height 26
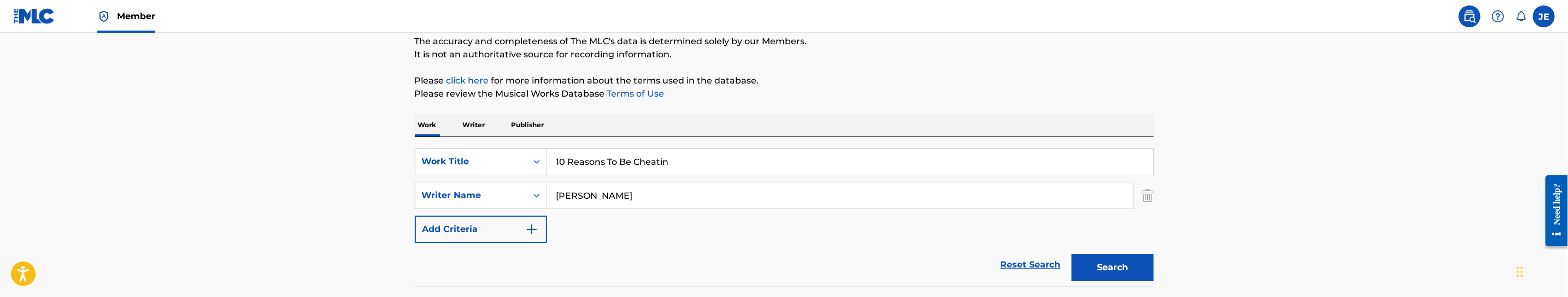
paste input "[PERSON_NAME] [PERSON_NAME]"
click at [1110, 264] on button "Search" at bounding box center [1113, 267] width 82 height 27
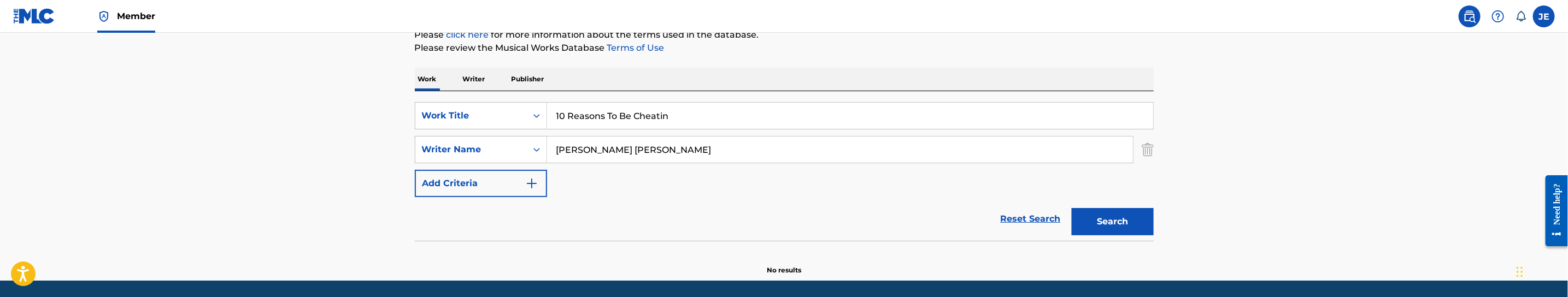
scroll to position [177, 0]
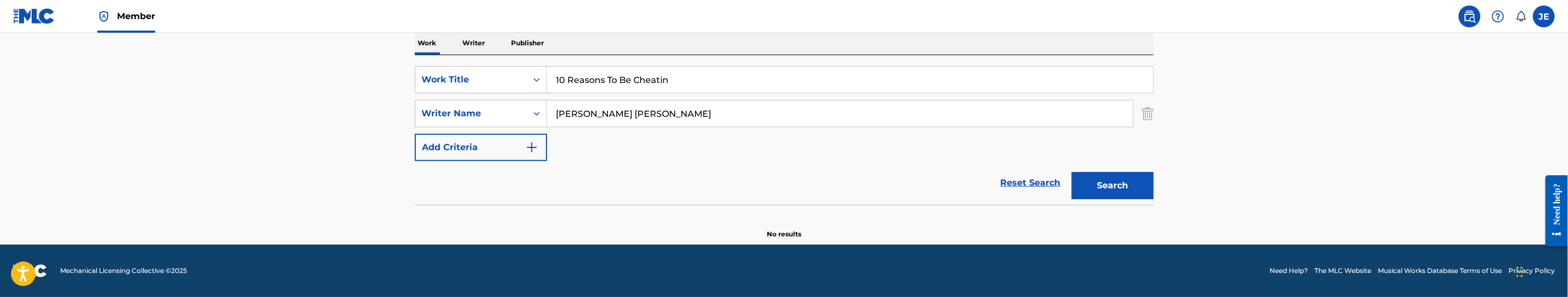
click at [1126, 197] on button "Search" at bounding box center [1113, 185] width 82 height 27
click at [628, 116] on input "[PERSON_NAME] [PERSON_NAME]" at bounding box center [840, 114] width 586 height 26
click at [1071, 172] on button "Search" at bounding box center [1113, 185] width 82 height 27
click at [619, 120] on input "[PERSON_NAME]" at bounding box center [840, 114] width 586 height 26
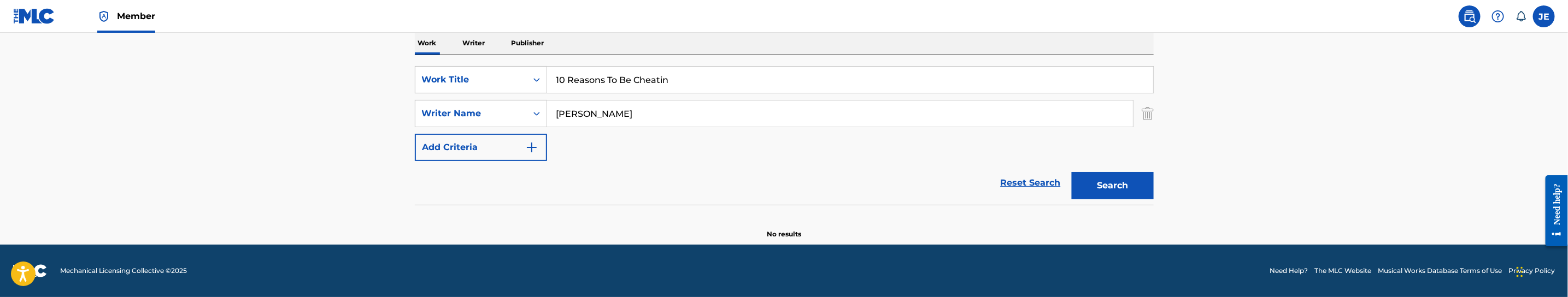
click at [619, 120] on input "[PERSON_NAME]" at bounding box center [840, 114] width 586 height 26
paste input "[PERSON_NAME]"
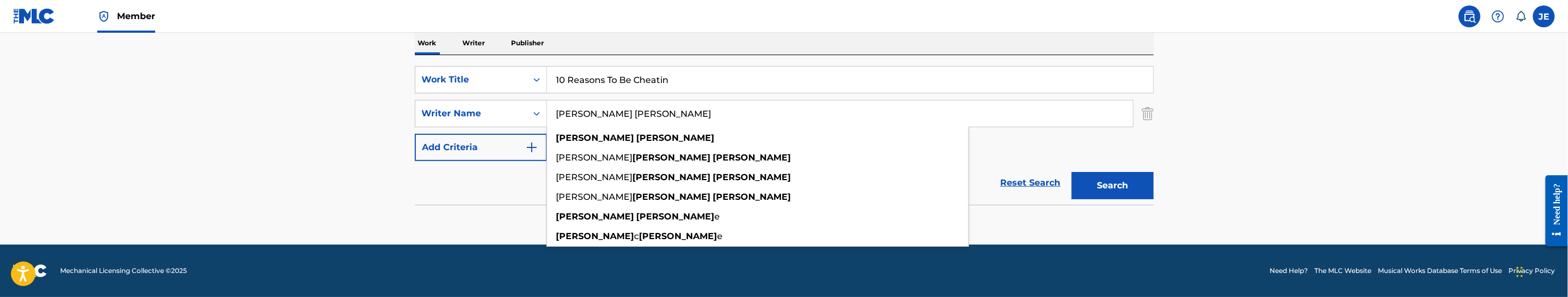
click at [600, 117] on input "[PERSON_NAME] [PERSON_NAME]" at bounding box center [840, 114] width 586 height 26
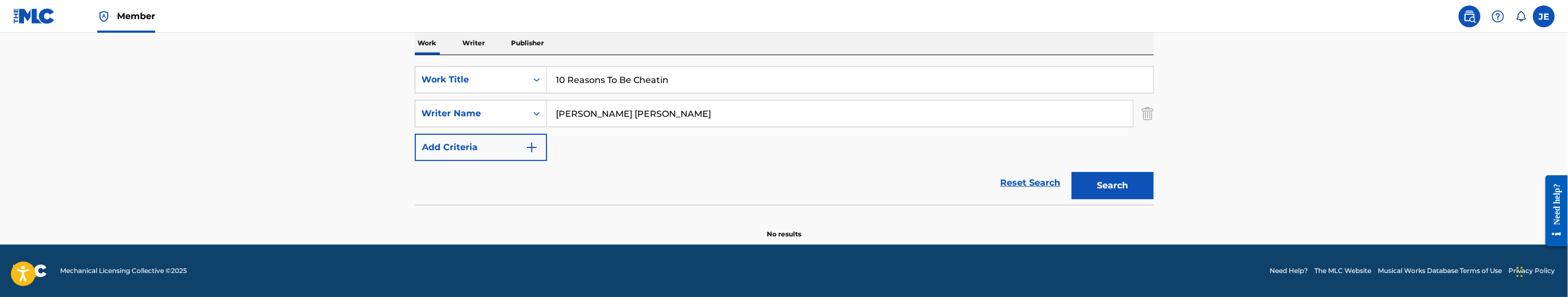
click at [600, 117] on input "[PERSON_NAME] [PERSON_NAME]" at bounding box center [840, 114] width 586 height 26
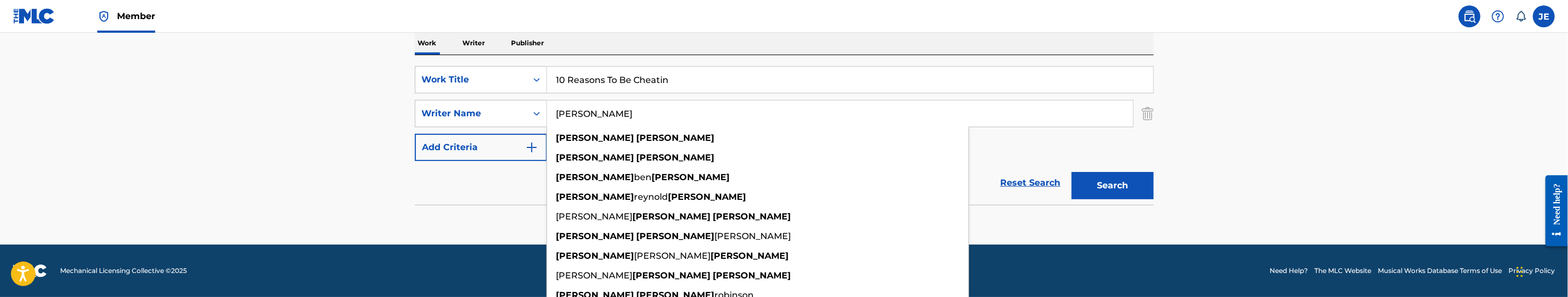
click at [1071, 172] on button "Search" at bounding box center [1113, 185] width 82 height 27
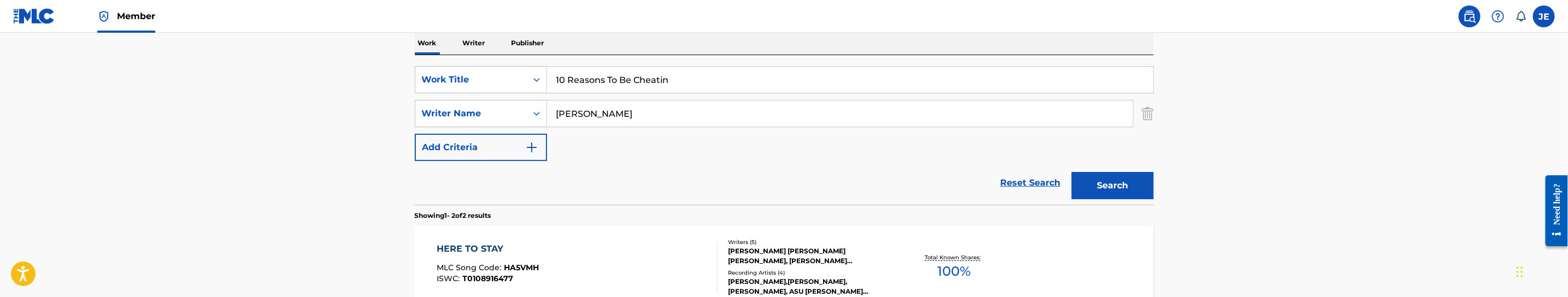
click at [638, 109] on input "[PERSON_NAME]" at bounding box center [840, 114] width 586 height 26
paste input "atalon [PERSON_NAME]"
click at [1106, 185] on button "Search" at bounding box center [1113, 185] width 82 height 27
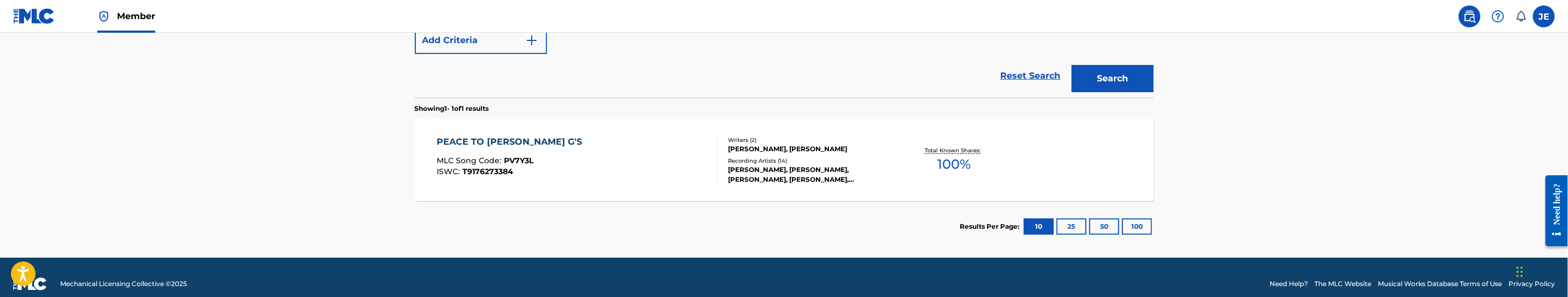
scroll to position [215, 0]
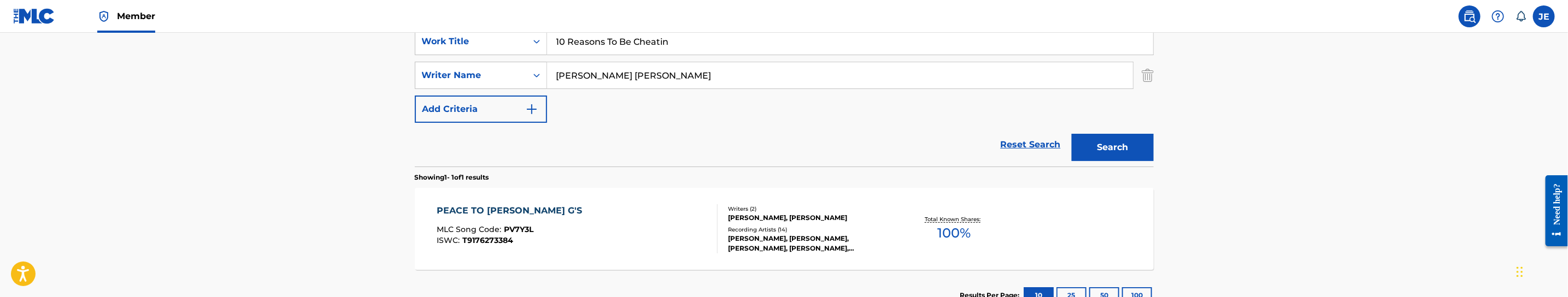
click at [655, 77] on input "[PERSON_NAME] [PERSON_NAME]" at bounding box center [840, 75] width 586 height 26
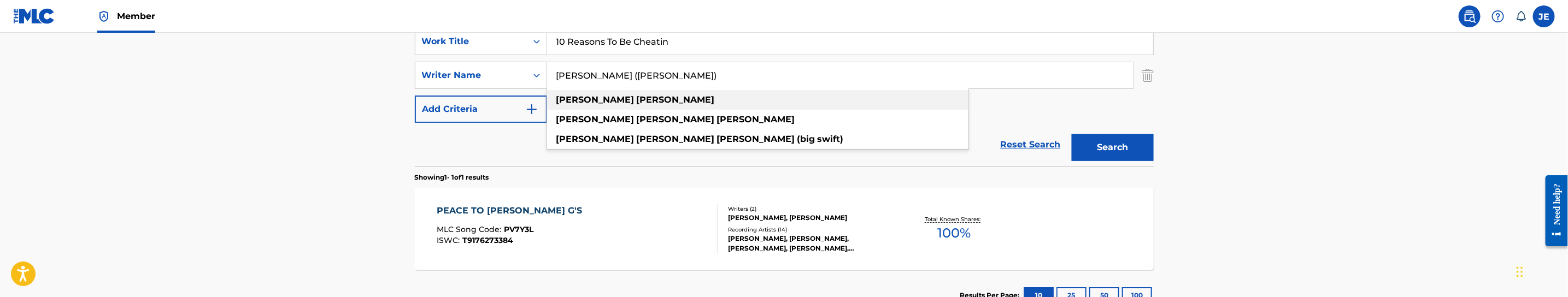
click at [672, 102] on div "[PERSON_NAME]" at bounding box center [757, 100] width 421 height 20
type input "[PERSON_NAME]"
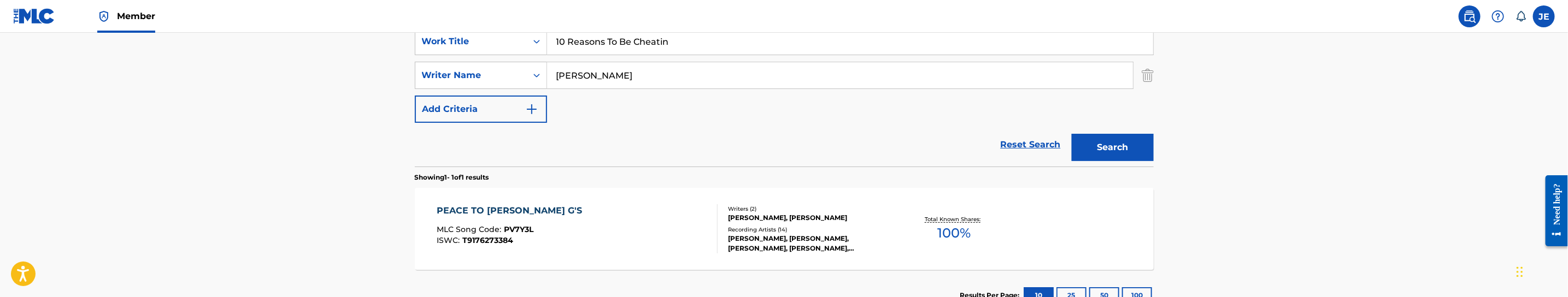
click at [1076, 148] on button "Search" at bounding box center [1113, 147] width 82 height 27
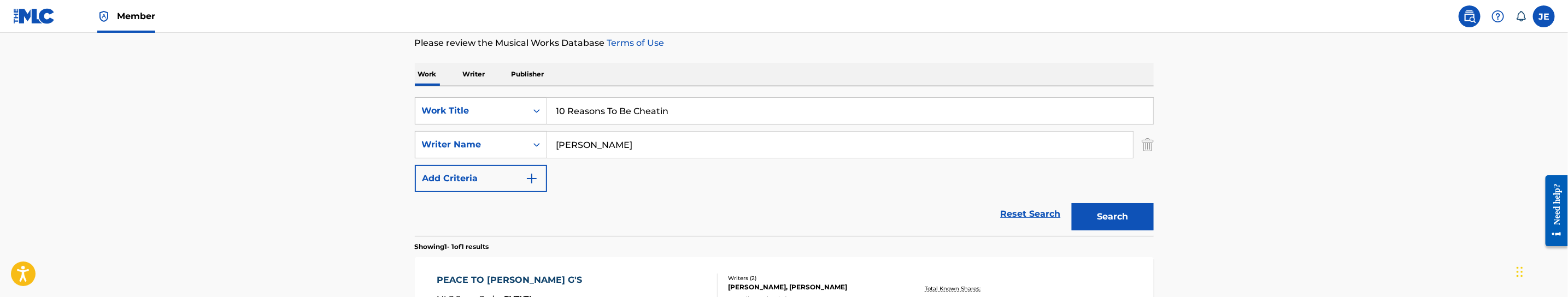
scroll to position [133, 0]
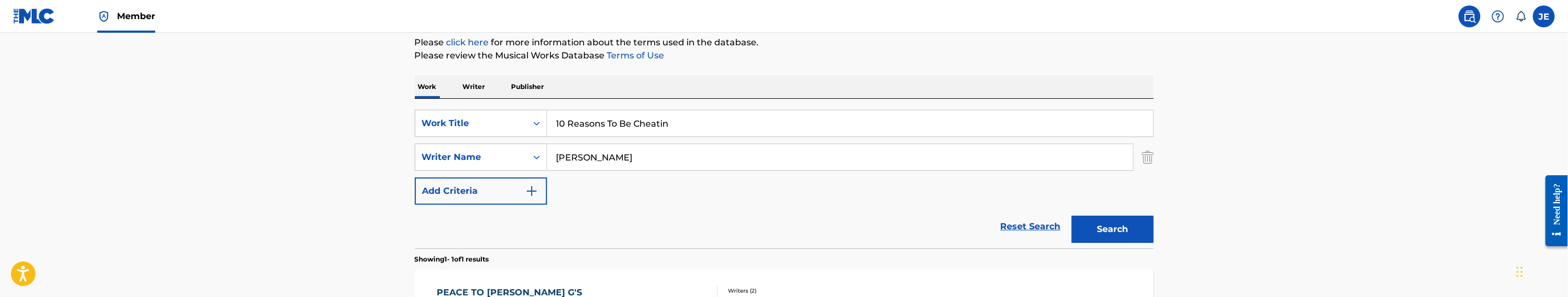
click at [640, 141] on div "SearchWithCriteriab95d19c7-af89-4049-a4ec-72a28bda439f Work Title 10 Reasons To…" at bounding box center [784, 157] width 739 height 95
click at [644, 126] on input "10 Reasons To Be Cheatin" at bounding box center [850, 123] width 606 height 26
paste input "5 Th [PERSON_NAME]"
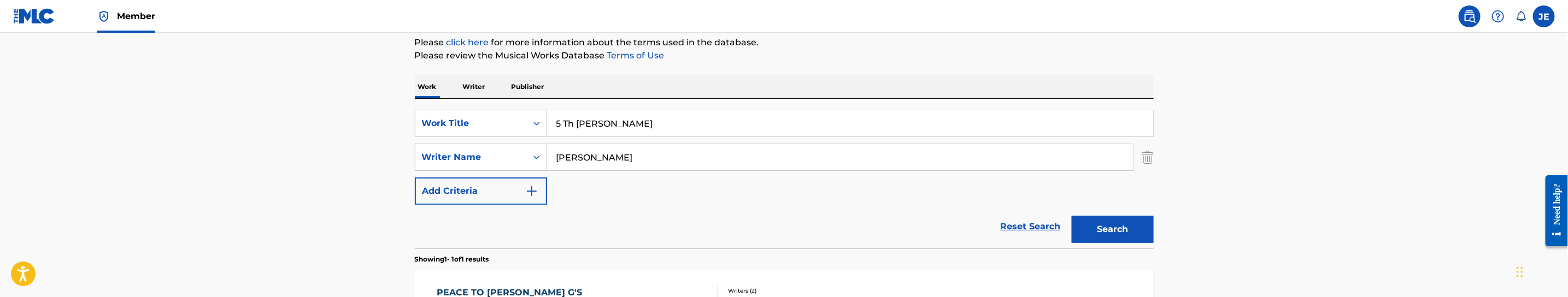
type input "5 Th [PERSON_NAME]"
click at [852, 89] on div "Work Writer Publisher" at bounding box center [784, 86] width 739 height 23
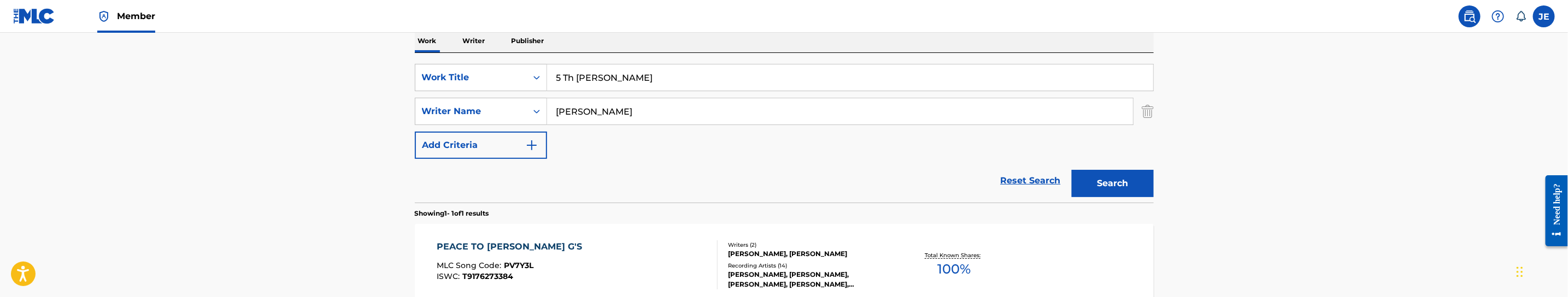
scroll to position [215, 0]
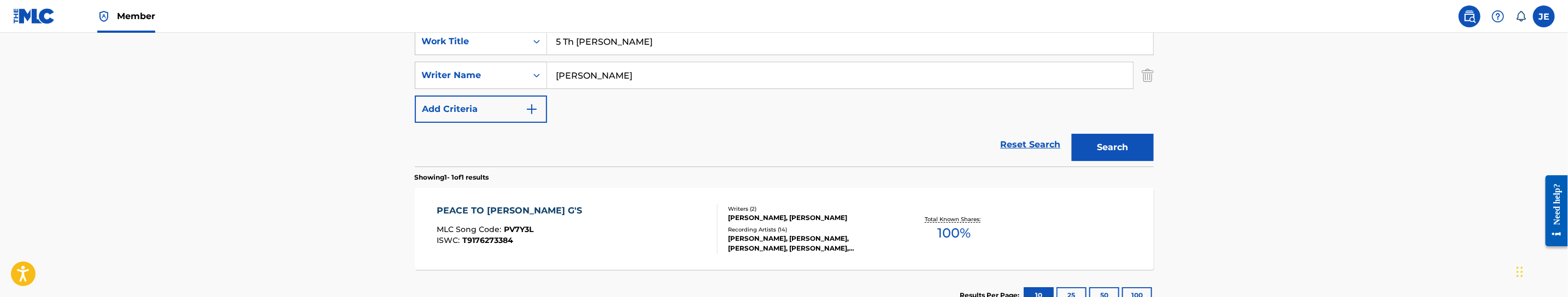
click at [663, 75] on input "[PERSON_NAME]" at bounding box center [840, 75] width 586 height 26
paste input "[PERSON_NAME]"
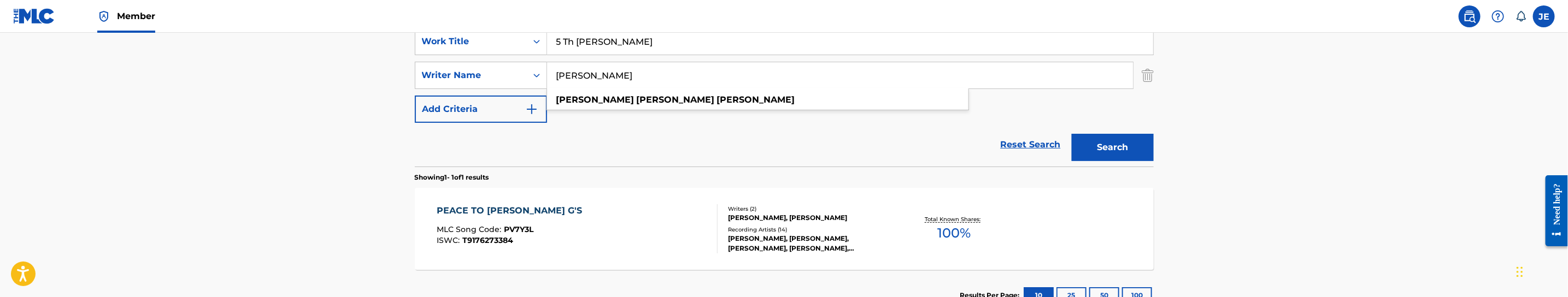
click at [1085, 153] on button "Search" at bounding box center [1113, 147] width 82 height 27
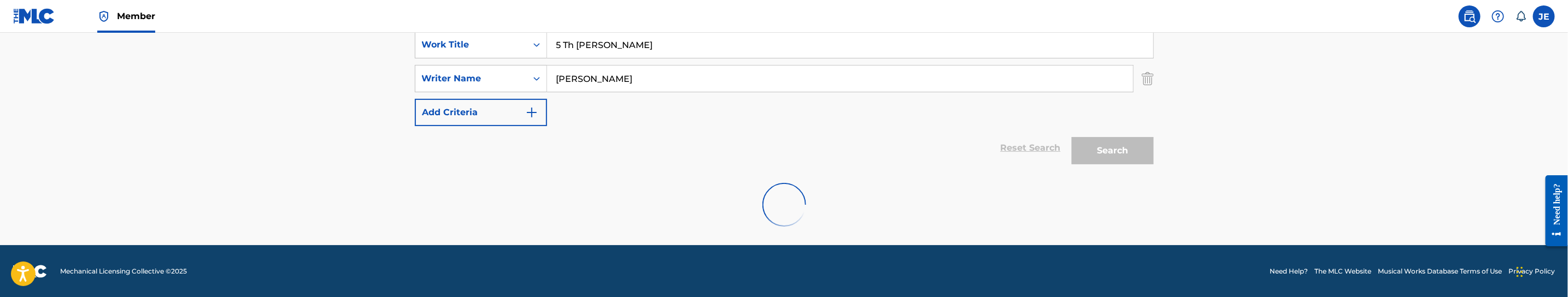
scroll to position [177, 0]
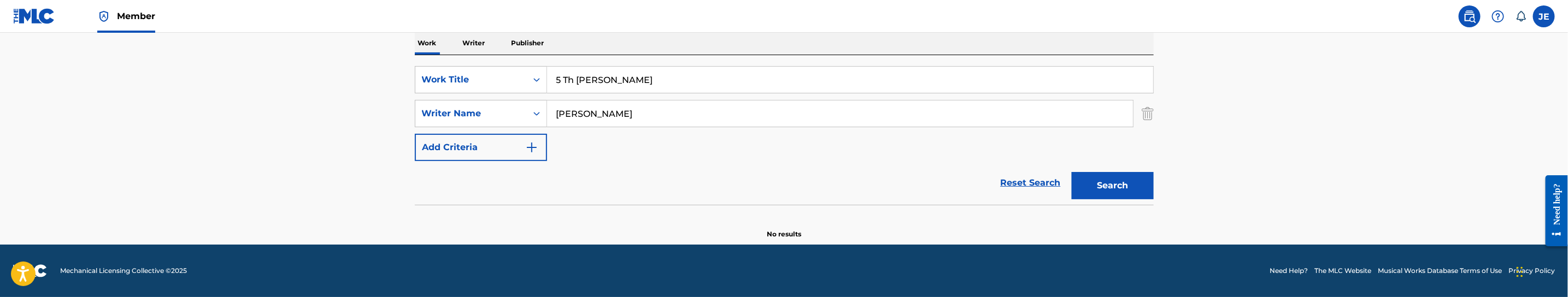
click at [627, 121] on input "[PERSON_NAME]" at bounding box center [840, 114] width 586 height 26
type input "[PERSON_NAME]"
click at [1071, 172] on button "Search" at bounding box center [1113, 185] width 82 height 27
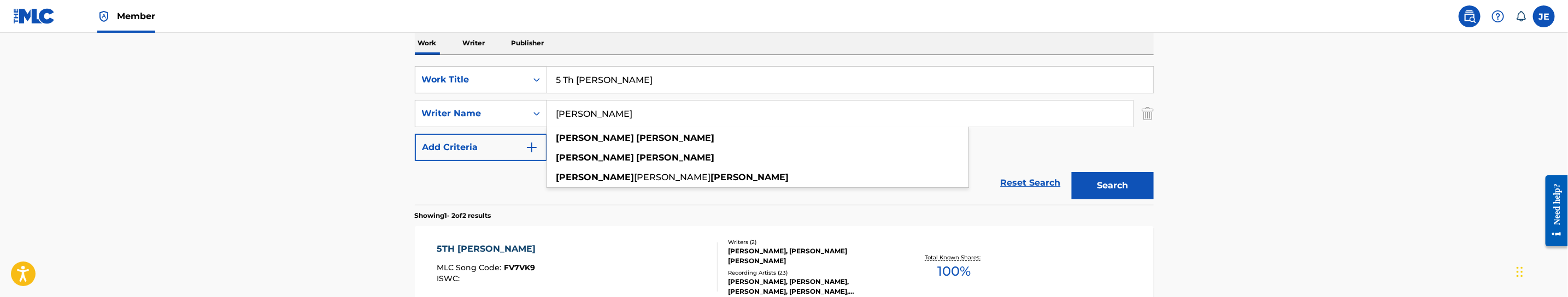
click at [1318, 201] on main "The MLC Public Work Search The accuracy and completeness of The MLC's data is d…" at bounding box center [784, 153] width 1568 height 595
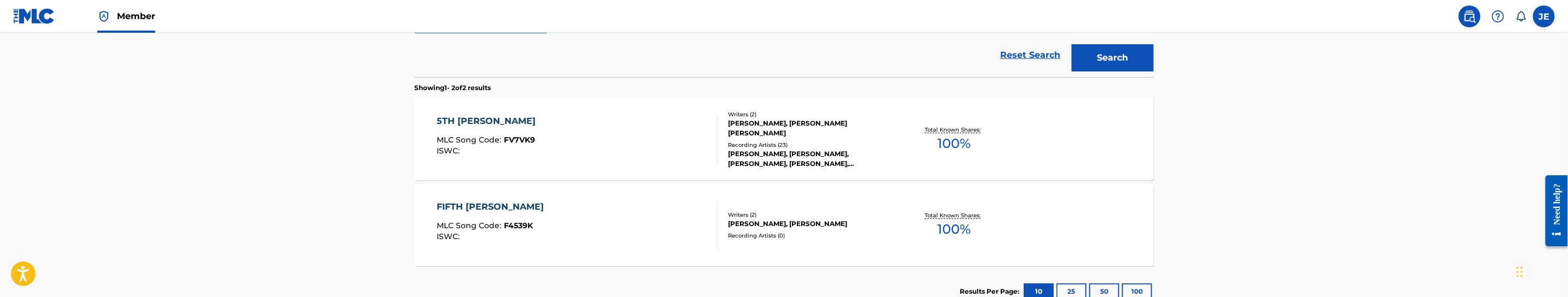
scroll to position [341, 0]
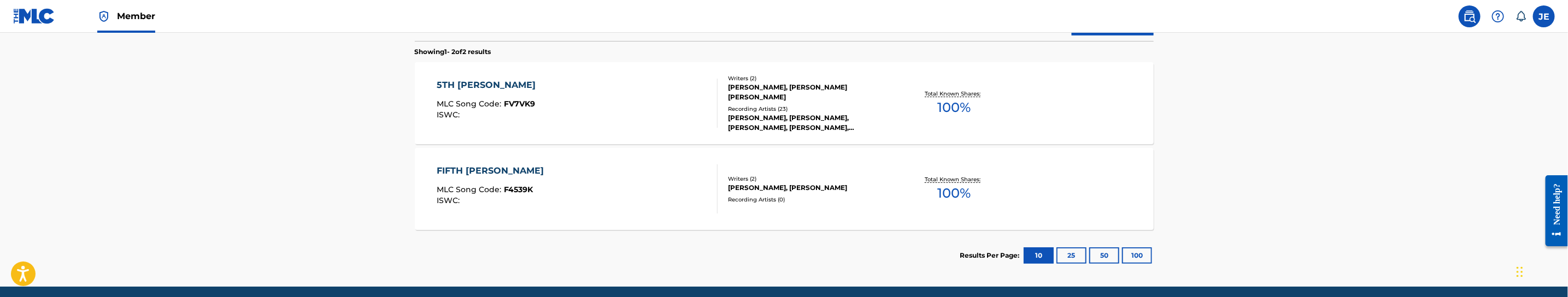
click at [644, 105] on div "5TH [PERSON_NAME] MLC Song Code : FV7VK9 ISWC :" at bounding box center [577, 103] width 281 height 50
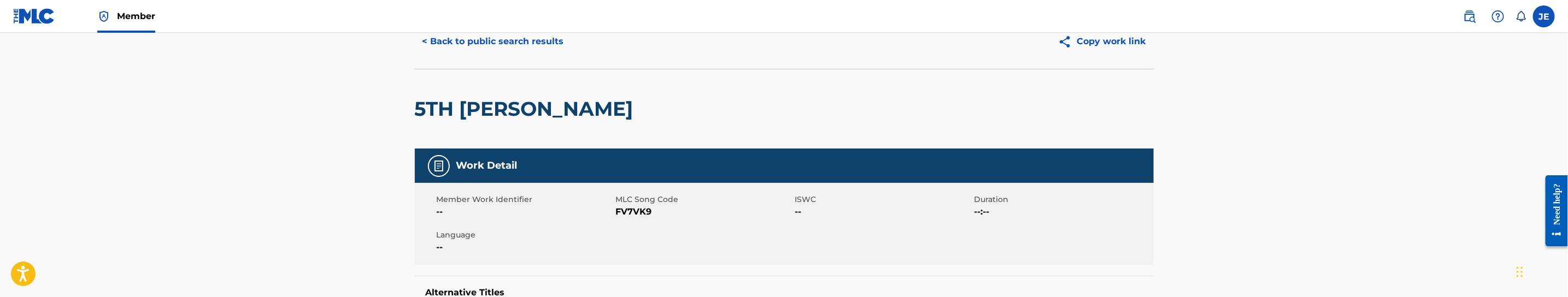
scroll to position [82, 0]
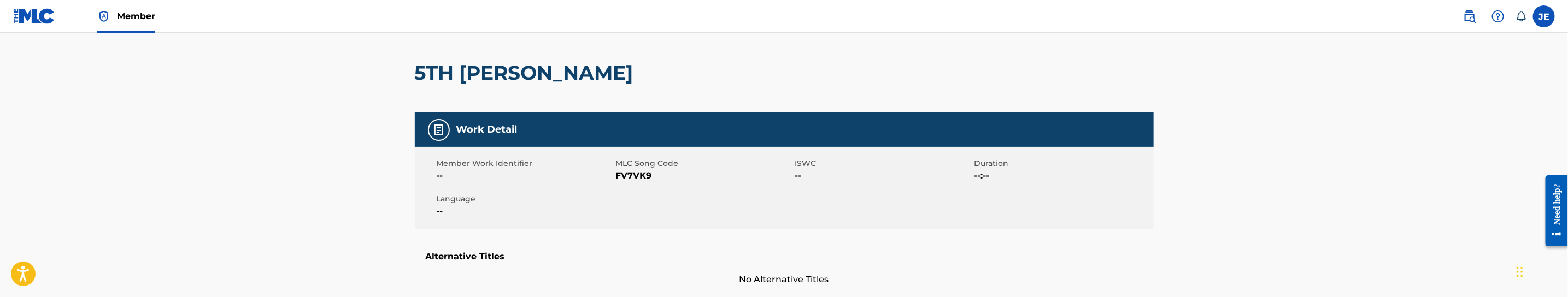
click at [633, 176] on span "FV7VK9" at bounding box center [704, 176] width 176 height 13
copy span "FV7VK9"
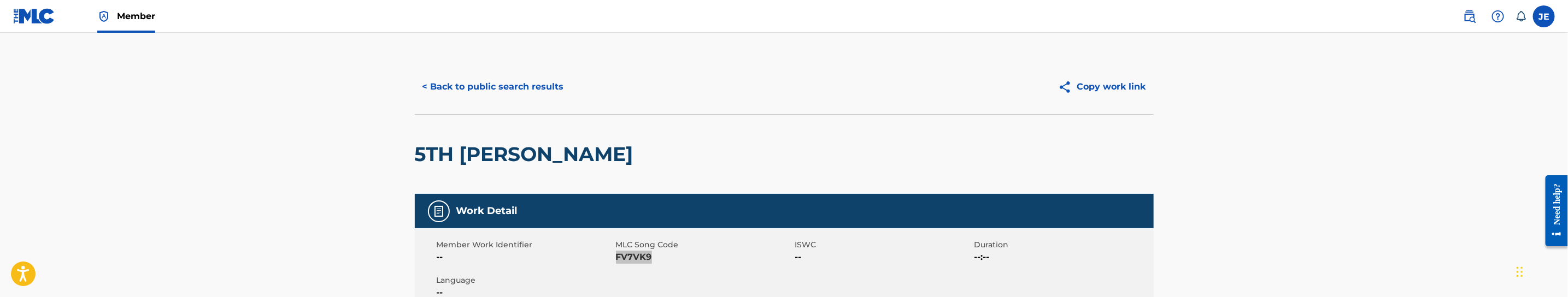
scroll to position [0, 0]
click at [515, 79] on button "< Back to public search results" at bounding box center [493, 87] width 157 height 27
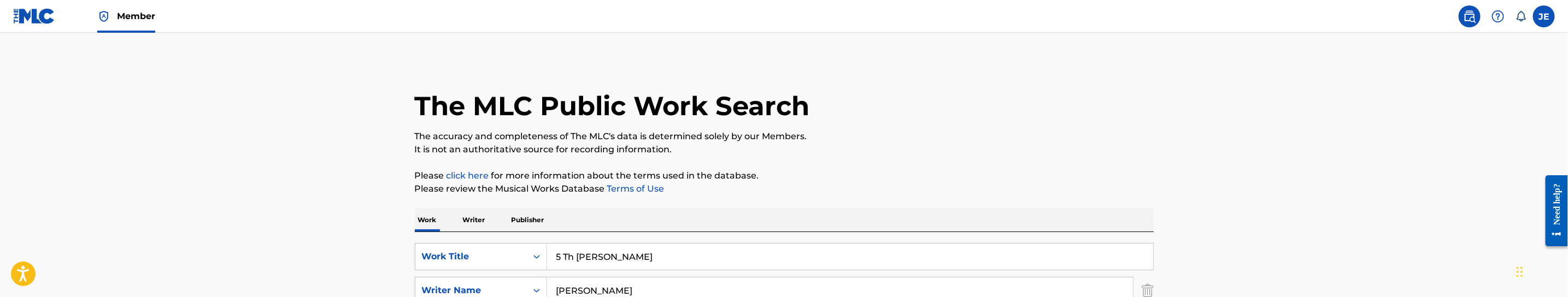
scroll to position [383, 0]
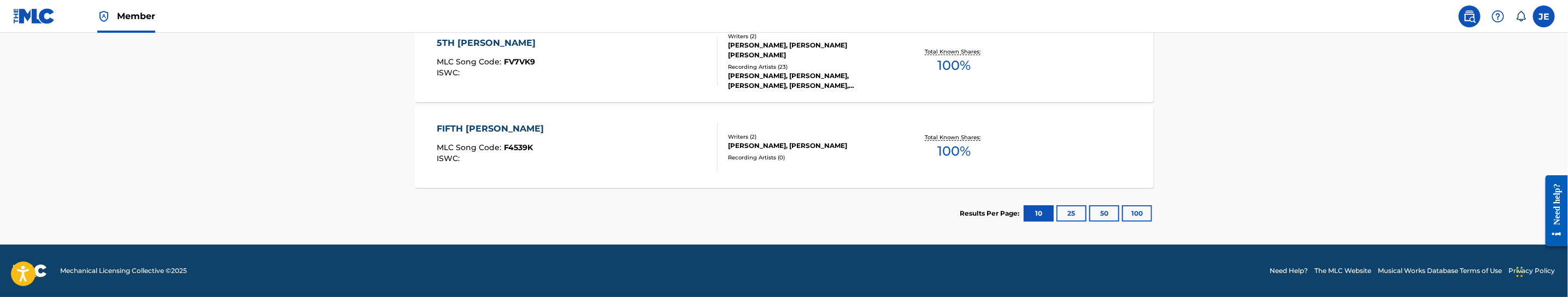
click at [571, 140] on div "FIFTH [PERSON_NAME] MLC Song Code : F4539K ISWC :" at bounding box center [577, 146] width 281 height 50
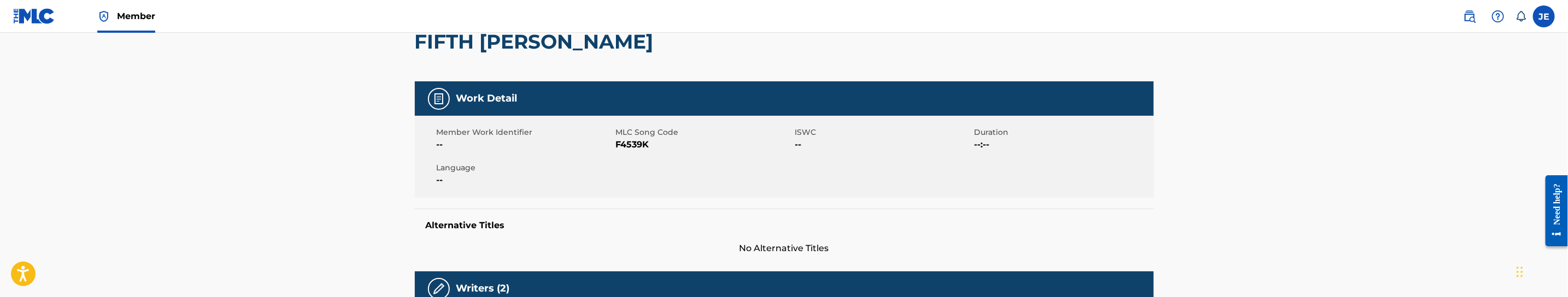
scroll to position [164, 0]
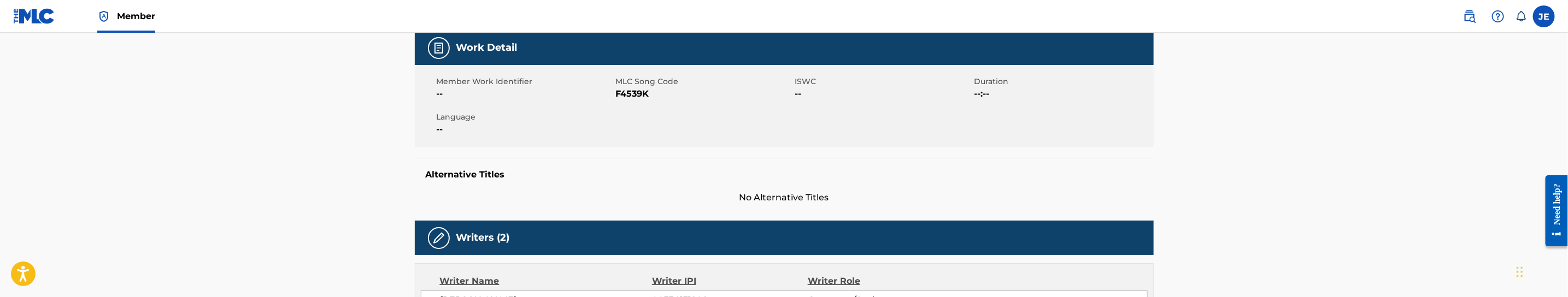
click at [642, 95] on span "F4539K" at bounding box center [704, 93] width 176 height 13
copy span "F4539K"
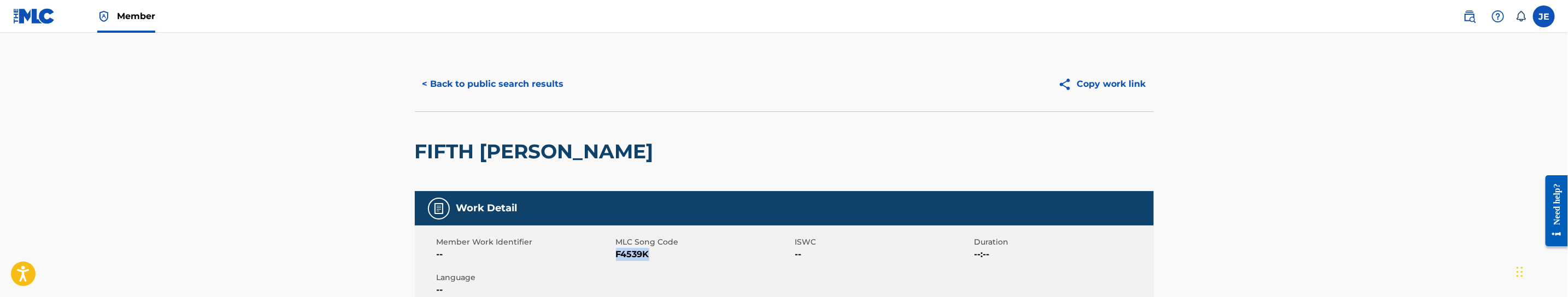
scroll to position [0, 0]
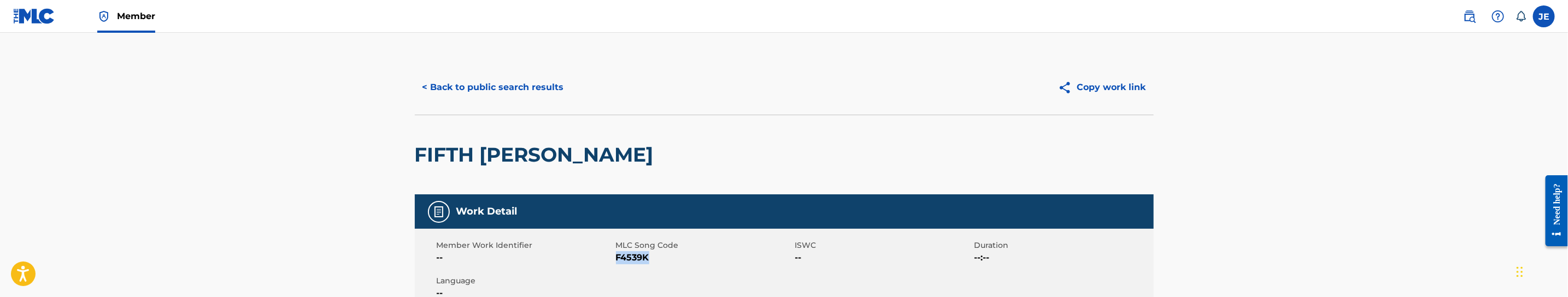
click at [515, 92] on button "< Back to public search results" at bounding box center [493, 87] width 157 height 27
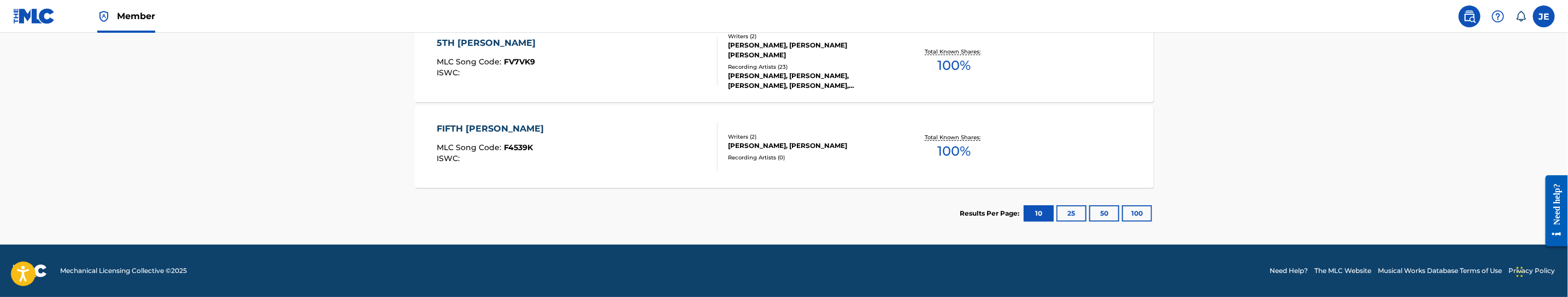
scroll to position [301, 0]
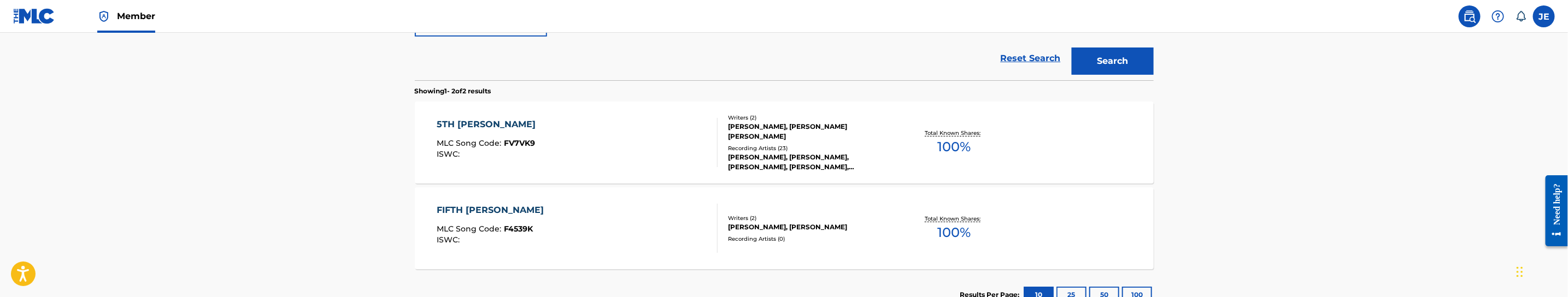
click at [569, 159] on div "5TH [PERSON_NAME] MLC Song Code : FV7VK9 ISWC :" at bounding box center [577, 142] width 281 height 50
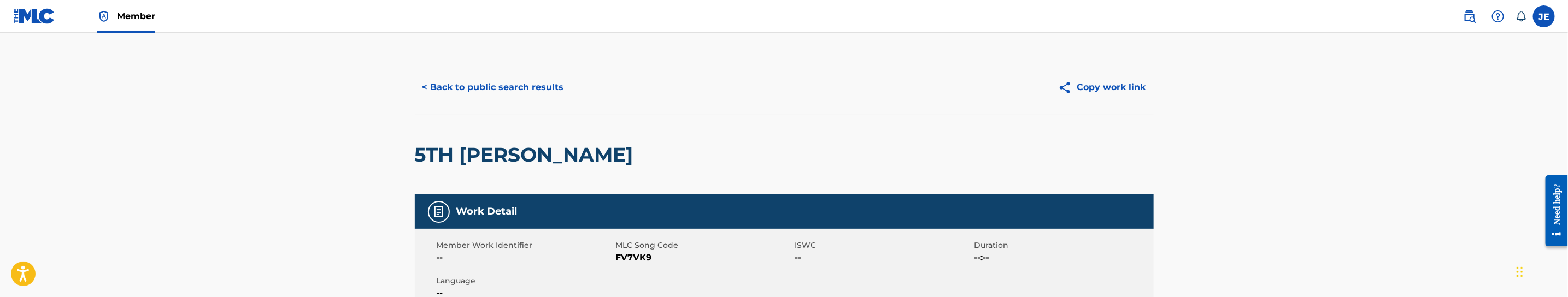
click at [483, 97] on button "< Back to public search results" at bounding box center [493, 87] width 157 height 27
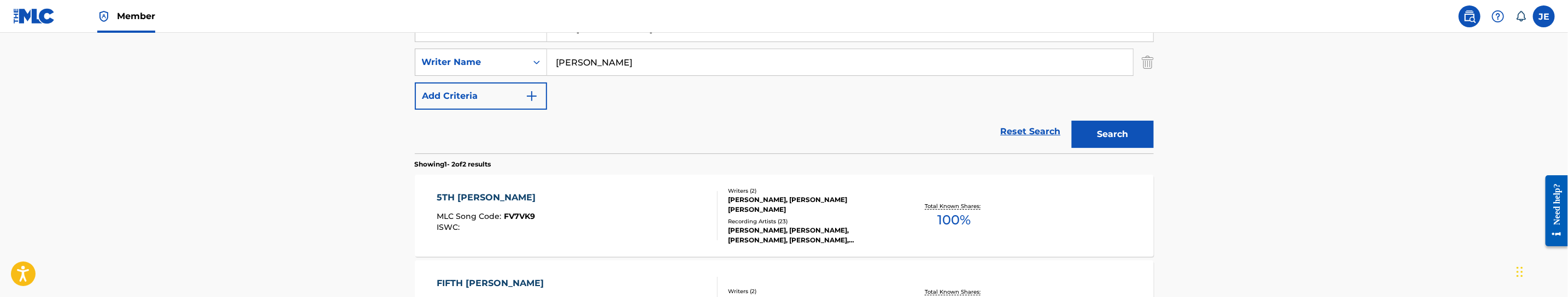
scroll to position [220, 0]
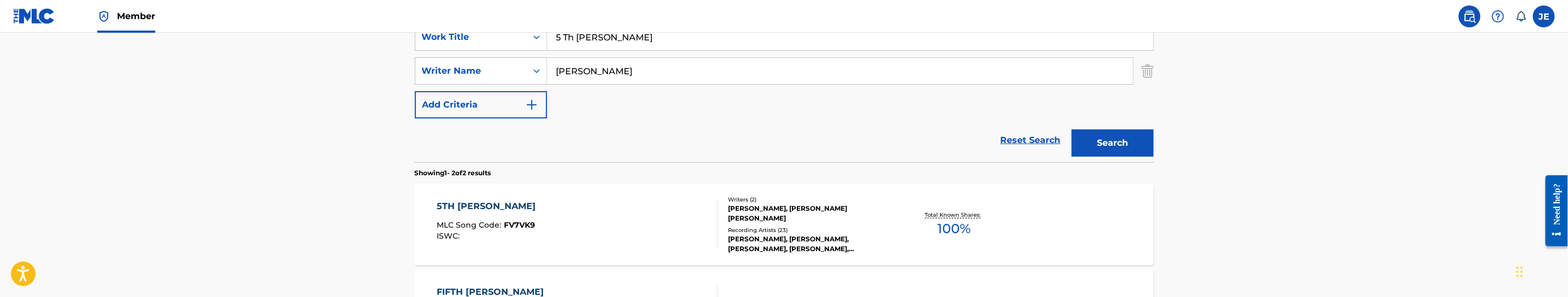
click at [605, 39] on input "5 Th [PERSON_NAME]" at bounding box center [850, 37] width 606 height 26
paste input "6 Keys"
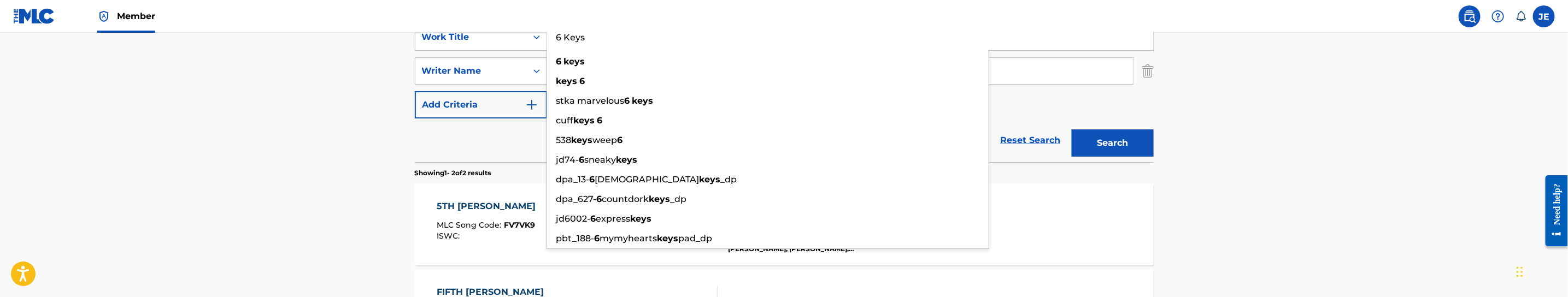
type input "6 Keys"
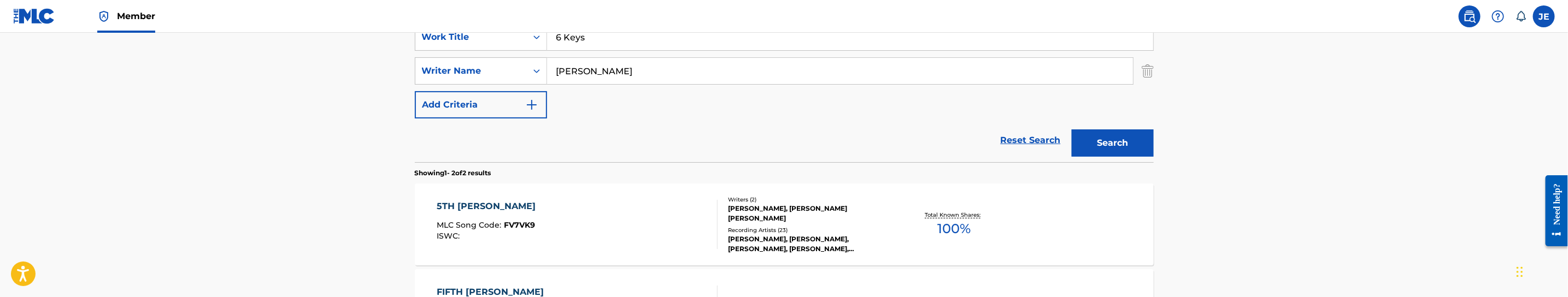
click at [638, 64] on input "[PERSON_NAME]" at bounding box center [840, 71] width 586 height 26
paste input ""[PERSON_NAME] ""
click at [561, 75] on input ""[PERSON_NAME]" at bounding box center [840, 71] width 586 height 26
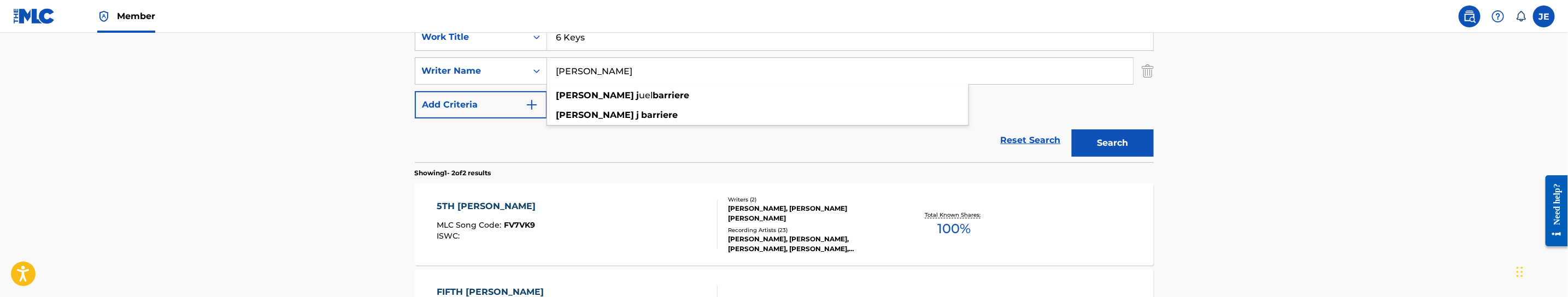
click at [1124, 138] on button "Search" at bounding box center [1113, 143] width 82 height 27
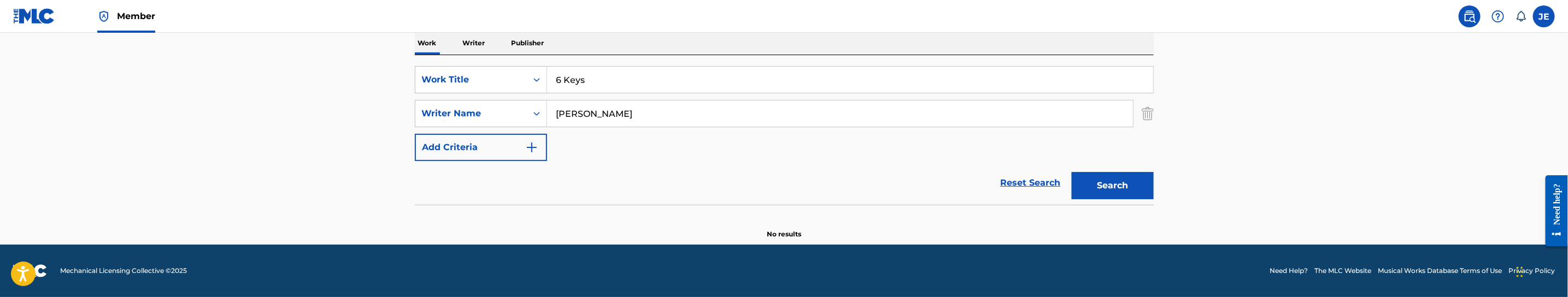
scroll to position [177, 0]
click at [677, 112] on input "[PERSON_NAME]" at bounding box center [840, 114] width 586 height 26
paste input ""[PERSON_NAME] L ""
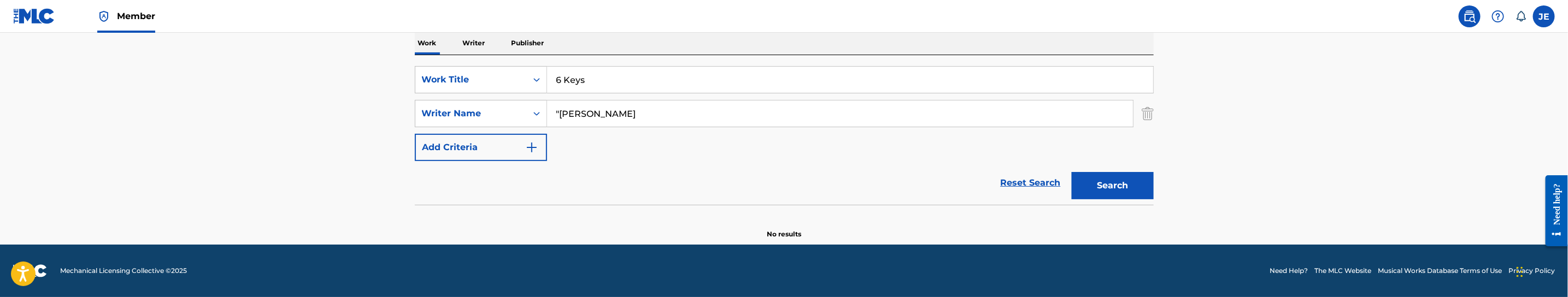
click at [562, 117] on input ""[PERSON_NAME]" at bounding box center [840, 114] width 586 height 26
click at [1122, 188] on button "Search" at bounding box center [1113, 185] width 82 height 27
click at [734, 139] on div "SearchWithCriteriab95d19c7-af89-4049-a4ec-72a28bda439f Work Title 6 Keys Search…" at bounding box center [784, 114] width 739 height 95
click at [688, 107] on input "[PERSON_NAME]" at bounding box center [840, 114] width 586 height 26
click at [1071, 172] on button "Search" at bounding box center [1113, 185] width 82 height 27
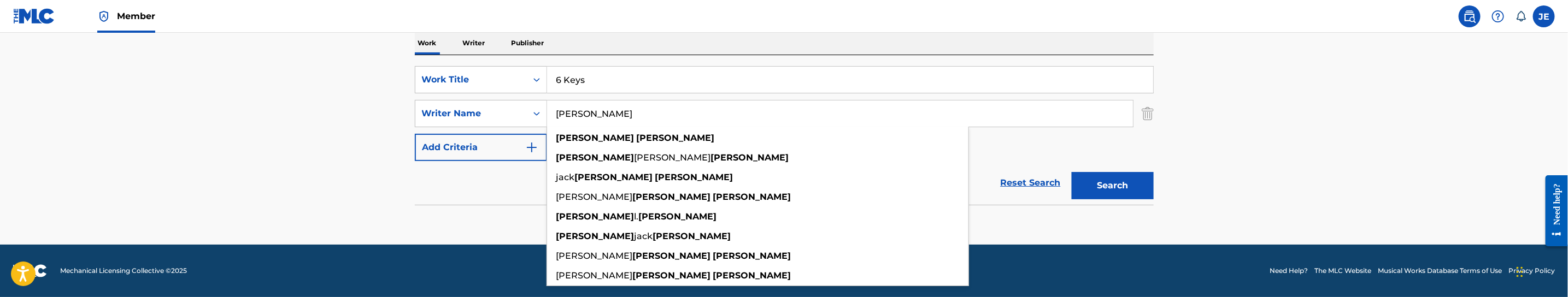
click at [1122, 185] on button "Search" at bounding box center [1113, 185] width 82 height 27
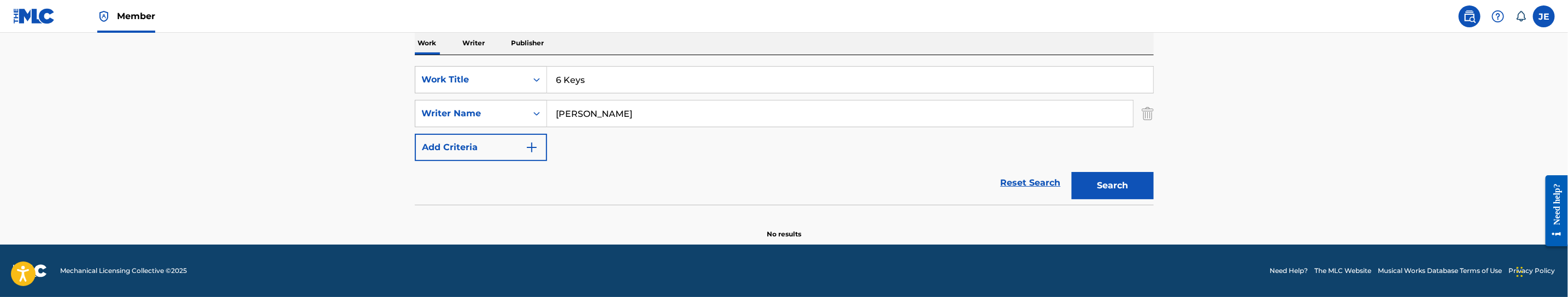
click at [1103, 176] on button "Search" at bounding box center [1113, 185] width 82 height 27
click at [644, 109] on input "[PERSON_NAME]" at bounding box center [840, 114] width 586 height 26
paste input ""[PERSON_NAME] ""
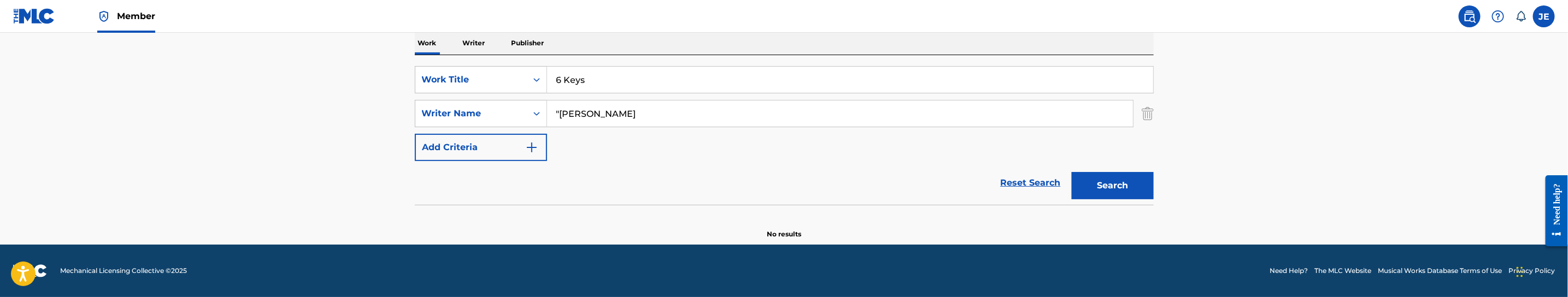
click at [561, 117] on input ""[PERSON_NAME]" at bounding box center [840, 114] width 586 height 26
click at [1071, 172] on button "Search" at bounding box center [1113, 185] width 82 height 27
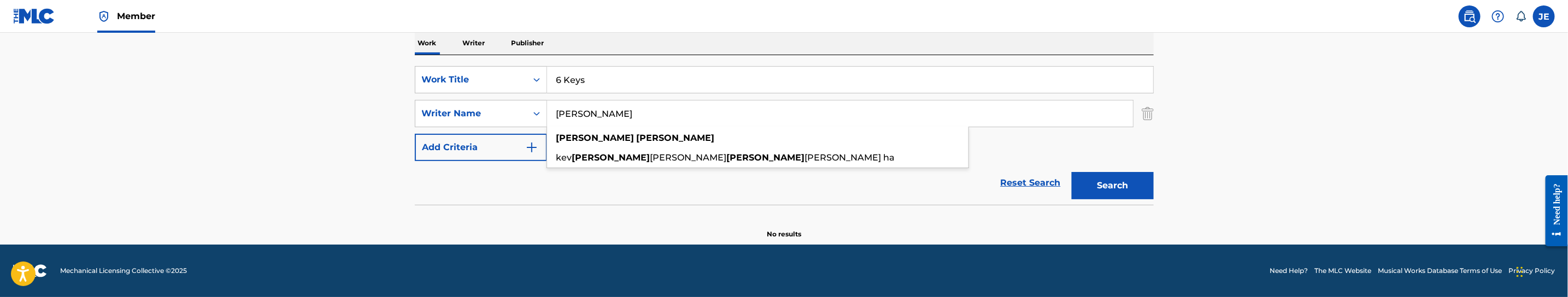
click at [1124, 181] on button "Search" at bounding box center [1113, 185] width 82 height 27
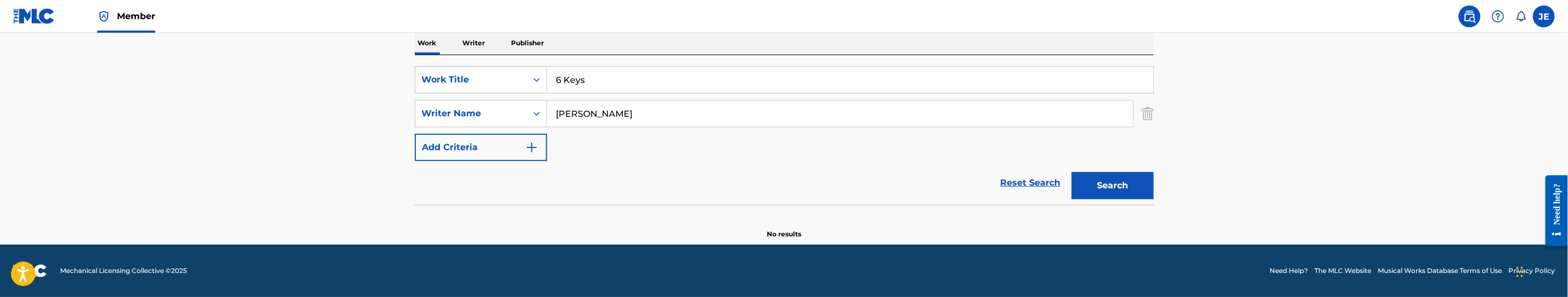
click at [626, 113] on input "[PERSON_NAME]" at bounding box center [840, 114] width 586 height 26
paste input ""[PERSON_NAME] ""
click at [561, 115] on input ""[PERSON_NAME]" at bounding box center [840, 114] width 586 height 26
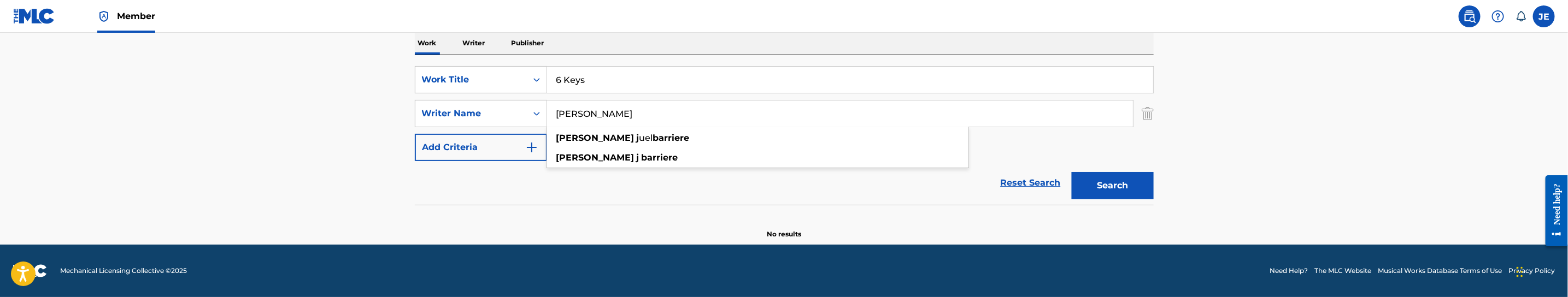
click at [1112, 193] on button "Search" at bounding box center [1113, 185] width 82 height 27
click at [730, 120] on input "[PERSON_NAME]" at bounding box center [840, 114] width 586 height 26
click at [1099, 178] on button "Search" at bounding box center [1113, 185] width 82 height 27
click at [676, 114] on input "[PERSON_NAME]" at bounding box center [840, 114] width 586 height 26
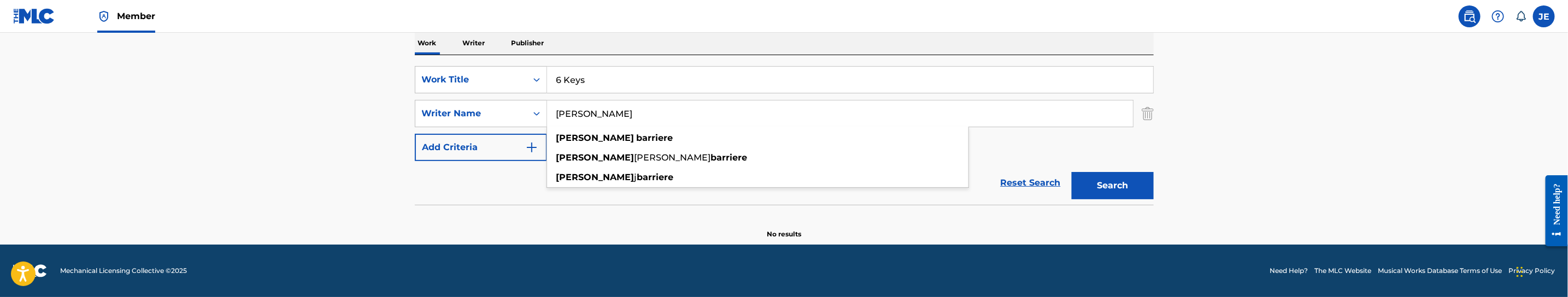
click at [676, 114] on input "[PERSON_NAME]" at bounding box center [840, 114] width 586 height 26
paste input "[PERSON_NAME] [PERSON_NAME]"
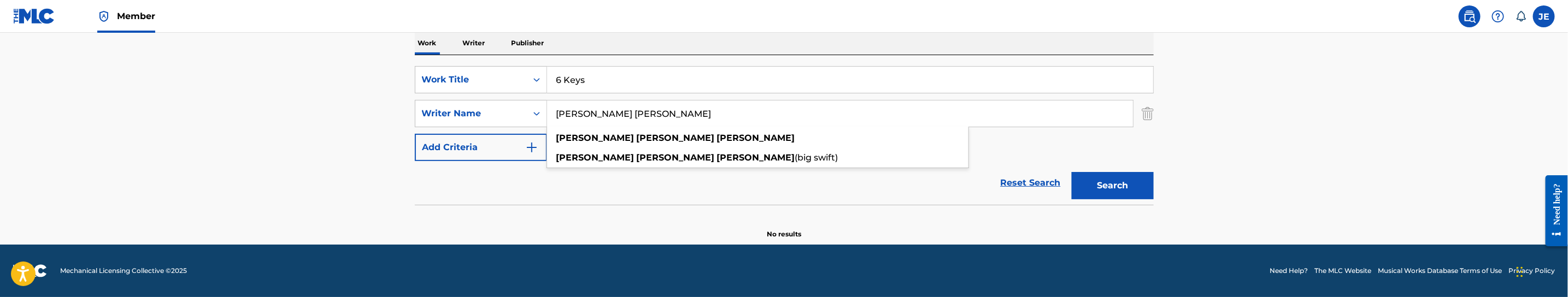
click at [1152, 197] on button "Search" at bounding box center [1113, 185] width 82 height 27
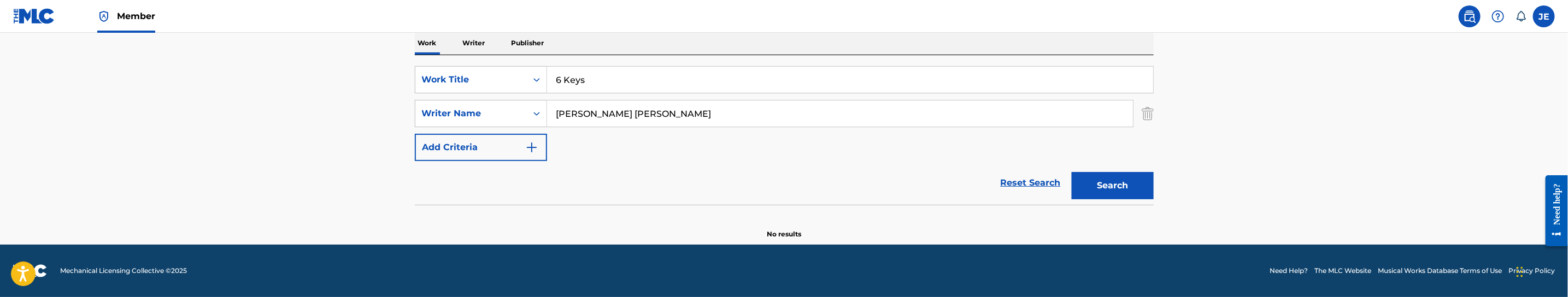
click at [651, 117] on input "[PERSON_NAME] [PERSON_NAME]" at bounding box center [840, 114] width 586 height 26
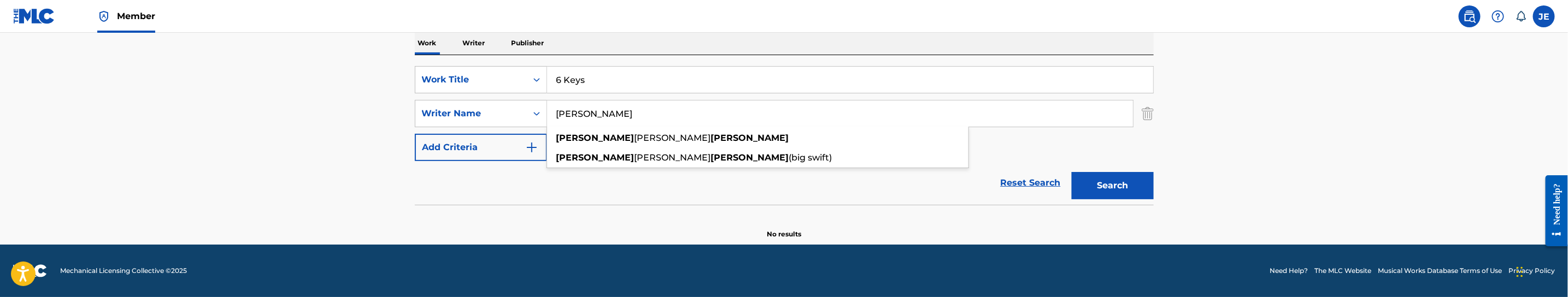
type input "[PERSON_NAME]"
click at [1071, 172] on button "Search" at bounding box center [1113, 185] width 82 height 27
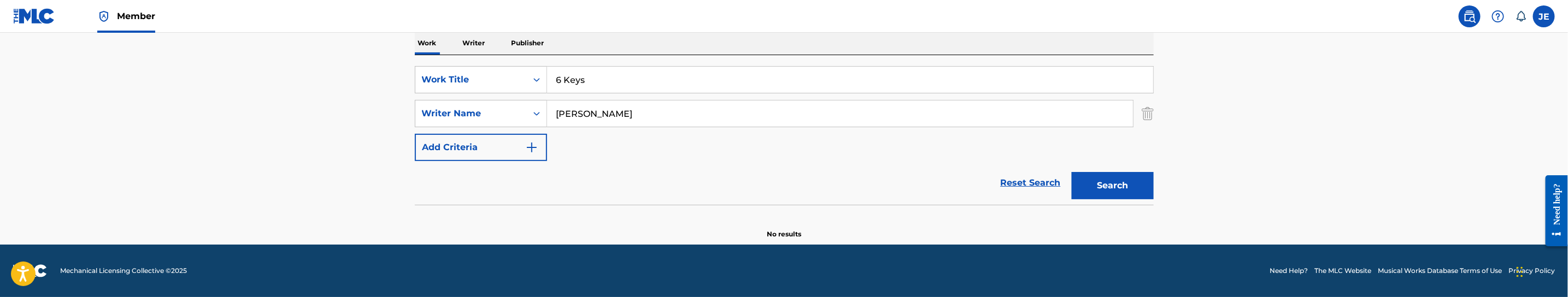
click at [1094, 195] on button "Search" at bounding box center [1113, 185] width 82 height 27
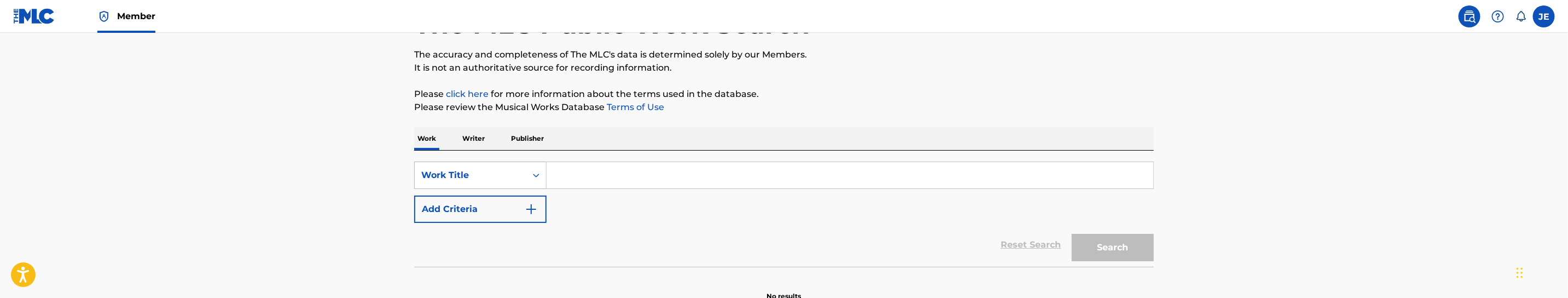
click at [534, 183] on div "Search Form" at bounding box center [536, 176] width 20 height 20
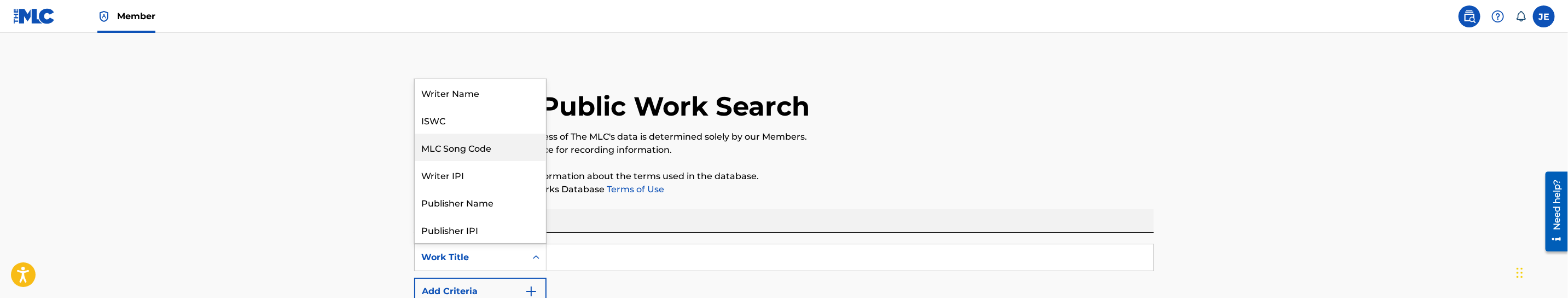
click at [467, 148] on div "MLC Song Code" at bounding box center [481, 147] width 131 height 27
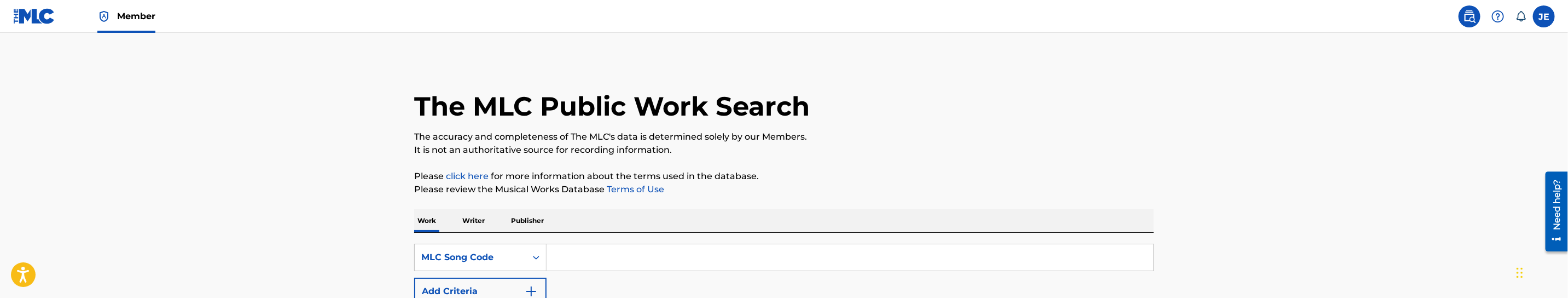
click at [568, 257] on input "Search Form" at bounding box center [850, 257] width 607 height 27
paste input "SVF4JJ"
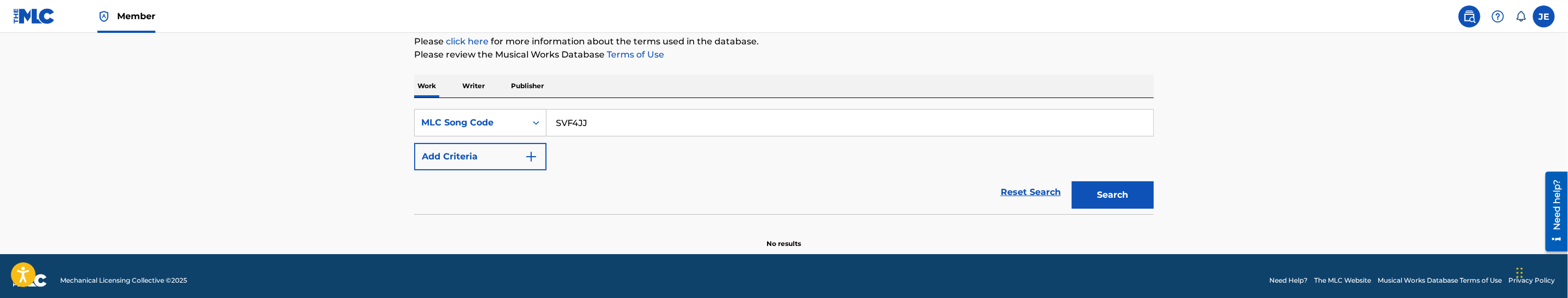
scroll to position [143, 0]
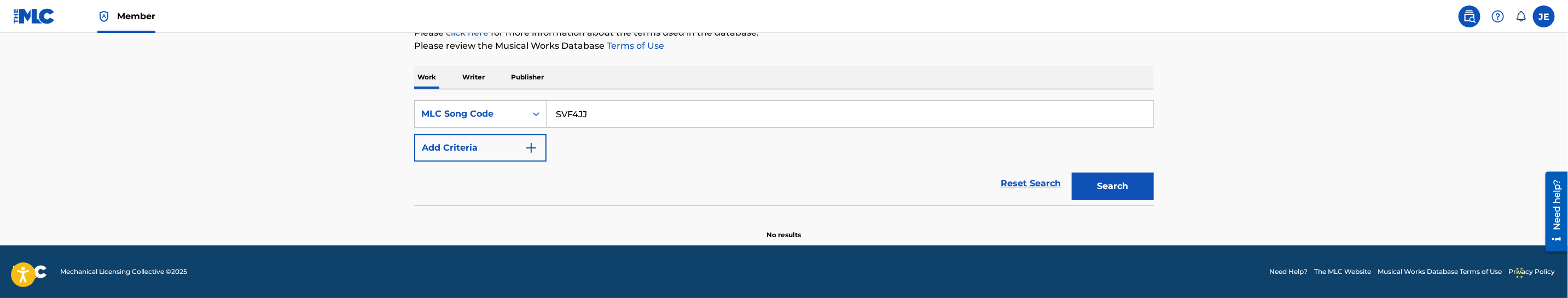
type input "SVF4JJ"
click at [1133, 183] on button "Search" at bounding box center [1113, 186] width 82 height 27
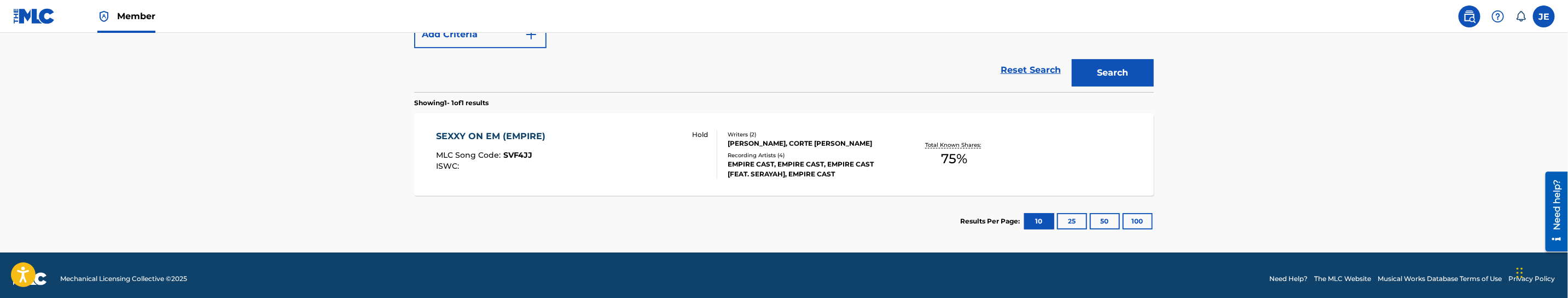
scroll to position [264, 0]
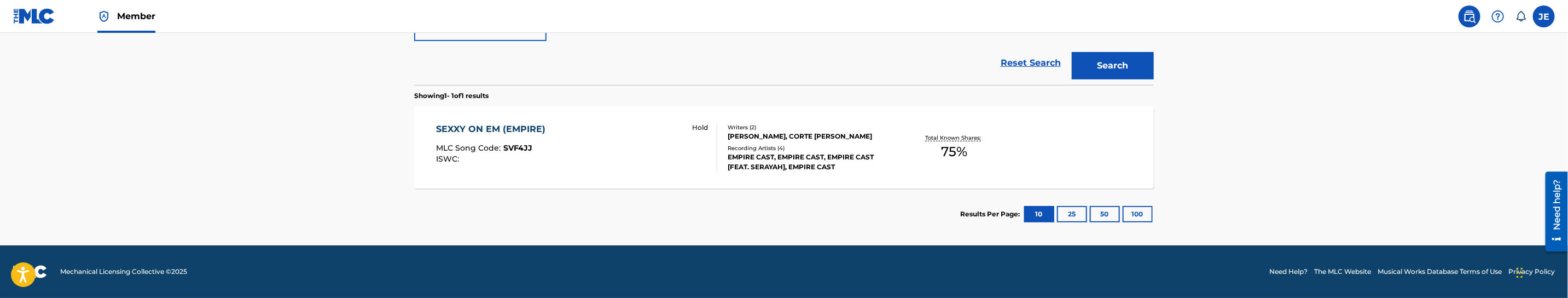
click at [626, 156] on div "SEXXY ON EM (EMPIRE) MLC Song Code : SVF4JJ ISWC : Hold" at bounding box center [577, 147] width 281 height 50
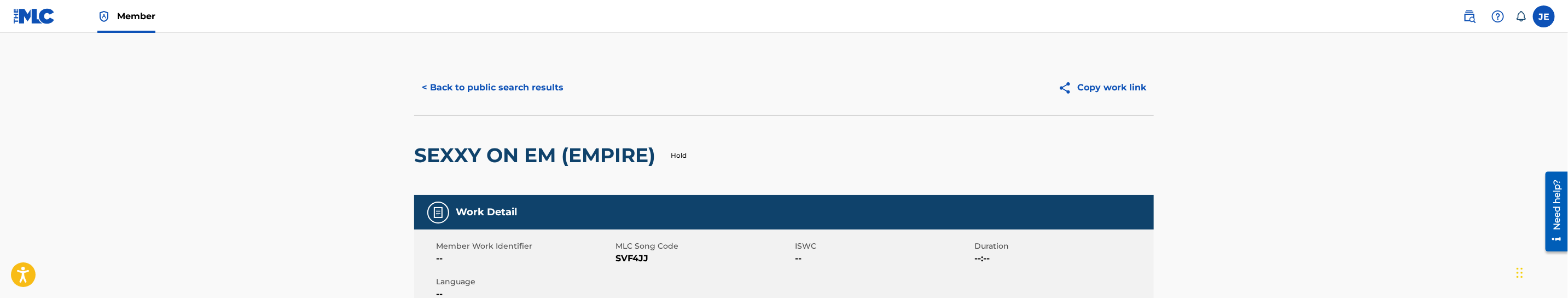
click at [547, 103] on div "< Back to public search results Copy work link" at bounding box center [784, 87] width 740 height 55
click at [542, 84] on button "< Back to public search results" at bounding box center [492, 87] width 157 height 27
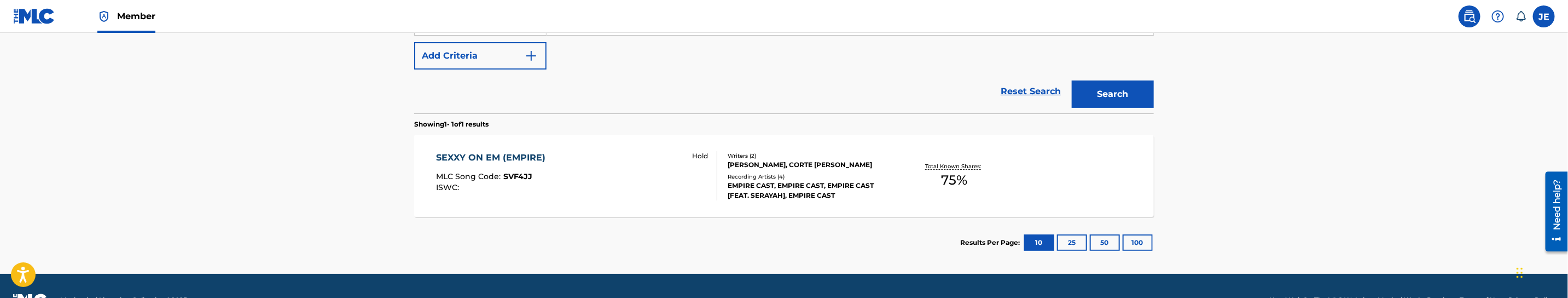
scroll to position [153, 0]
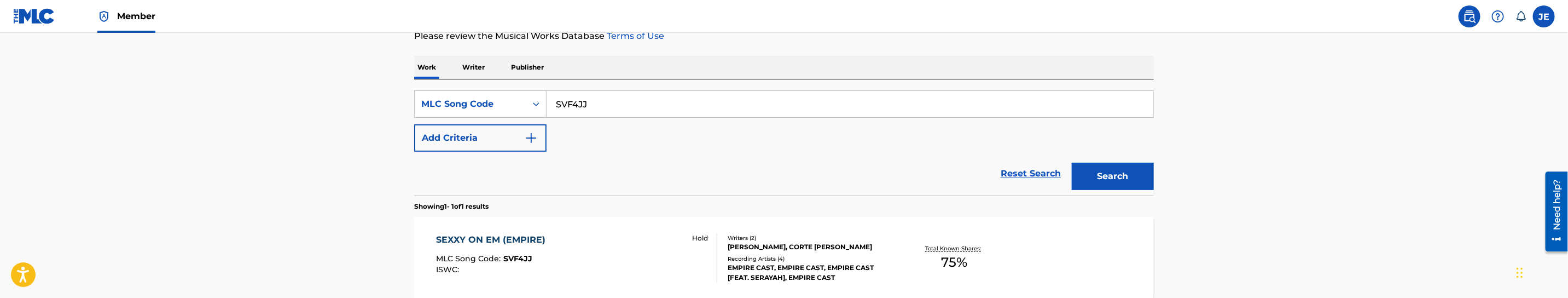
click at [633, 104] on input "SVF4JJ" at bounding box center [850, 104] width 607 height 27
paste input "8QN2"
type input "SV8QN2"
click at [1111, 173] on button "Search" at bounding box center [1113, 176] width 82 height 27
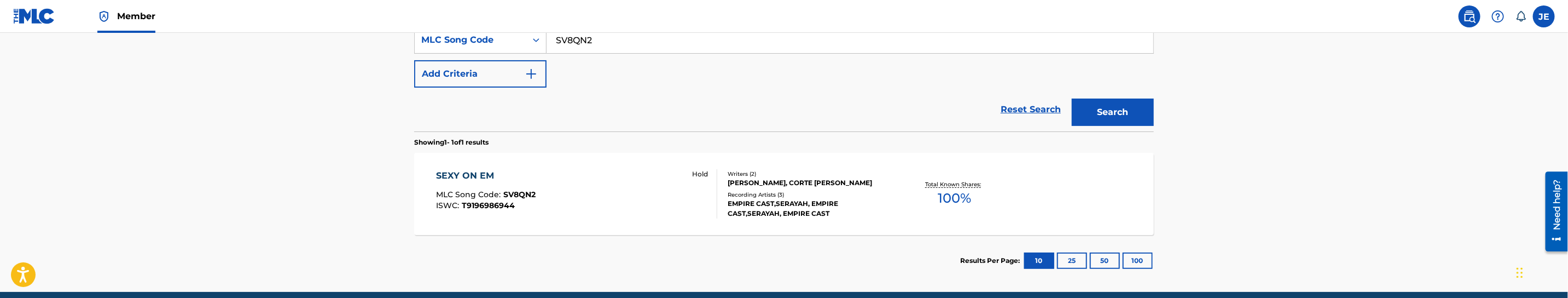
scroll to position [262, 0]
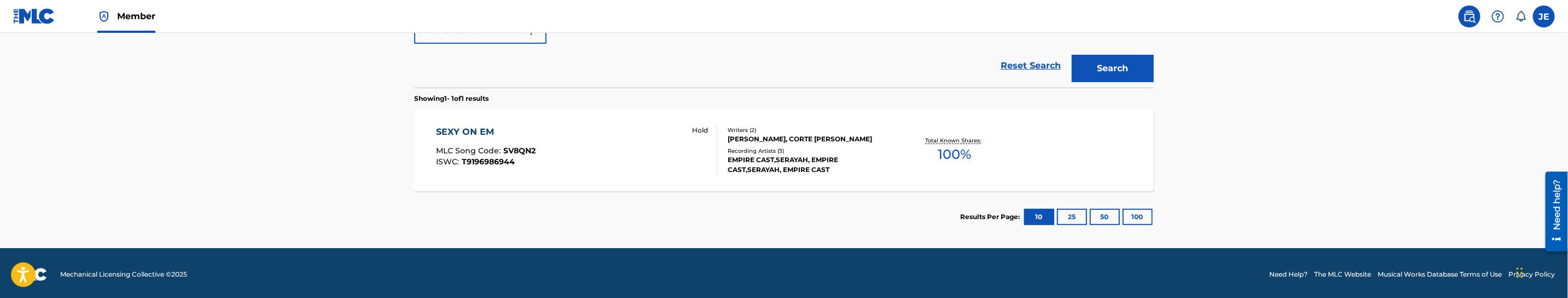
click at [624, 155] on div "SEXY ON EM MLC Song Code : SV8QN2 ISWC : T9196986944 Hold" at bounding box center [577, 150] width 281 height 50
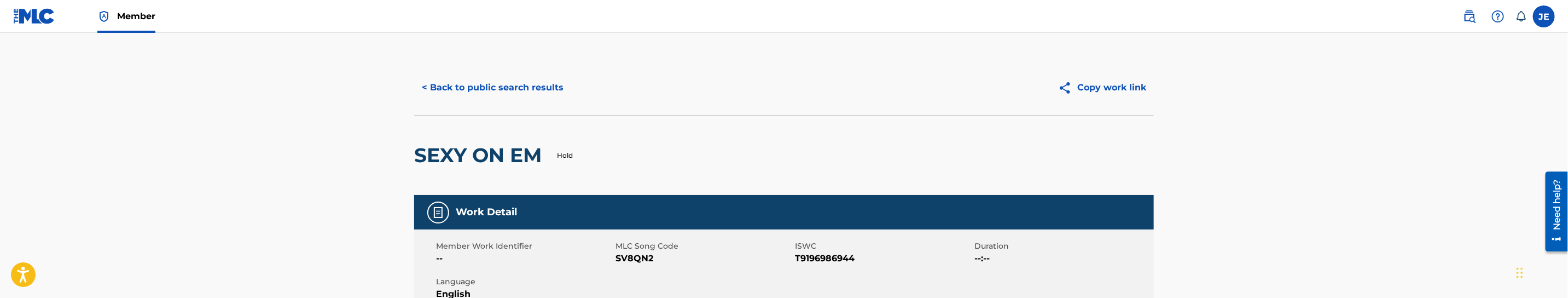
click at [540, 85] on button "< Back to public search results" at bounding box center [492, 87] width 157 height 27
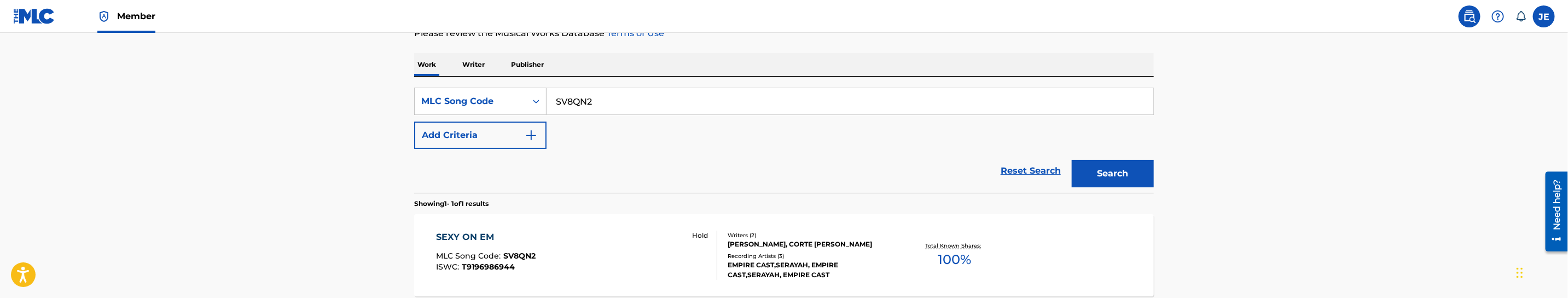
scroll to position [164, 0]
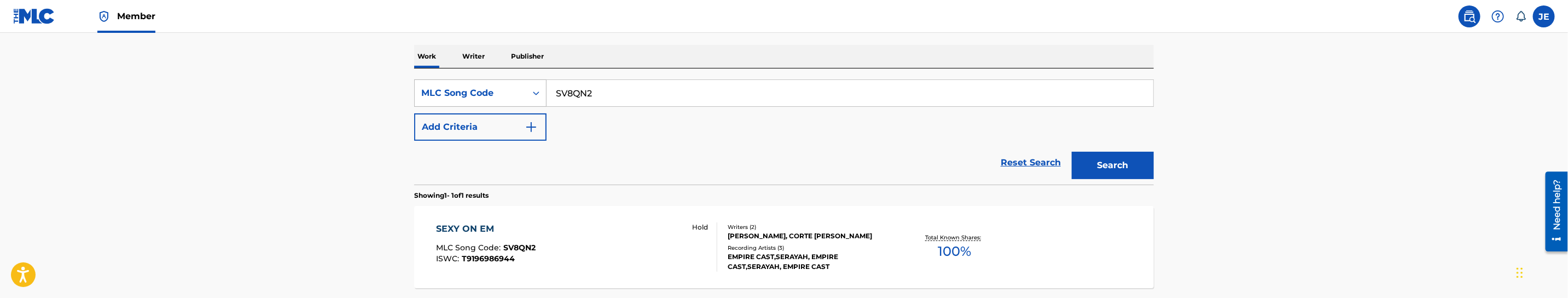
click at [519, 100] on div "MLC Song Code" at bounding box center [471, 93] width 112 height 21
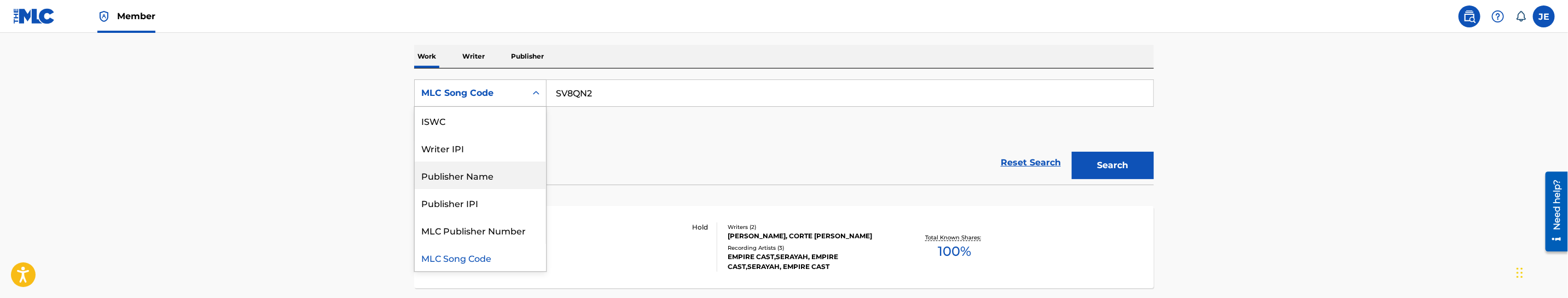
scroll to position [0, 0]
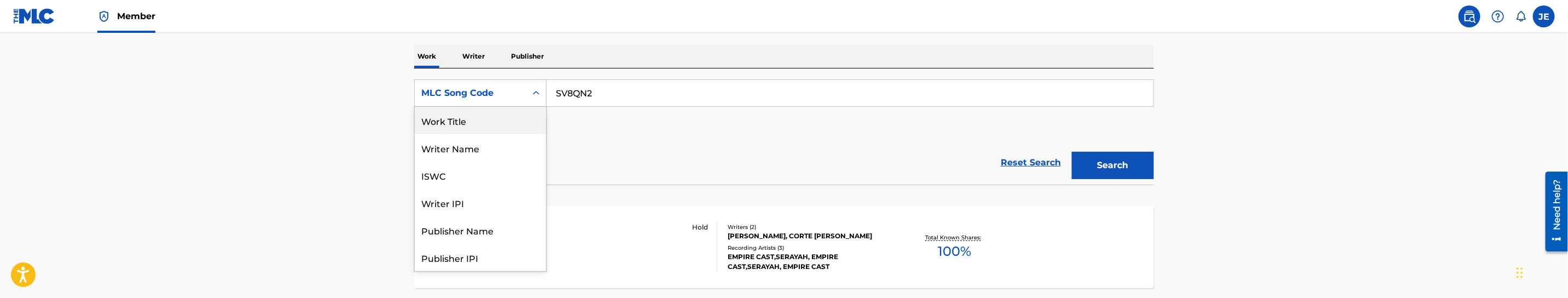
click at [483, 127] on div "Work Title" at bounding box center [481, 120] width 131 height 27
